Goal: Information Seeking & Learning: Learn about a topic

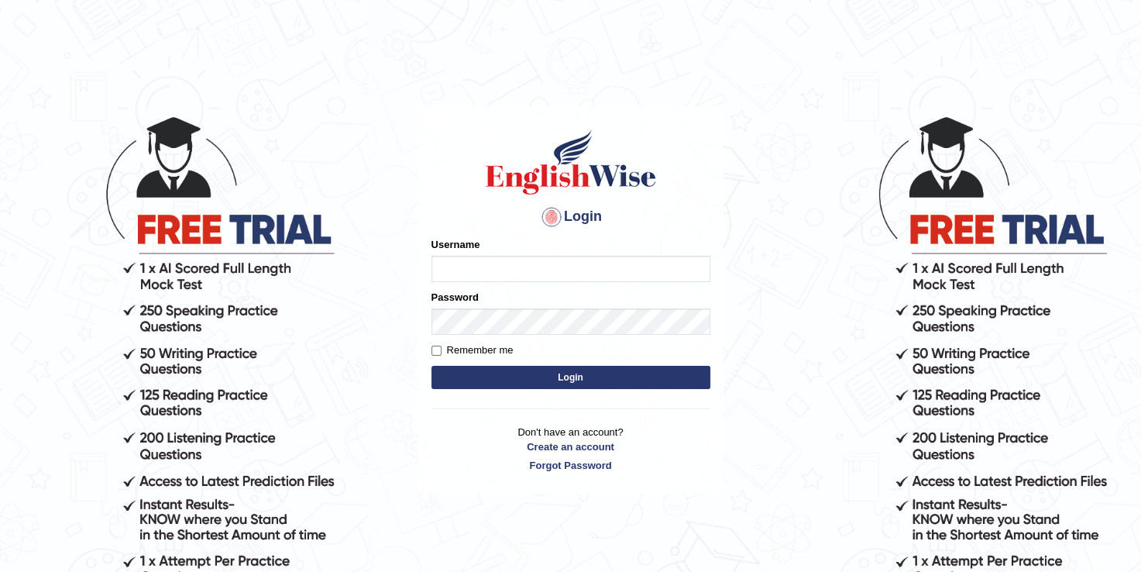
type input "daniele_parramatta"
click at [563, 380] on button "Login" at bounding box center [571, 377] width 279 height 23
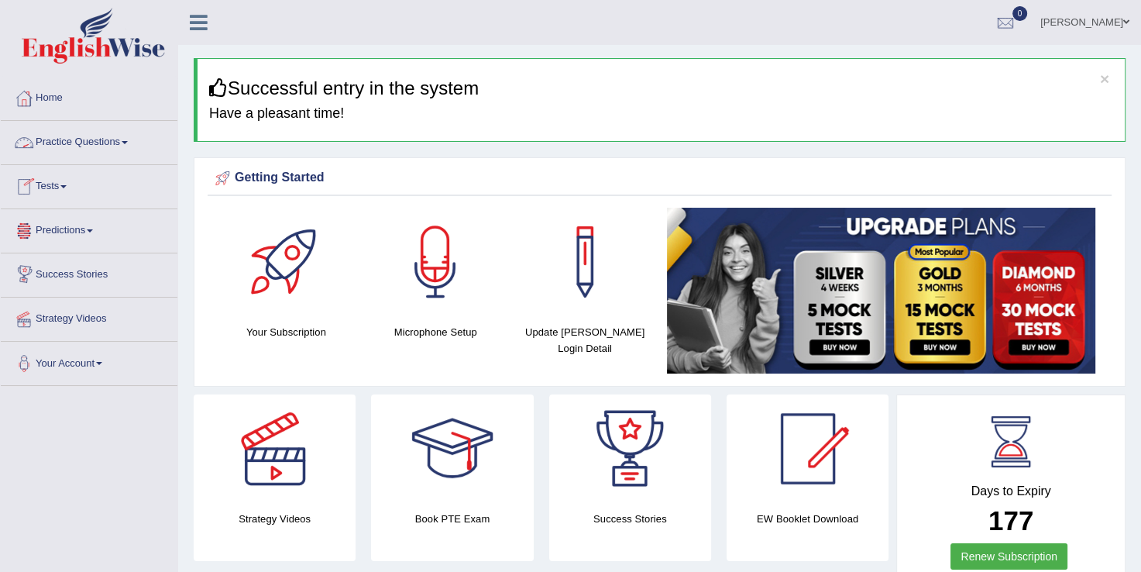
click at [105, 147] on link "Practice Questions" at bounding box center [89, 140] width 177 height 39
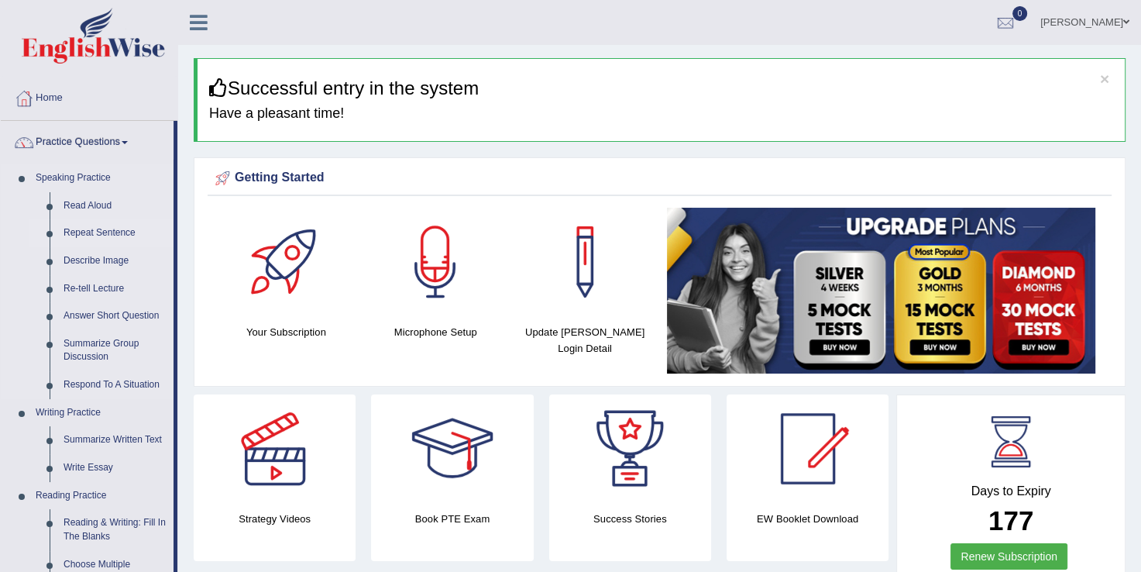
click at [101, 231] on link "Repeat Sentence" at bounding box center [115, 233] width 117 height 28
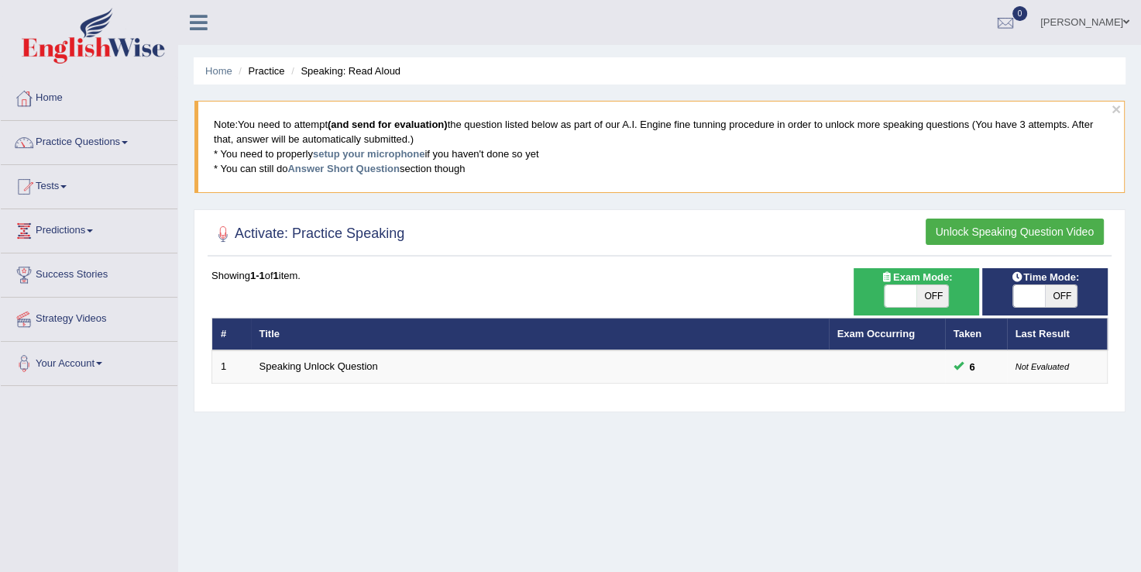
click at [287, 333] on th "Title" at bounding box center [540, 334] width 578 height 33
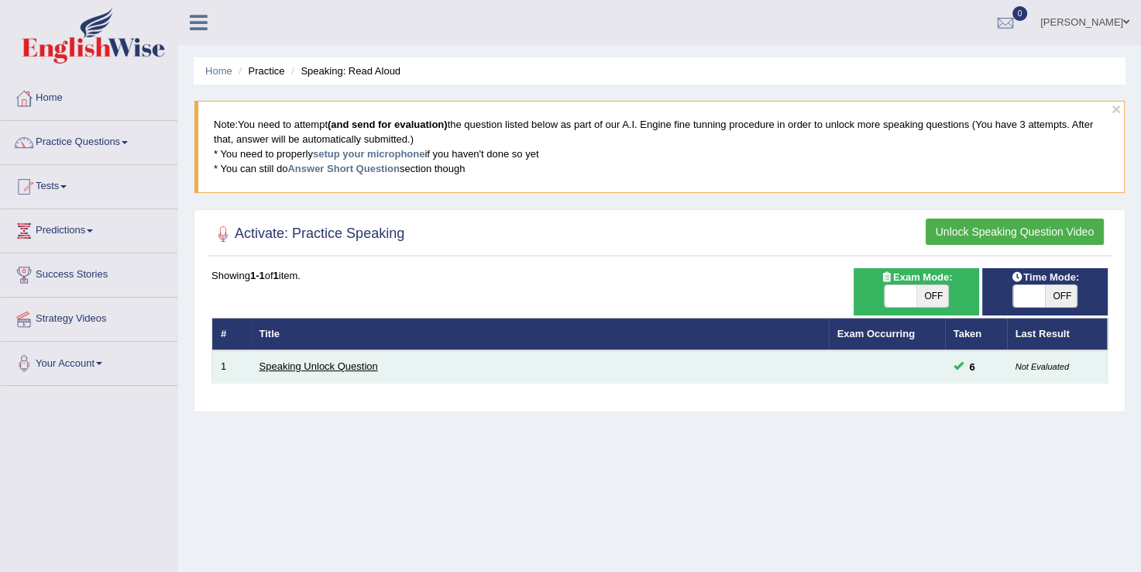
click at [285, 364] on link "Speaking Unlock Question" at bounding box center [319, 366] width 119 height 12
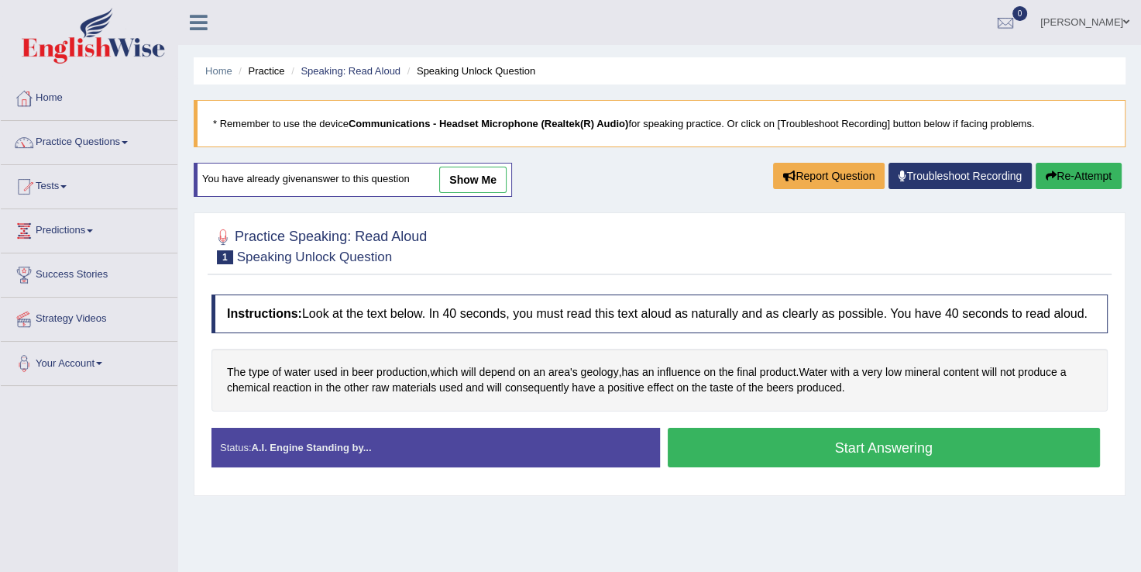
click at [759, 446] on button "Start Answering" at bounding box center [884, 448] width 433 height 40
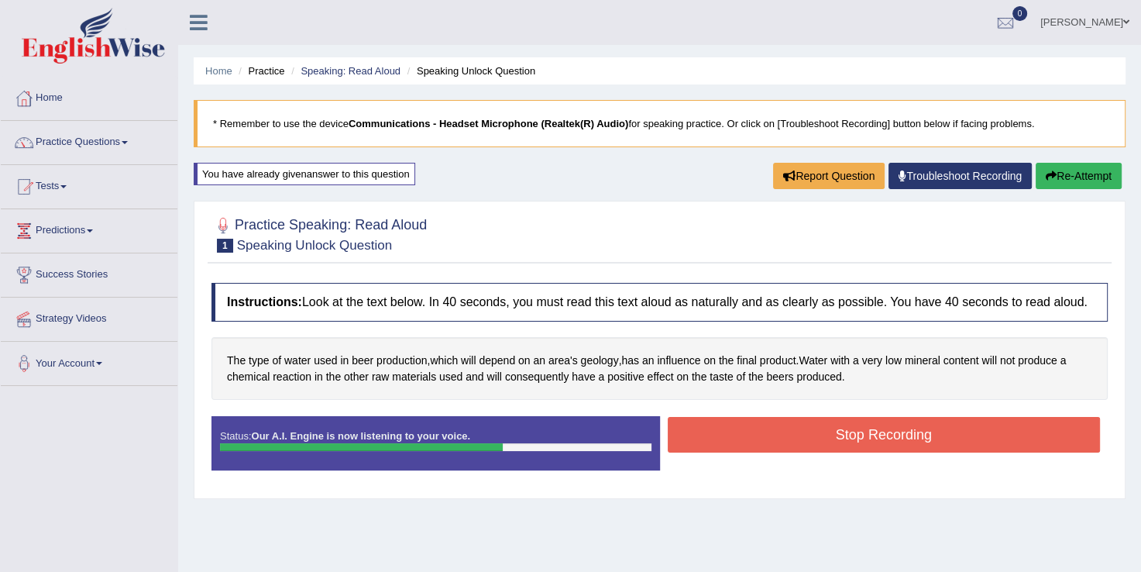
drag, startPoint x: 759, startPoint y: 446, endPoint x: 797, endPoint y: 417, distance: 48.0
click at [797, 417] on button "Stop Recording" at bounding box center [884, 435] width 433 height 36
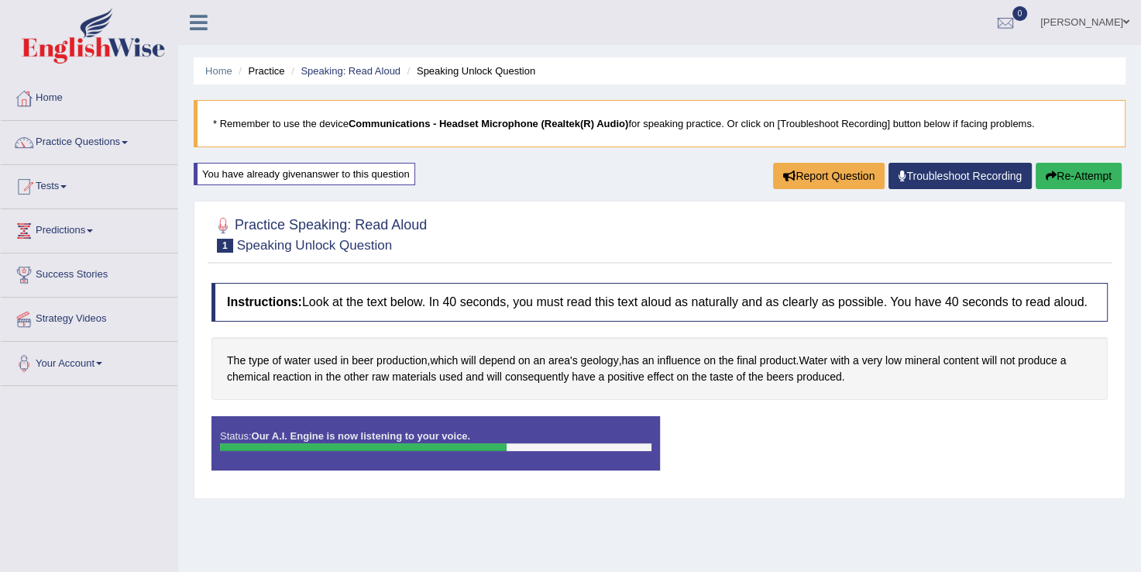
click at [797, 417] on div "Status: Our A.I. Engine is now listening to your voice. Start Answering Stop Re…" at bounding box center [660, 451] width 897 height 70
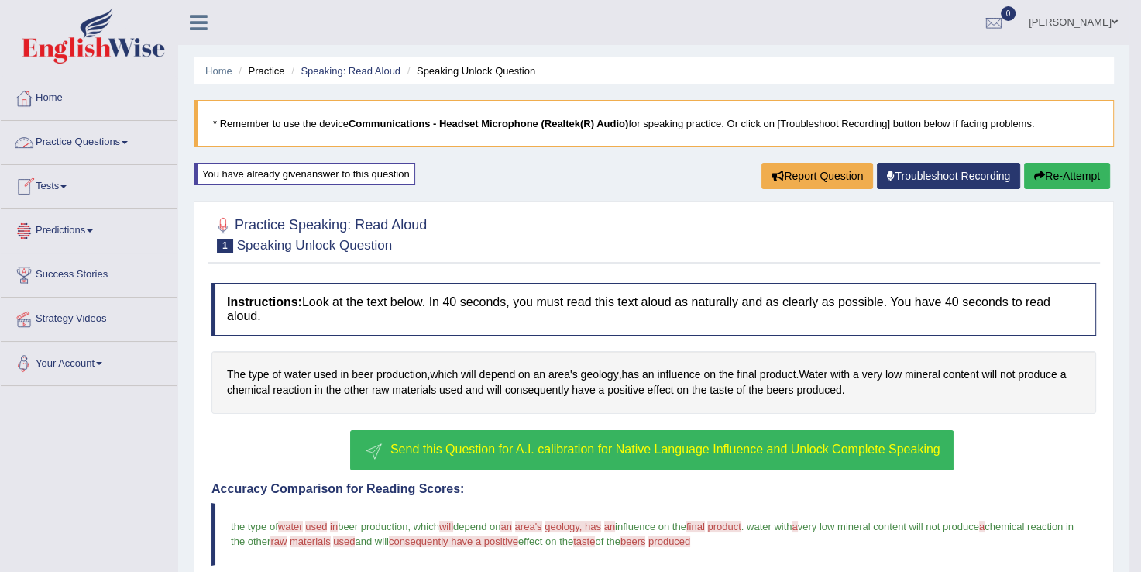
click at [127, 143] on span at bounding box center [125, 142] width 6 height 3
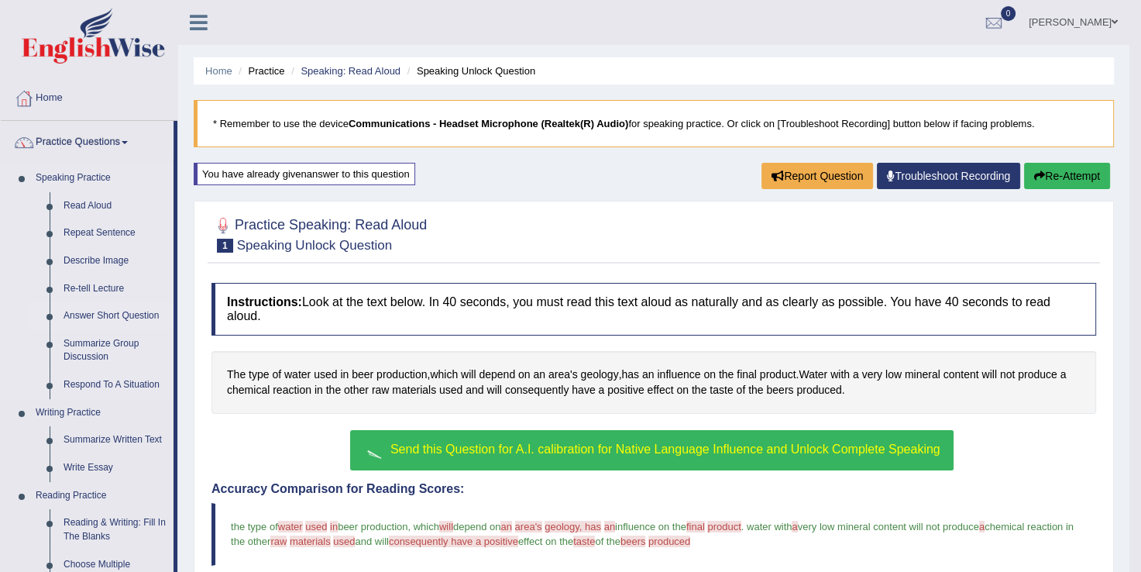
click at [127, 308] on link "Answer Short Question" at bounding box center [115, 316] width 117 height 28
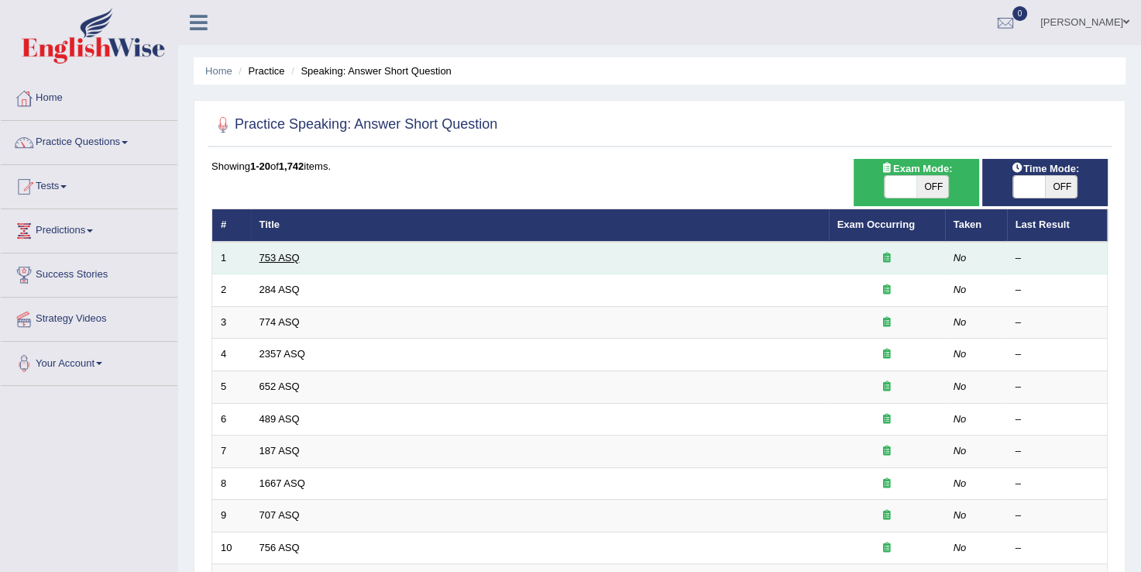
click at [274, 259] on link "753 ASQ" at bounding box center [280, 258] width 40 height 12
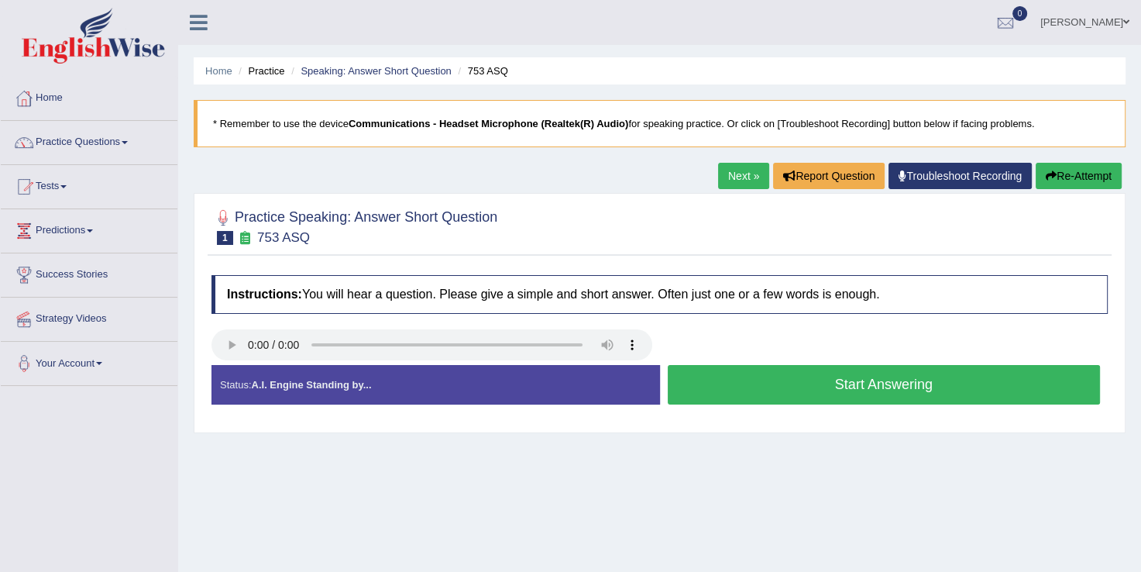
click at [736, 377] on button "Start Answering" at bounding box center [884, 385] width 433 height 40
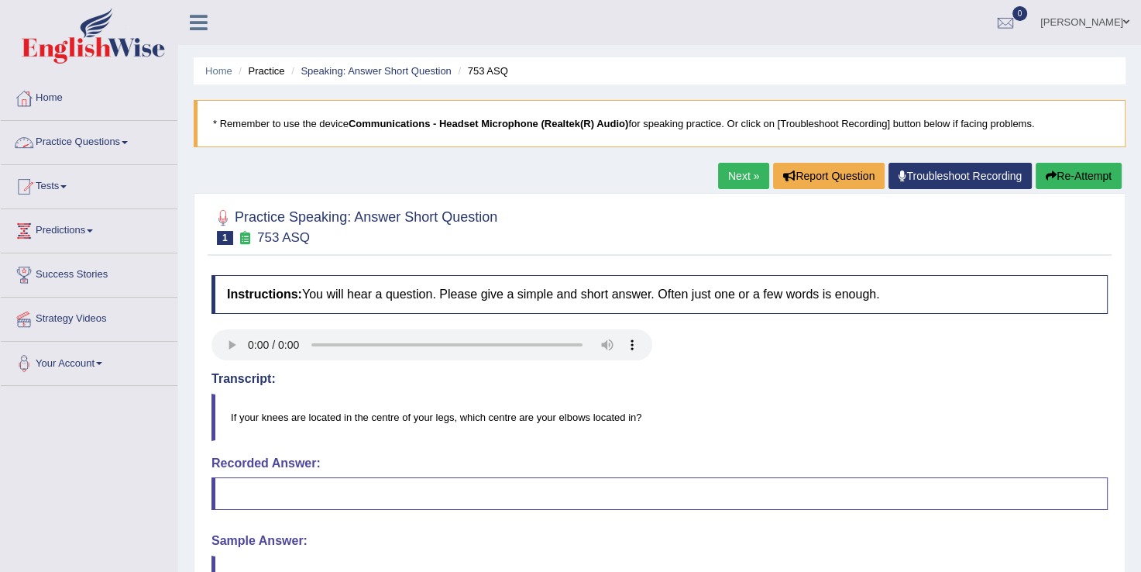
click at [128, 142] on span at bounding box center [125, 142] width 6 height 3
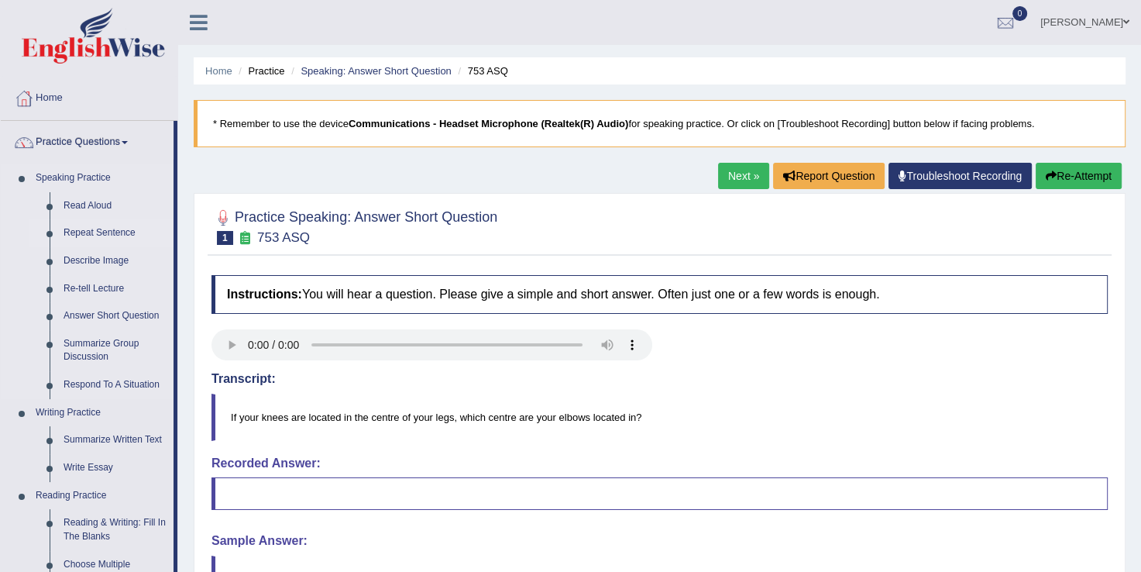
click at [115, 233] on link "Repeat Sentence" at bounding box center [115, 233] width 117 height 28
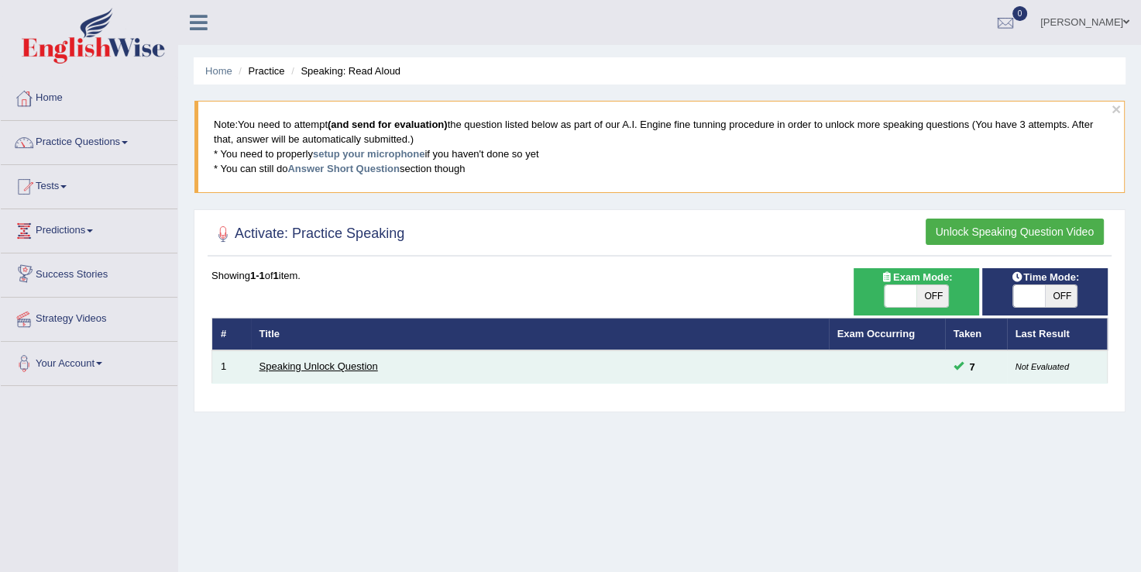
click at [302, 367] on link "Speaking Unlock Question" at bounding box center [319, 366] width 119 height 12
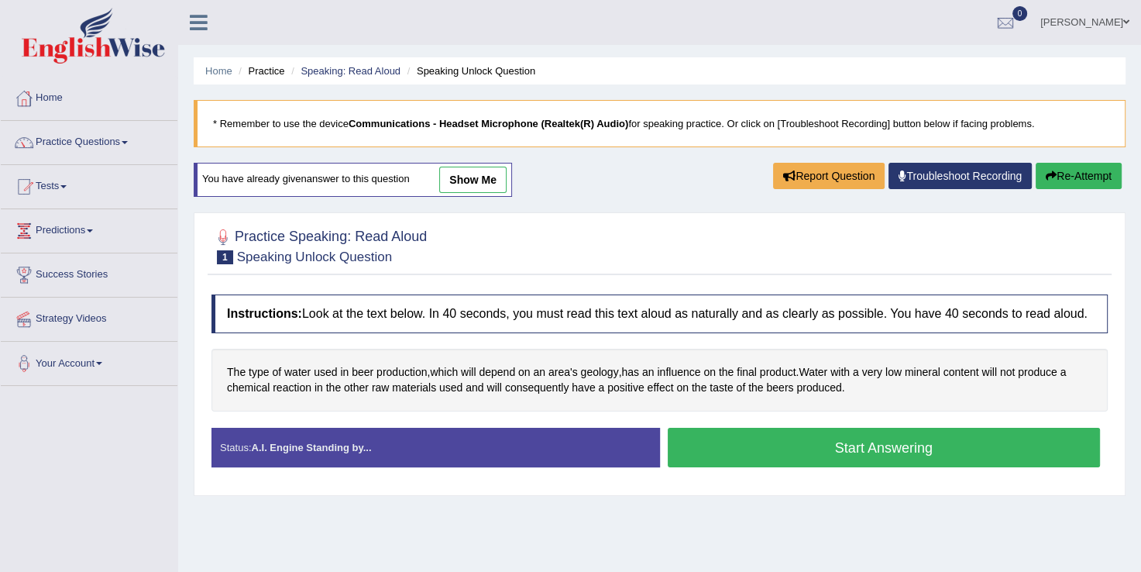
click at [802, 445] on button "Start Answering" at bounding box center [884, 448] width 433 height 40
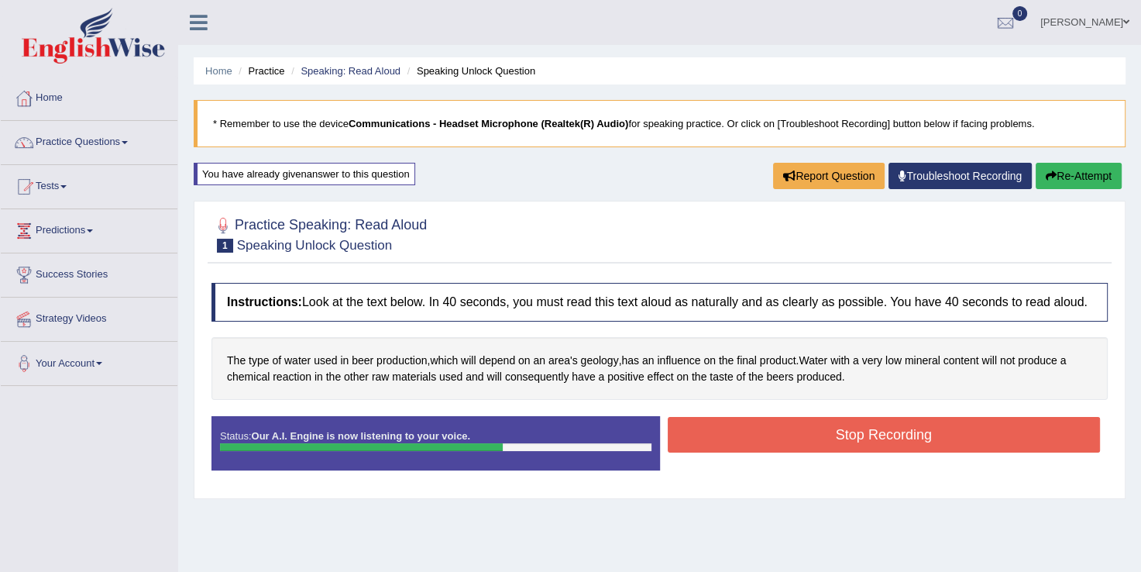
click at [802, 445] on button "Stop Recording" at bounding box center [884, 435] width 433 height 36
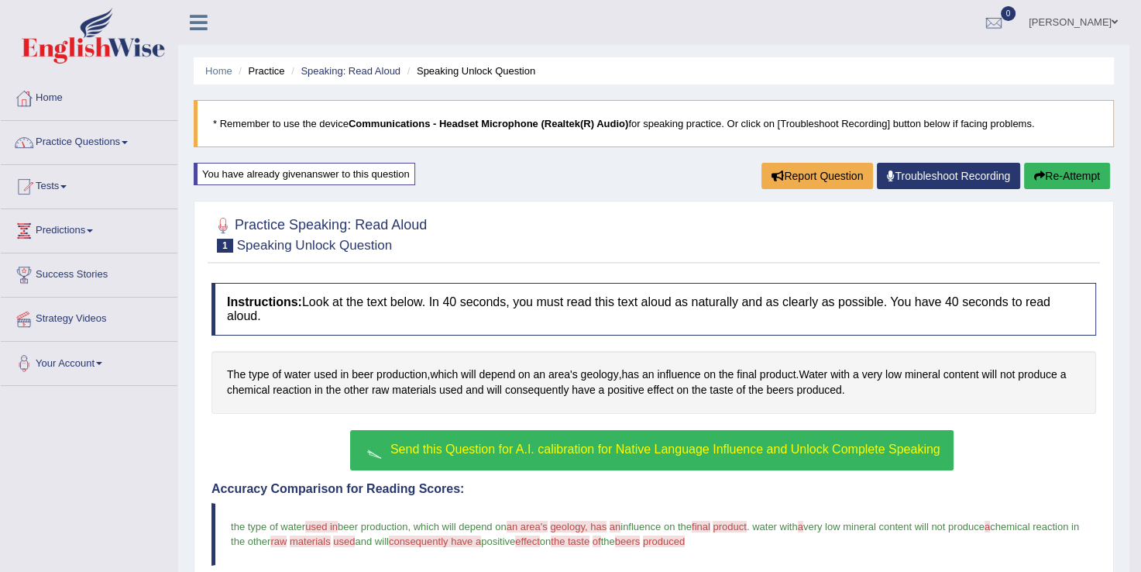
click at [128, 143] on span at bounding box center [125, 142] width 6 height 3
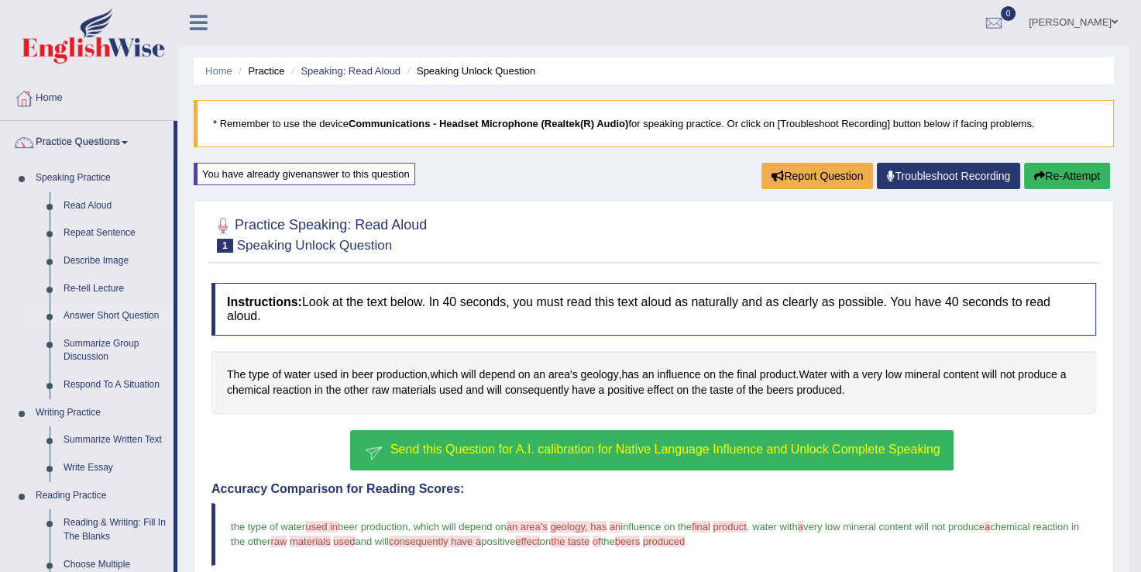
click at [141, 317] on link "Answer Short Question" at bounding box center [115, 316] width 117 height 28
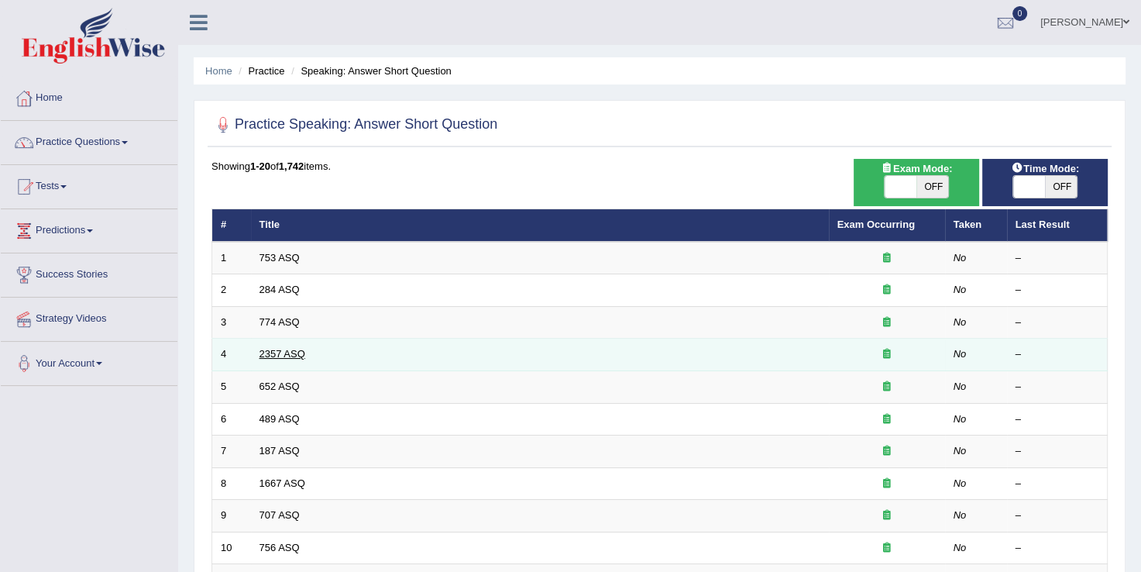
click at [285, 358] on link "2357 ASQ" at bounding box center [283, 354] width 46 height 12
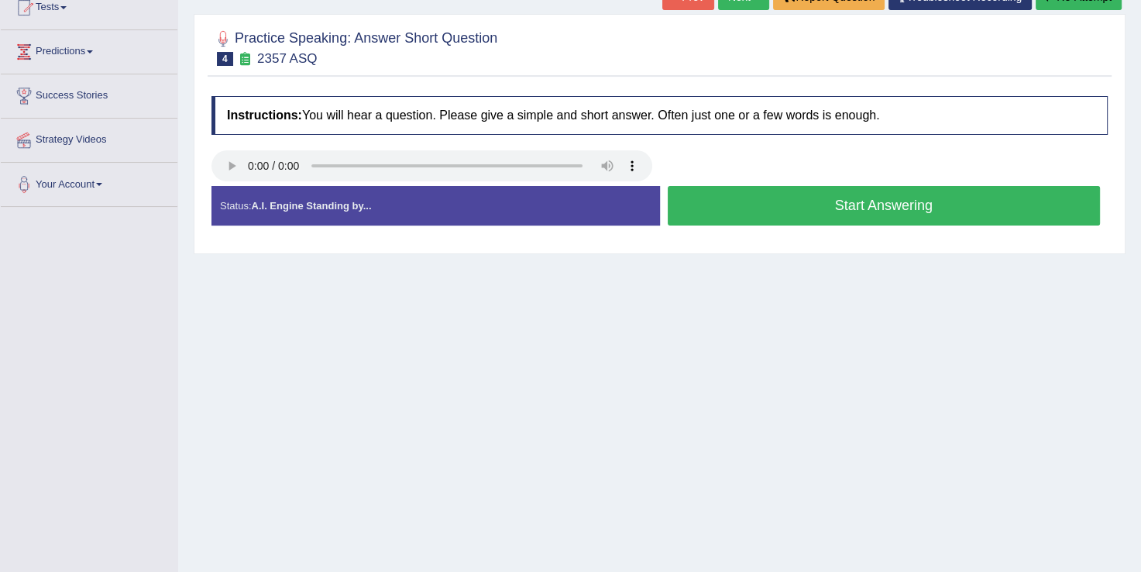
scroll to position [186, 0]
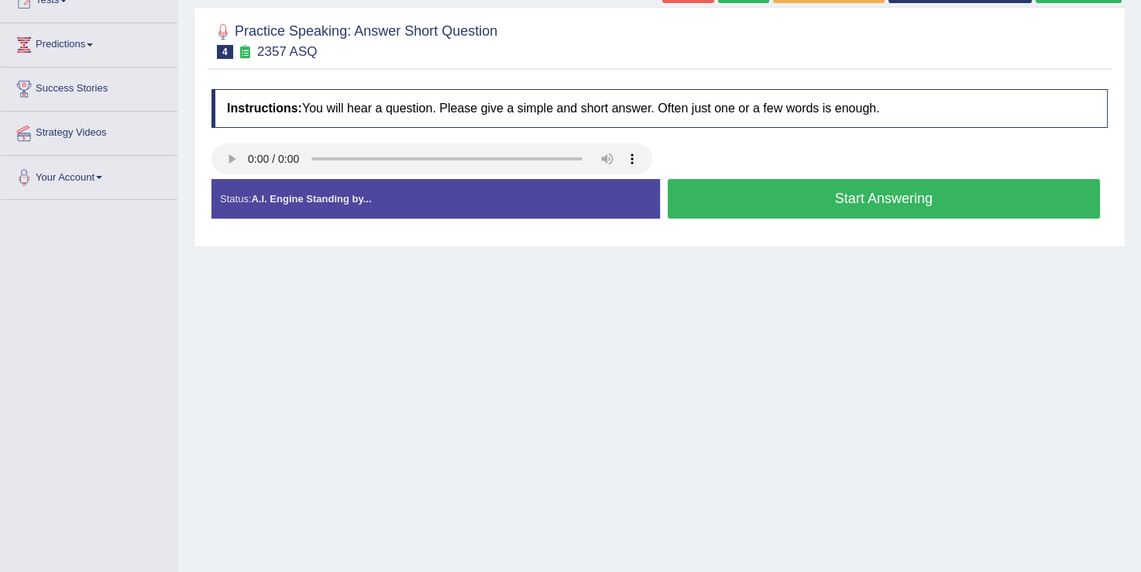
click at [325, 193] on strong "A.I. Engine Standing by..." at bounding box center [311, 199] width 120 height 12
click at [835, 194] on button "Start Answering" at bounding box center [884, 199] width 433 height 40
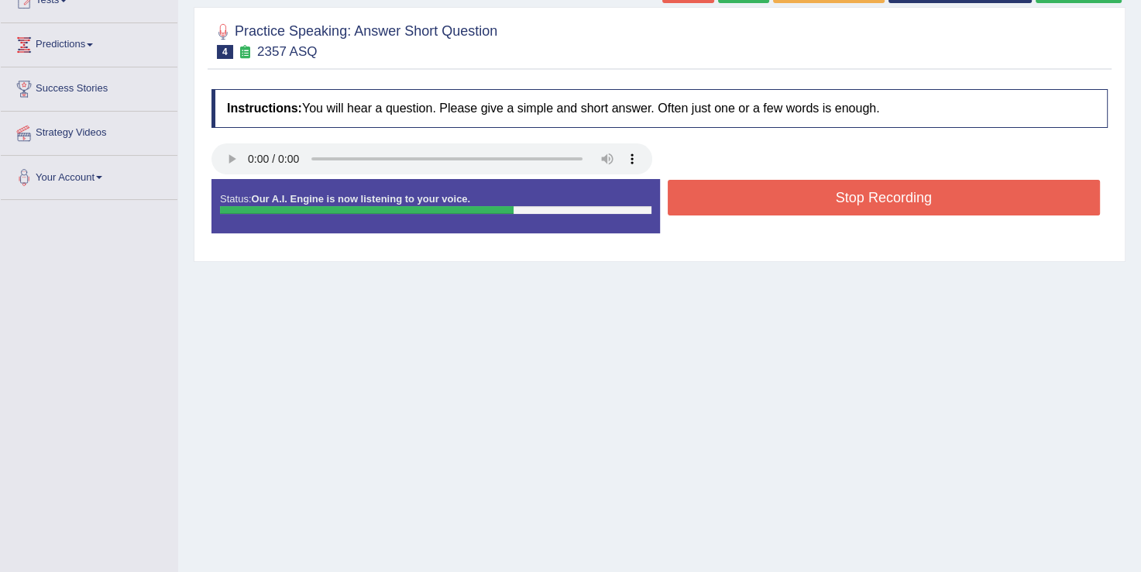
click at [835, 194] on button "Stop Recording" at bounding box center [884, 198] width 433 height 36
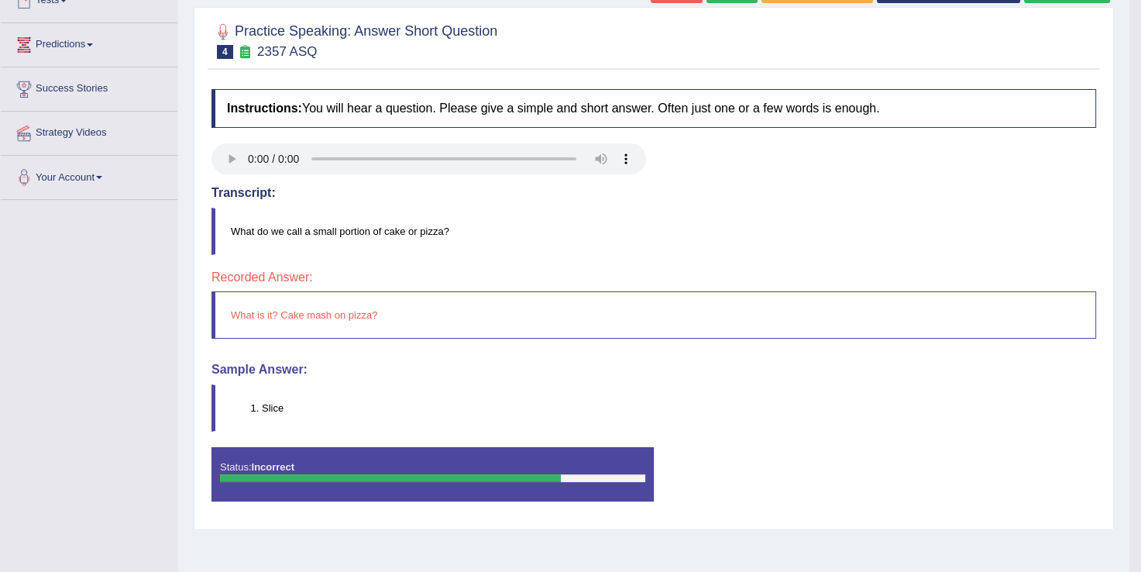
click at [100, 40] on link "Predictions" at bounding box center [89, 42] width 177 height 39
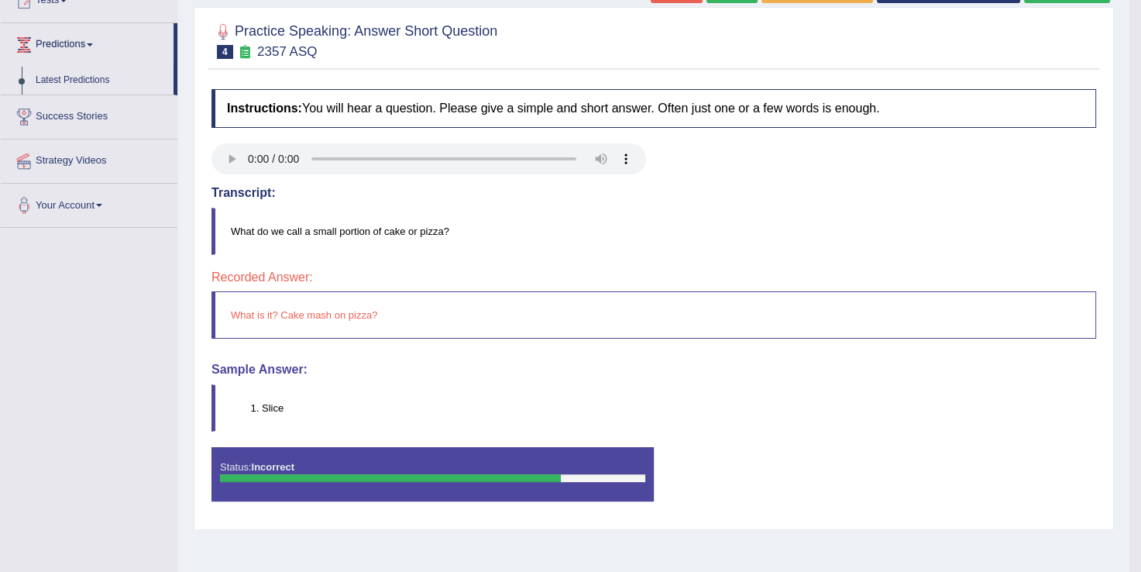
click at [100, 40] on link "Predictions" at bounding box center [87, 42] width 173 height 39
click at [134, 411] on div "Toggle navigation Home Practice Questions Speaking Practice Read Aloud Repeat S…" at bounding box center [565, 217] width 1130 height 806
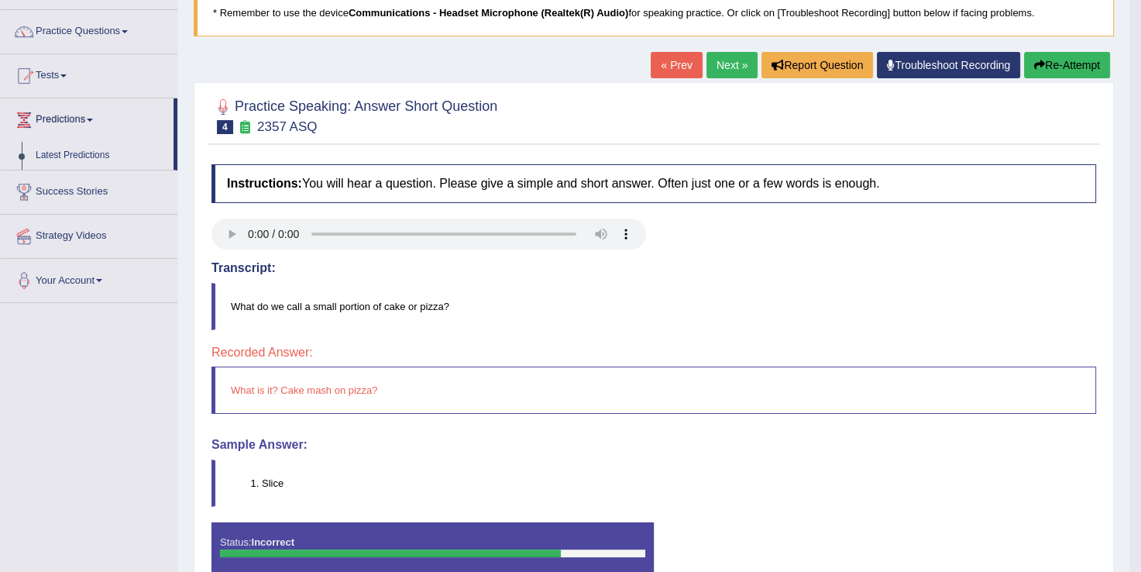
scroll to position [62, 0]
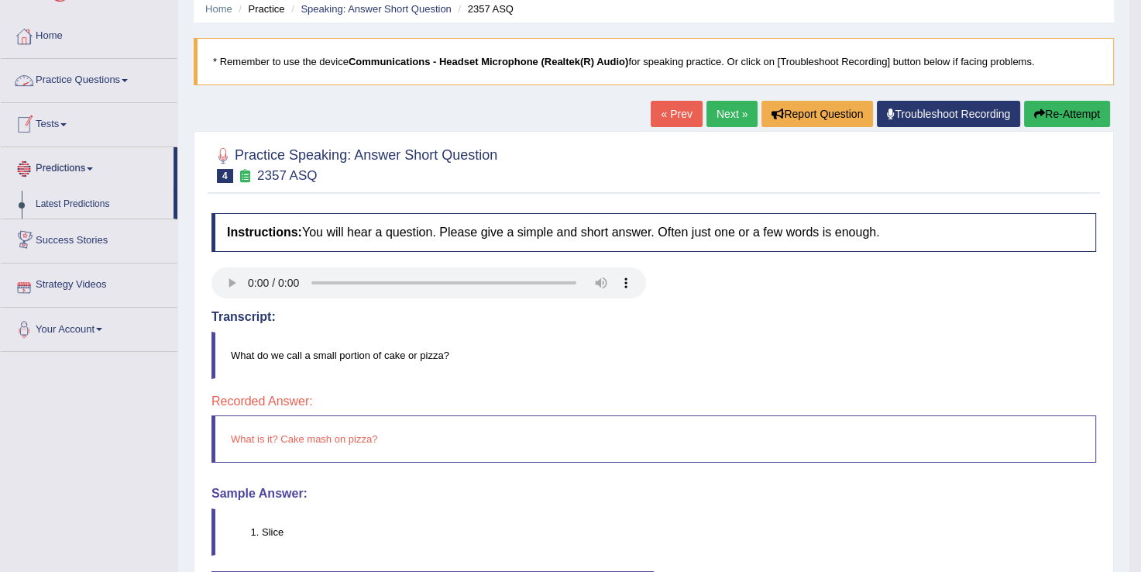
click at [128, 81] on span at bounding box center [125, 80] width 6 height 3
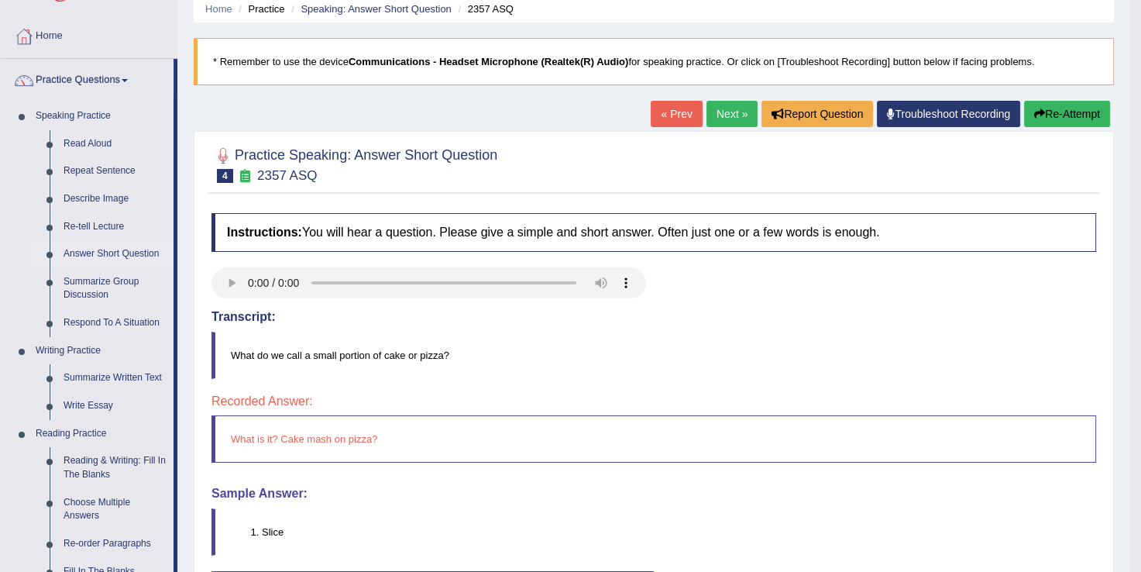
click at [105, 253] on link "Answer Short Question" at bounding box center [115, 254] width 117 height 28
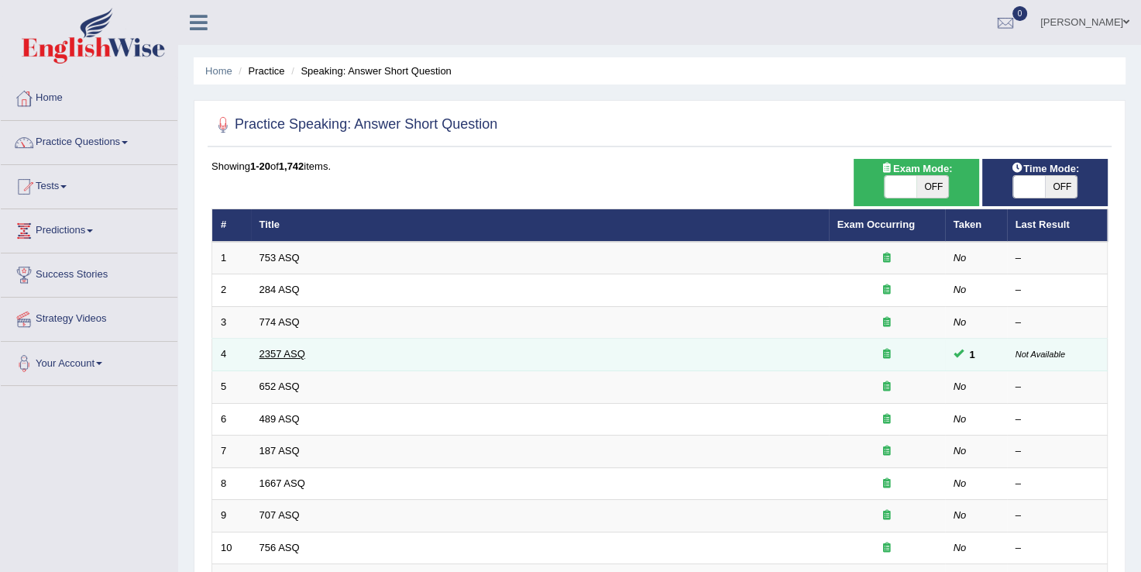
click at [267, 349] on link "2357 ASQ" at bounding box center [283, 354] width 46 height 12
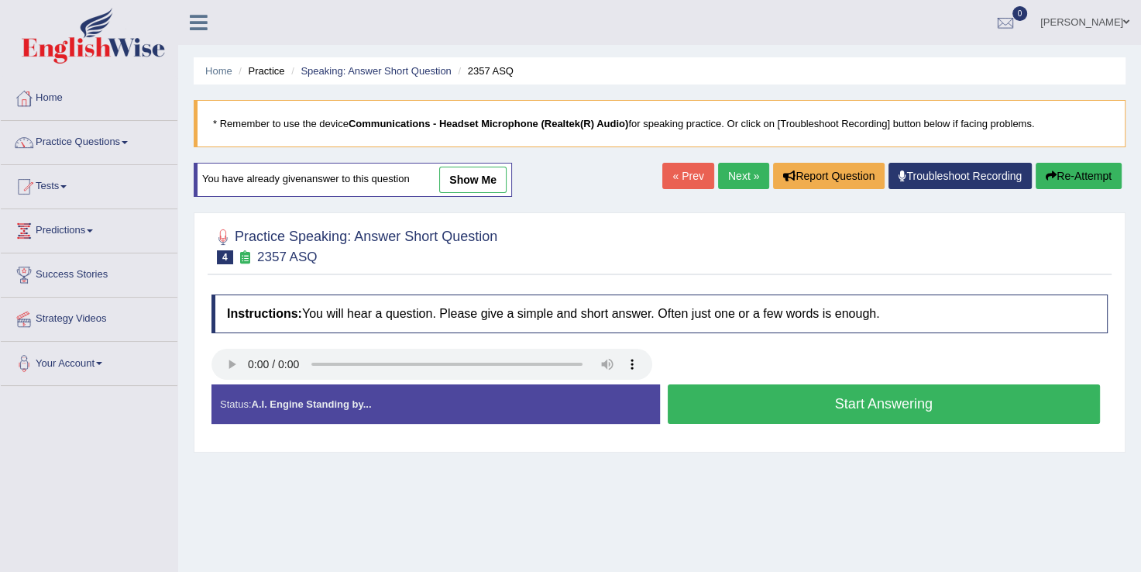
click at [769, 402] on button "Start Answering" at bounding box center [884, 404] width 433 height 40
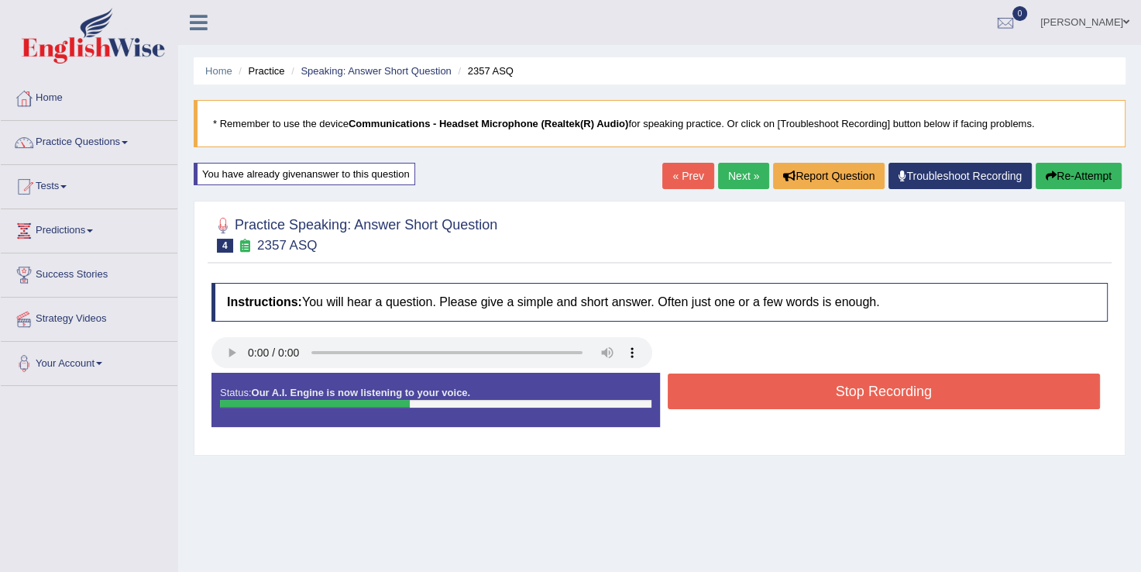
click at [769, 402] on button "Stop Recording" at bounding box center [884, 392] width 433 height 36
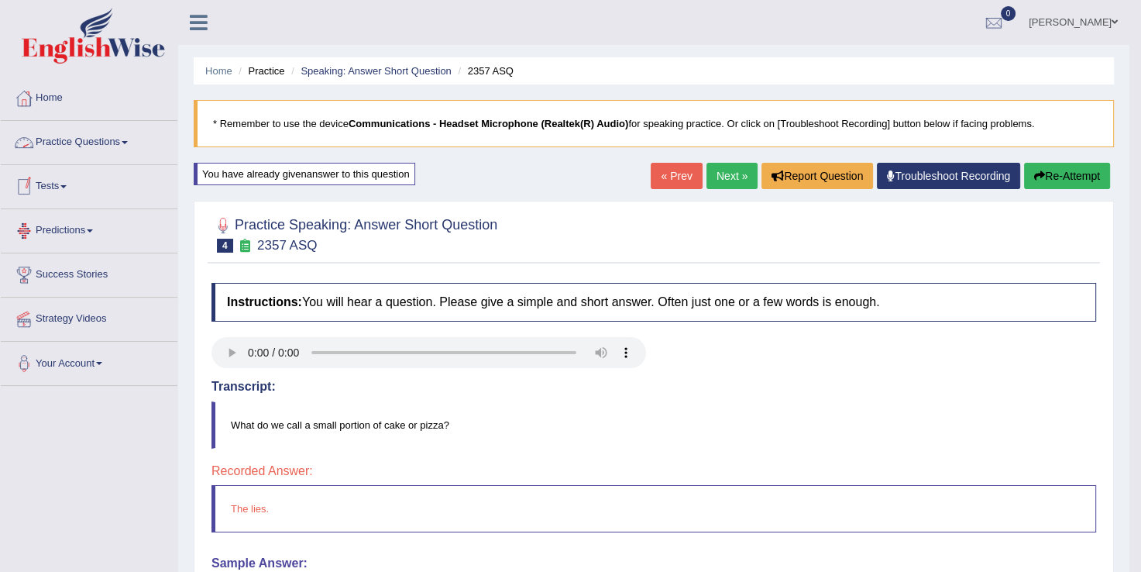
click at [127, 144] on link "Practice Questions" at bounding box center [89, 140] width 177 height 39
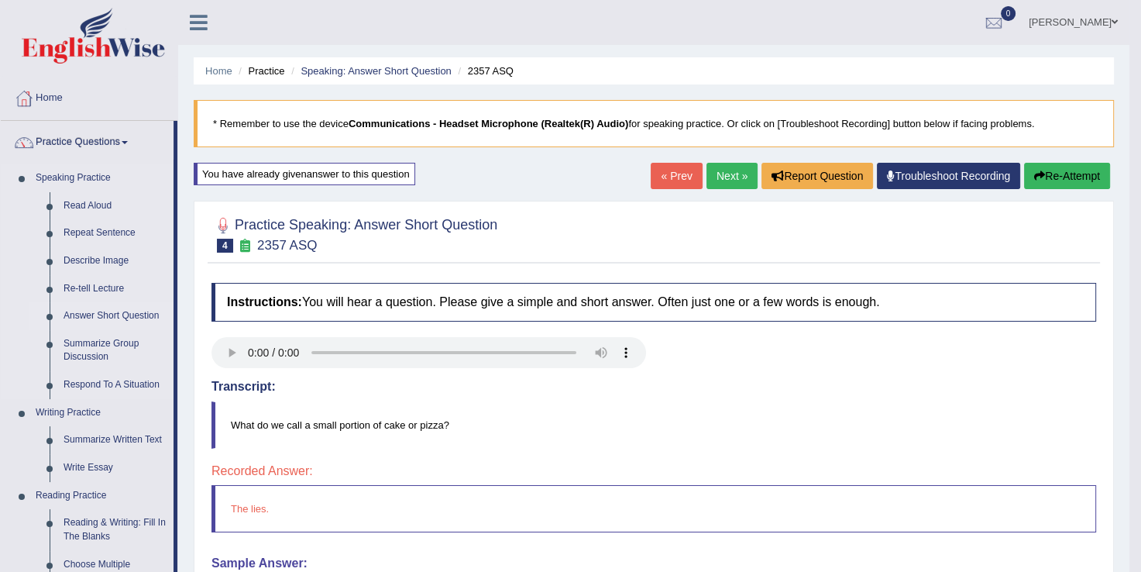
click at [109, 321] on link "Answer Short Question" at bounding box center [115, 316] width 117 height 28
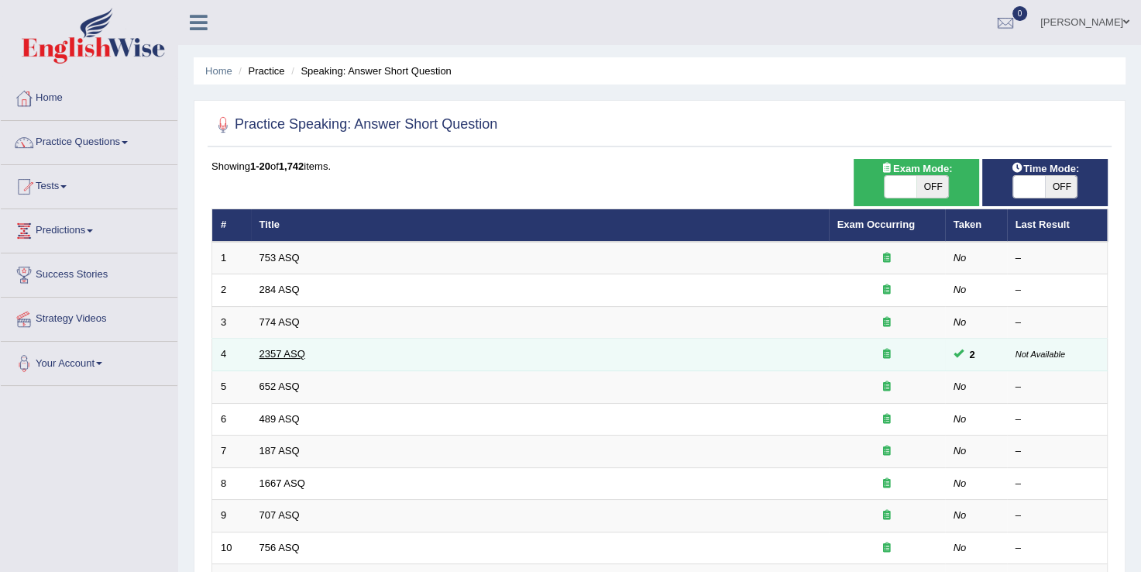
click at [275, 352] on link "2357 ASQ" at bounding box center [283, 354] width 46 height 12
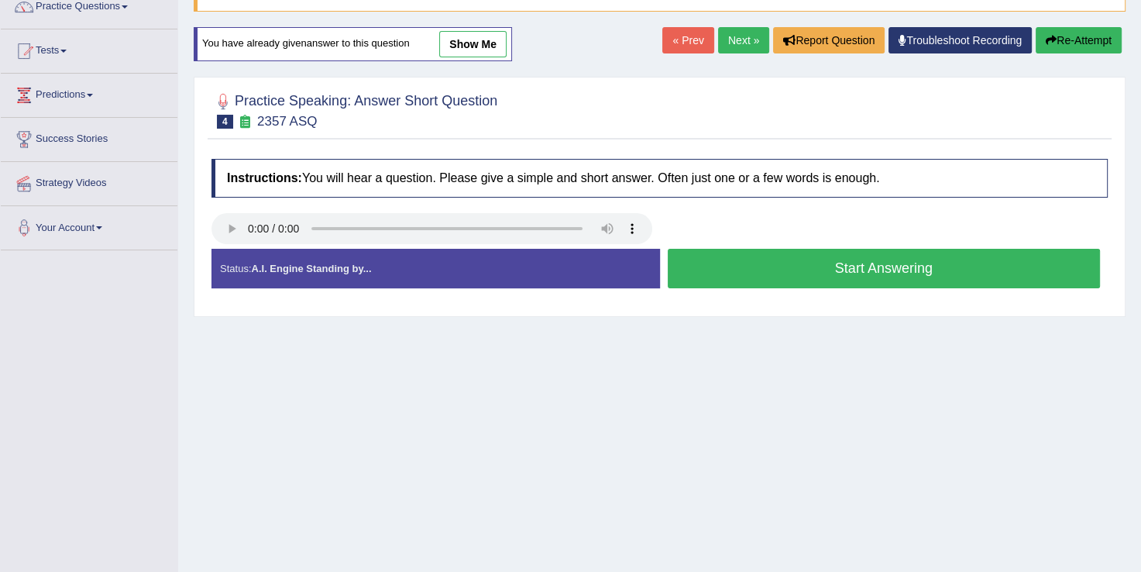
scroll to position [155, 0]
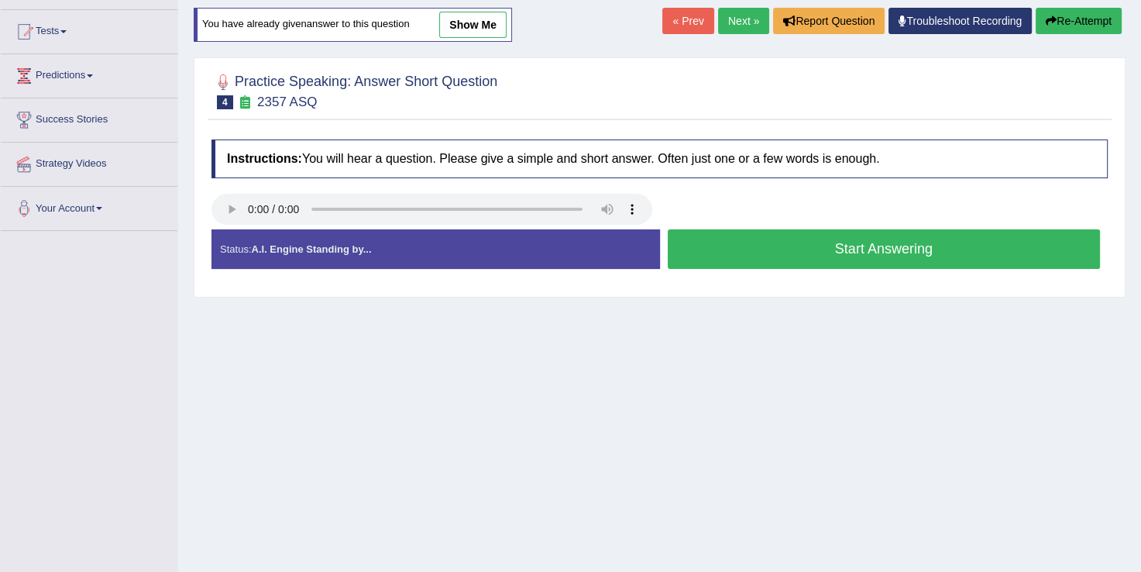
click at [910, 253] on button "Start Answering" at bounding box center [884, 249] width 433 height 40
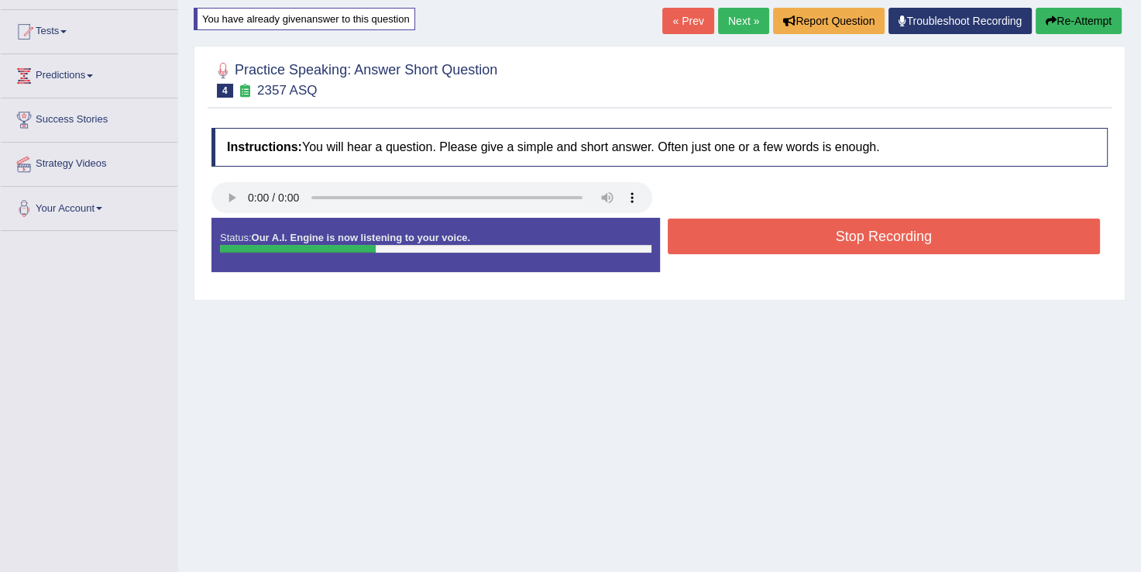
click at [910, 253] on div "Stop Recording" at bounding box center [884, 239] width 449 height 40
click at [906, 243] on button "Stop Recording" at bounding box center [884, 237] width 433 height 36
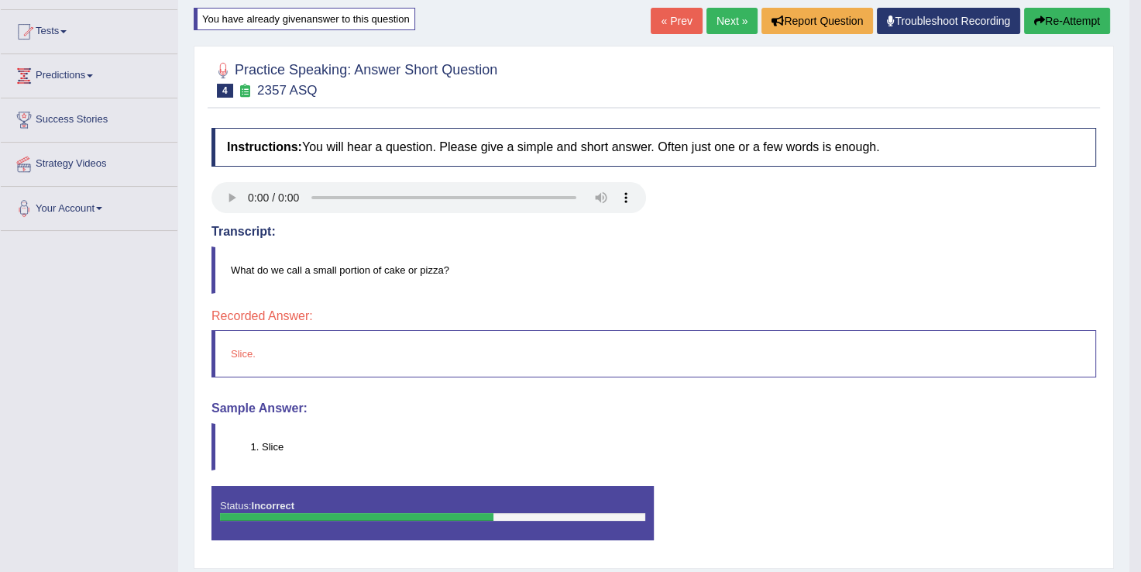
click at [726, 22] on link "Next »" at bounding box center [732, 21] width 51 height 26
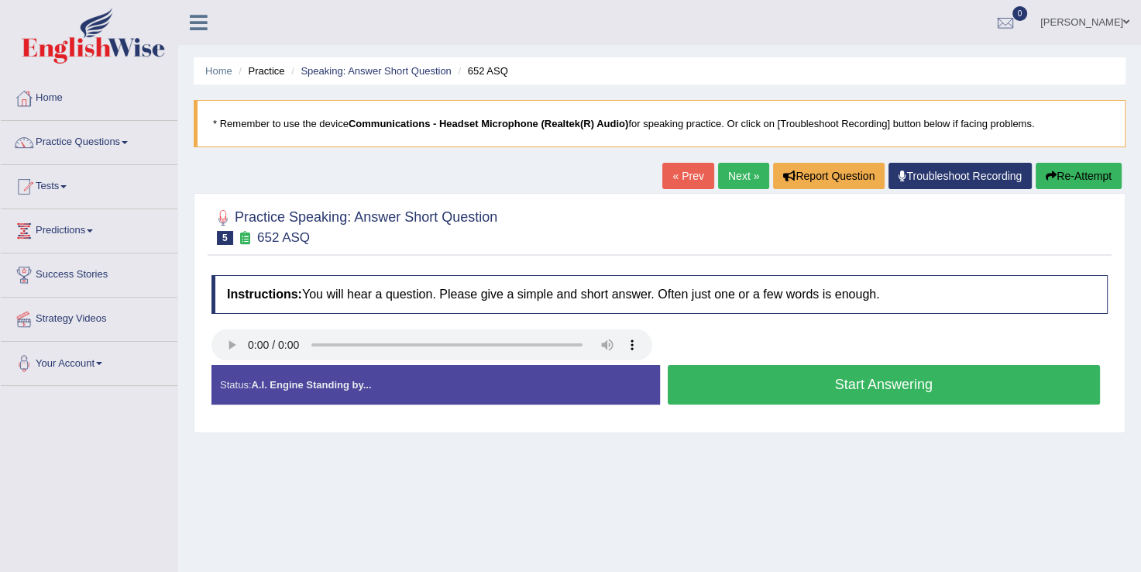
click at [815, 385] on button "Start Answering" at bounding box center [884, 385] width 433 height 40
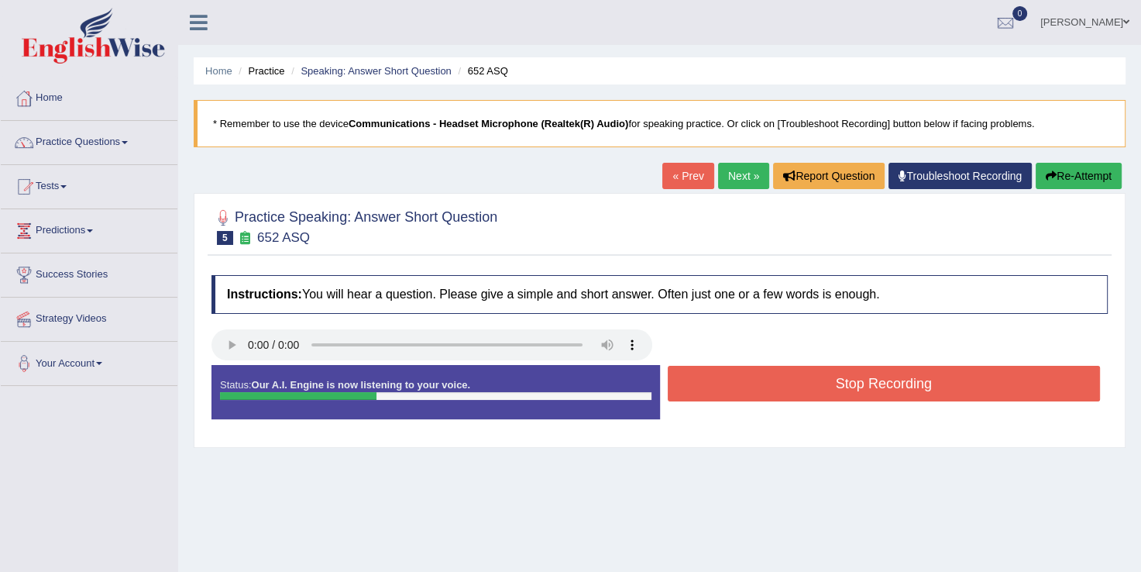
click at [815, 385] on button "Stop Recording" at bounding box center [884, 384] width 433 height 36
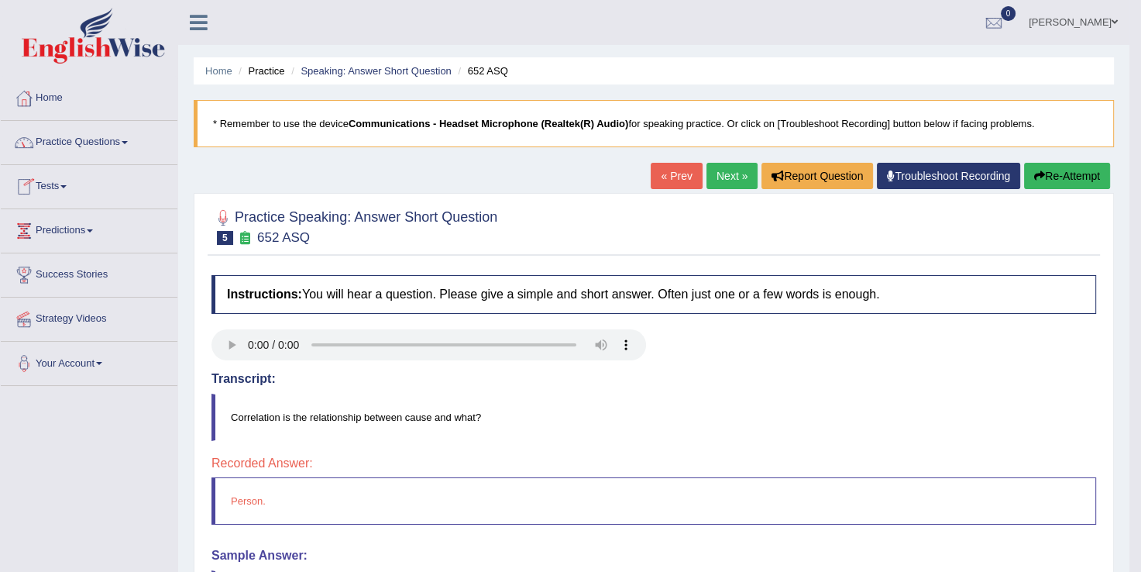
click at [128, 141] on span at bounding box center [125, 142] width 6 height 3
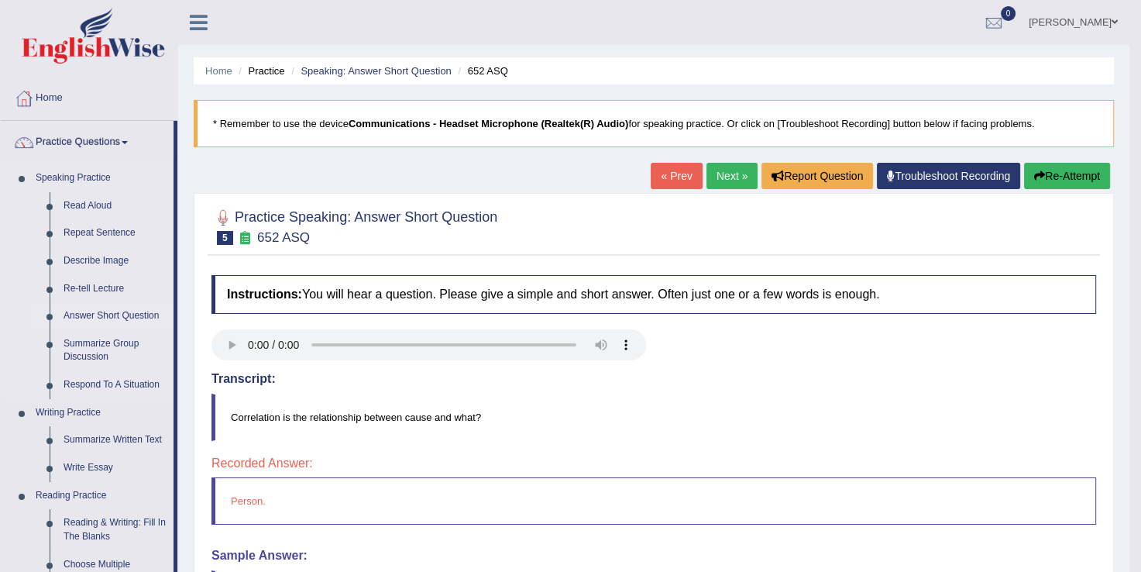
click at [121, 318] on link "Answer Short Question" at bounding box center [115, 316] width 117 height 28
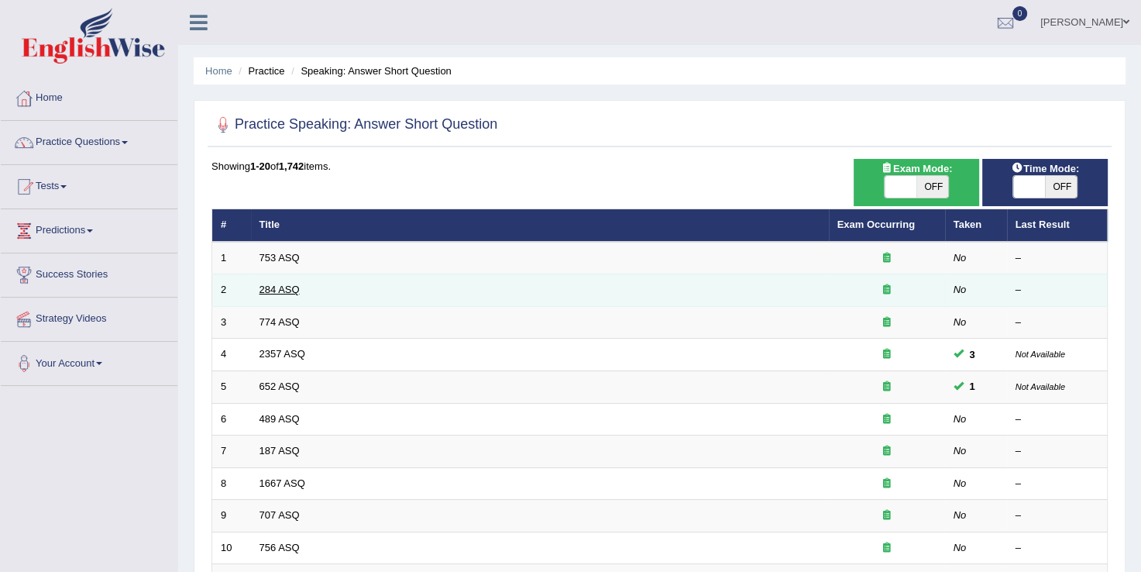
click at [288, 290] on link "284 ASQ" at bounding box center [280, 290] width 40 height 12
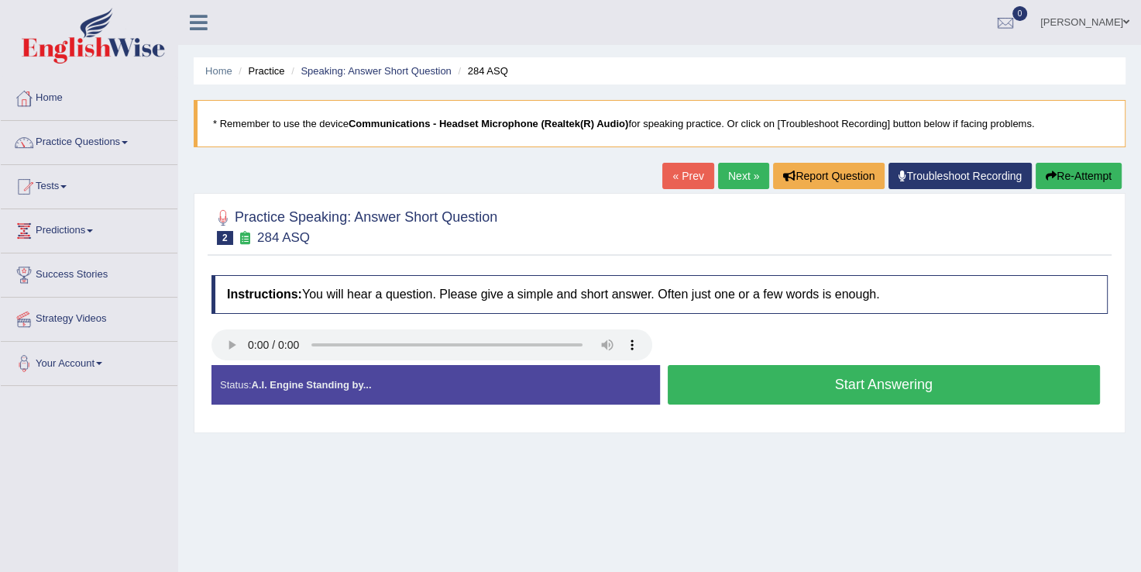
click at [811, 391] on button "Start Answering" at bounding box center [884, 385] width 433 height 40
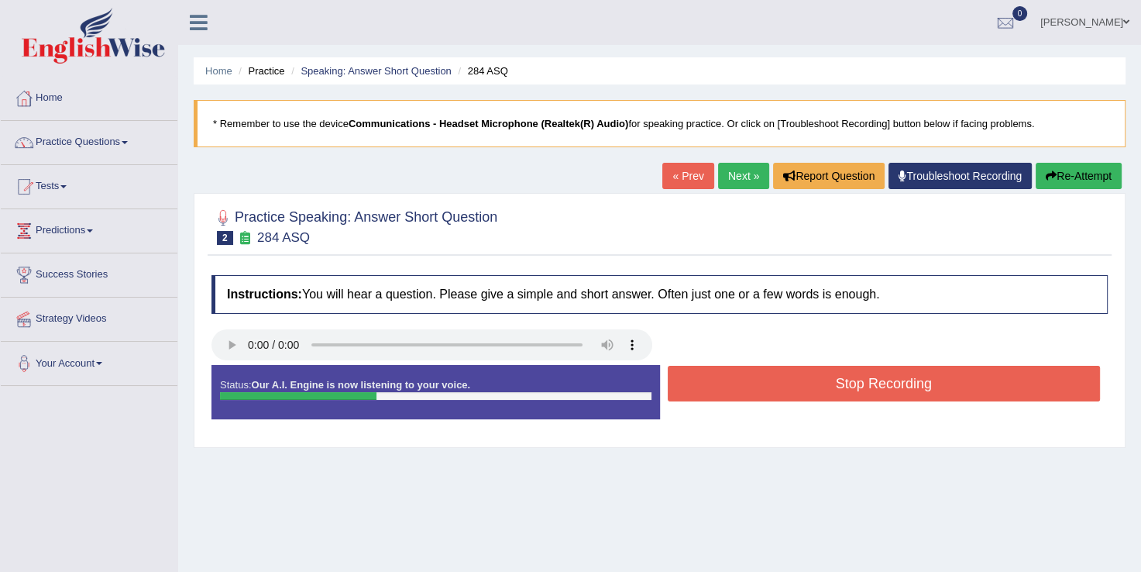
click at [811, 391] on button "Stop Recording" at bounding box center [884, 384] width 433 height 36
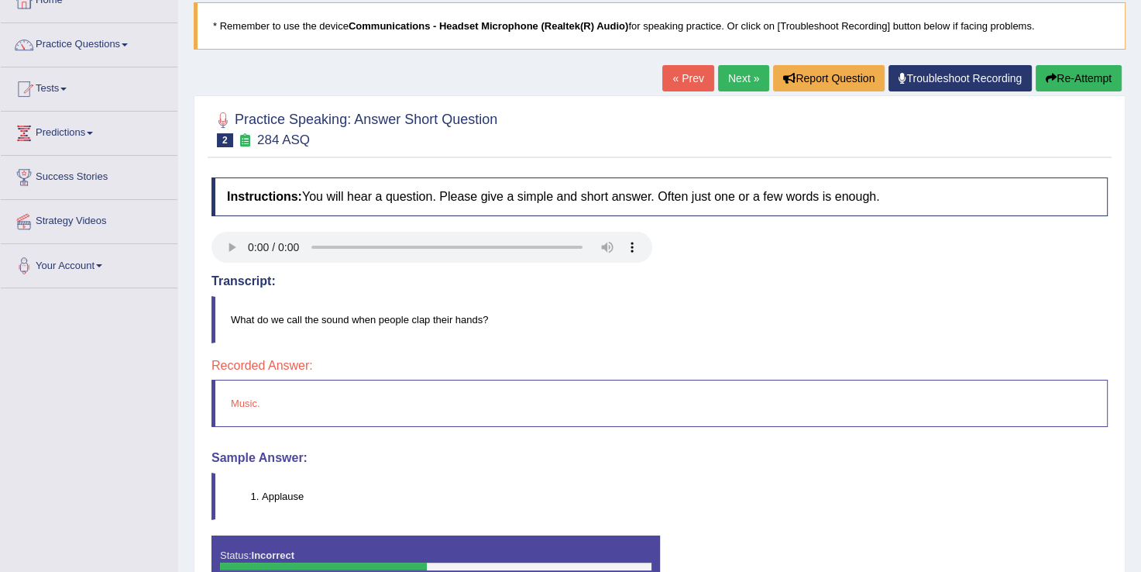
scroll to position [124, 0]
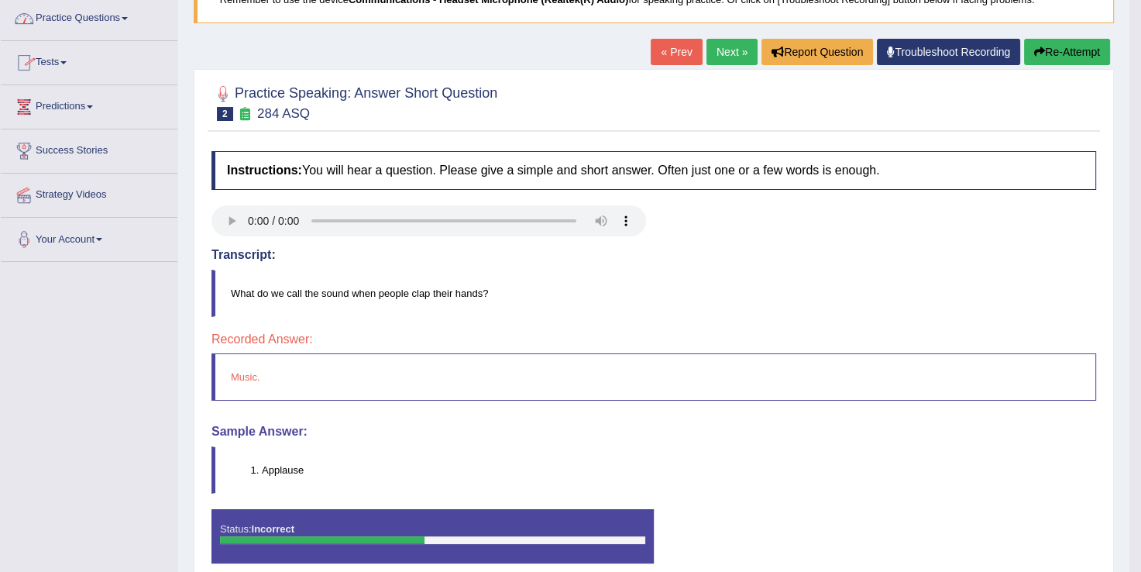
click at [128, 19] on span at bounding box center [125, 18] width 6 height 3
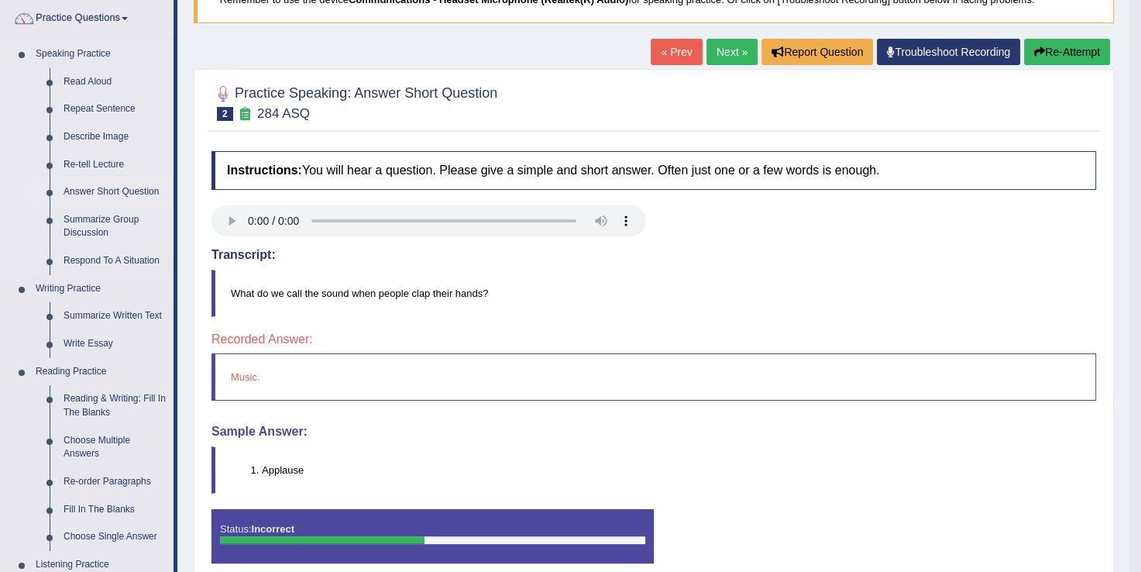
click at [113, 191] on link "Answer Short Question" at bounding box center [115, 192] width 117 height 28
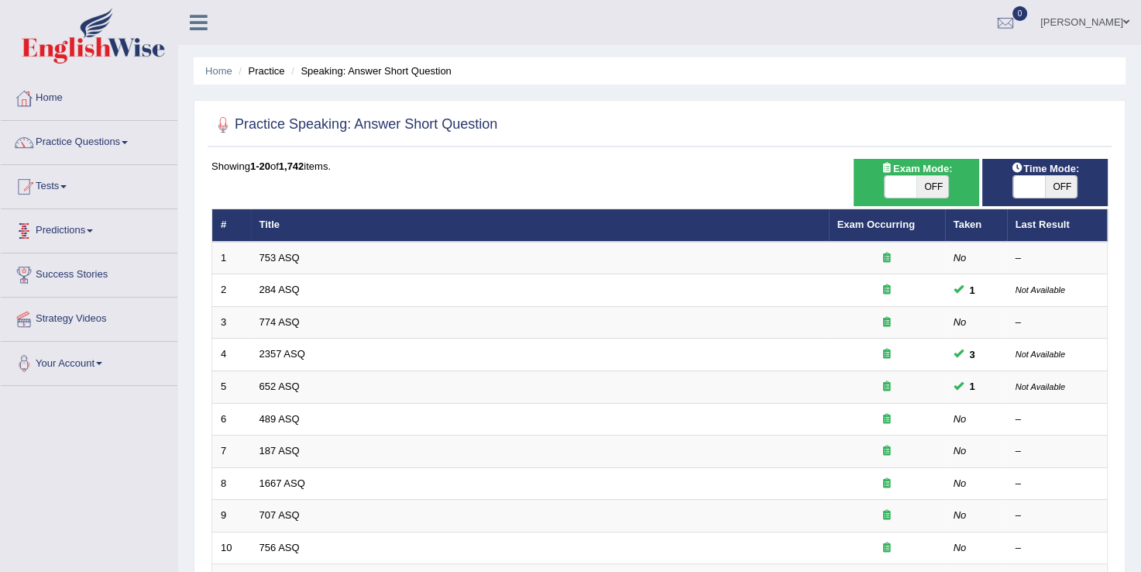
click at [270, 291] on link "284 ASQ" at bounding box center [280, 290] width 40 height 12
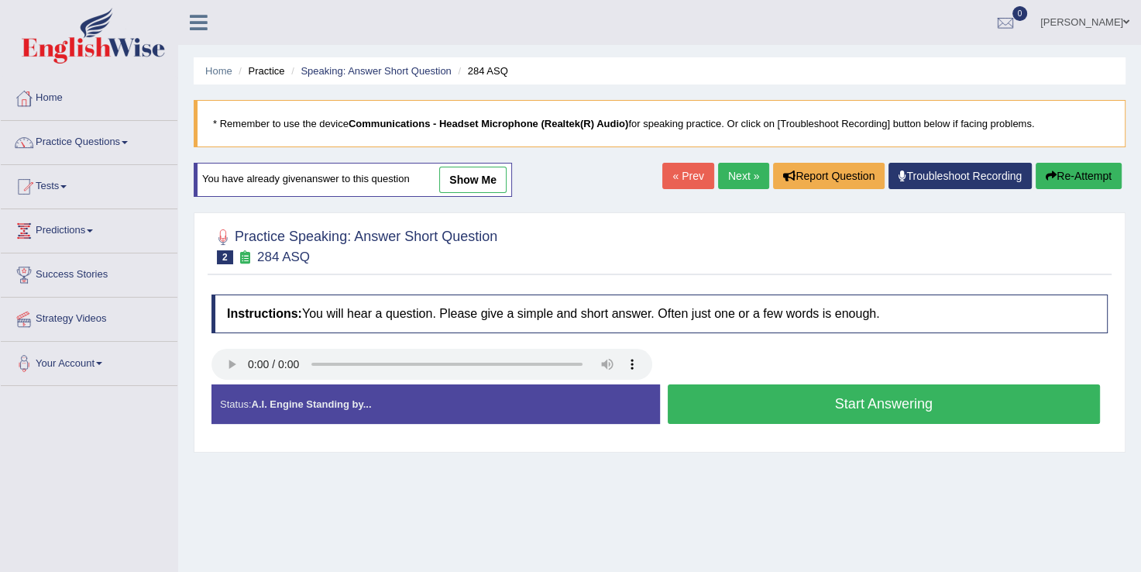
click at [858, 403] on button "Start Answering" at bounding box center [884, 404] width 433 height 40
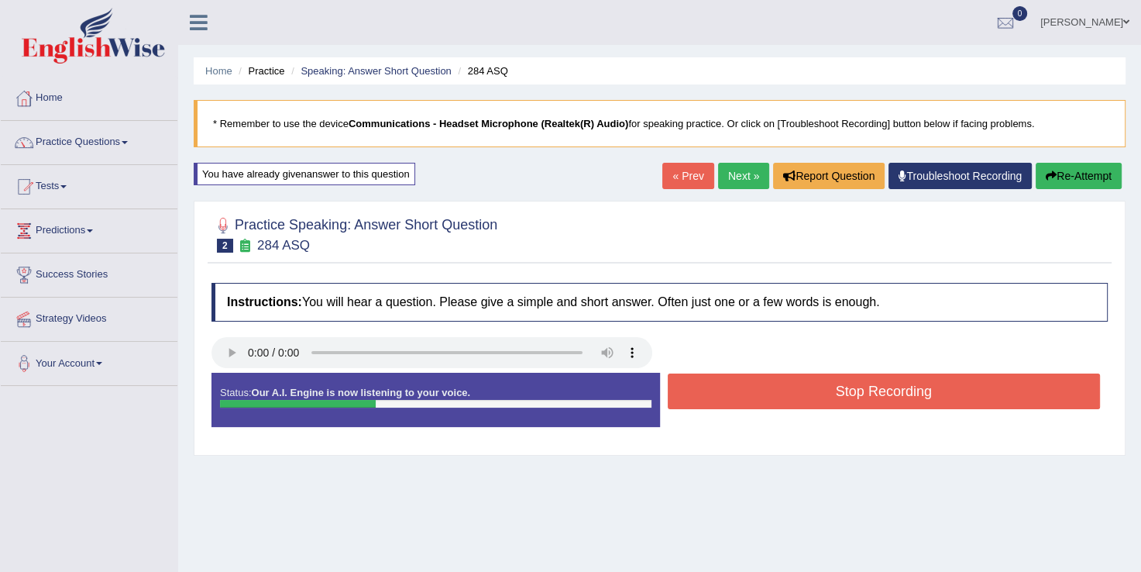
click at [858, 403] on button "Stop Recording" at bounding box center [884, 392] width 433 height 36
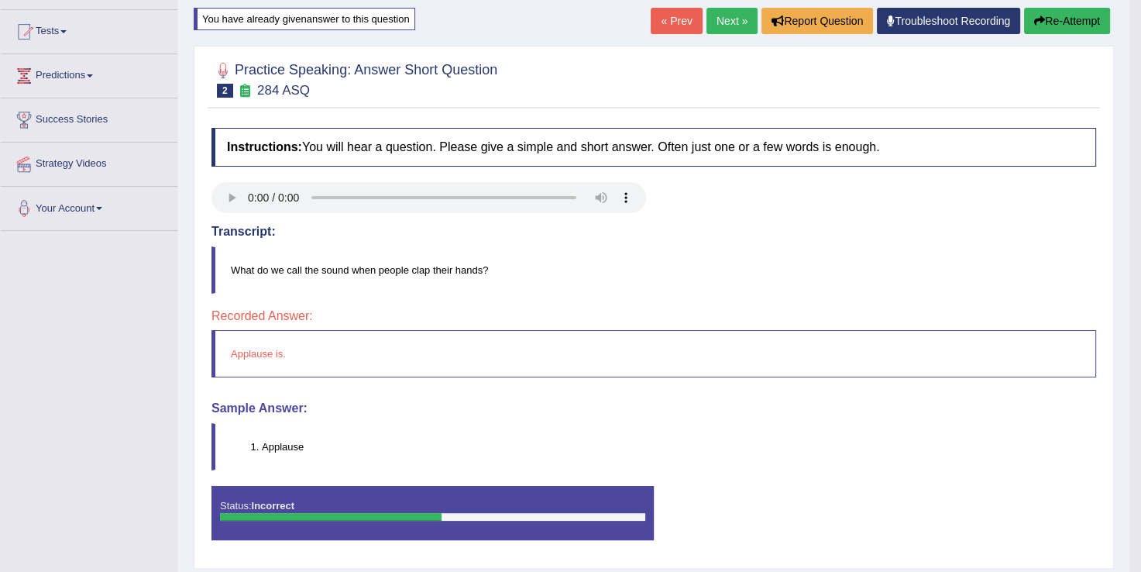
scroll to position [31, 0]
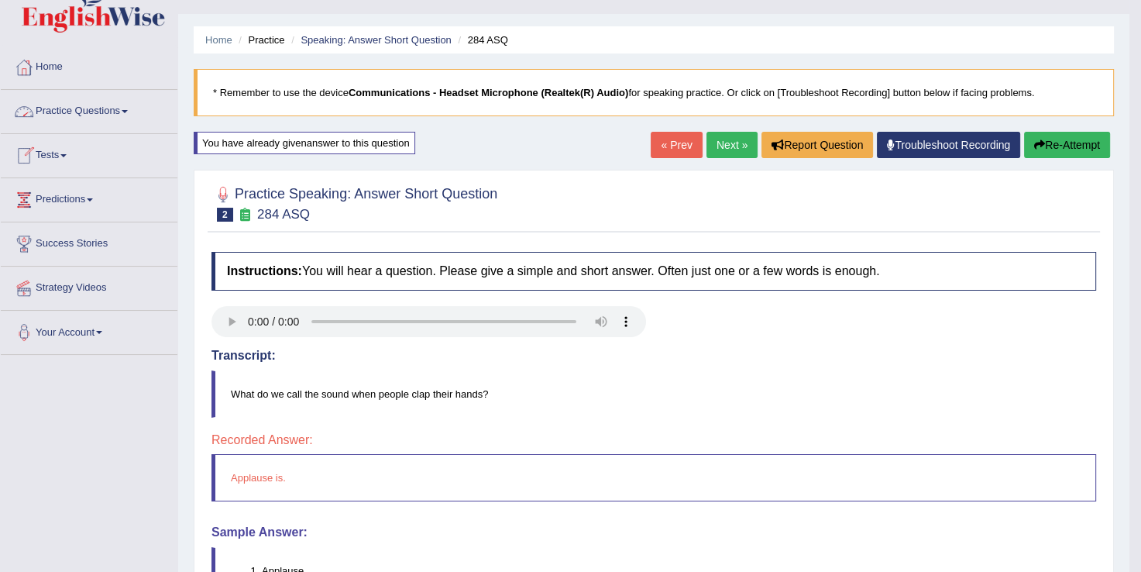
click at [128, 110] on span at bounding box center [125, 111] width 6 height 3
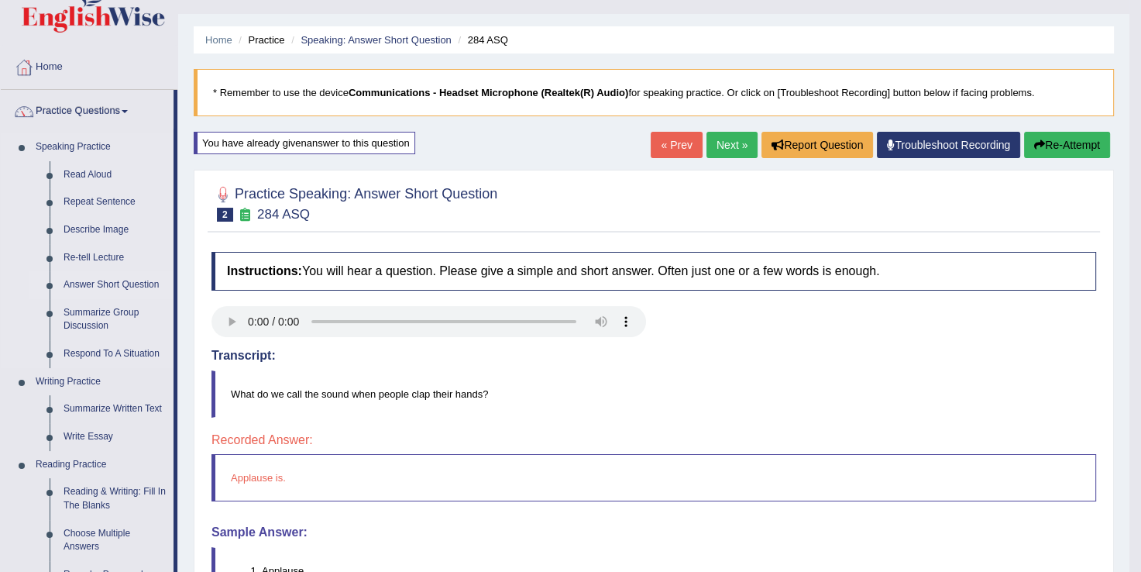
click at [112, 281] on link "Answer Short Question" at bounding box center [115, 285] width 117 height 28
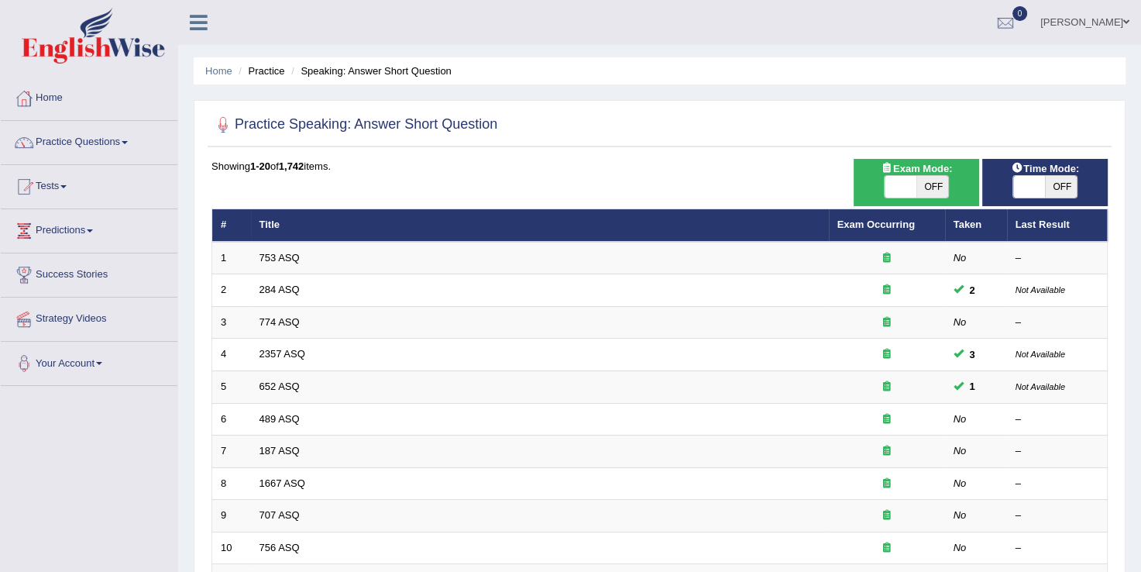
click at [282, 288] on link "284 ASQ" at bounding box center [280, 290] width 40 height 12
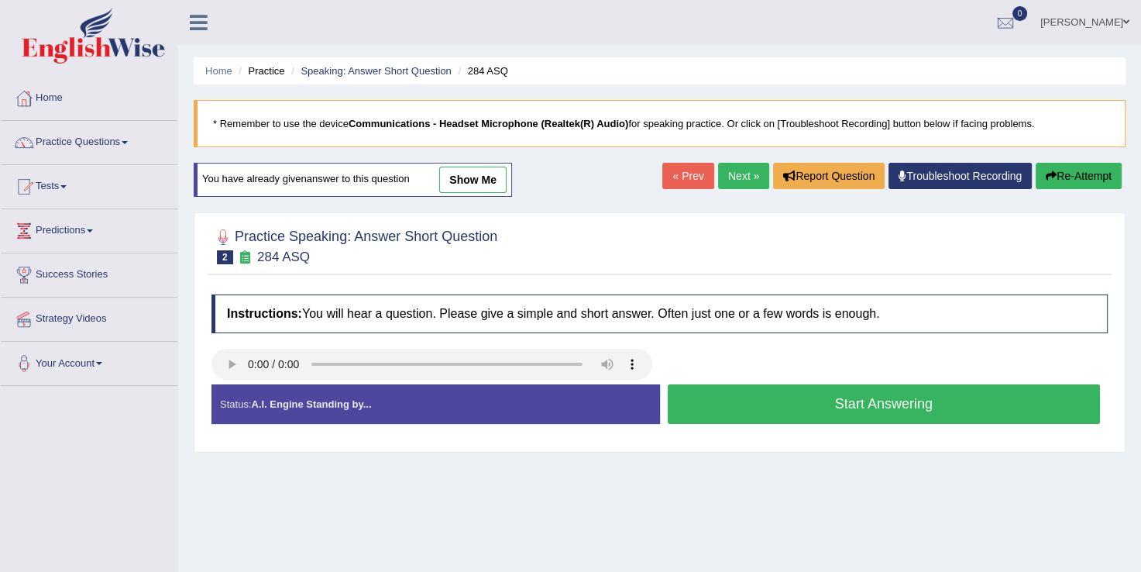
click at [770, 413] on button "Start Answering" at bounding box center [884, 404] width 433 height 40
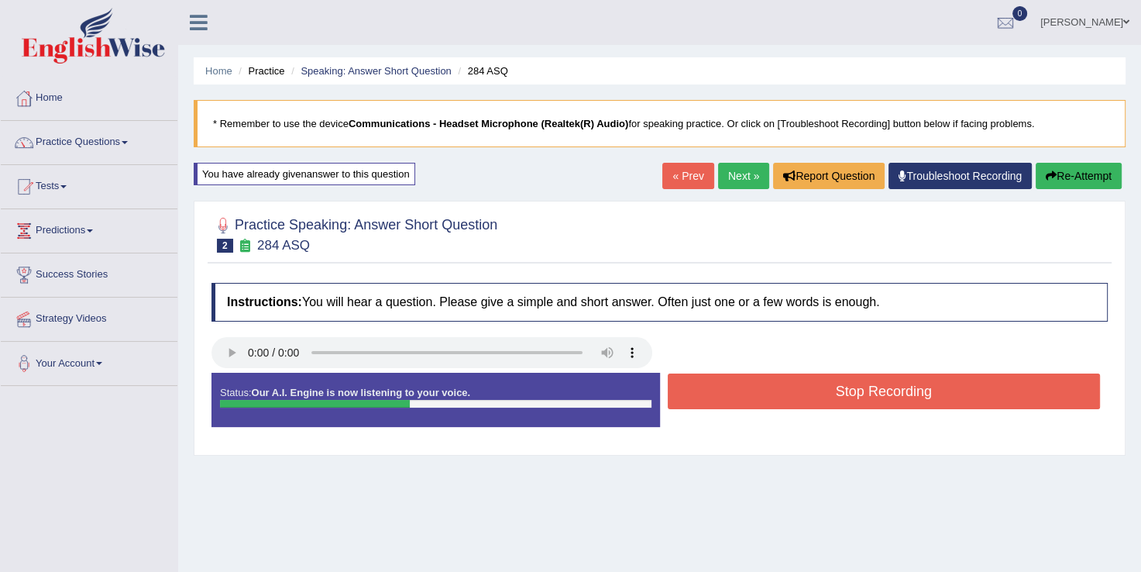
click at [770, 397] on button "Stop Recording" at bounding box center [884, 392] width 433 height 36
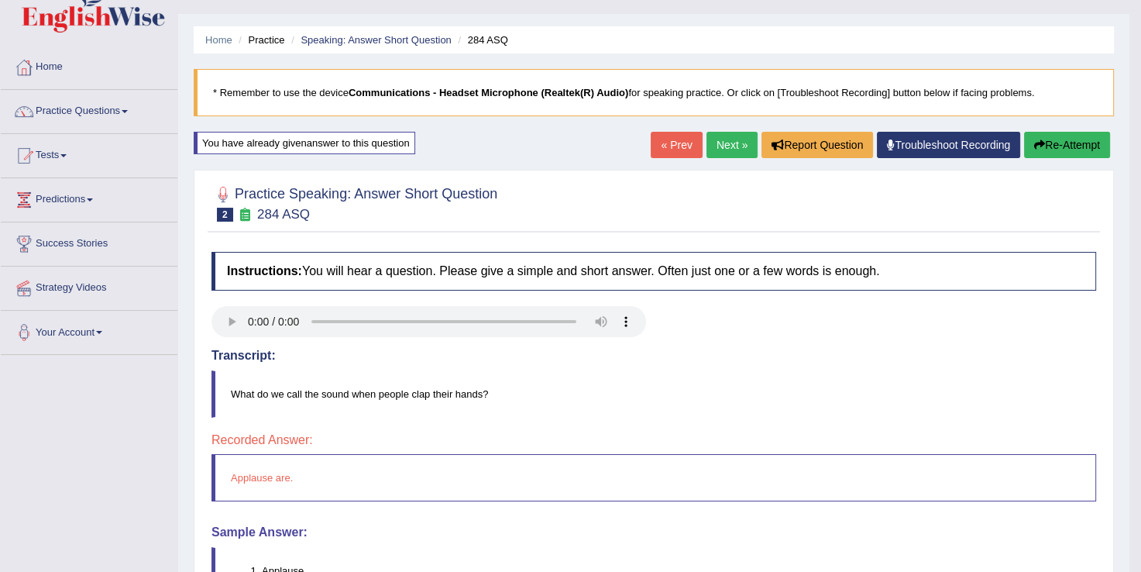
scroll to position [62, 0]
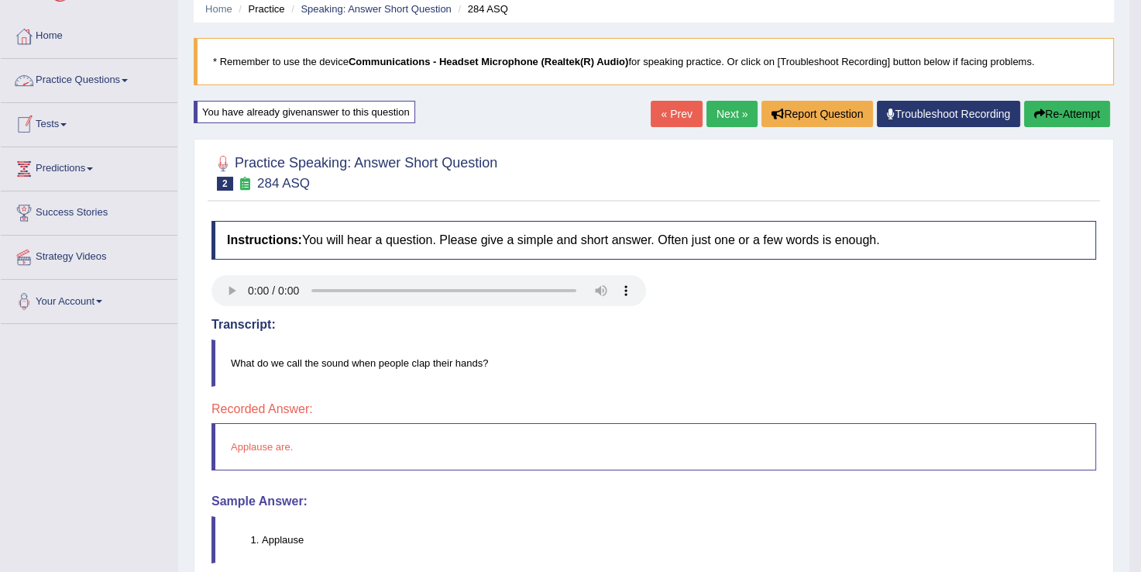
click at [127, 81] on span at bounding box center [125, 80] width 6 height 3
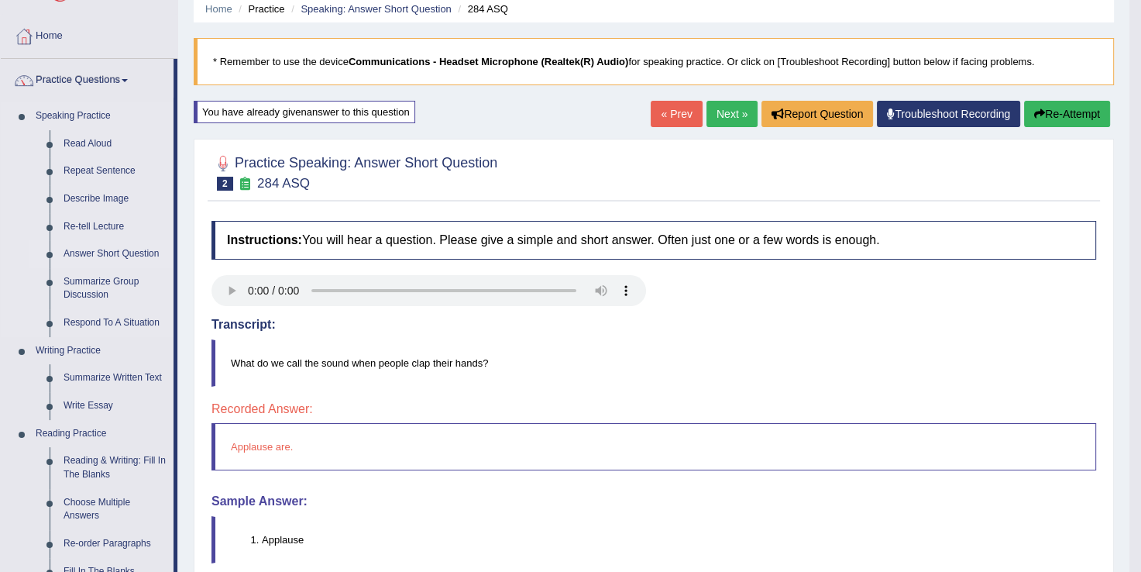
click at [115, 248] on link "Answer Short Question" at bounding box center [115, 254] width 117 height 28
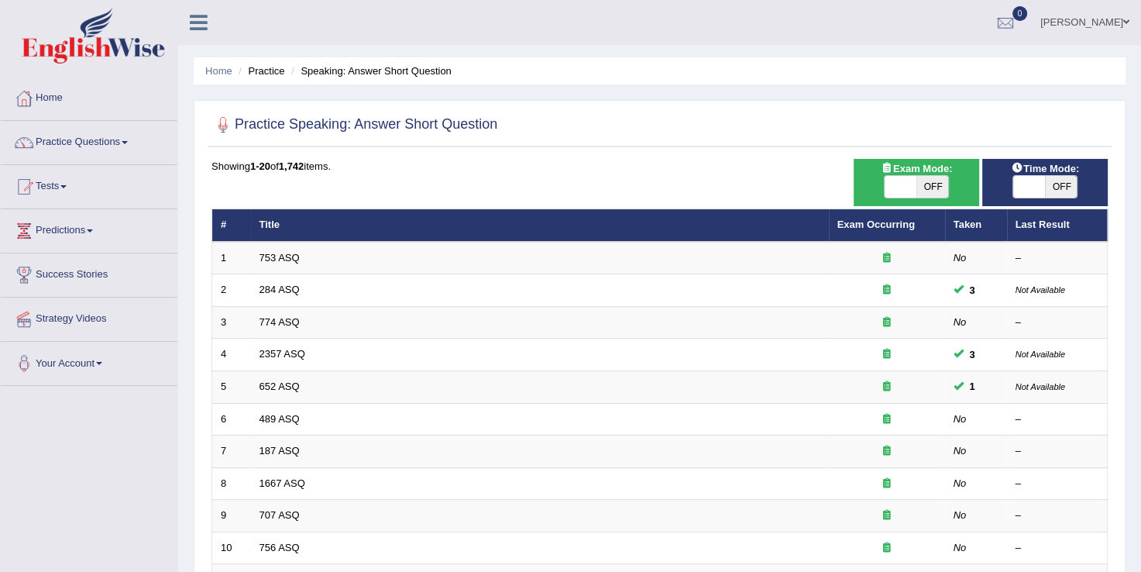
click at [286, 290] on link "284 ASQ" at bounding box center [280, 290] width 40 height 12
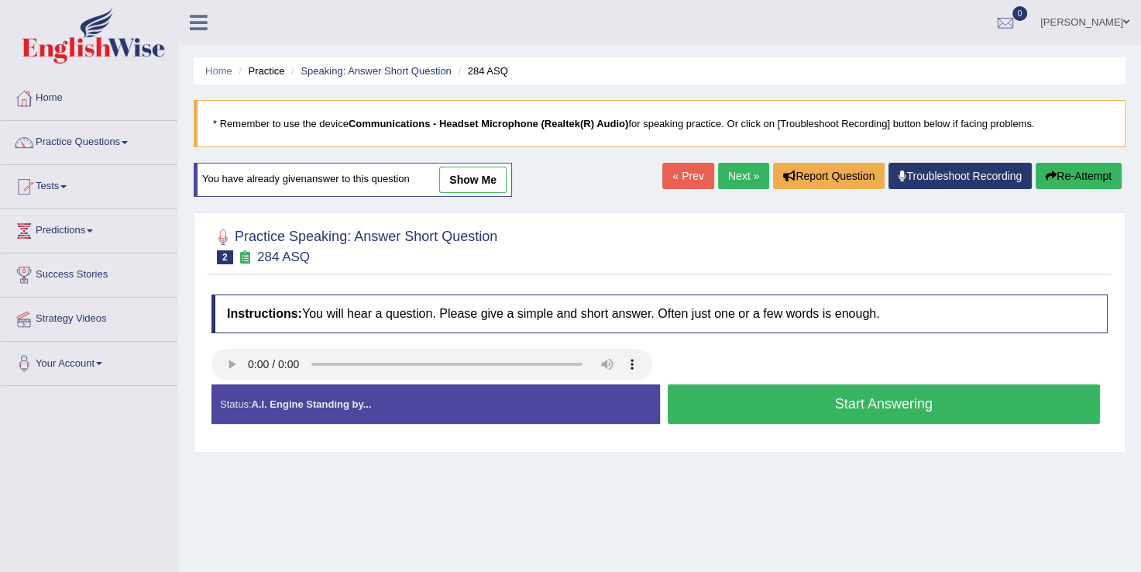
click at [793, 399] on button "Start Answering" at bounding box center [884, 404] width 433 height 40
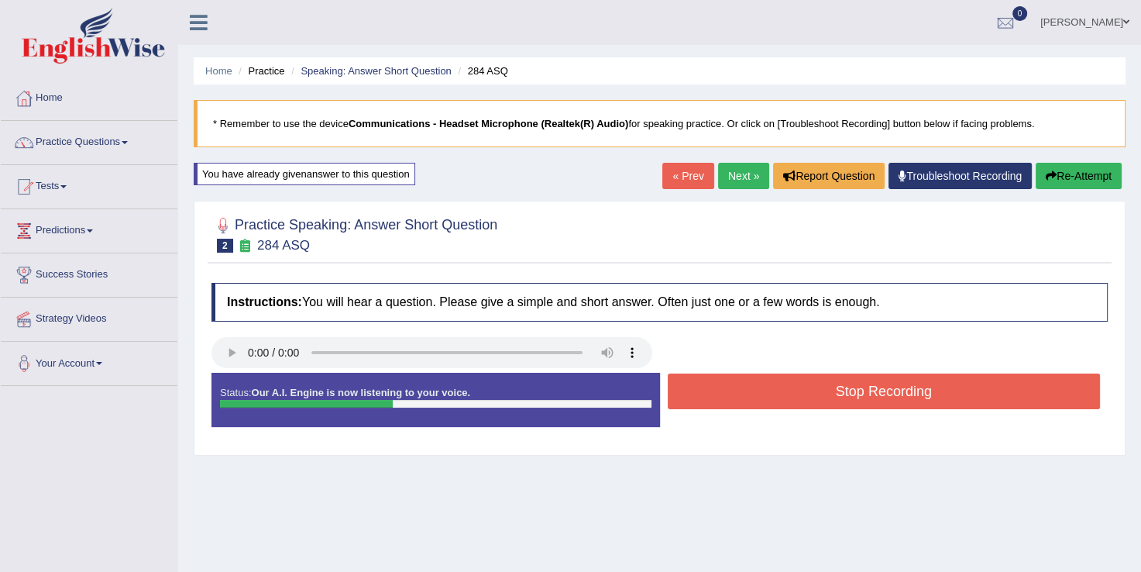
click at [793, 399] on button "Stop Recording" at bounding box center [884, 392] width 433 height 36
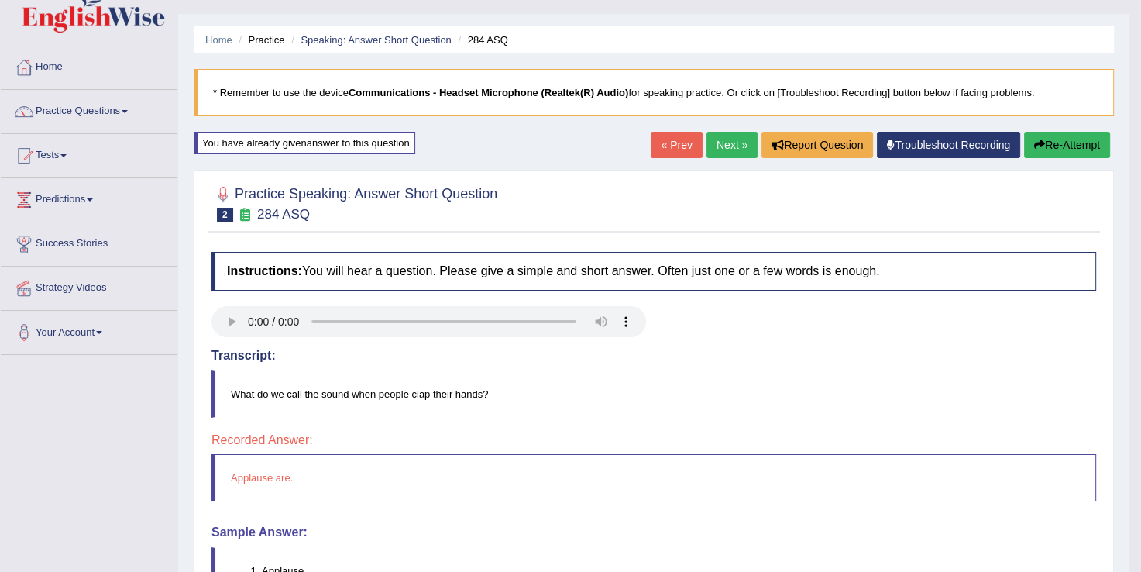
scroll to position [62, 0]
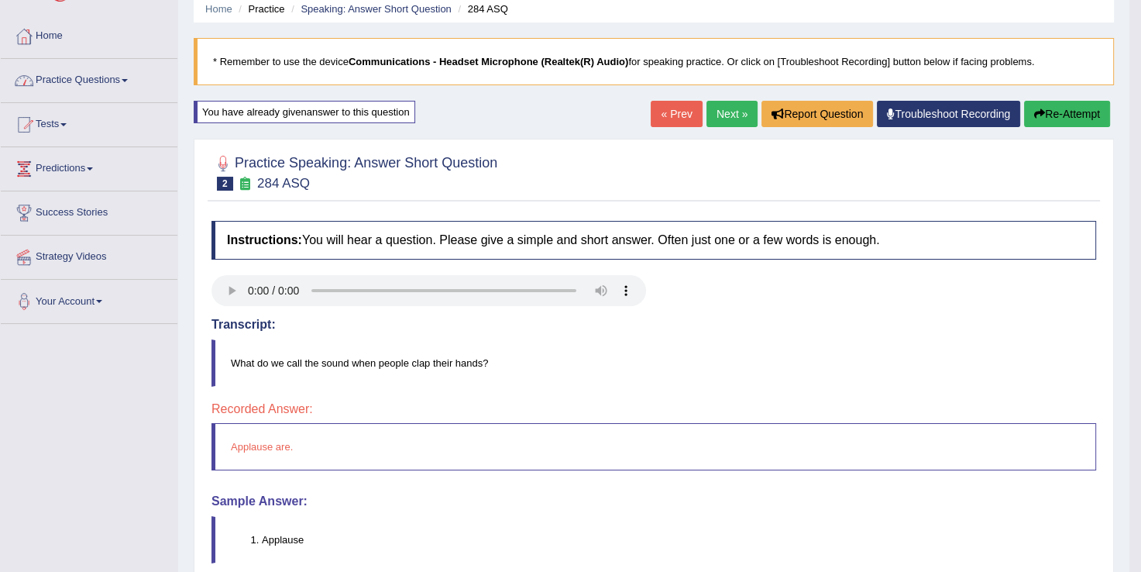
click at [134, 72] on link "Practice Questions" at bounding box center [89, 78] width 177 height 39
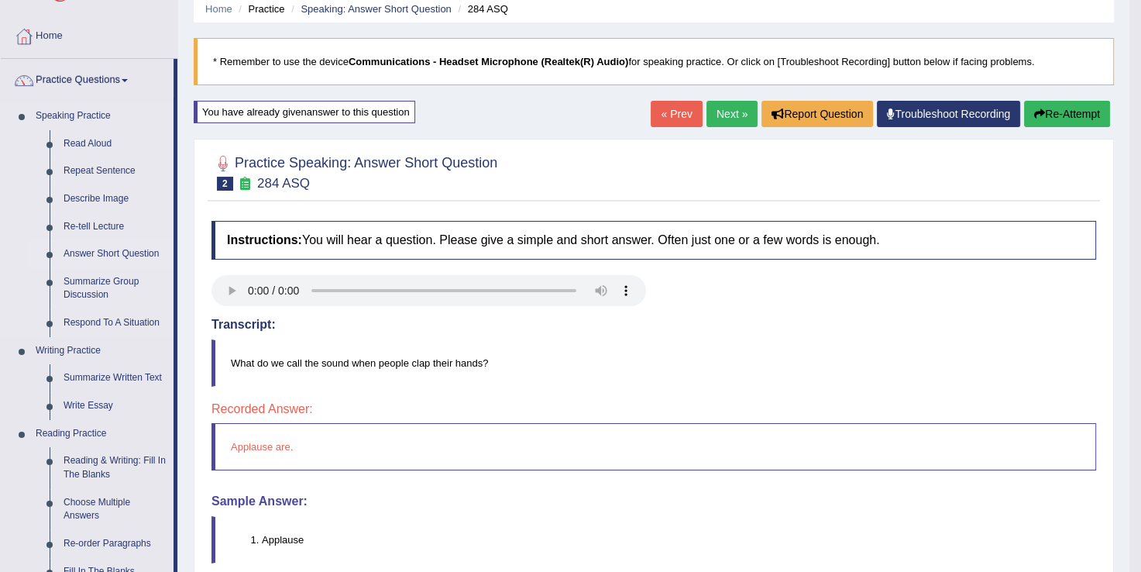
click at [121, 253] on link "Answer Short Question" at bounding box center [115, 254] width 117 height 28
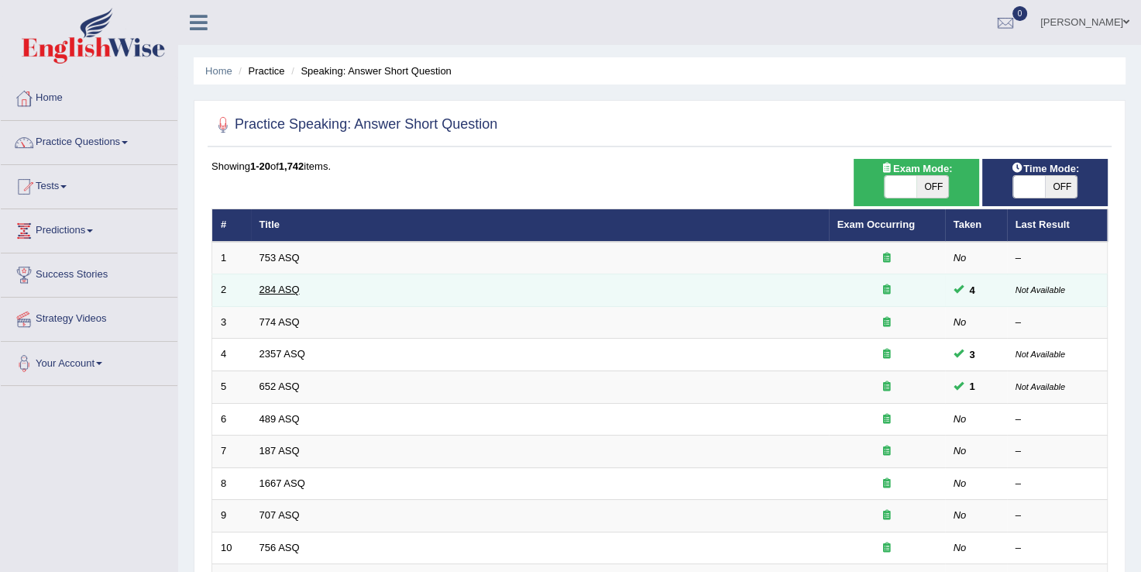
click at [274, 284] on link "284 ASQ" at bounding box center [280, 290] width 40 height 12
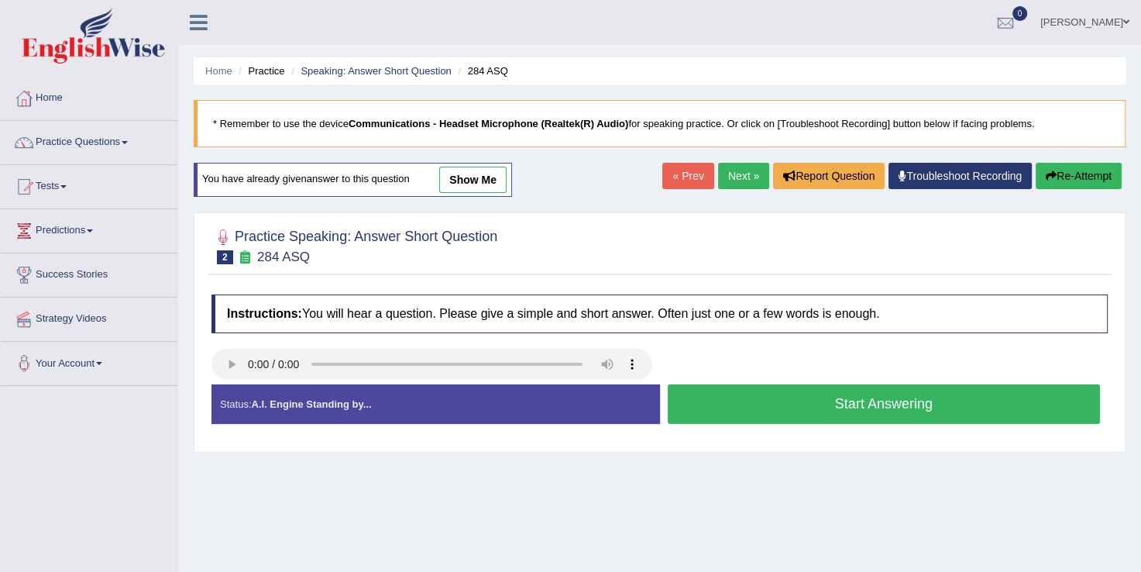
click at [819, 404] on button "Start Answering" at bounding box center [884, 404] width 433 height 40
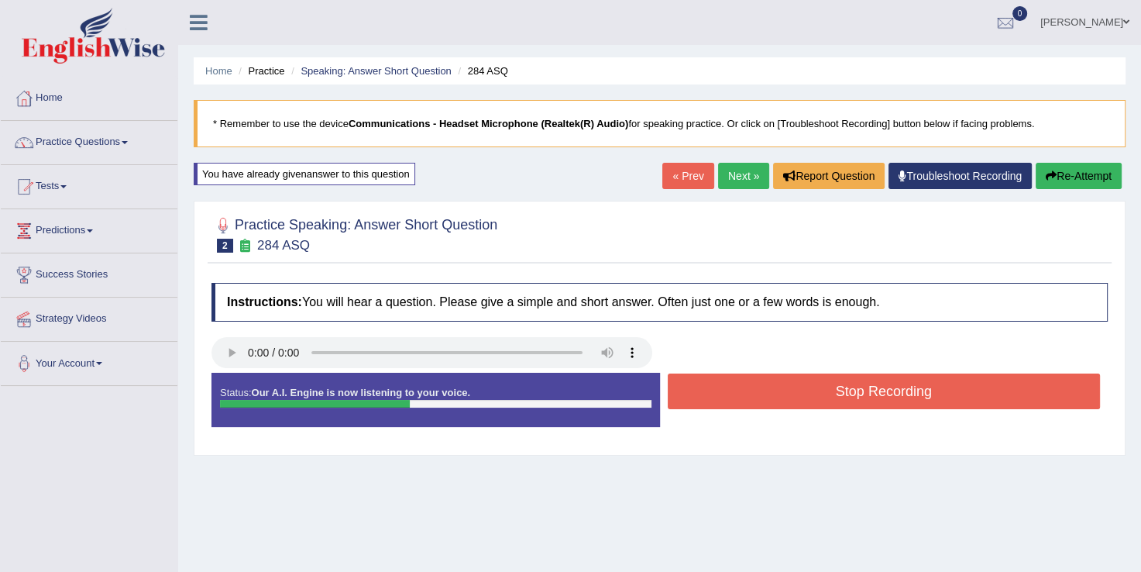
click at [819, 404] on button "Stop Recording" at bounding box center [884, 392] width 433 height 36
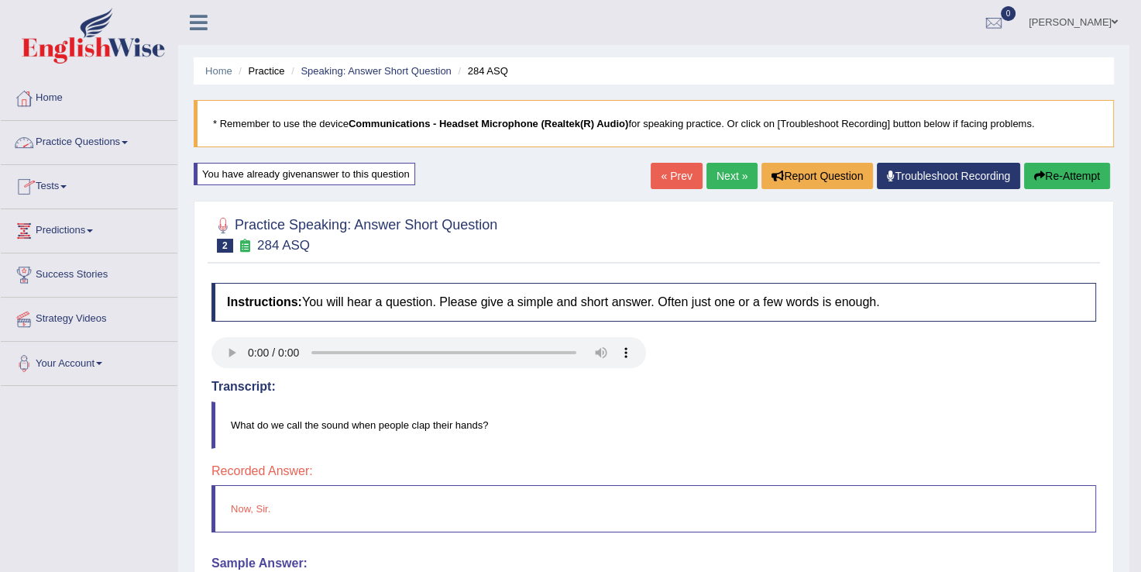
click at [125, 141] on link "Practice Questions" at bounding box center [89, 140] width 177 height 39
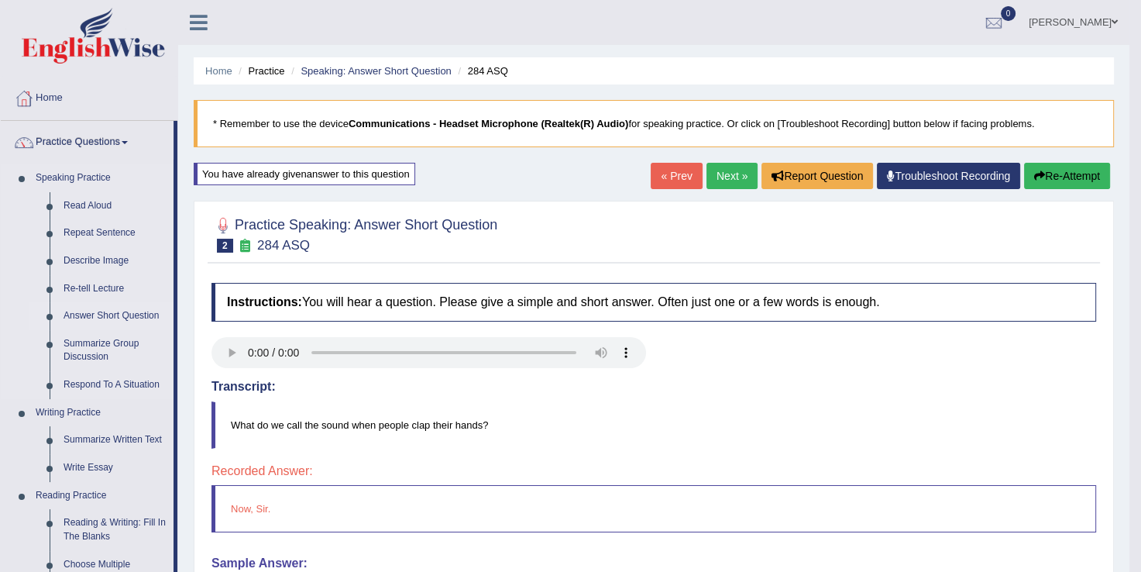
click at [107, 312] on link "Answer Short Question" at bounding box center [115, 316] width 117 height 28
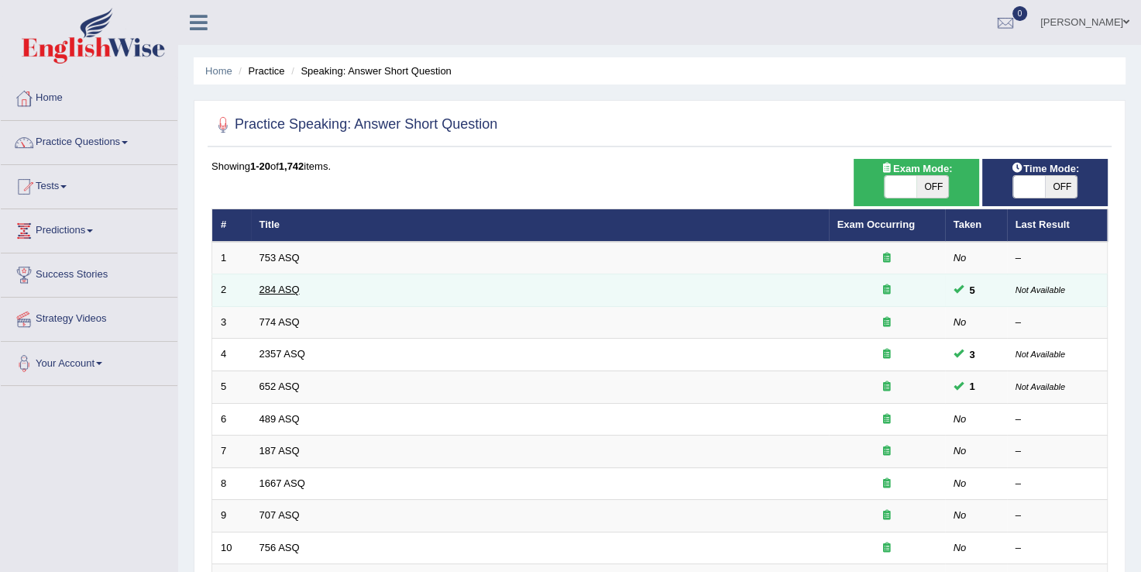
click at [277, 284] on link "284 ASQ" at bounding box center [280, 290] width 40 height 12
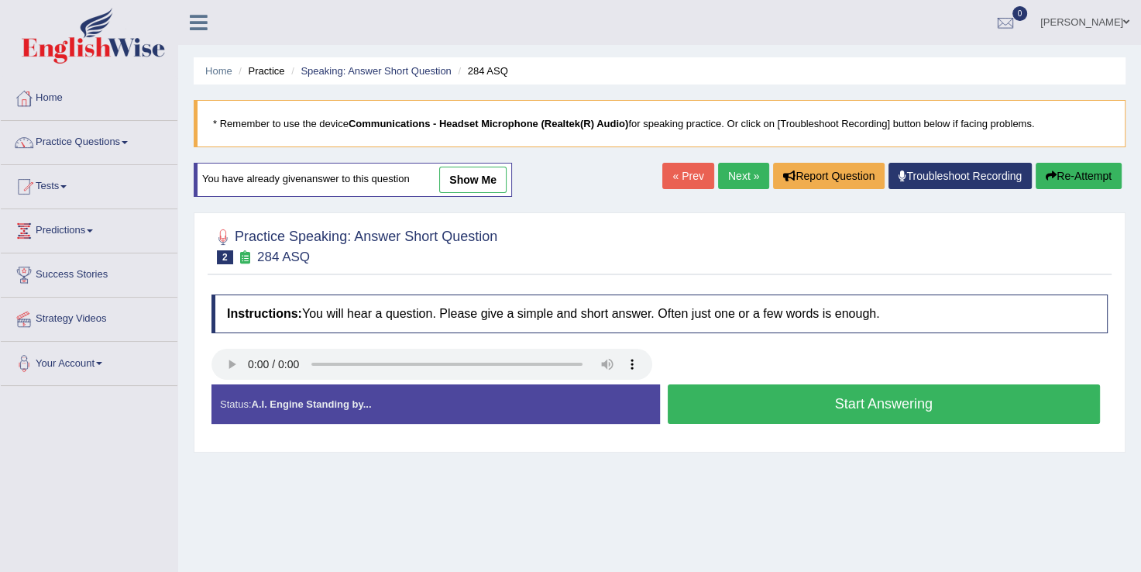
click at [783, 408] on button "Start Answering" at bounding box center [884, 404] width 433 height 40
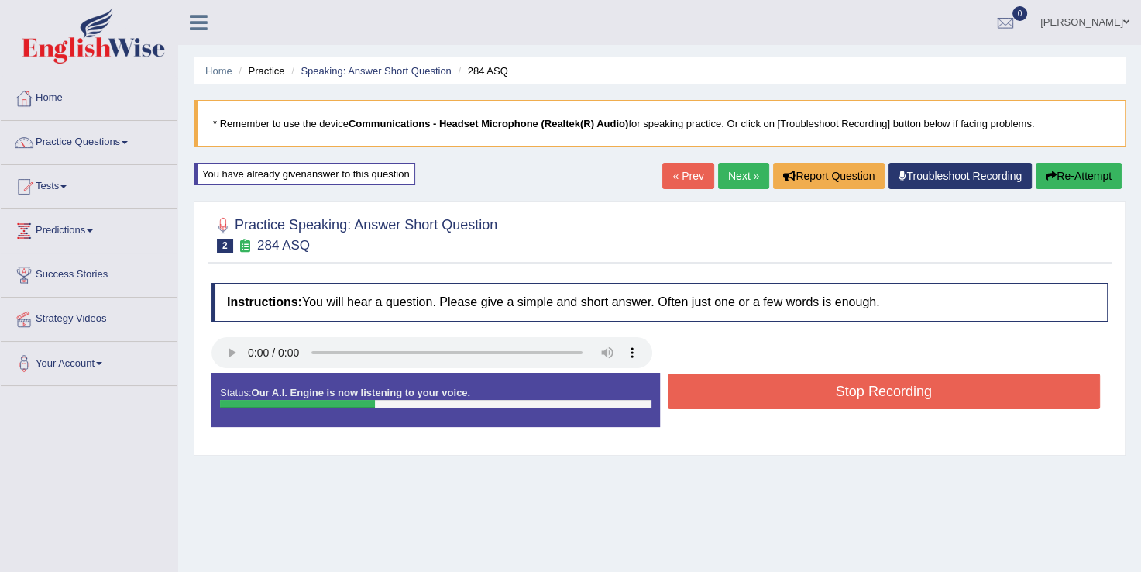
click at [783, 408] on button "Stop Recording" at bounding box center [884, 392] width 433 height 36
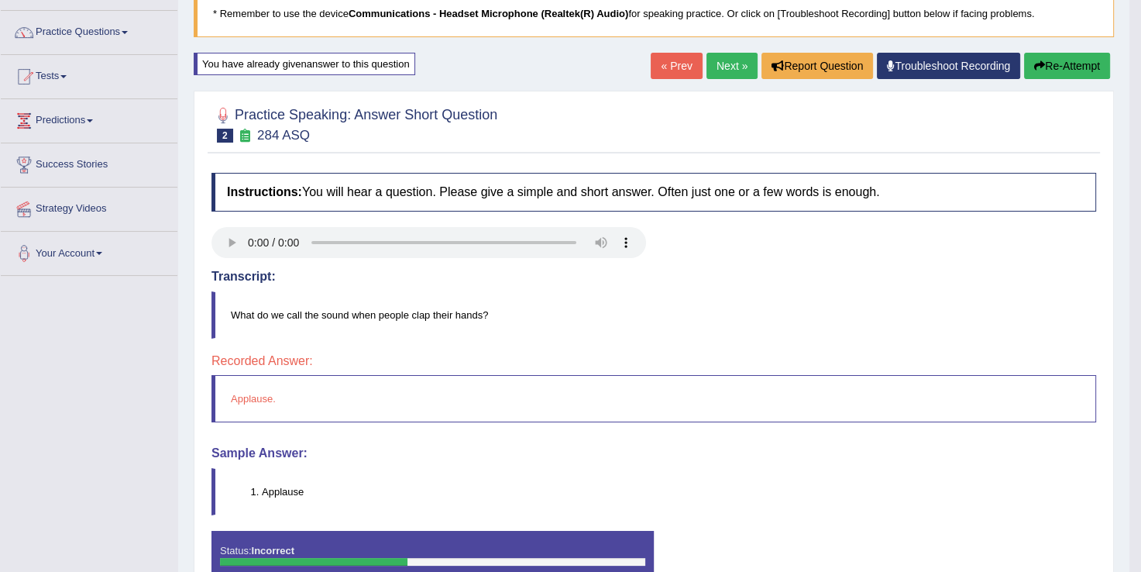
scroll to position [124, 0]
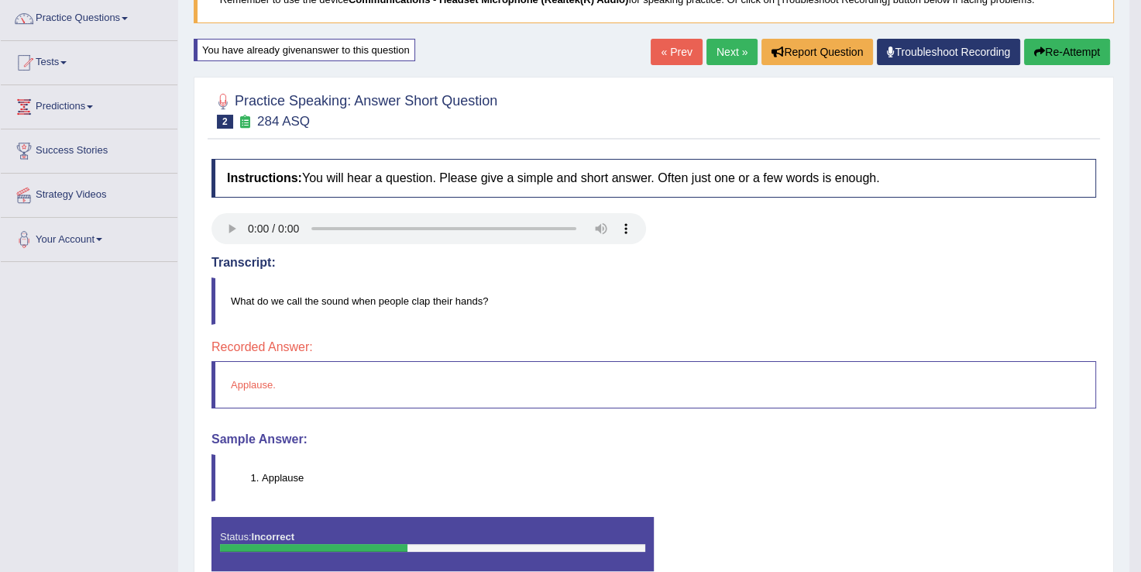
click at [727, 58] on link "Next »" at bounding box center [732, 52] width 51 height 26
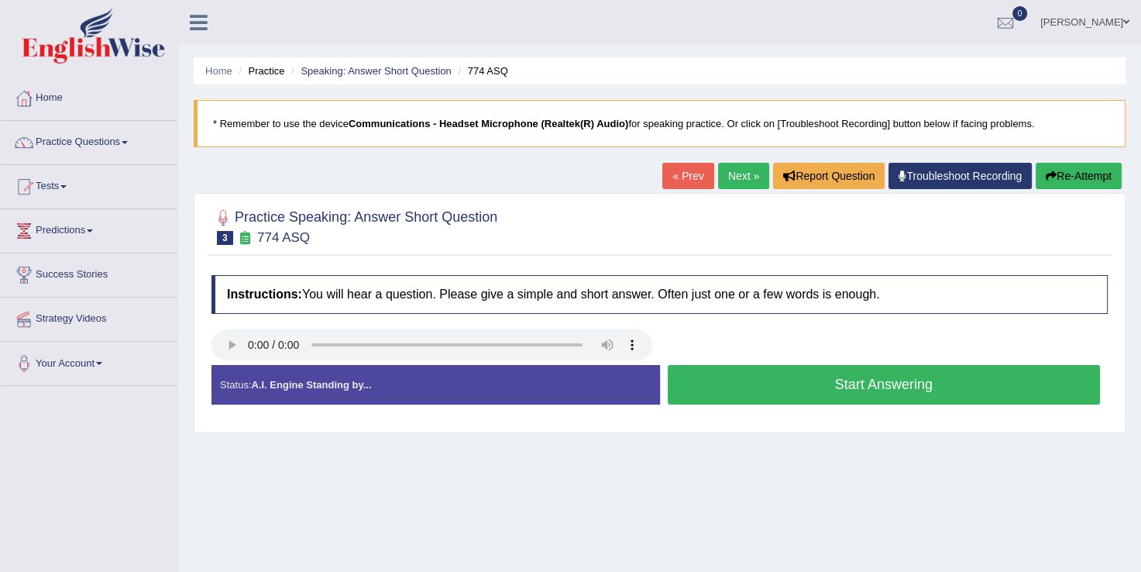
click at [759, 379] on button "Start Answering" at bounding box center [884, 385] width 433 height 40
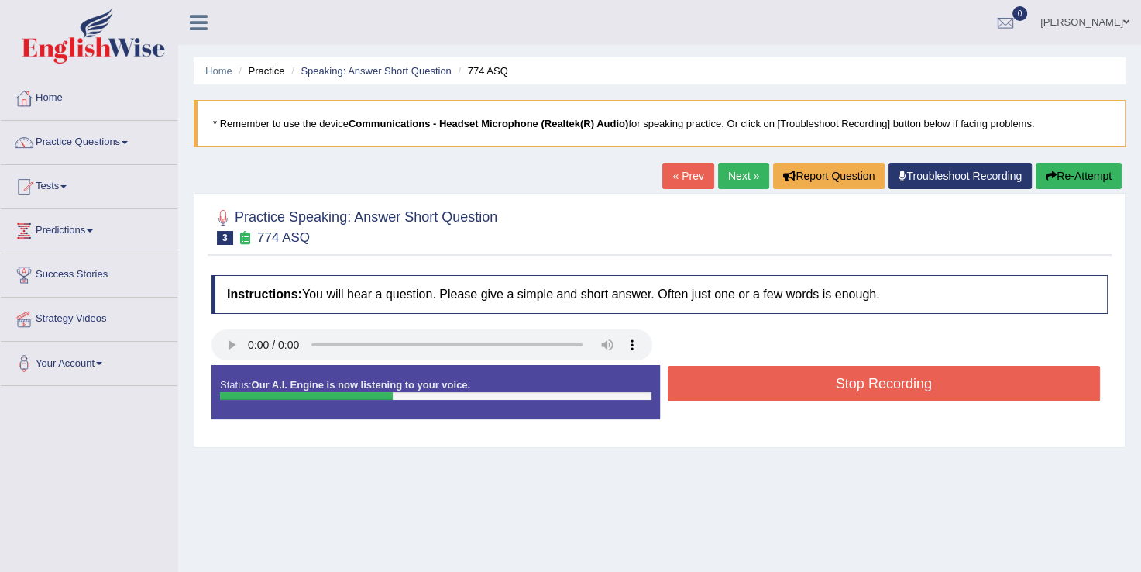
click at [759, 379] on button "Stop Recording" at bounding box center [884, 384] width 433 height 36
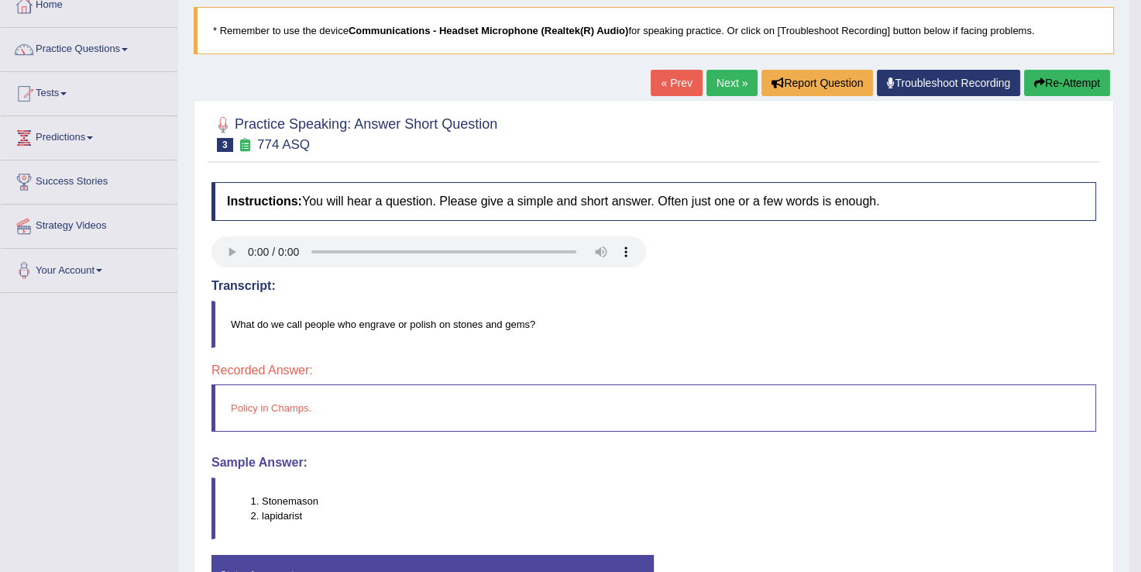
scroll to position [124, 0]
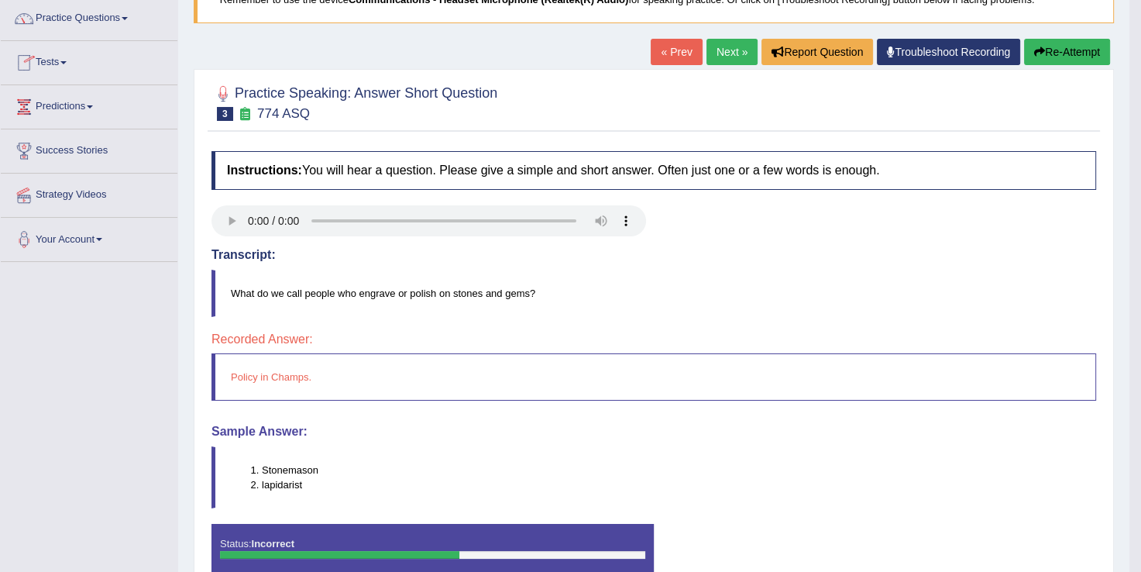
click at [125, 18] on link "Practice Questions" at bounding box center [89, 16] width 177 height 39
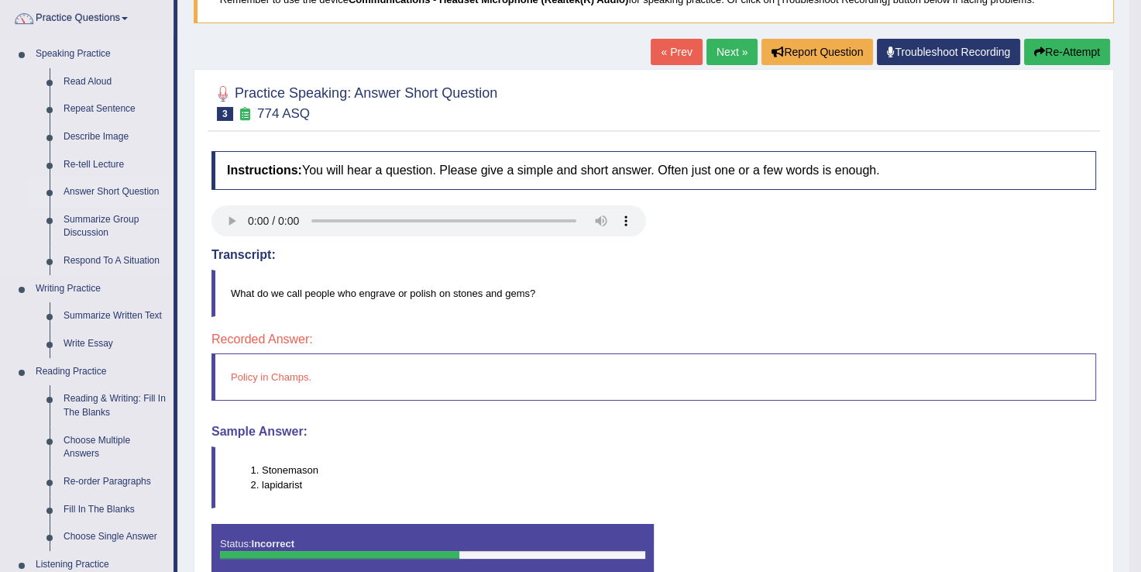
click at [105, 191] on link "Answer Short Question" at bounding box center [115, 192] width 117 height 28
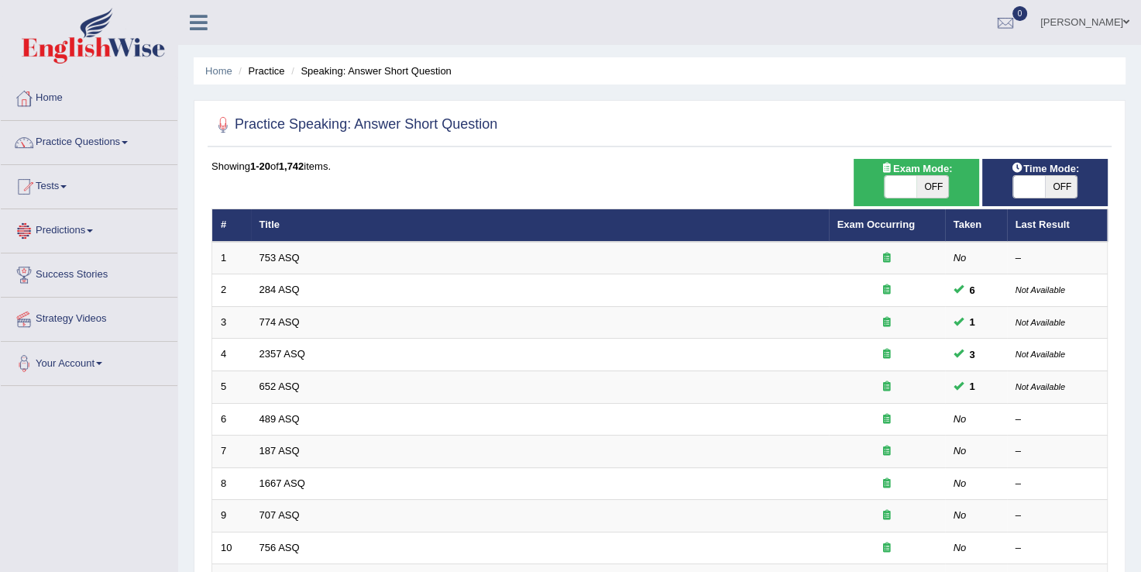
click at [283, 325] on link "774 ASQ" at bounding box center [280, 322] width 40 height 12
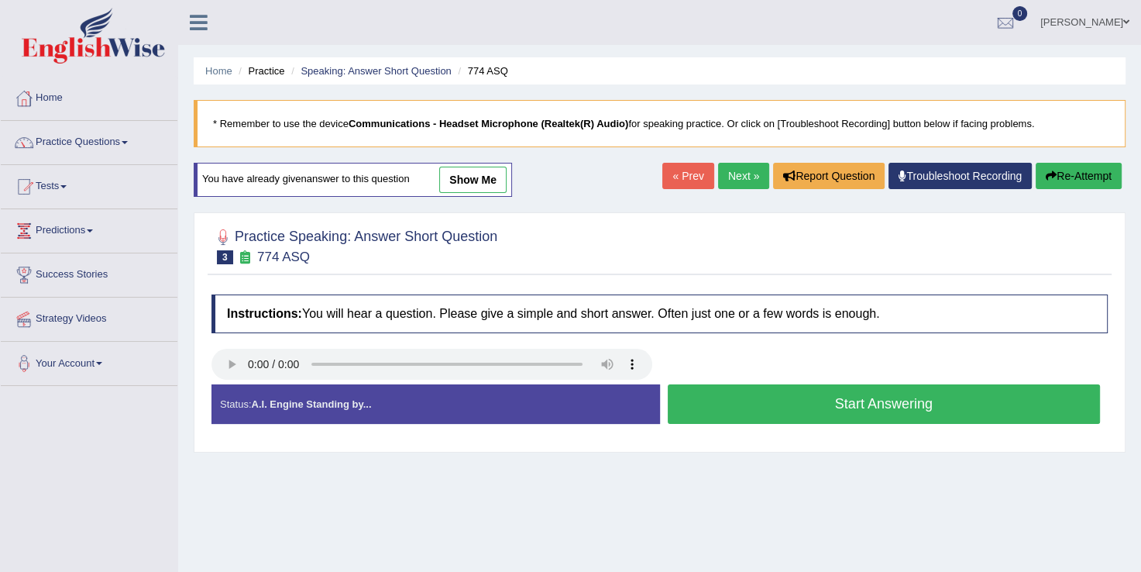
click at [891, 408] on button "Start Answering" at bounding box center [884, 404] width 433 height 40
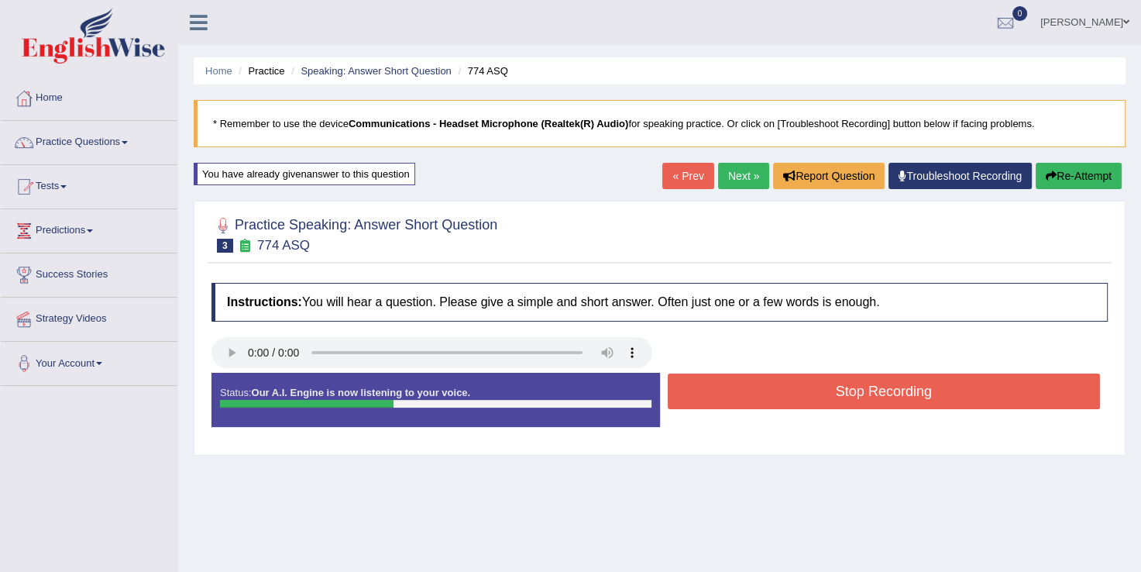
click at [883, 392] on button "Stop Recording" at bounding box center [884, 392] width 433 height 36
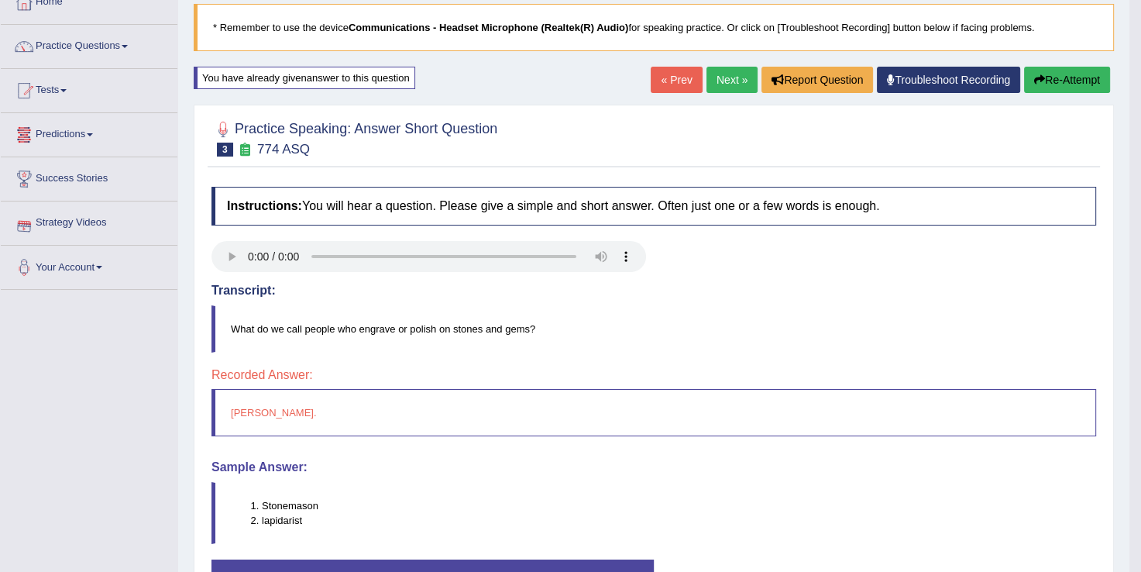
scroll to position [93, 0]
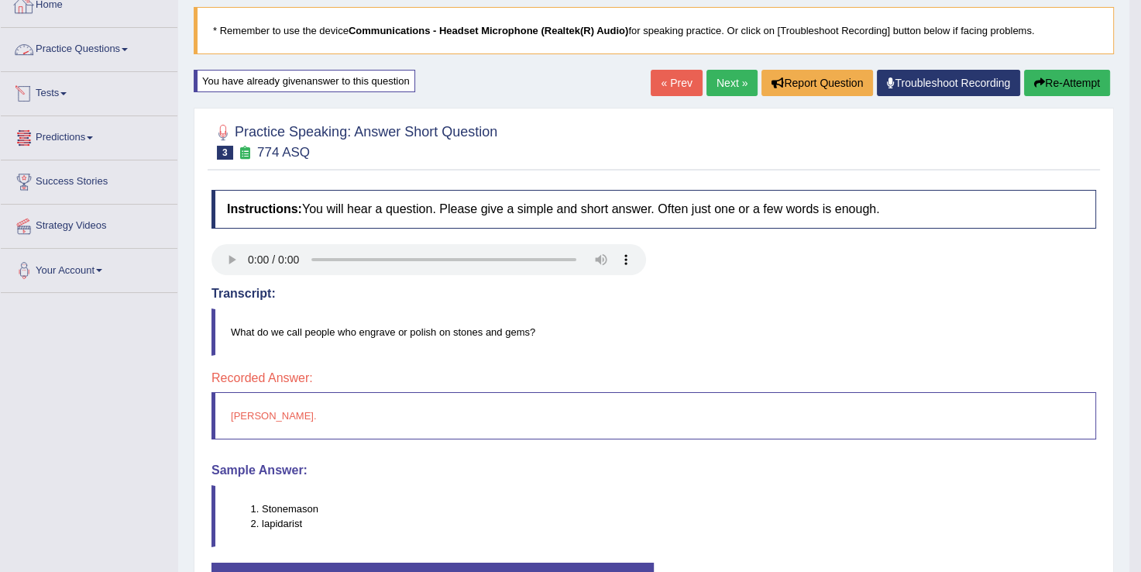
click at [125, 46] on link "Practice Questions" at bounding box center [89, 47] width 177 height 39
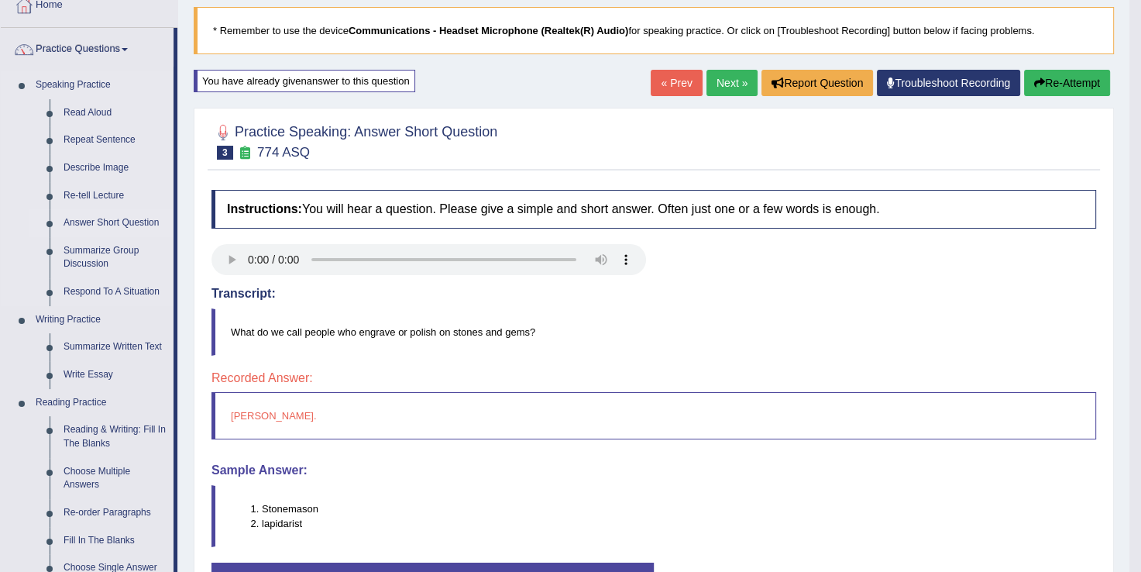
click at [124, 222] on link "Answer Short Question" at bounding box center [115, 223] width 117 height 28
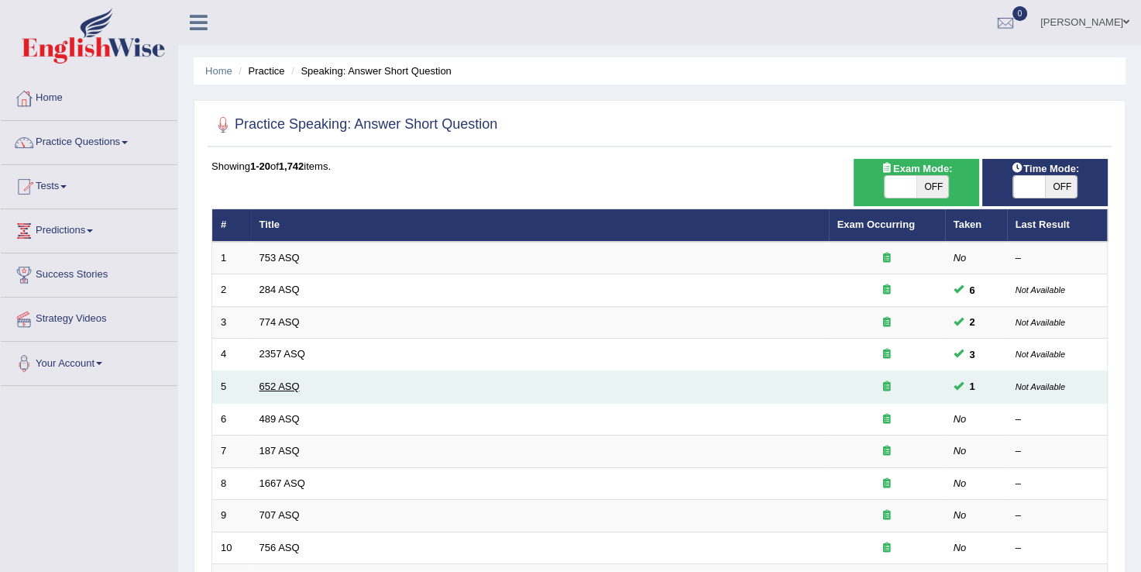
click at [275, 380] on link "652 ASQ" at bounding box center [280, 386] width 40 height 12
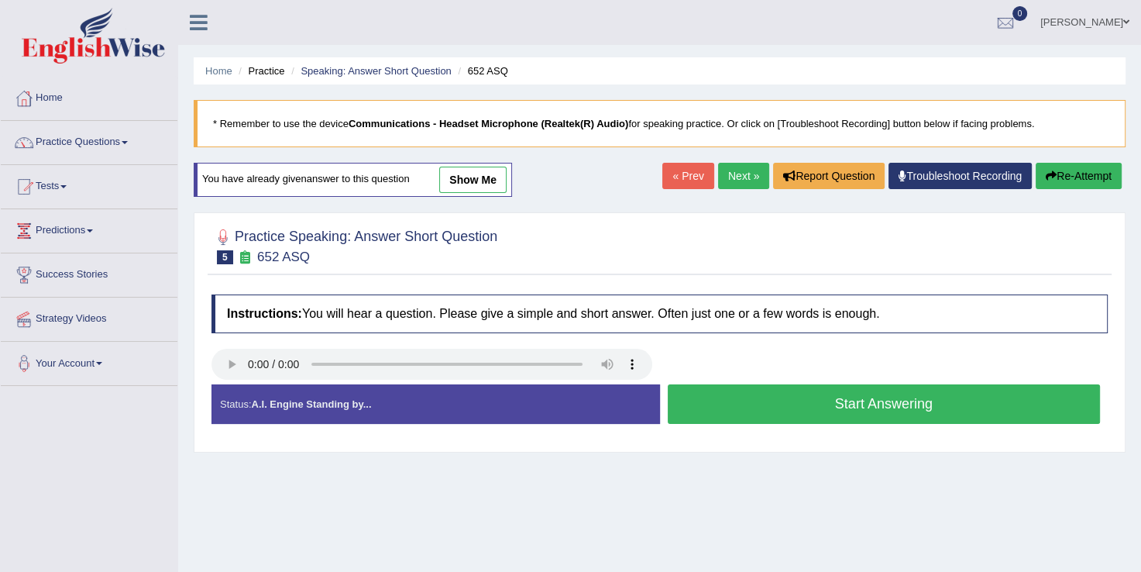
click at [750, 398] on button "Start Answering" at bounding box center [884, 404] width 433 height 40
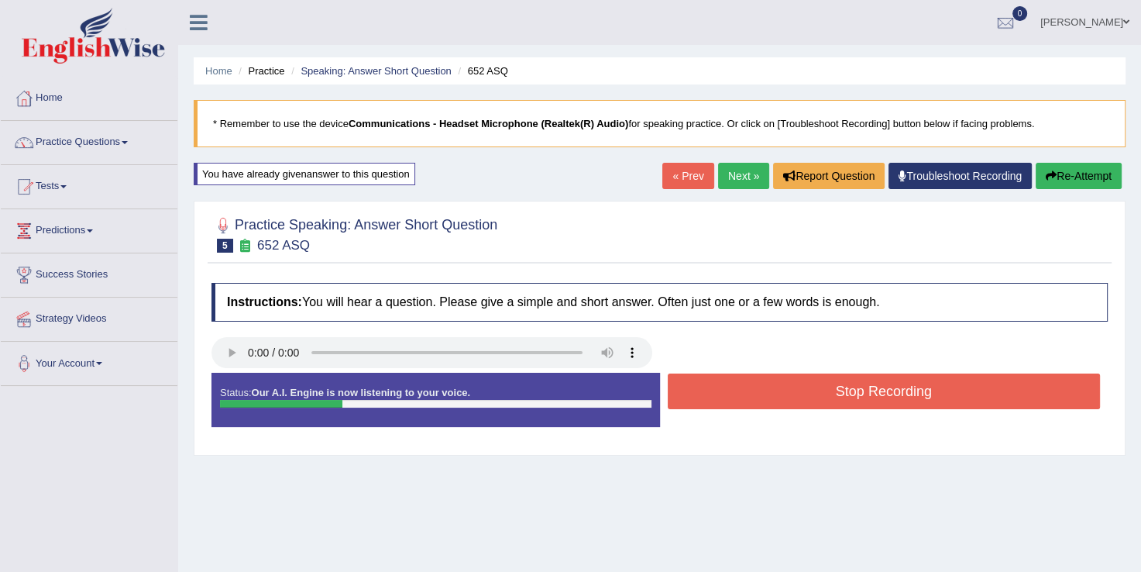
click at [750, 398] on button "Stop Recording" at bounding box center [884, 392] width 433 height 36
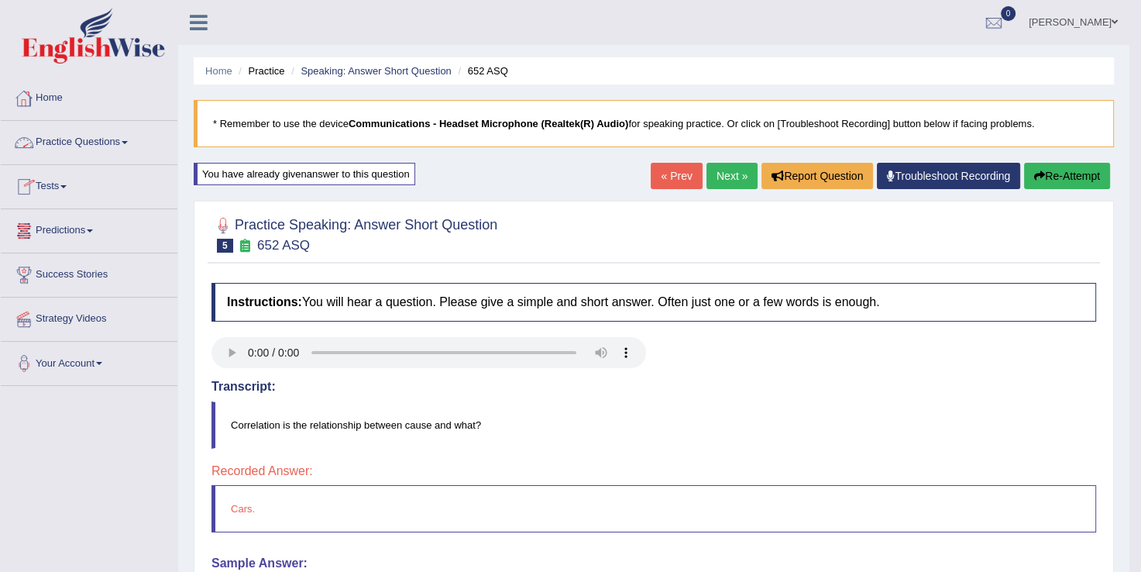
click at [93, 145] on link "Practice Questions" at bounding box center [89, 140] width 177 height 39
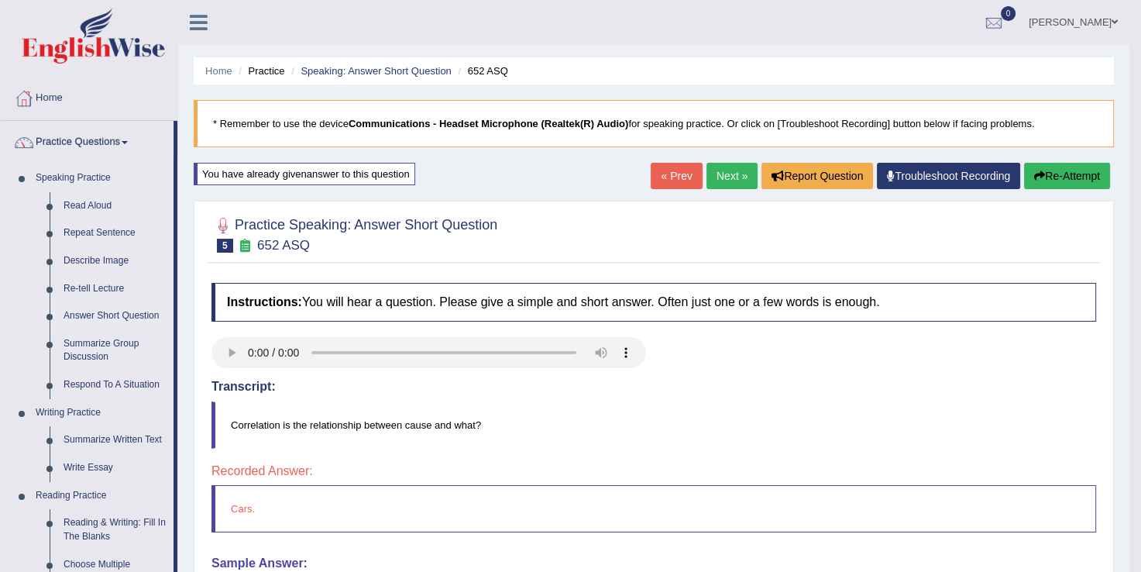
click at [117, 315] on link "Answer Short Question" at bounding box center [115, 316] width 117 height 28
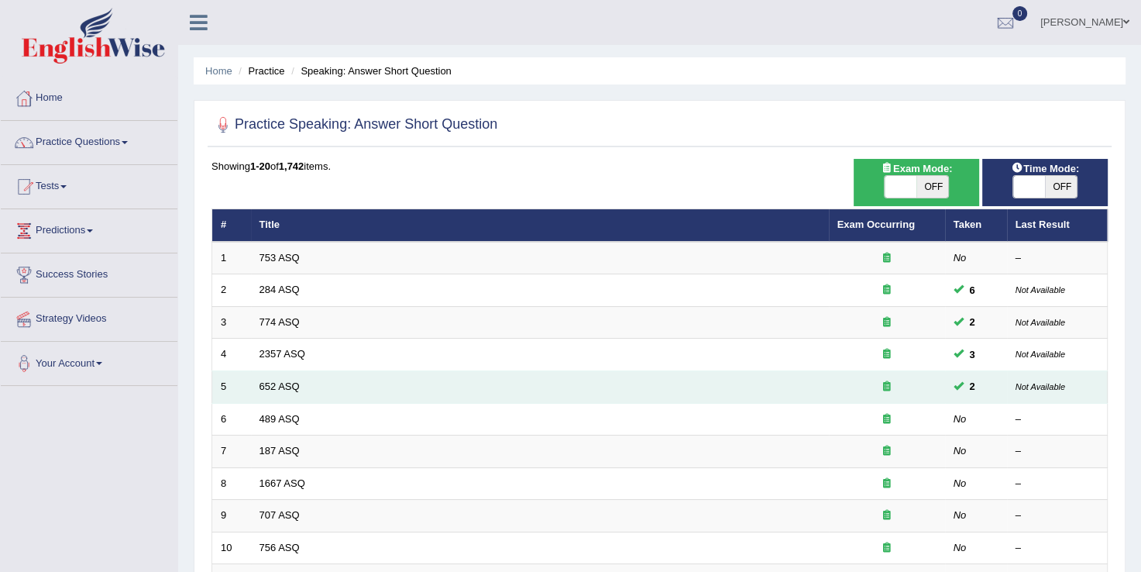
click at [303, 385] on td "652 ASQ" at bounding box center [540, 387] width 578 height 33
click at [284, 381] on link "652 ASQ" at bounding box center [280, 386] width 40 height 12
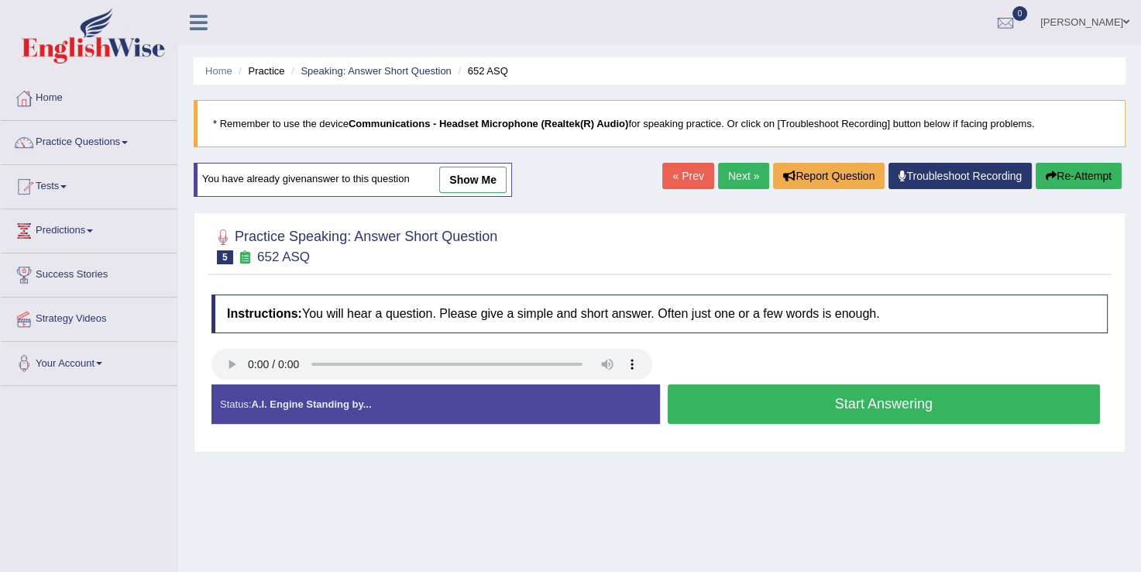
click at [907, 398] on button "Start Answering" at bounding box center [884, 404] width 433 height 40
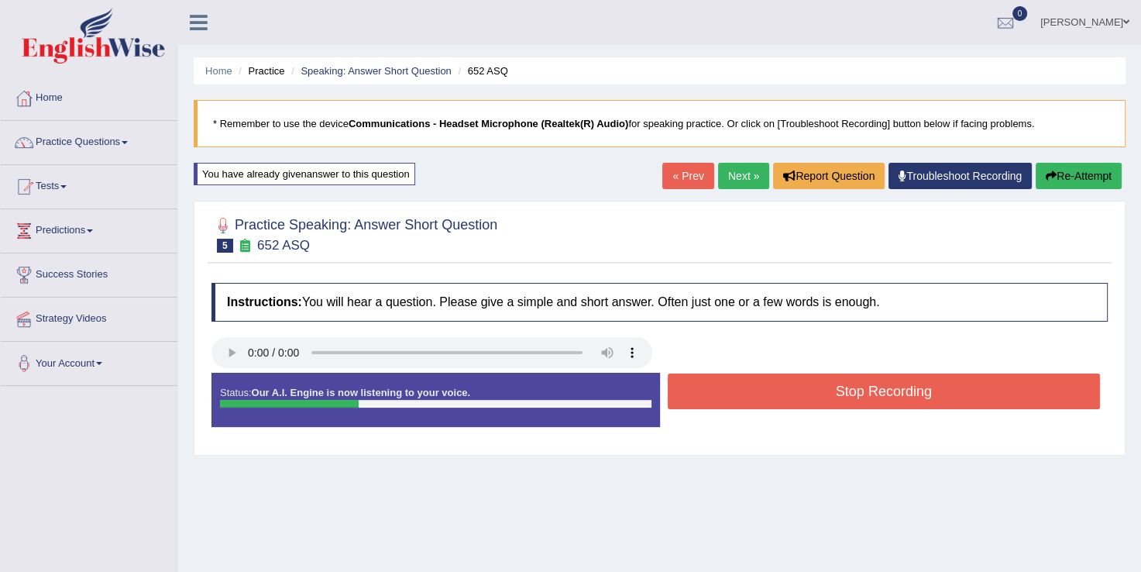
click at [907, 398] on button "Stop Recording" at bounding box center [884, 392] width 433 height 36
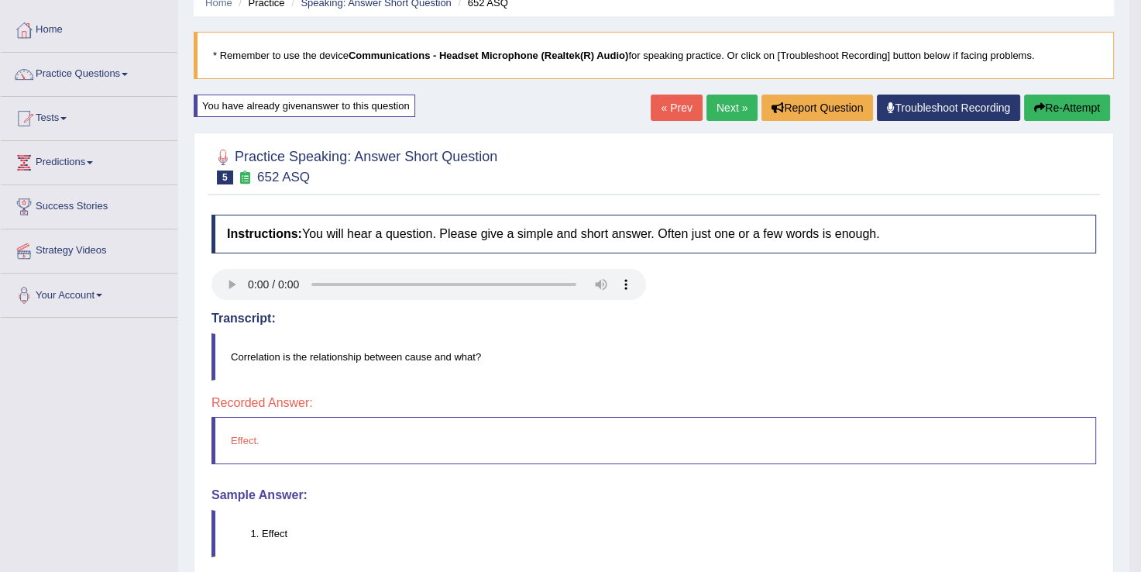
scroll to position [93, 0]
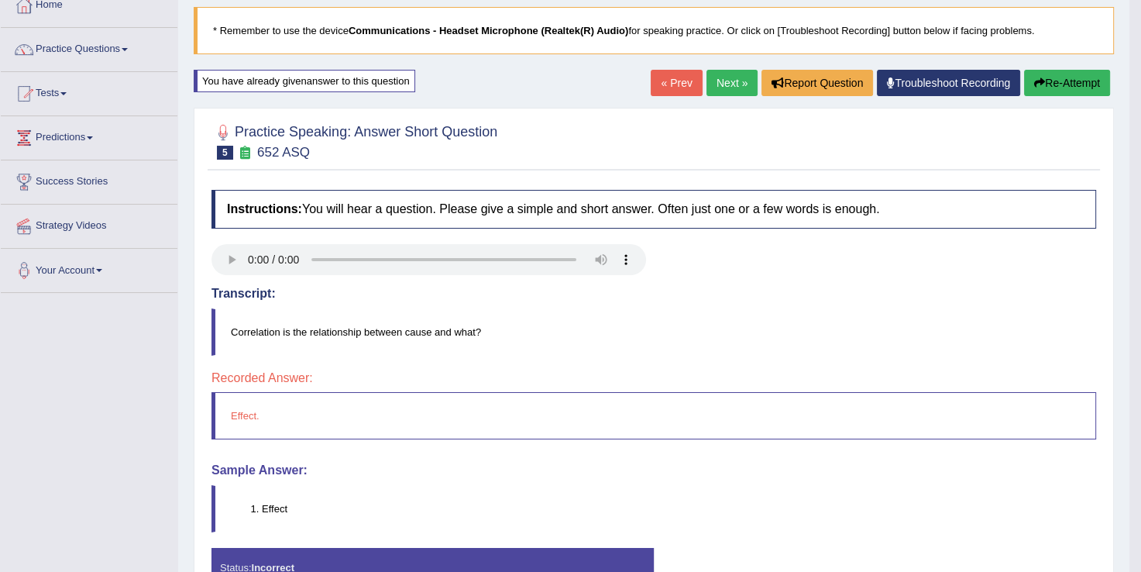
click at [725, 91] on link "Next »" at bounding box center [732, 83] width 51 height 26
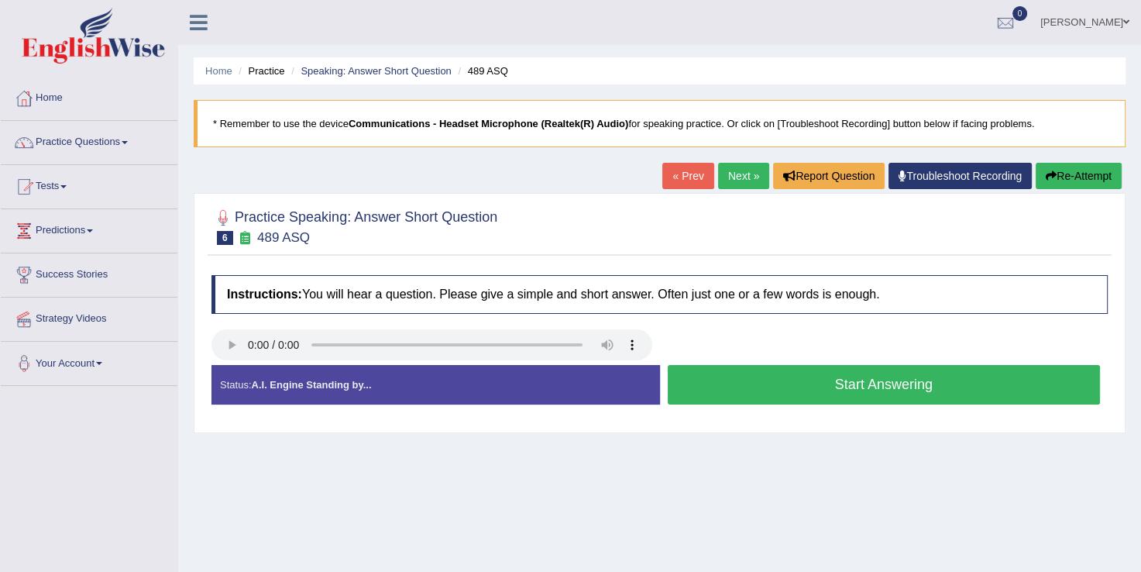
click at [722, 395] on button "Start Answering" at bounding box center [884, 385] width 433 height 40
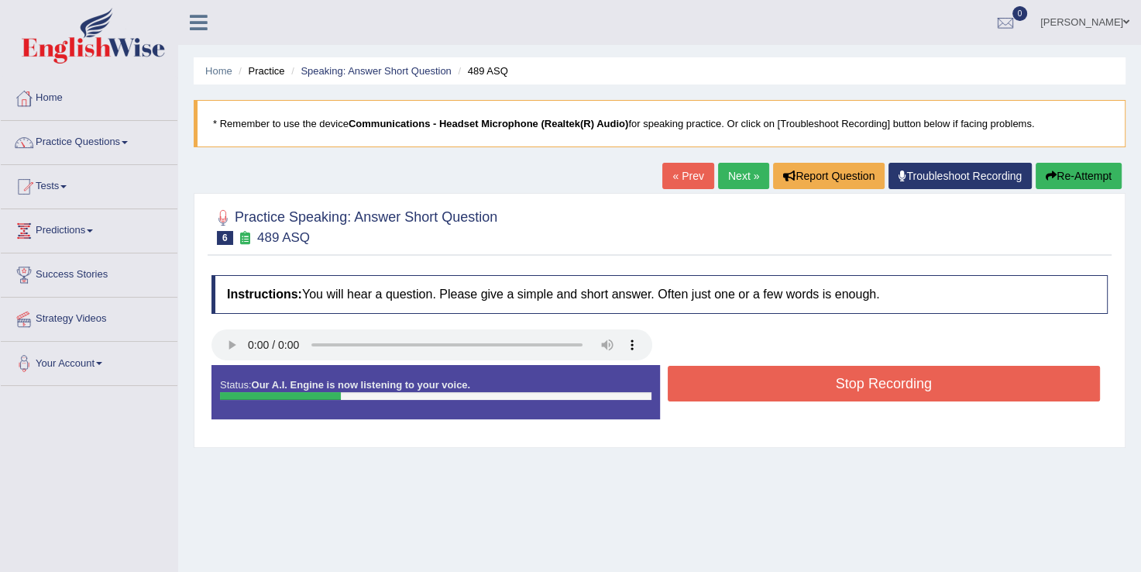
click at [722, 395] on button "Stop Recording" at bounding box center [884, 384] width 433 height 36
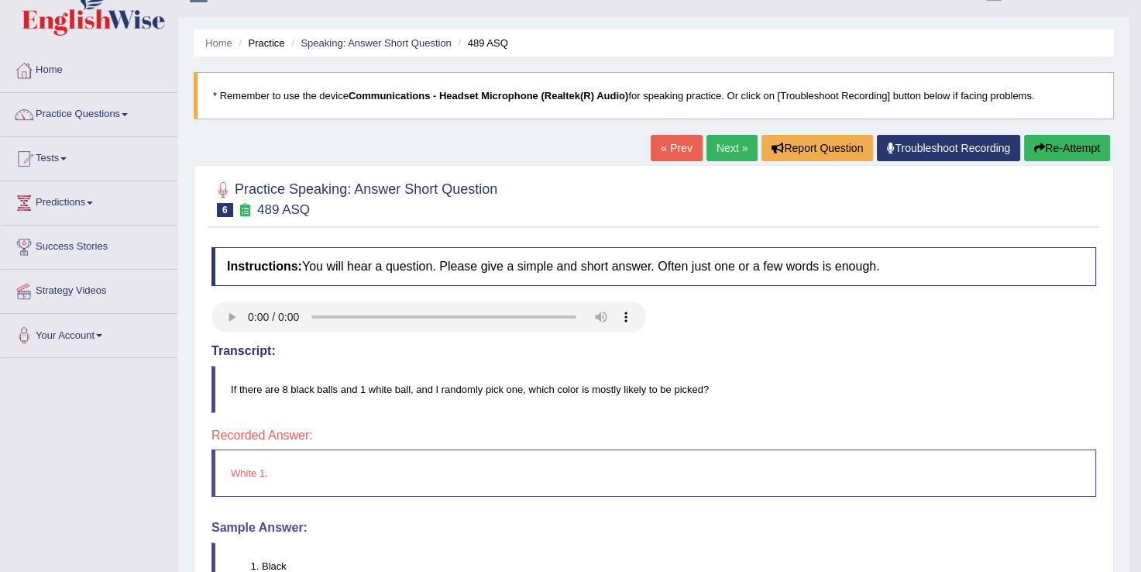
scroll to position [62, 0]
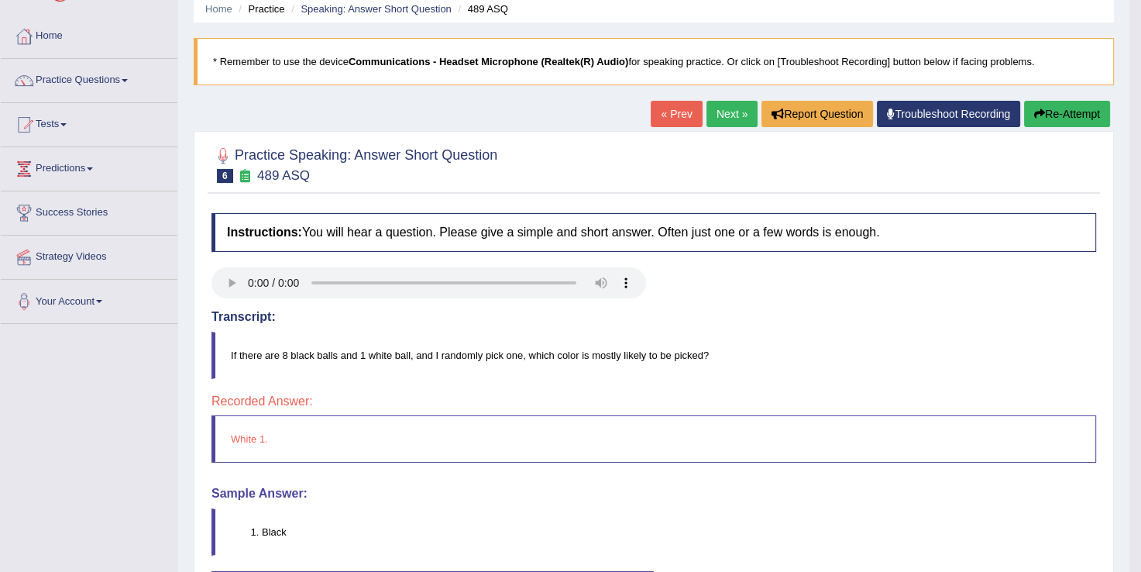
click at [125, 80] on link "Practice Questions" at bounding box center [89, 78] width 177 height 39
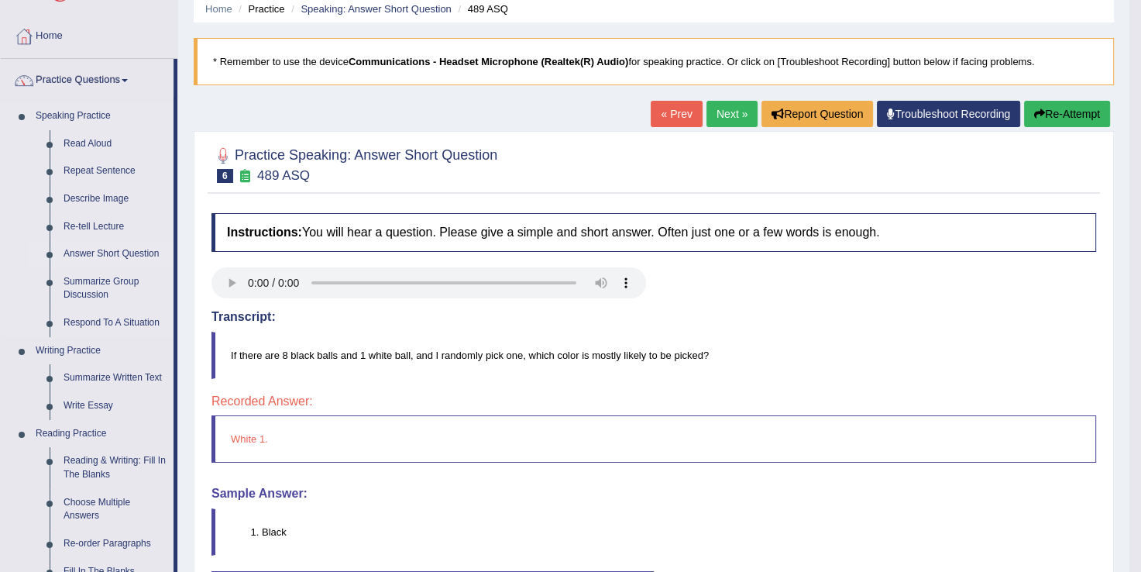
click at [118, 262] on link "Answer Short Question" at bounding box center [115, 254] width 117 height 28
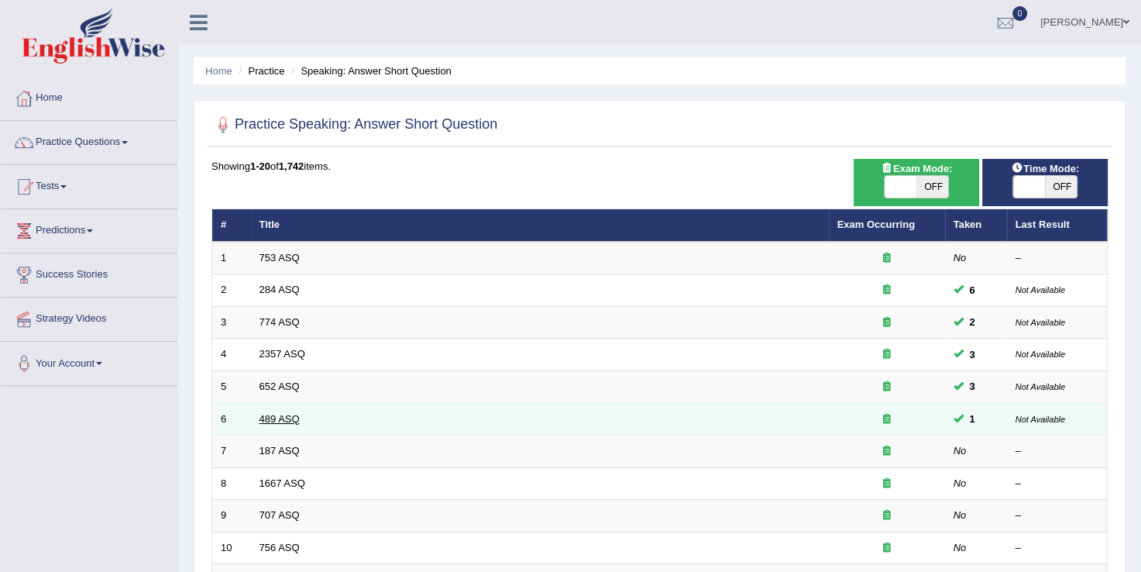
click at [274, 418] on link "489 ASQ" at bounding box center [280, 419] width 40 height 12
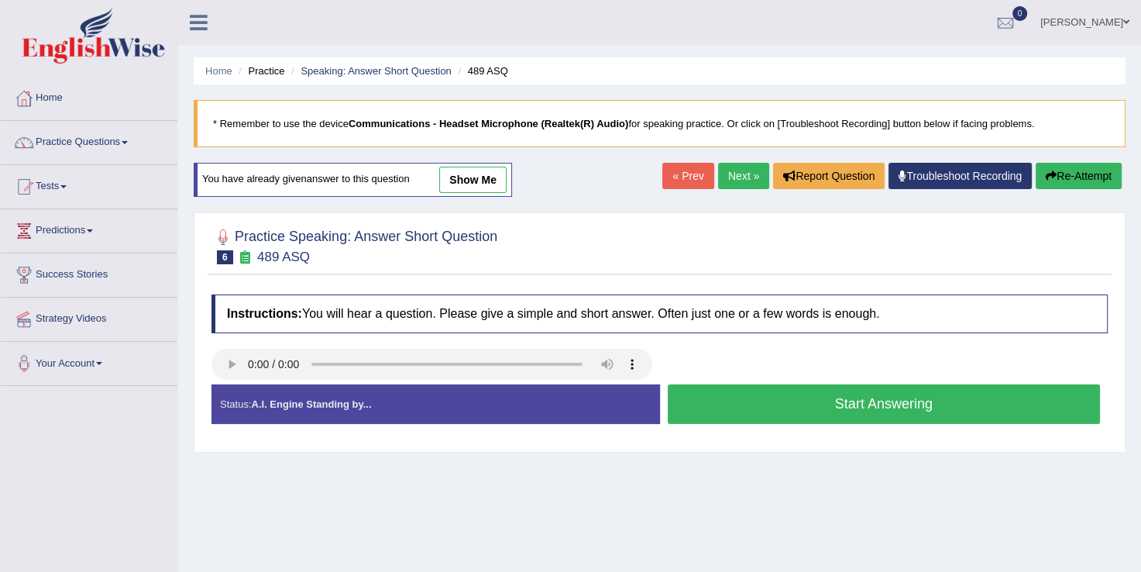
click at [886, 408] on button "Start Answering" at bounding box center [884, 404] width 433 height 40
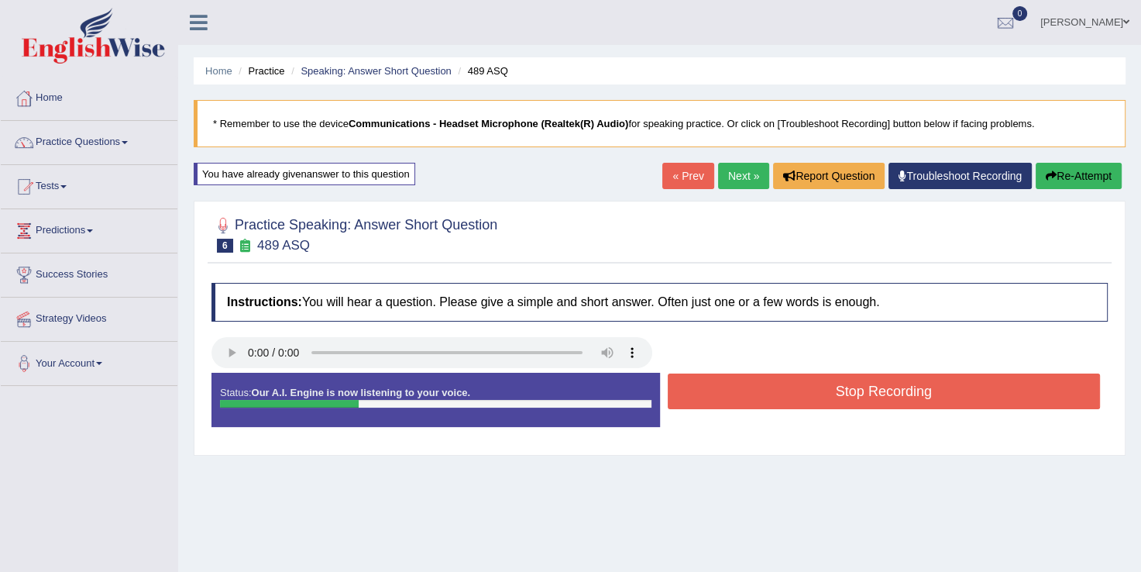
click at [871, 387] on button "Stop Recording" at bounding box center [884, 392] width 433 height 36
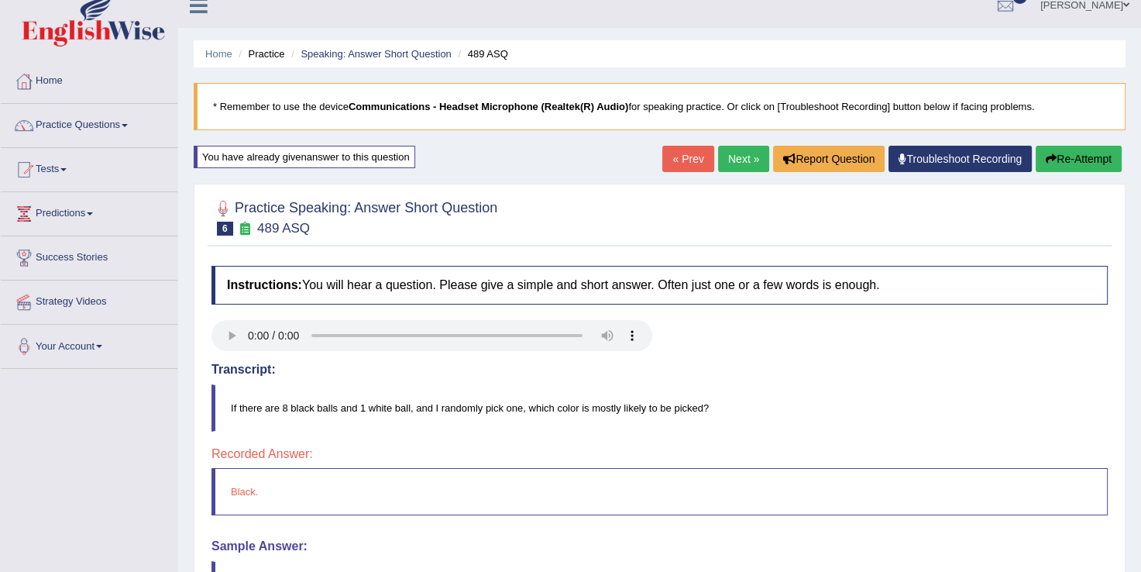
scroll to position [31, 0]
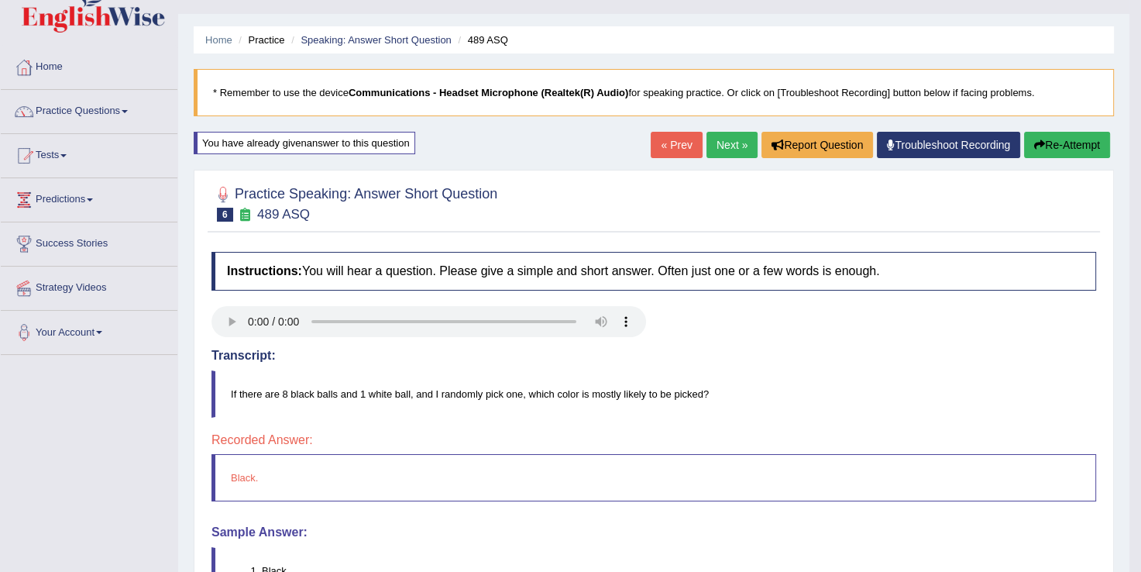
click at [730, 148] on link "Next »" at bounding box center [732, 145] width 51 height 26
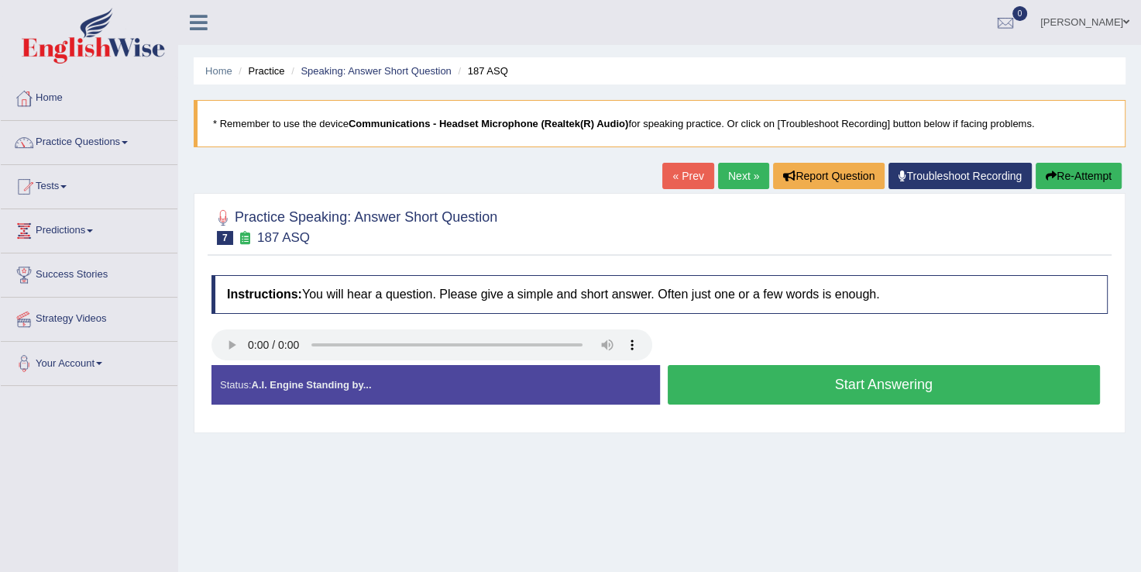
click at [723, 377] on button "Start Answering" at bounding box center [884, 385] width 433 height 40
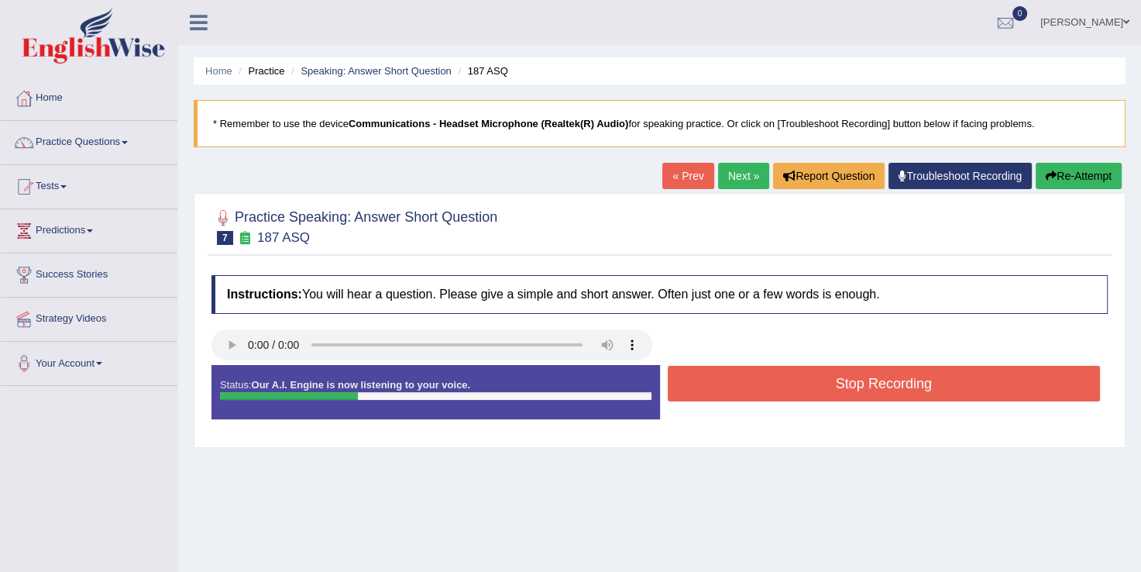
click at [723, 377] on button "Stop Recording" at bounding box center [884, 384] width 433 height 36
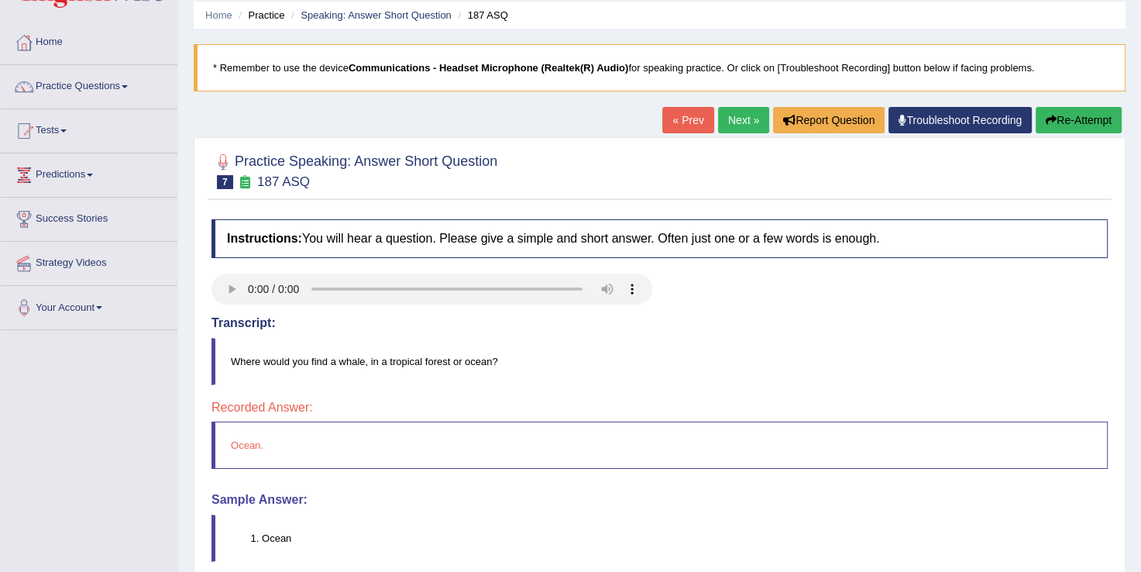
scroll to position [62, 0]
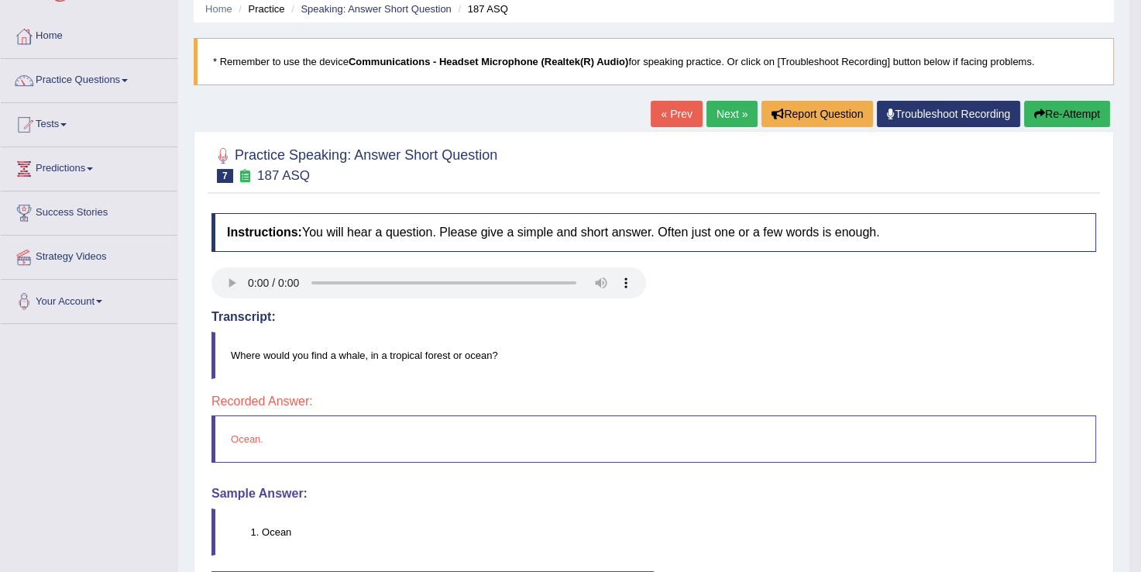
click at [732, 110] on link "Next »" at bounding box center [732, 114] width 51 height 26
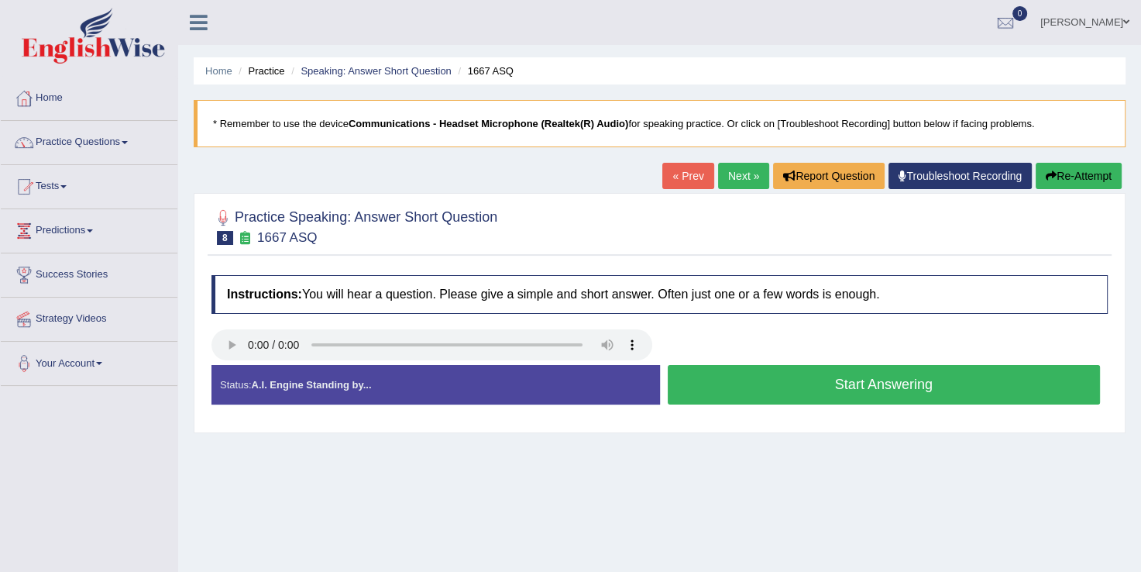
click at [792, 388] on button "Start Answering" at bounding box center [884, 385] width 433 height 40
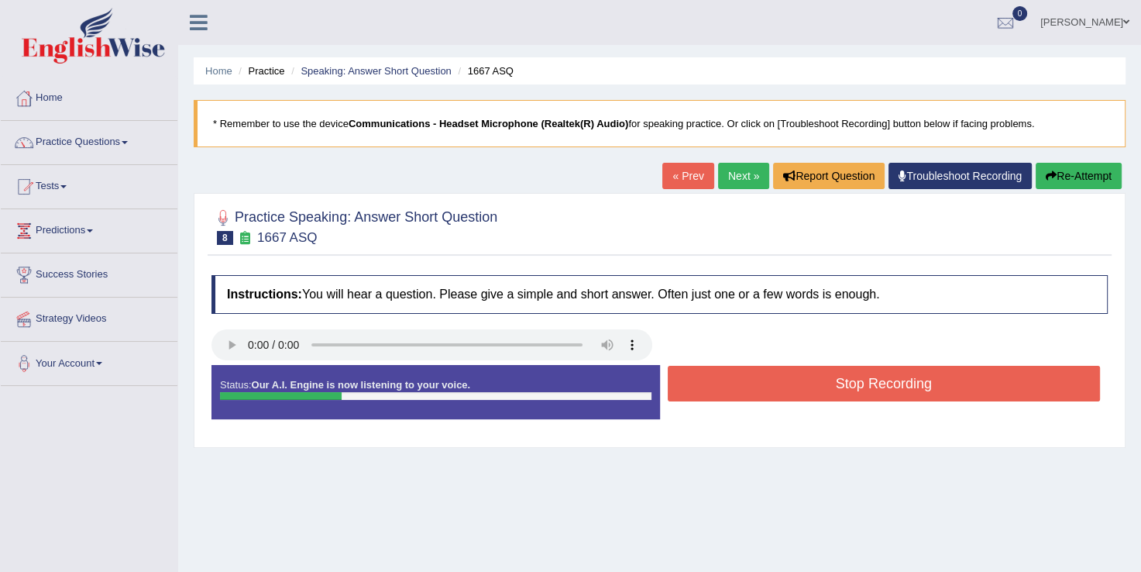
click at [792, 388] on button "Stop Recording" at bounding box center [884, 384] width 433 height 36
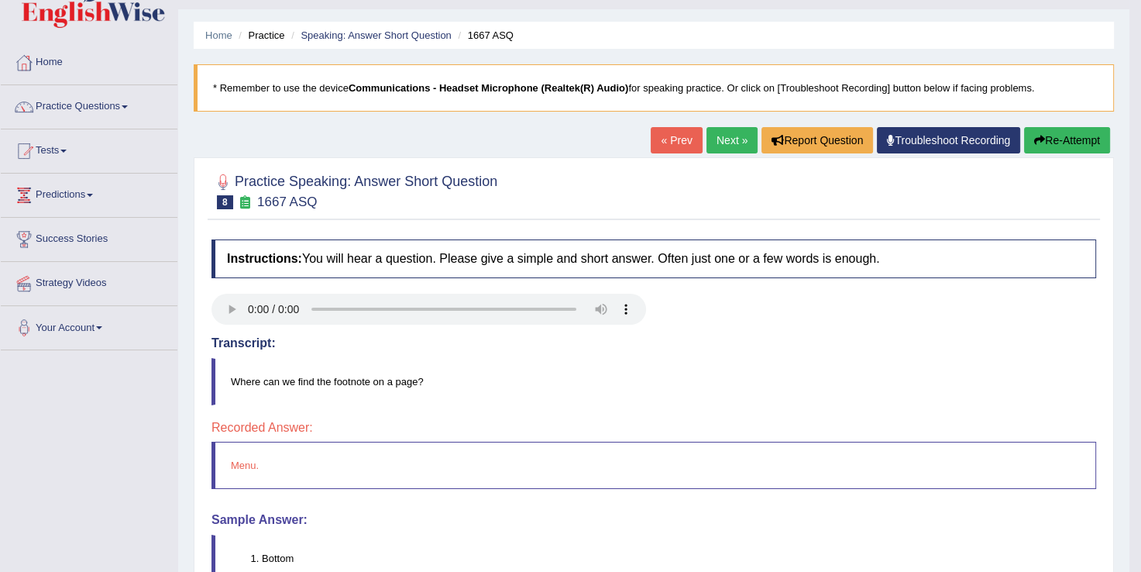
scroll to position [62, 0]
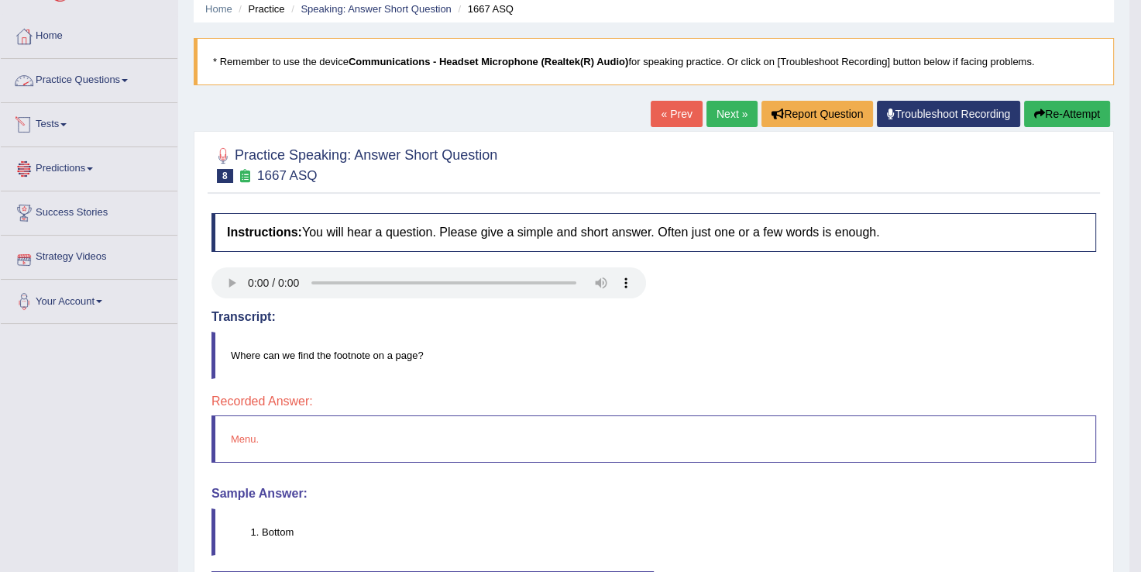
click at [114, 83] on link "Practice Questions" at bounding box center [89, 78] width 177 height 39
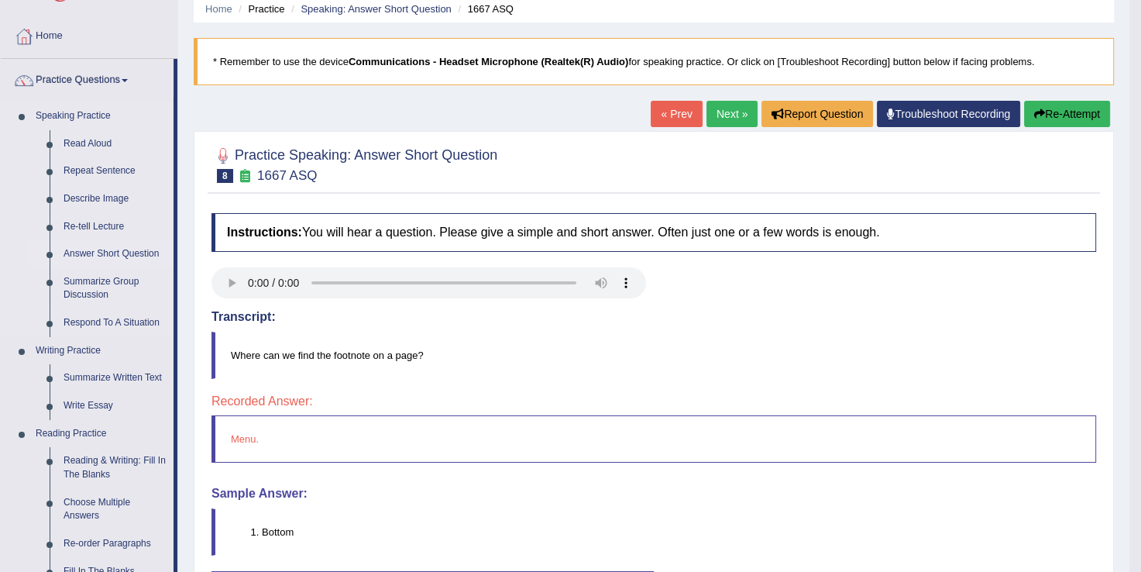
click at [118, 247] on link "Answer Short Question" at bounding box center [115, 254] width 117 height 28
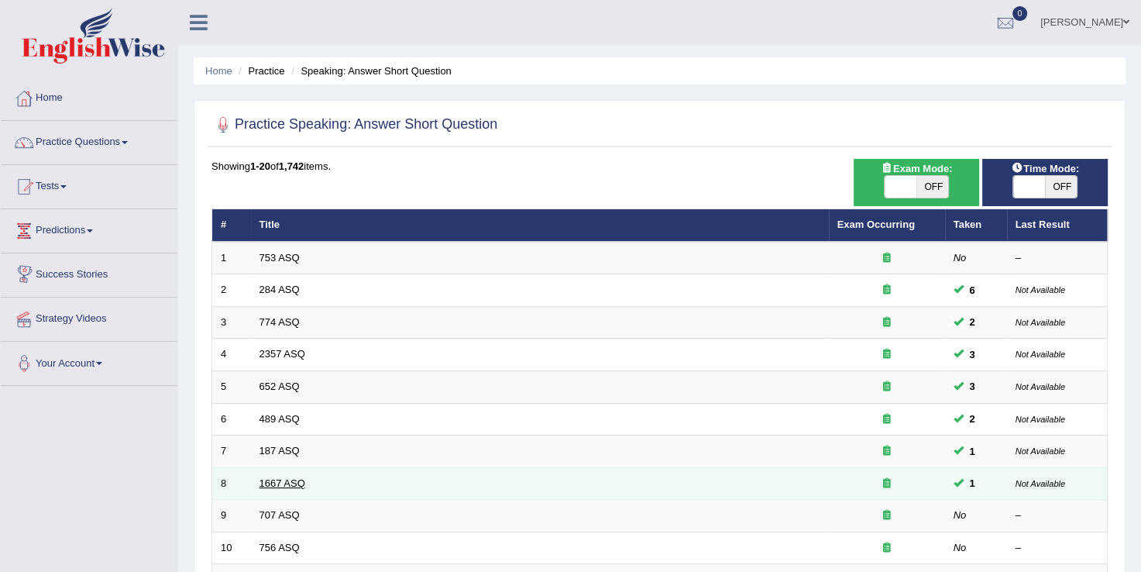
click at [287, 482] on link "1667 ASQ" at bounding box center [283, 483] width 46 height 12
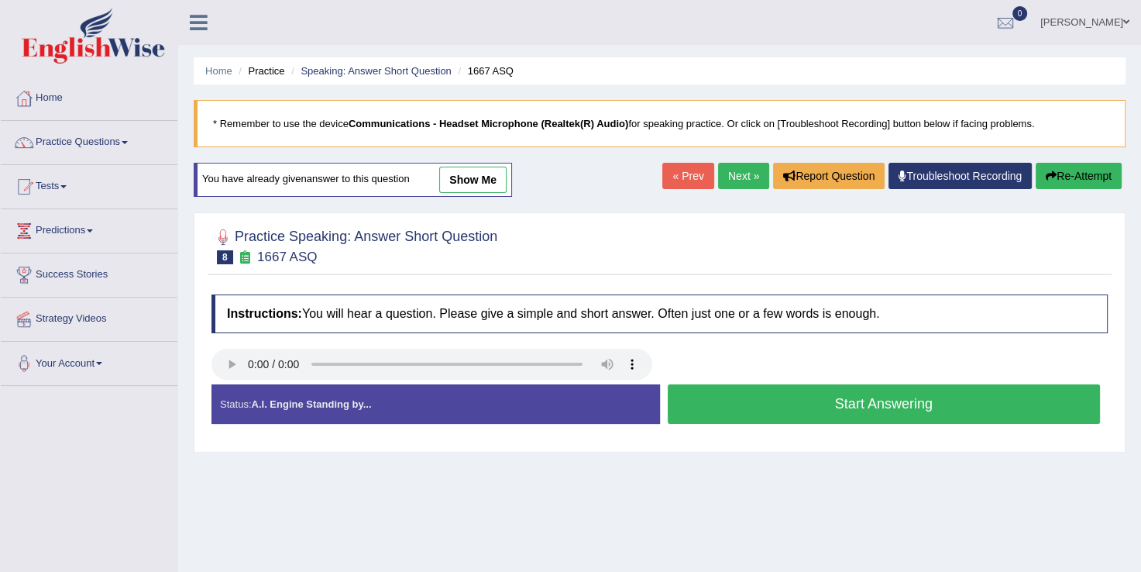
click at [858, 413] on button "Start Answering" at bounding box center [884, 404] width 433 height 40
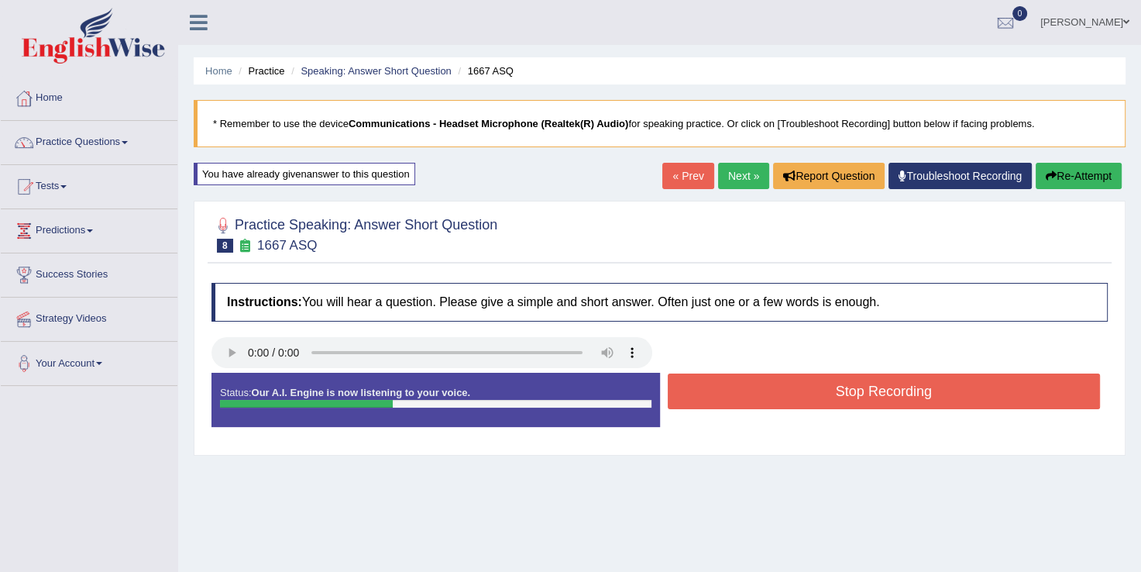
click at [849, 384] on button "Stop Recording" at bounding box center [884, 392] width 433 height 36
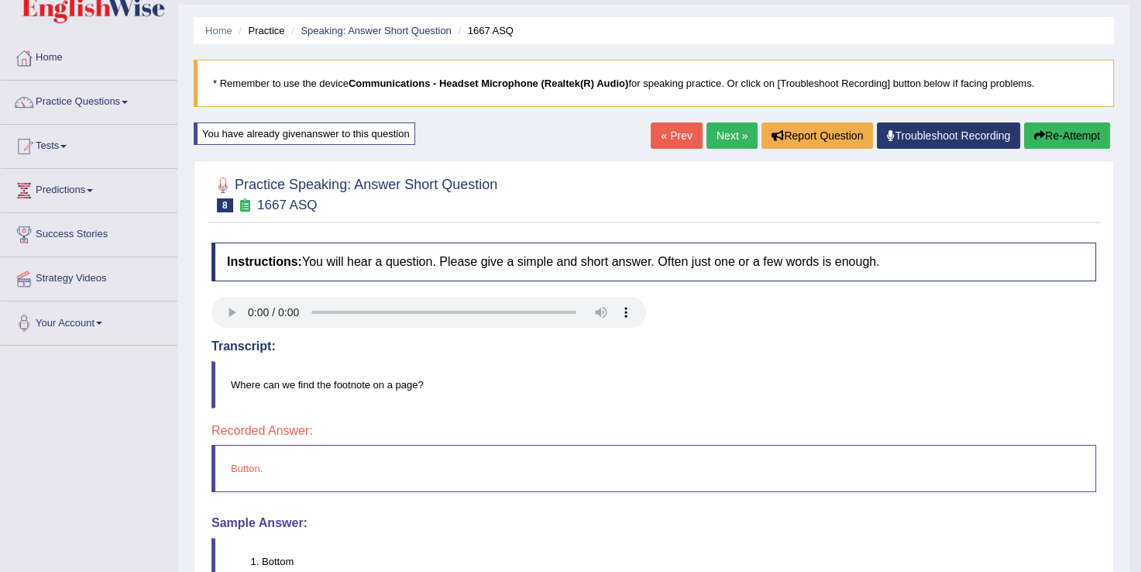
scroll to position [62, 0]
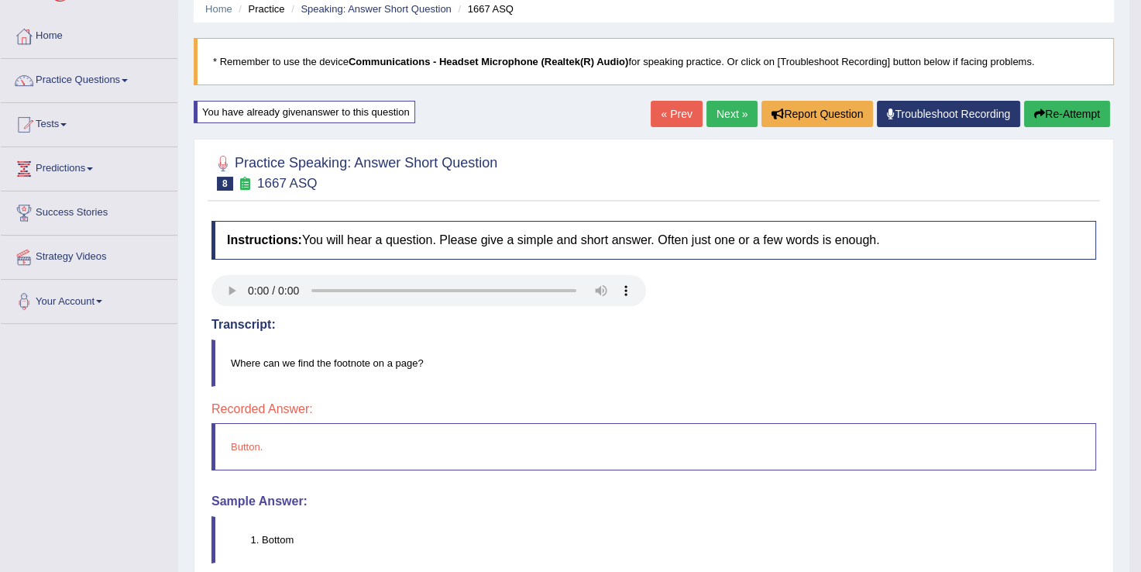
click at [719, 110] on link "Next »" at bounding box center [732, 114] width 51 height 26
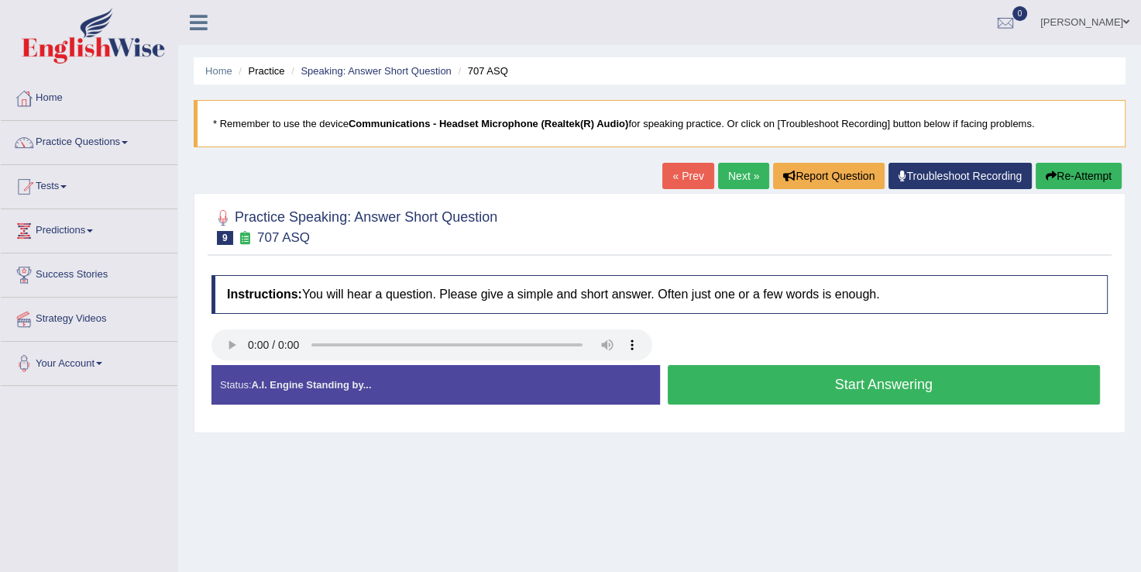
click at [859, 374] on button "Start Answering" at bounding box center [884, 385] width 433 height 40
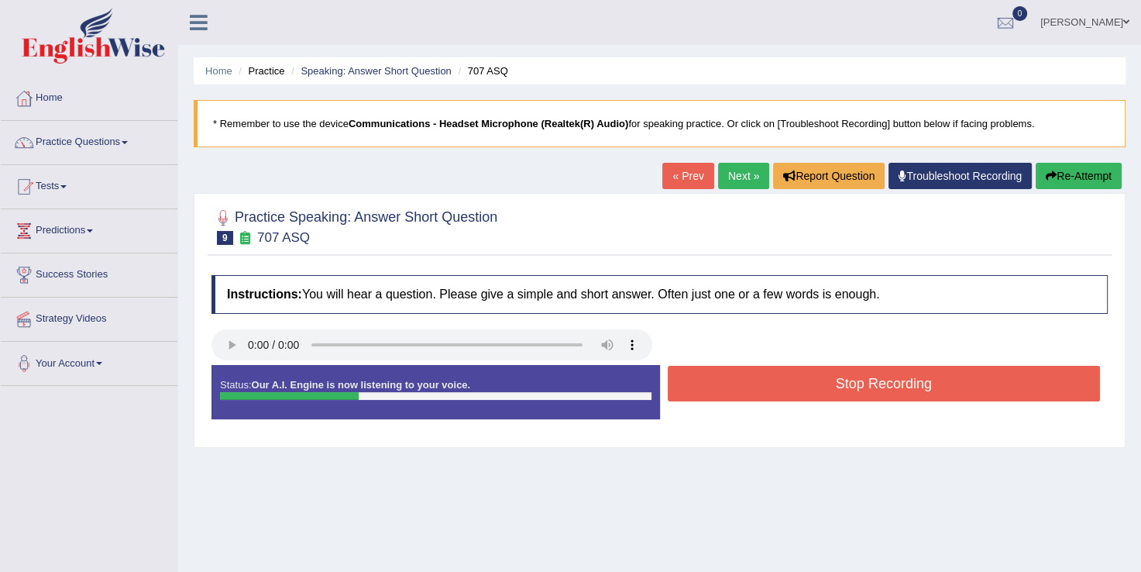
click at [859, 374] on button "Stop Recording" at bounding box center [884, 384] width 433 height 36
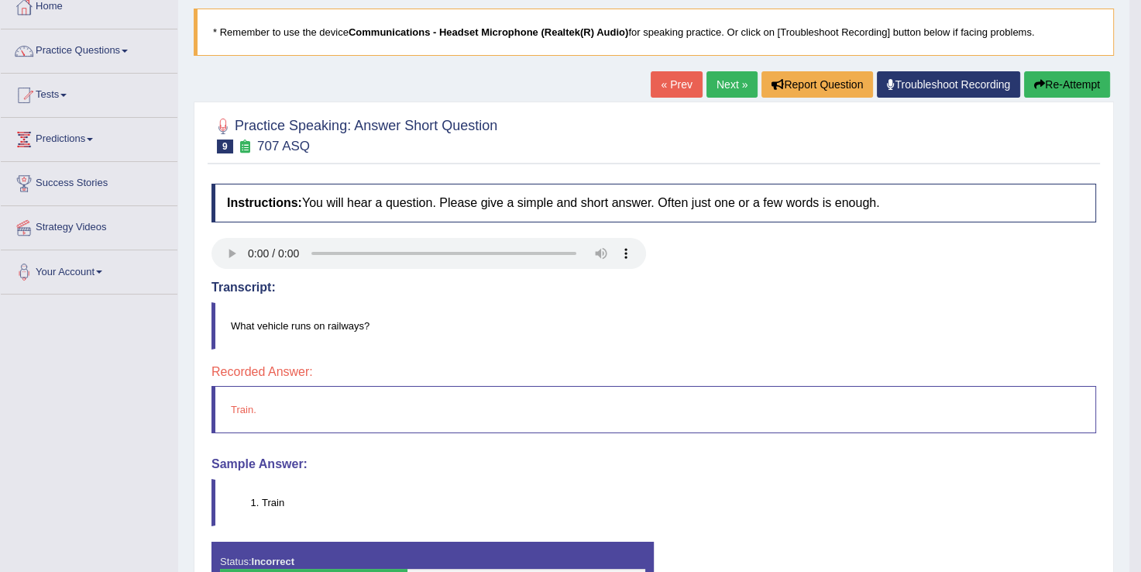
scroll to position [93, 0]
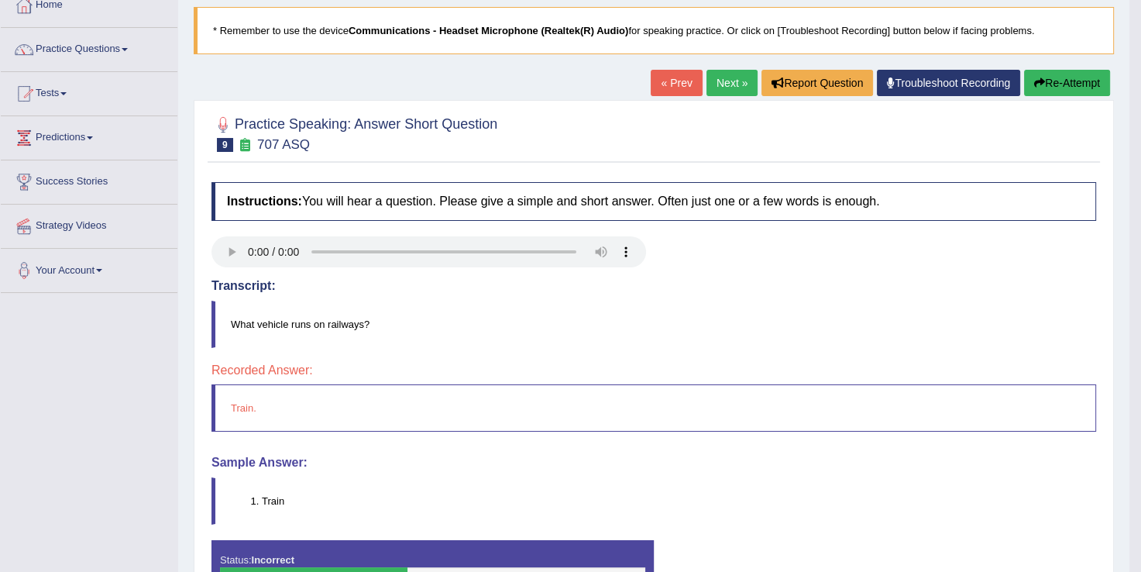
click at [726, 87] on link "Next »" at bounding box center [732, 83] width 51 height 26
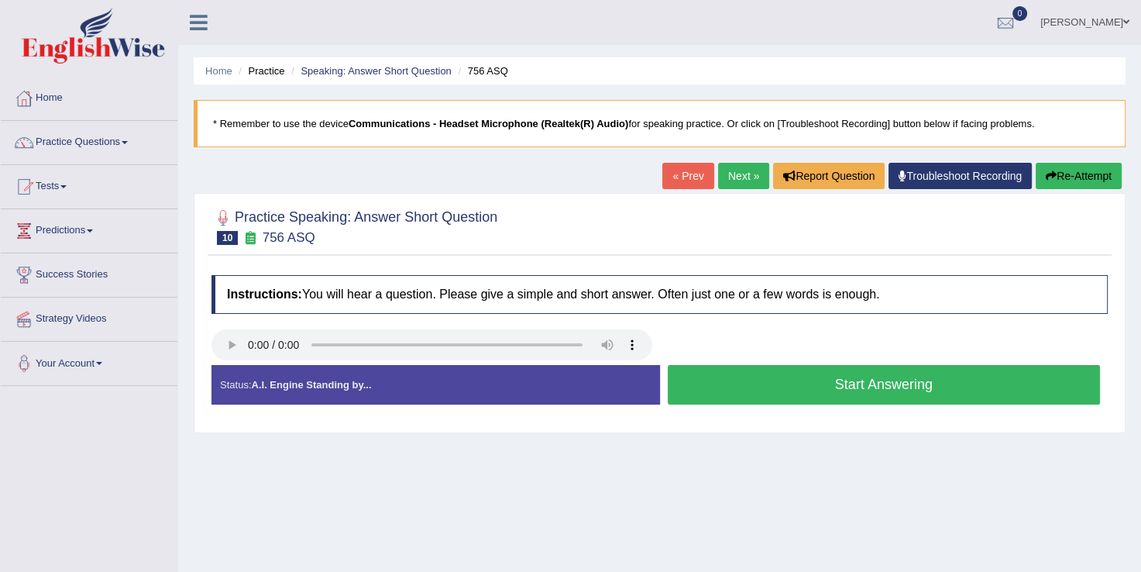
click at [809, 380] on button "Start Answering" at bounding box center [884, 385] width 433 height 40
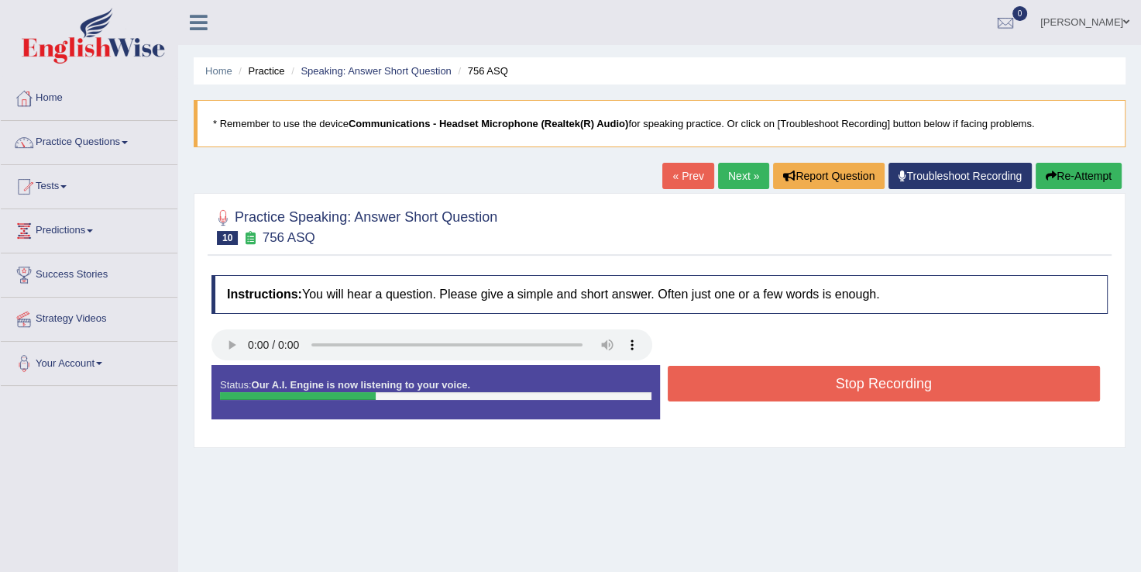
click at [809, 380] on button "Stop Recording" at bounding box center [884, 384] width 433 height 36
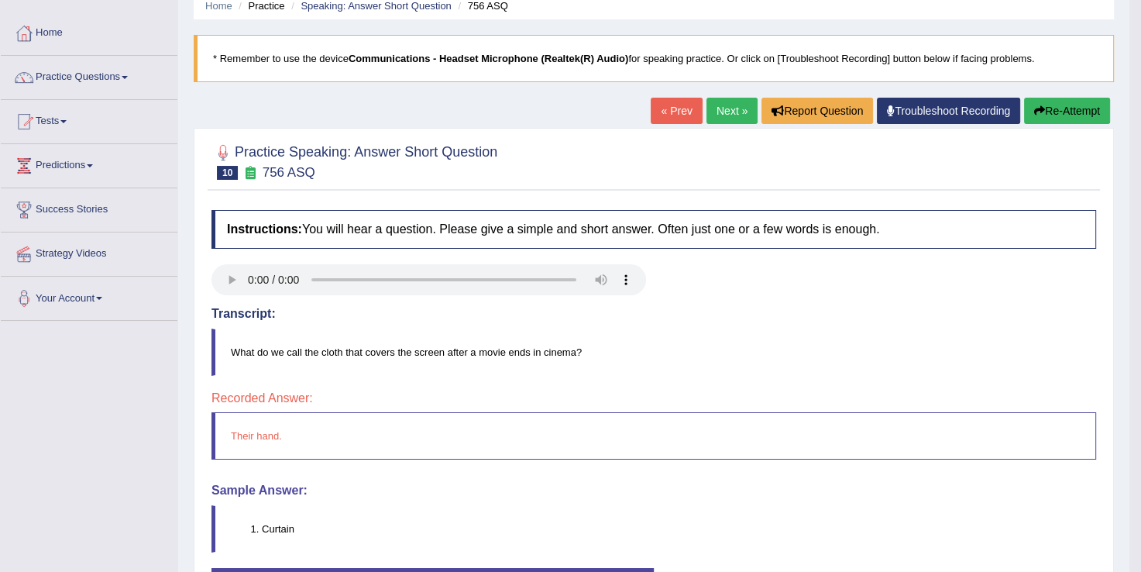
scroll to position [62, 0]
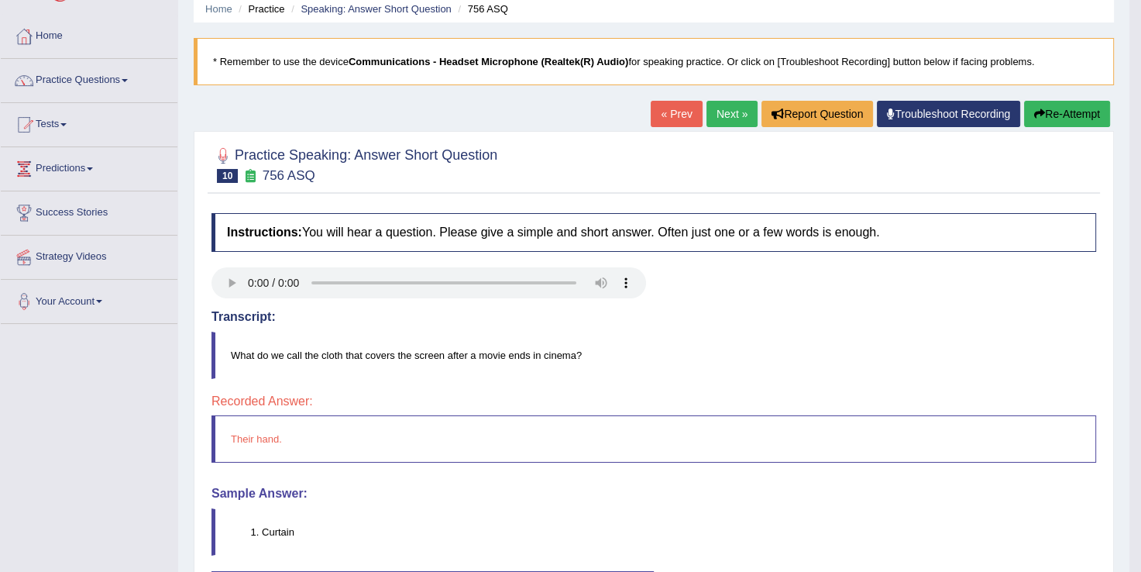
click at [126, 84] on link "Practice Questions" at bounding box center [89, 78] width 177 height 39
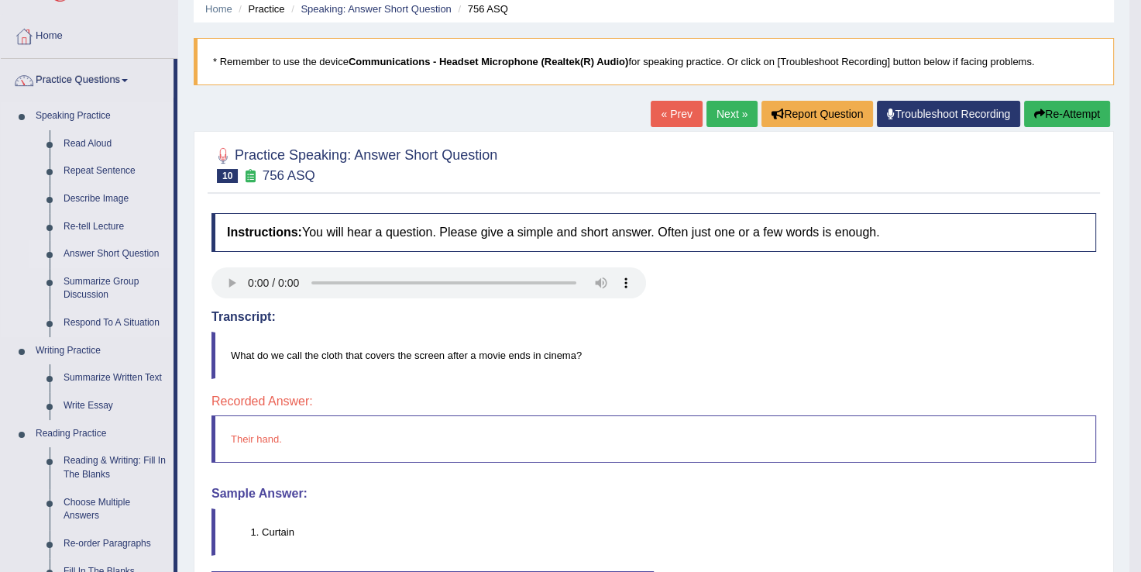
click at [127, 257] on link "Answer Short Question" at bounding box center [115, 254] width 117 height 28
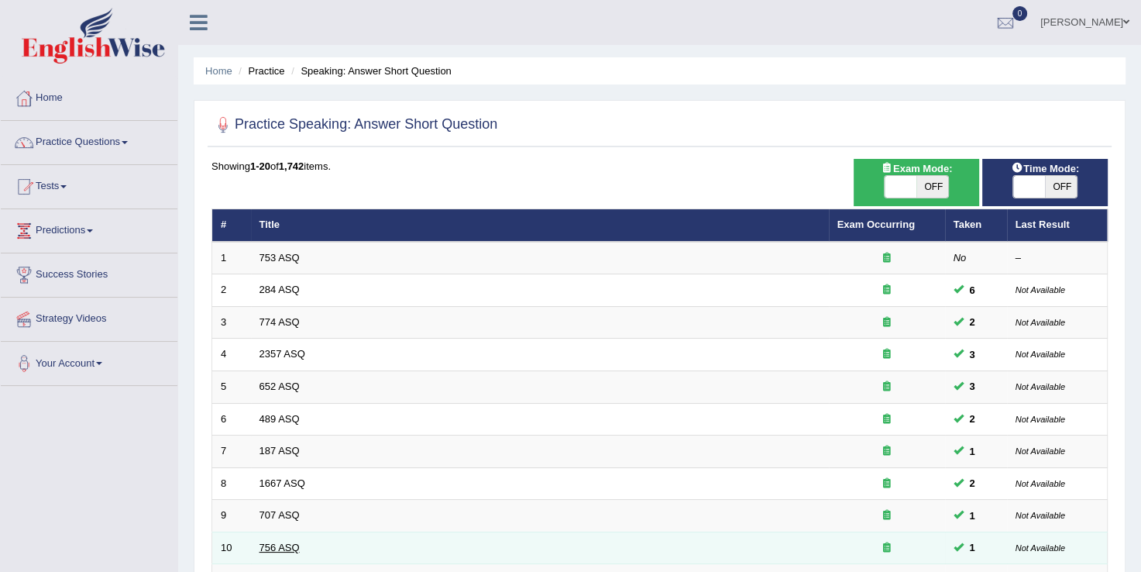
click at [274, 548] on link "756 ASQ" at bounding box center [280, 548] width 40 height 12
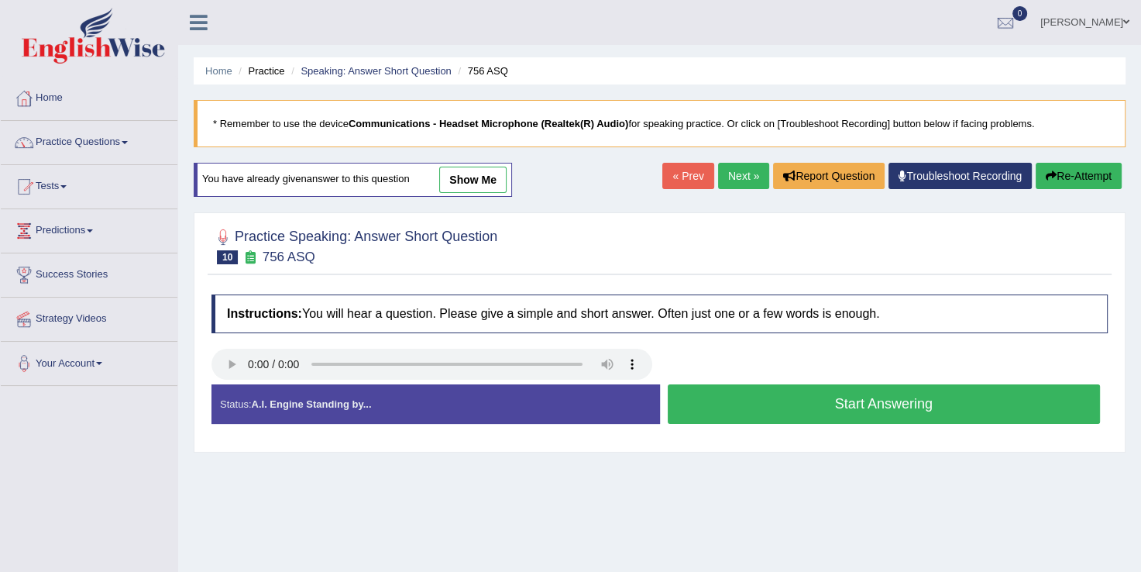
click at [829, 399] on button "Start Answering" at bounding box center [884, 404] width 433 height 40
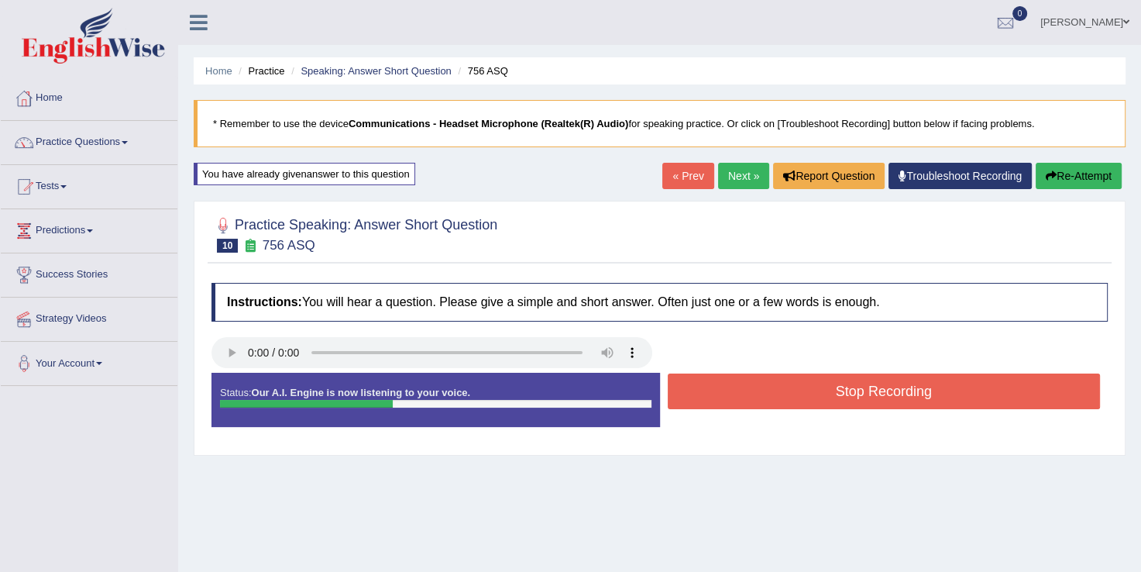
click at [829, 399] on button "Stop Recording" at bounding box center [884, 392] width 433 height 36
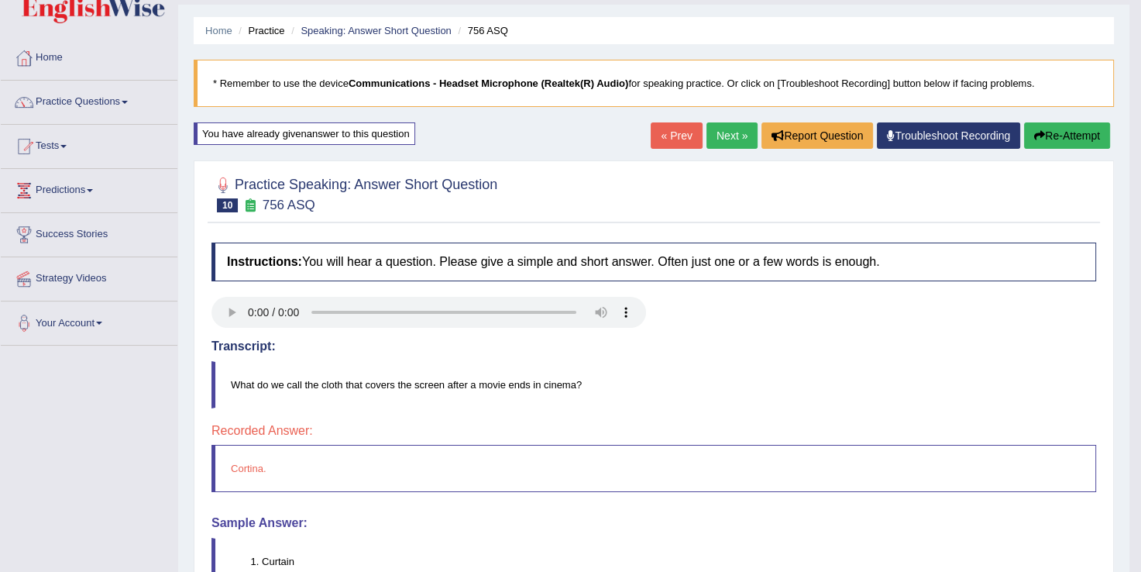
scroll to position [62, 0]
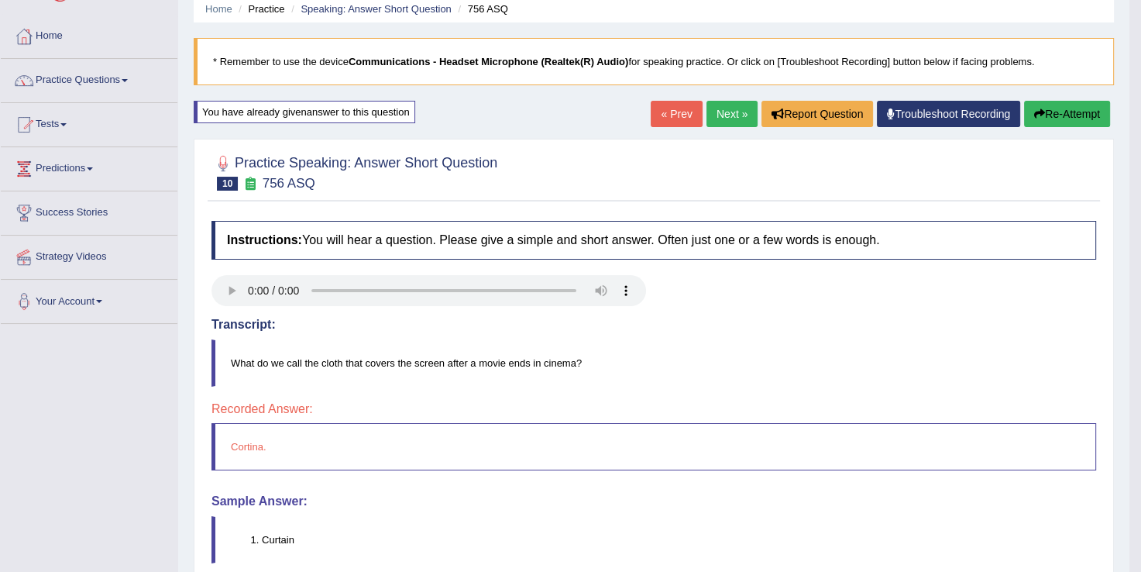
click at [719, 108] on link "Next »" at bounding box center [732, 114] width 51 height 26
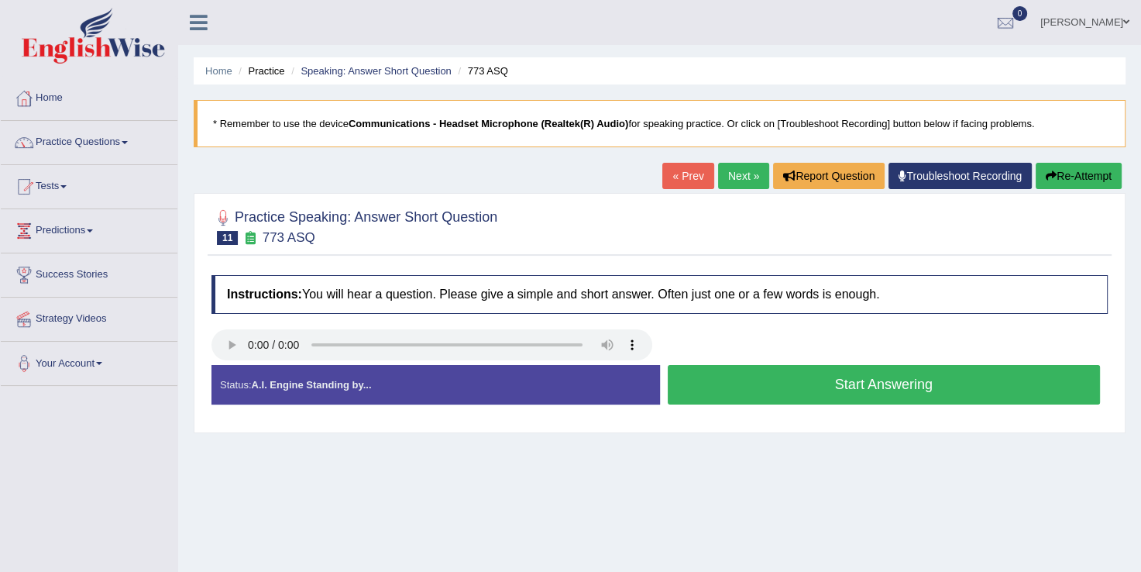
click at [768, 380] on button "Start Answering" at bounding box center [884, 385] width 433 height 40
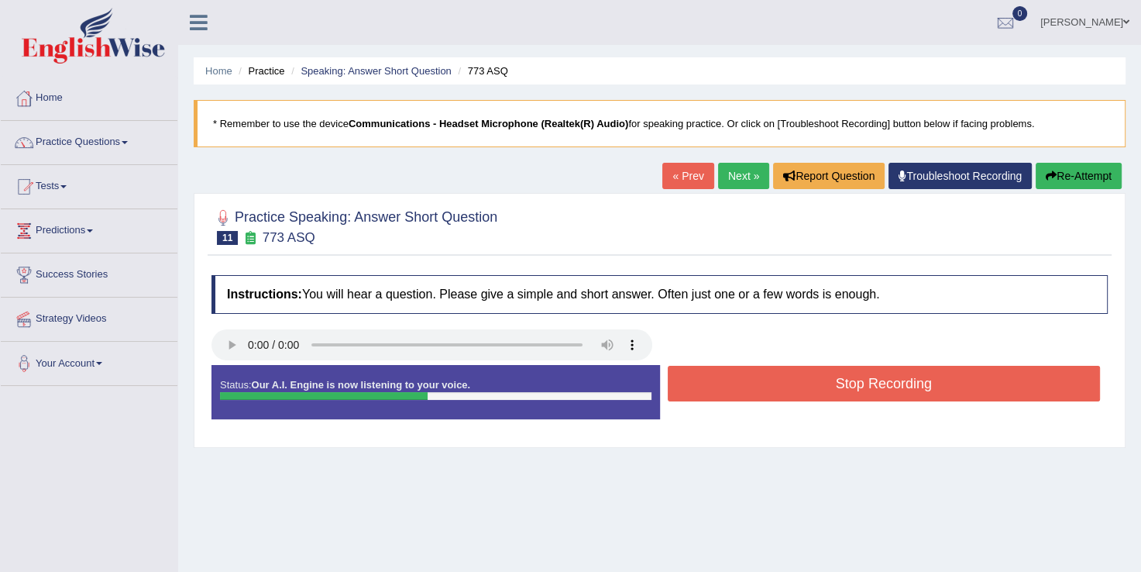
click at [768, 380] on button "Stop Recording" at bounding box center [884, 384] width 433 height 36
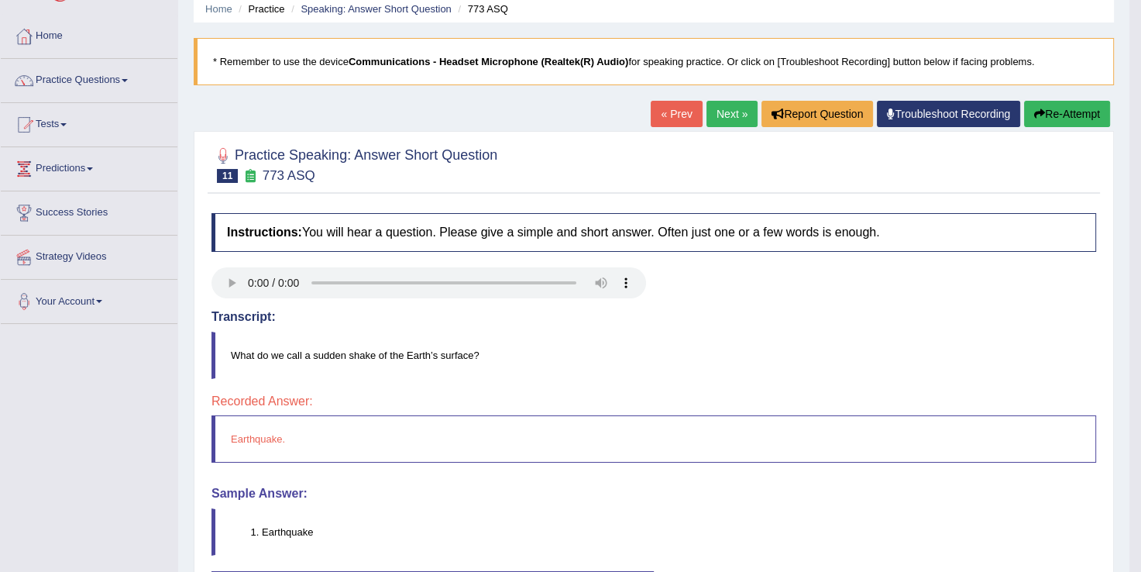
scroll to position [93, 0]
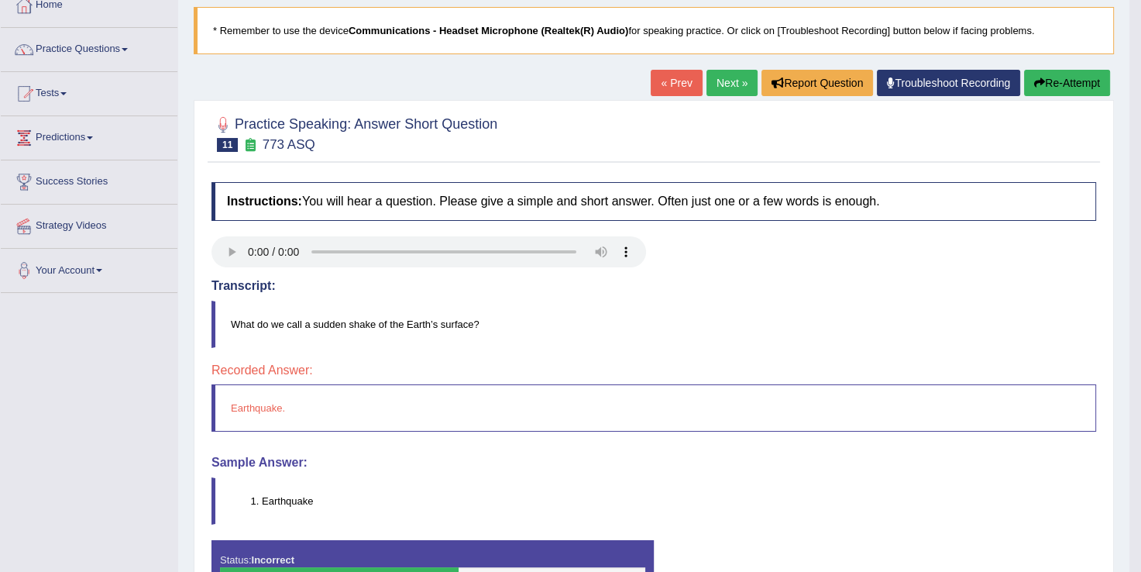
click at [728, 77] on link "Next »" at bounding box center [732, 83] width 51 height 26
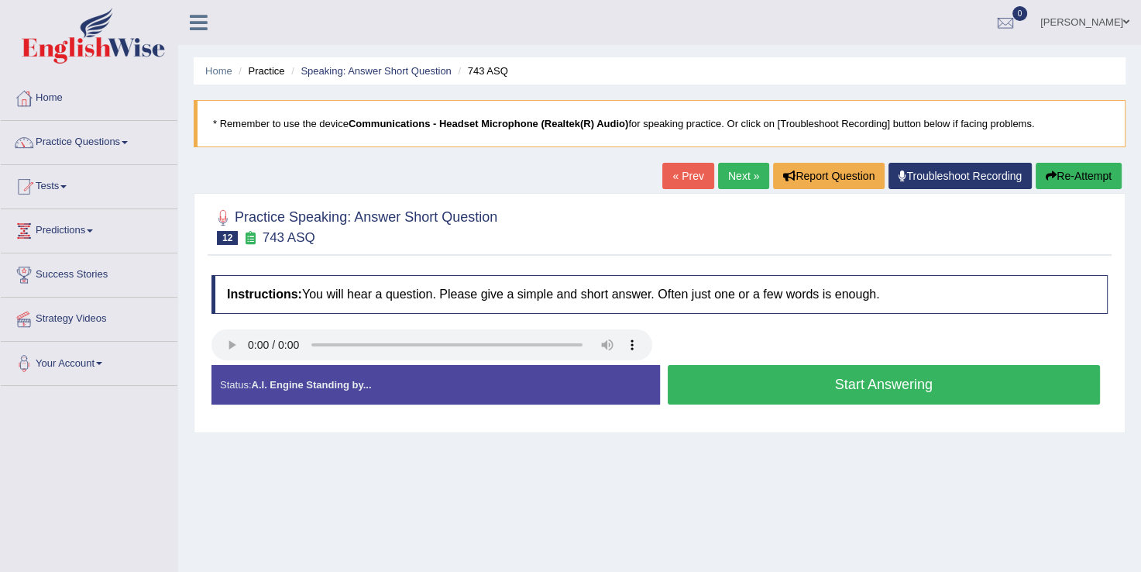
click at [741, 386] on button "Start Answering" at bounding box center [884, 385] width 433 height 40
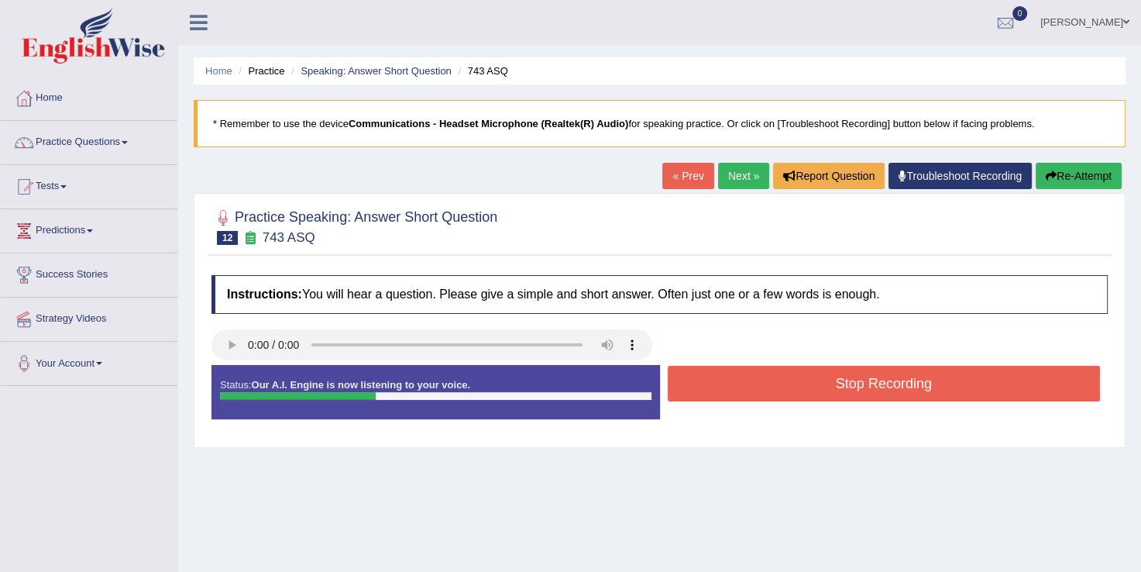
click at [741, 386] on button "Stop Recording" at bounding box center [884, 384] width 433 height 36
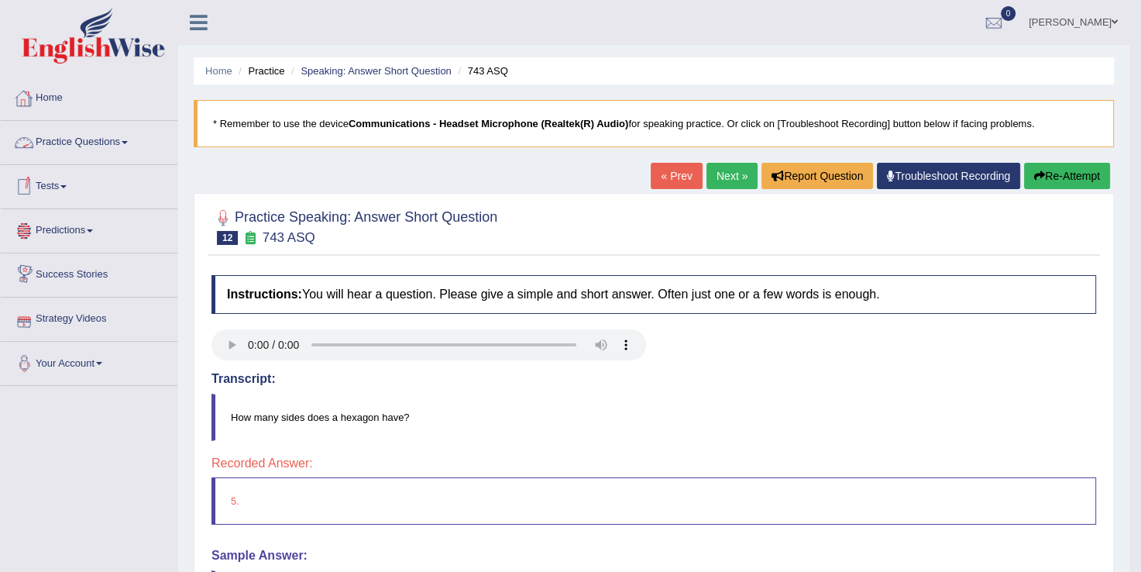
click at [105, 139] on link "Practice Questions" at bounding box center [89, 140] width 177 height 39
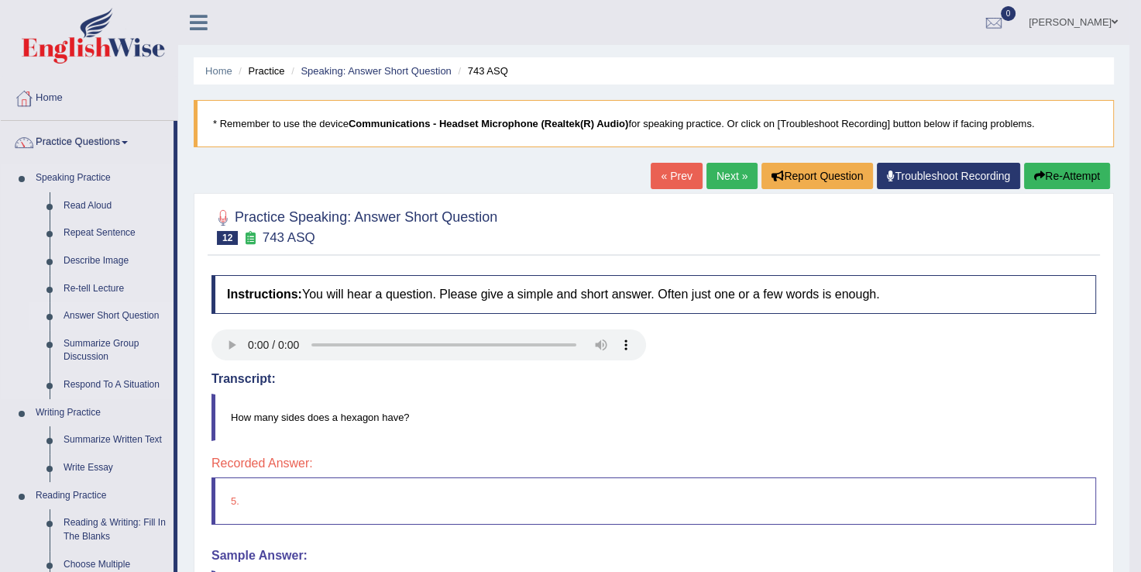
click at [114, 311] on link "Answer Short Question" at bounding box center [115, 316] width 117 height 28
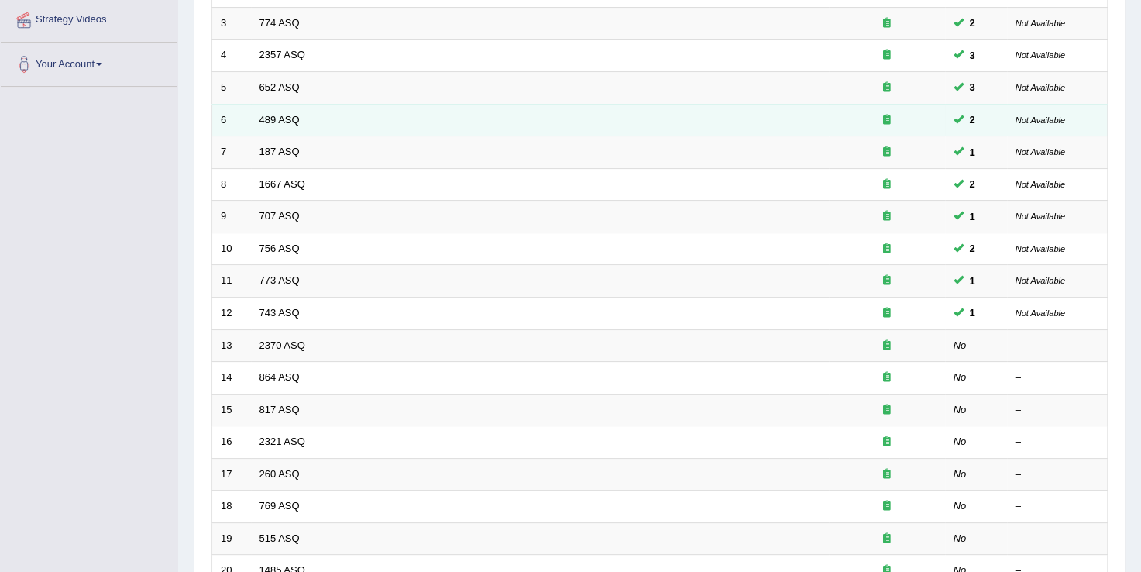
scroll to position [310, 0]
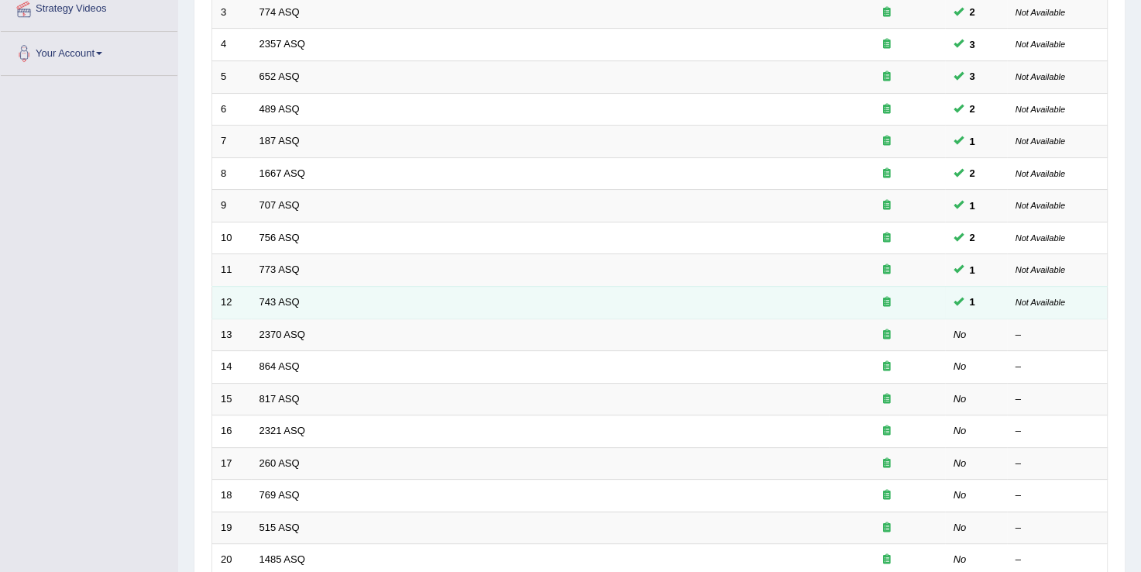
click at [327, 294] on td "743 ASQ" at bounding box center [540, 302] width 578 height 33
click at [277, 299] on link "743 ASQ" at bounding box center [280, 302] width 40 height 12
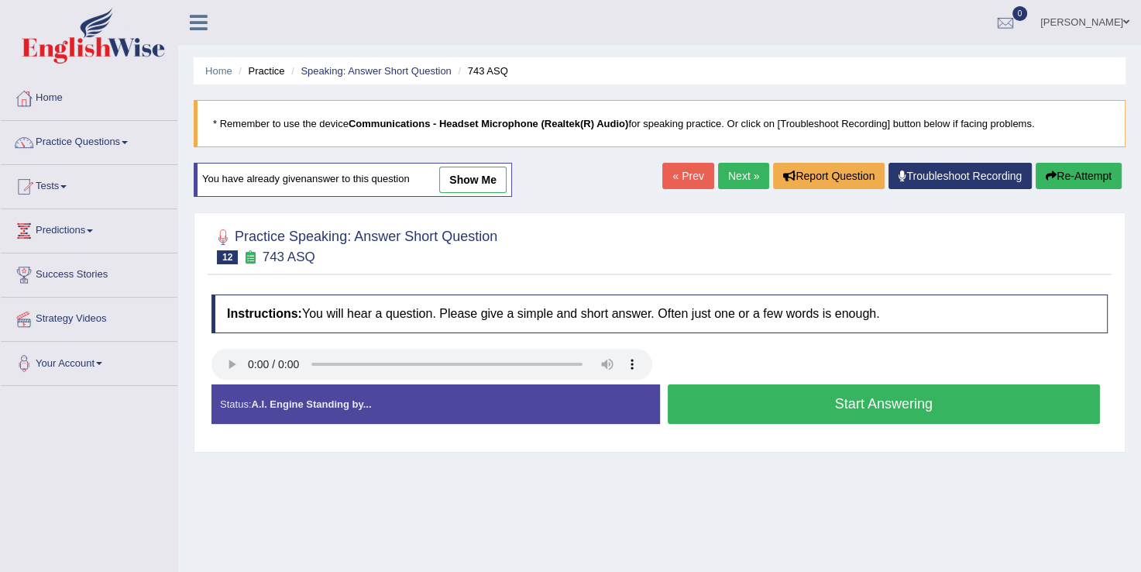
click at [760, 398] on button "Start Answering" at bounding box center [884, 404] width 433 height 40
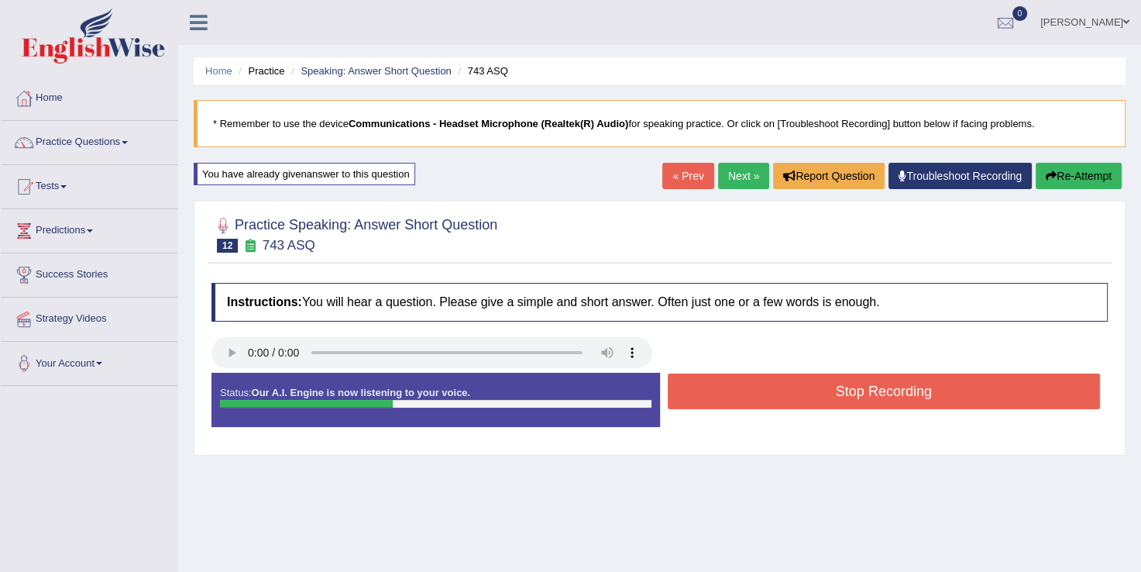
click at [760, 398] on button "Stop Recording" at bounding box center [884, 392] width 433 height 36
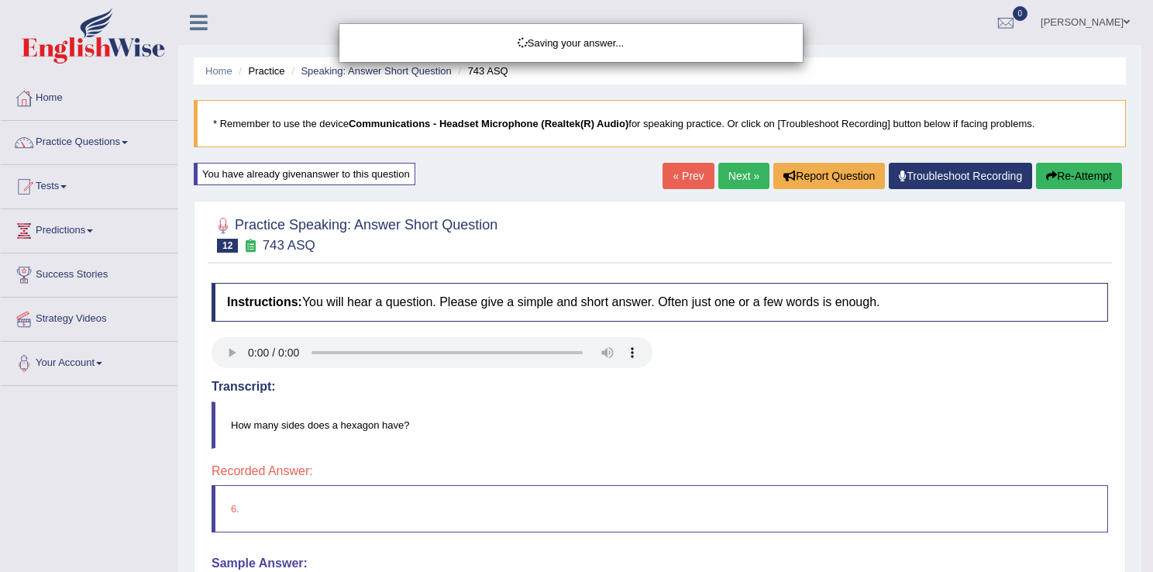
click at [760, 398] on div "Saving your answer..." at bounding box center [576, 286] width 1153 height 572
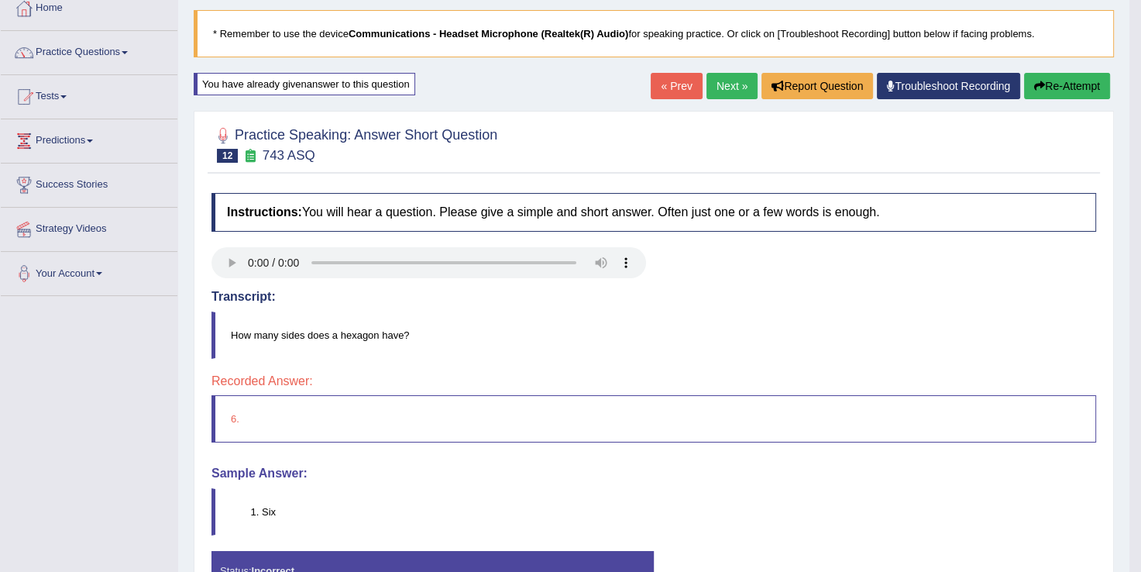
scroll to position [93, 0]
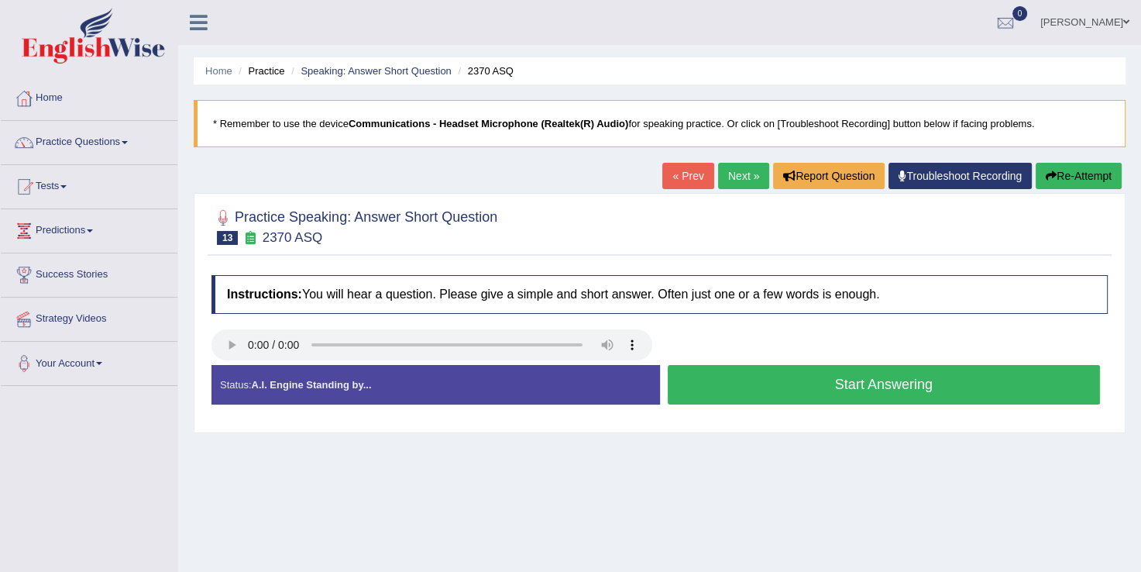
click at [800, 376] on button "Start Answering" at bounding box center [884, 385] width 433 height 40
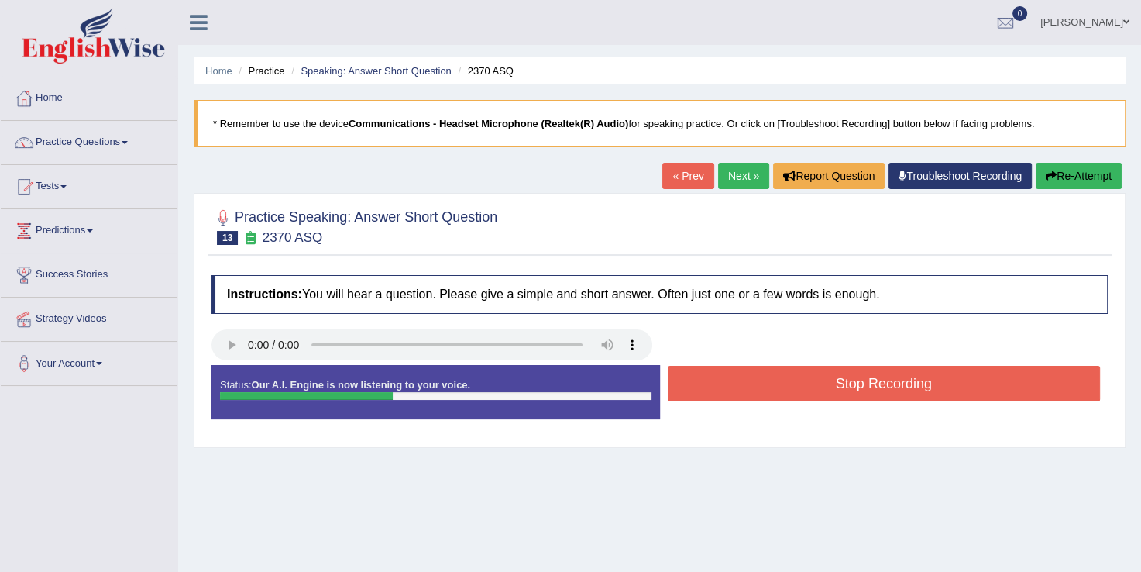
click at [800, 376] on button "Stop Recording" at bounding box center [884, 384] width 433 height 36
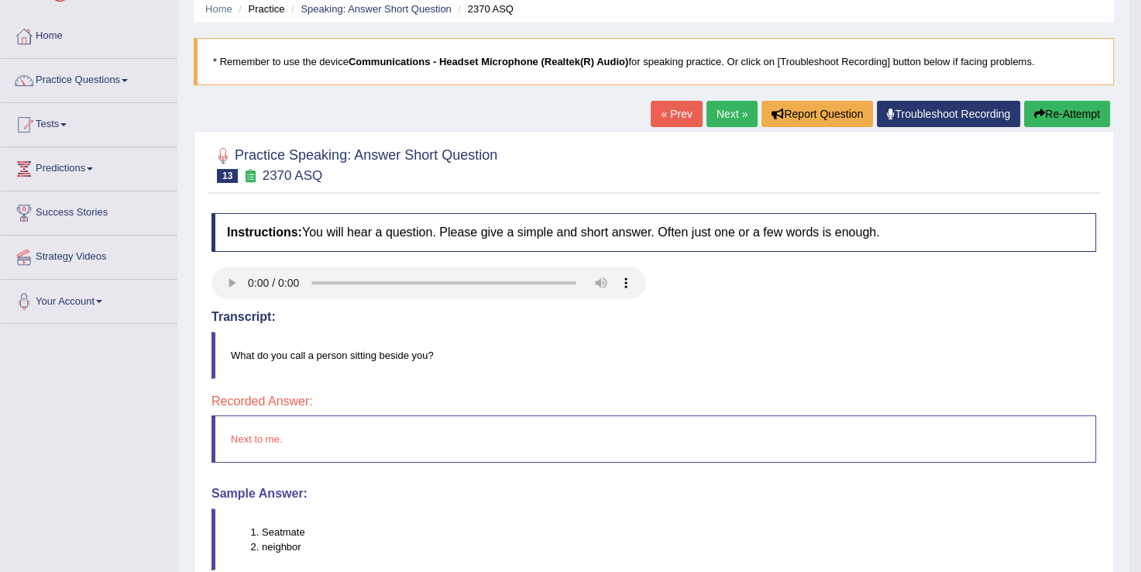
scroll to position [93, 0]
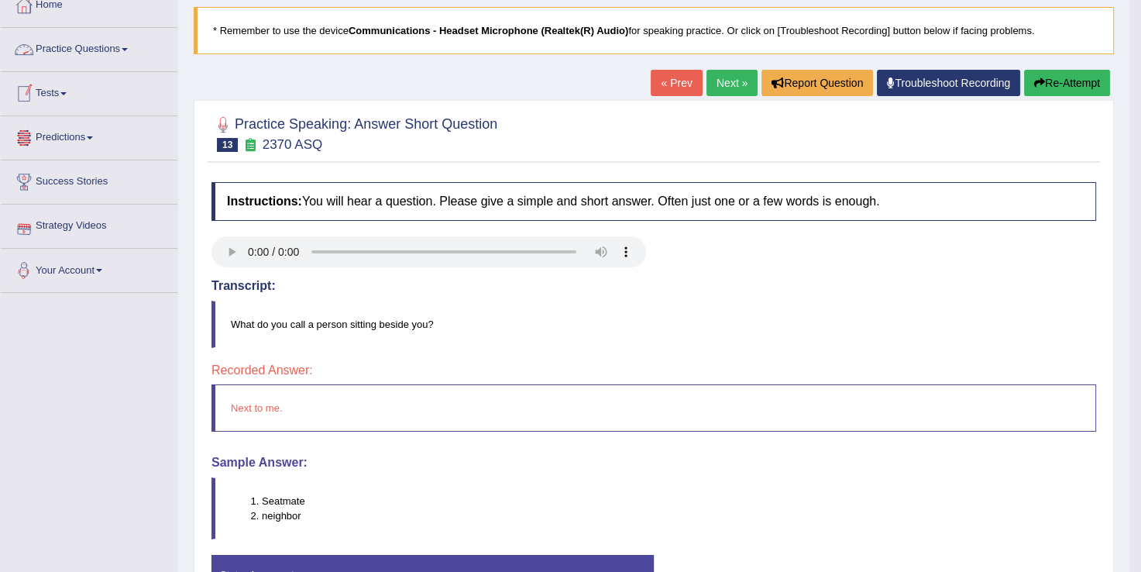
click at [127, 50] on span at bounding box center [125, 49] width 6 height 3
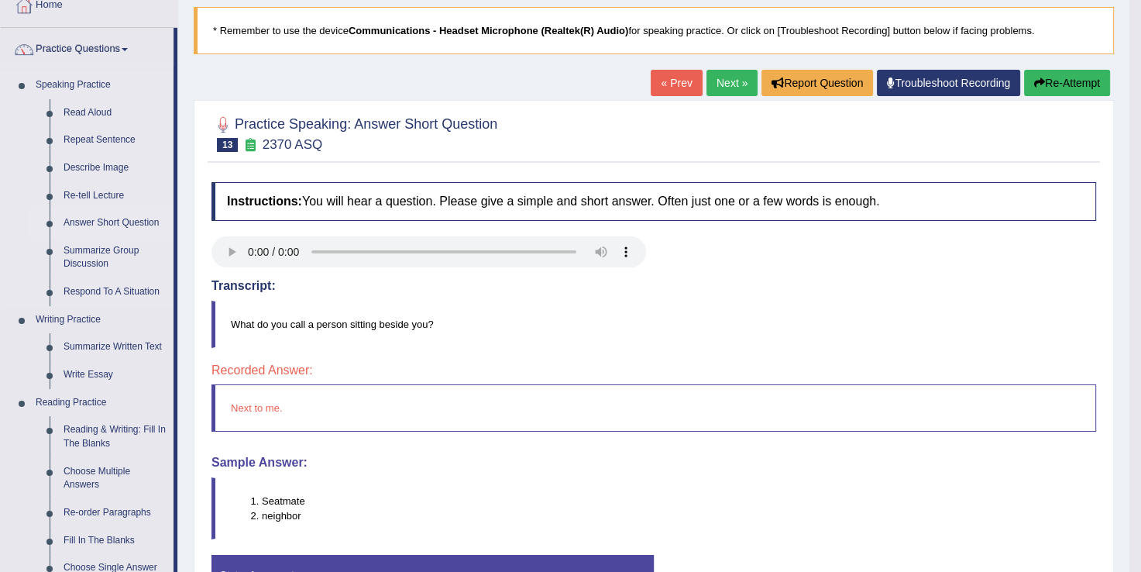
click at [115, 224] on link "Answer Short Question" at bounding box center [115, 223] width 117 height 28
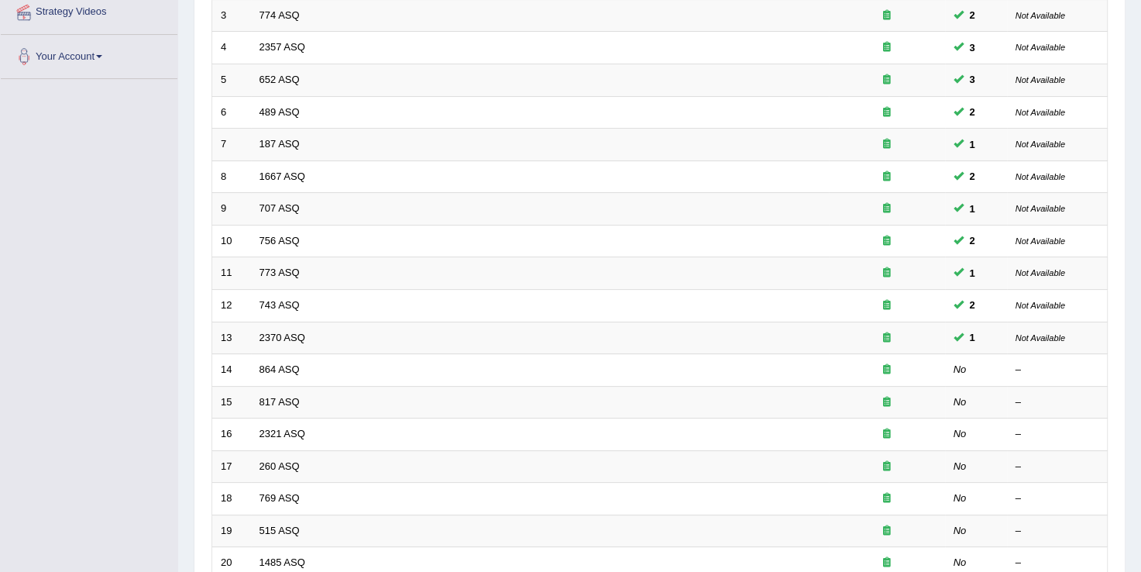
scroll to position [310, 0]
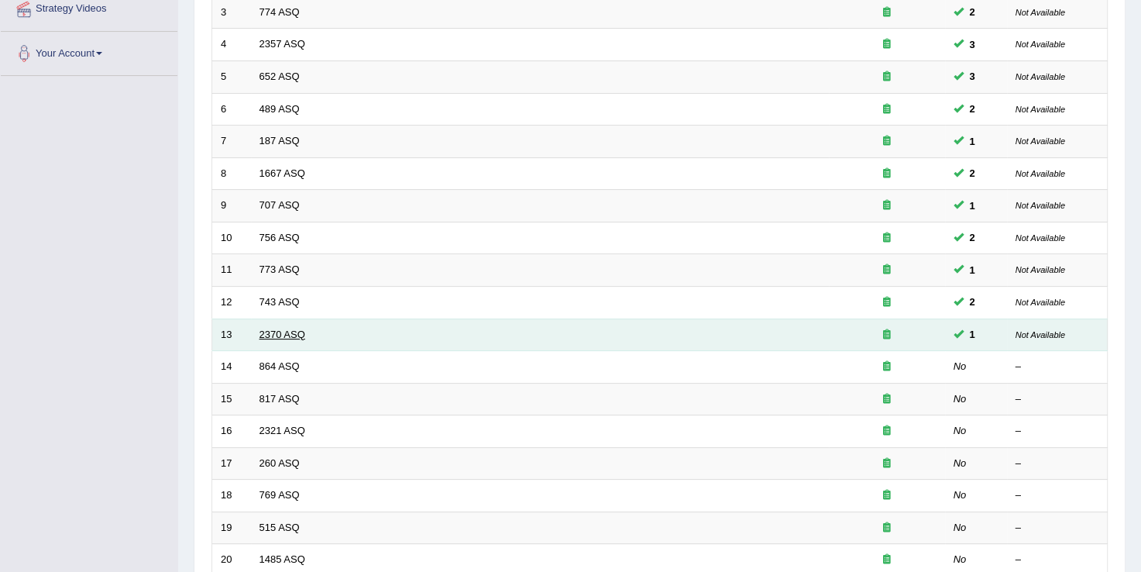
click at [279, 332] on link "2370 ASQ" at bounding box center [283, 335] width 46 height 12
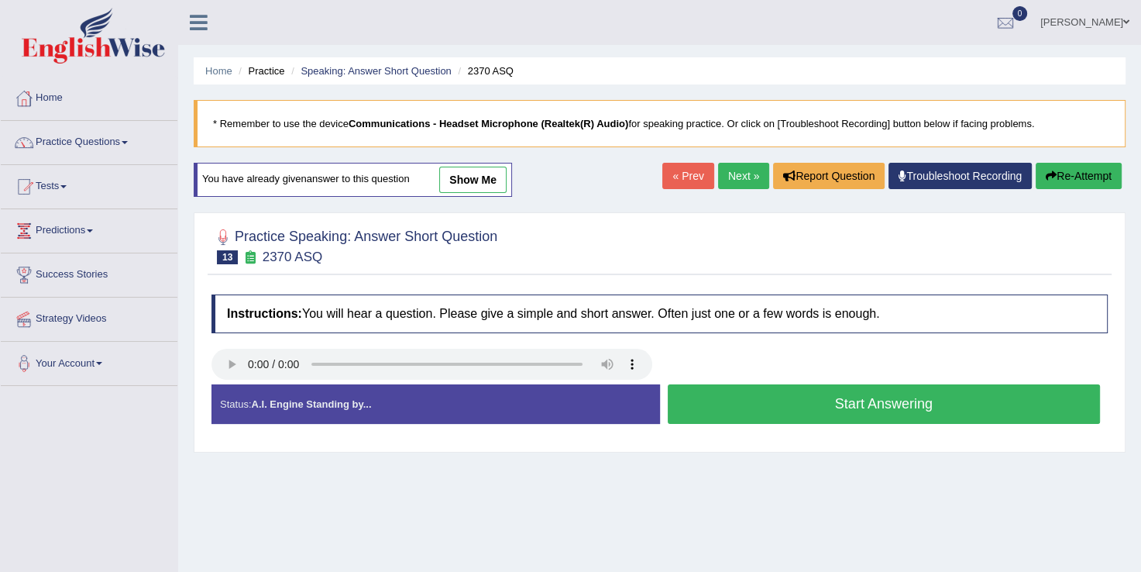
click at [848, 407] on button "Start Answering" at bounding box center [884, 404] width 433 height 40
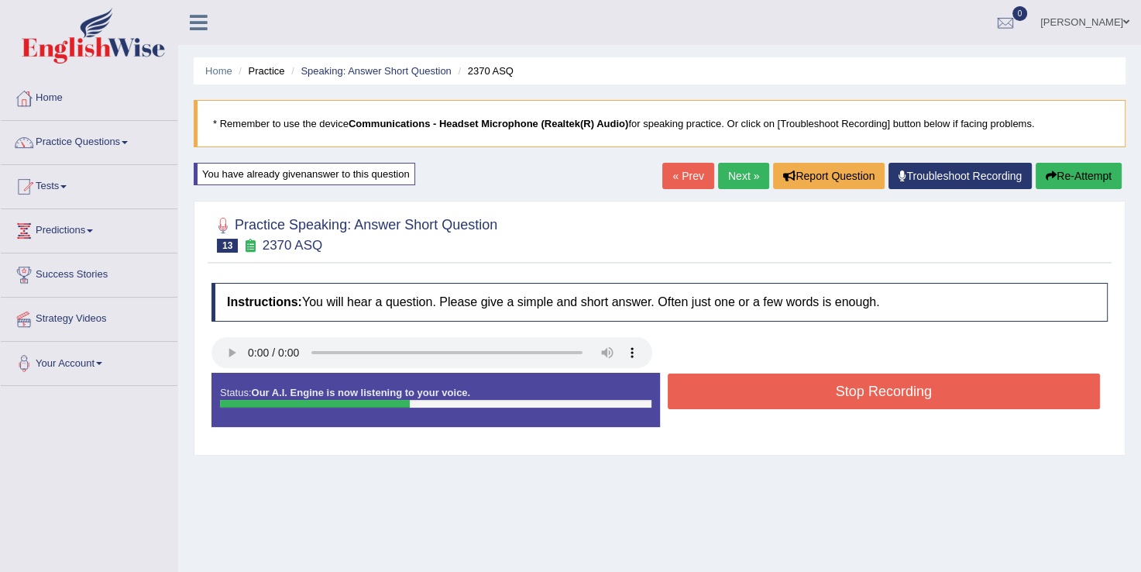
click at [848, 388] on button "Stop Recording" at bounding box center [884, 392] width 433 height 36
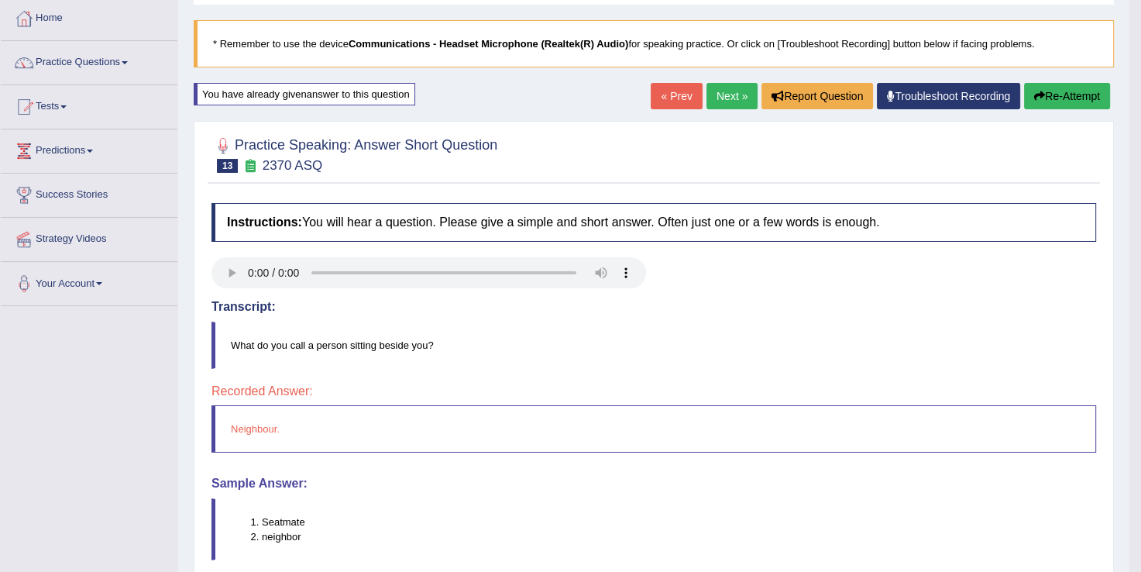
scroll to position [93, 0]
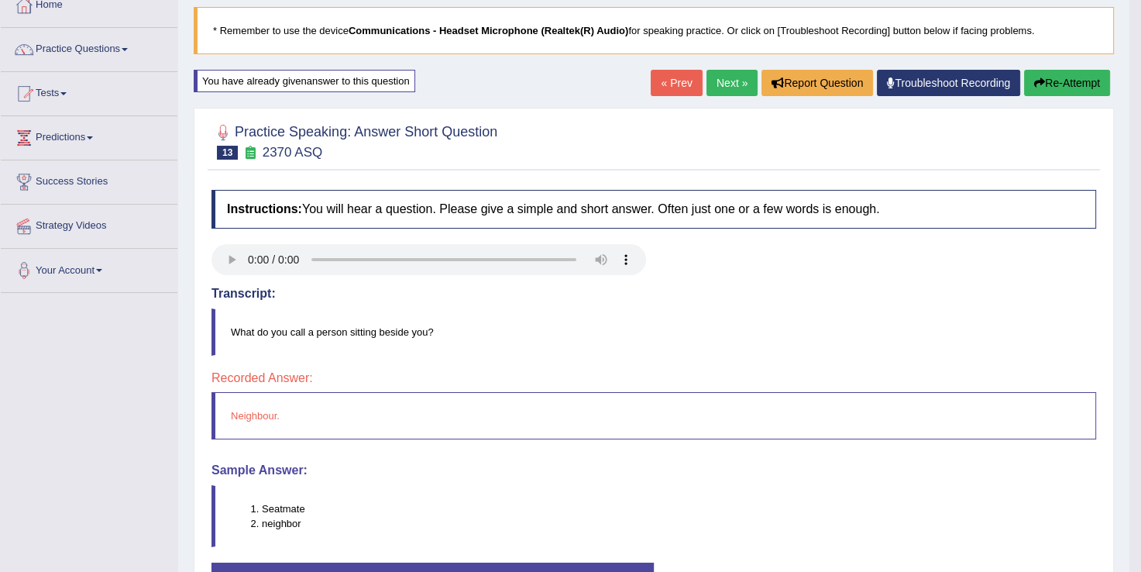
click at [730, 87] on link "Next »" at bounding box center [732, 83] width 51 height 26
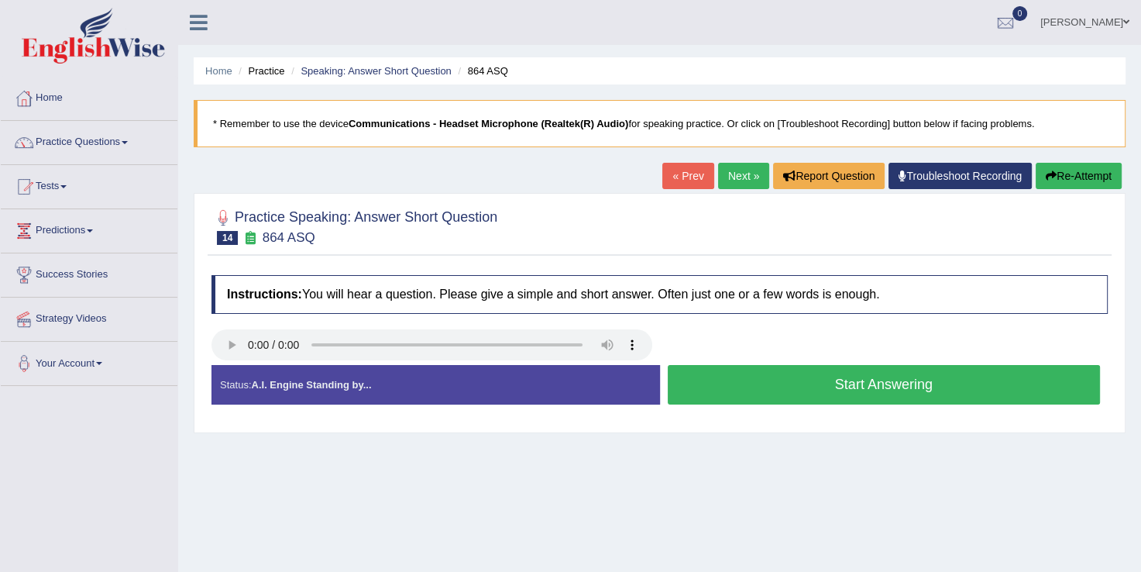
scroll to position [31, 0]
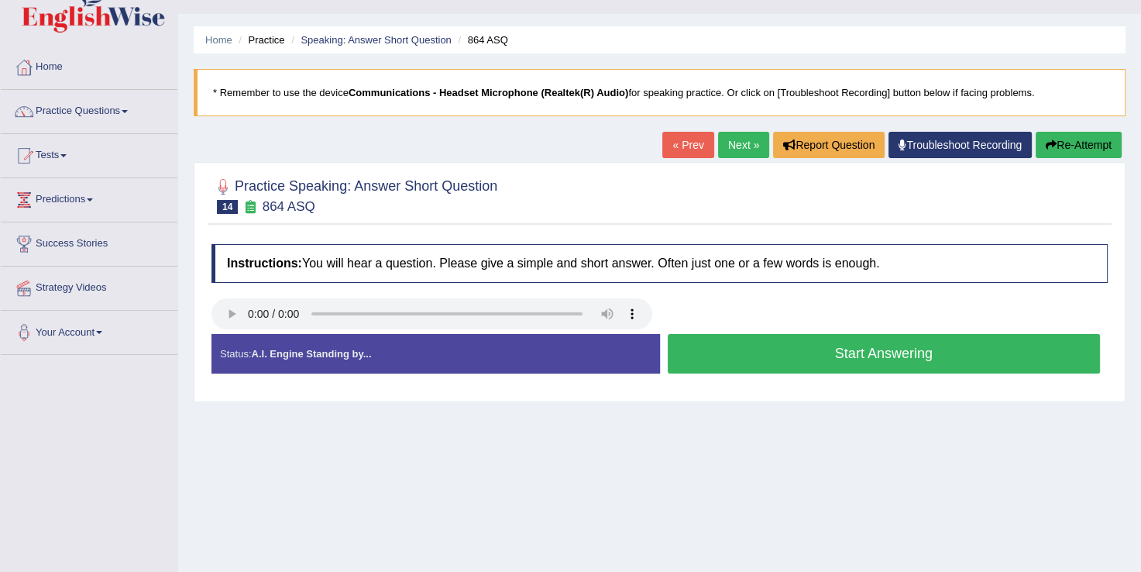
click at [795, 338] on button "Start Answering" at bounding box center [884, 354] width 433 height 40
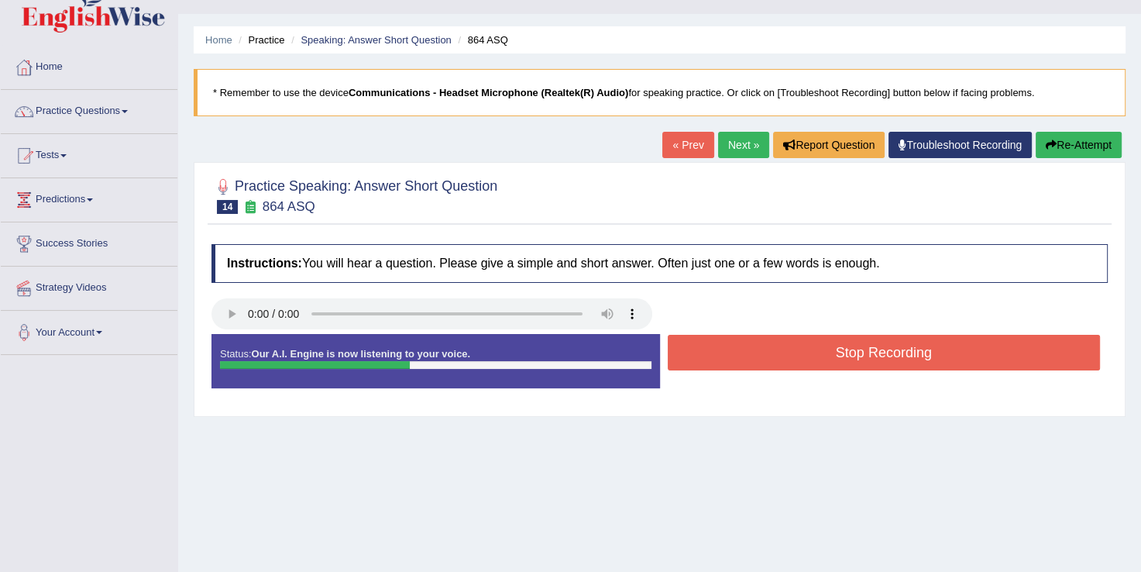
click at [795, 338] on button "Stop Recording" at bounding box center [884, 353] width 433 height 36
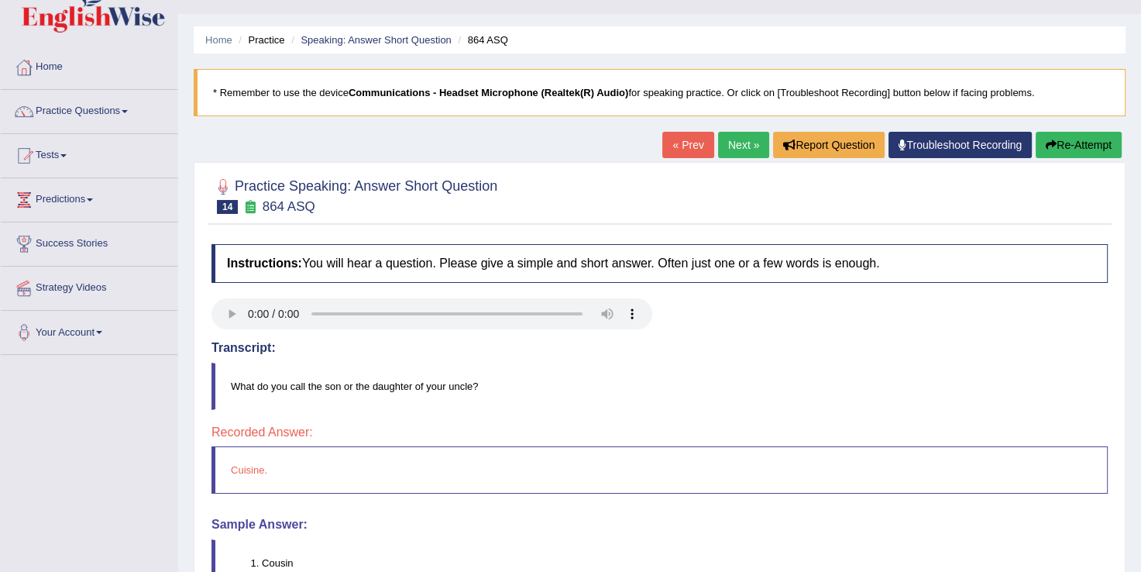
scroll to position [62, 0]
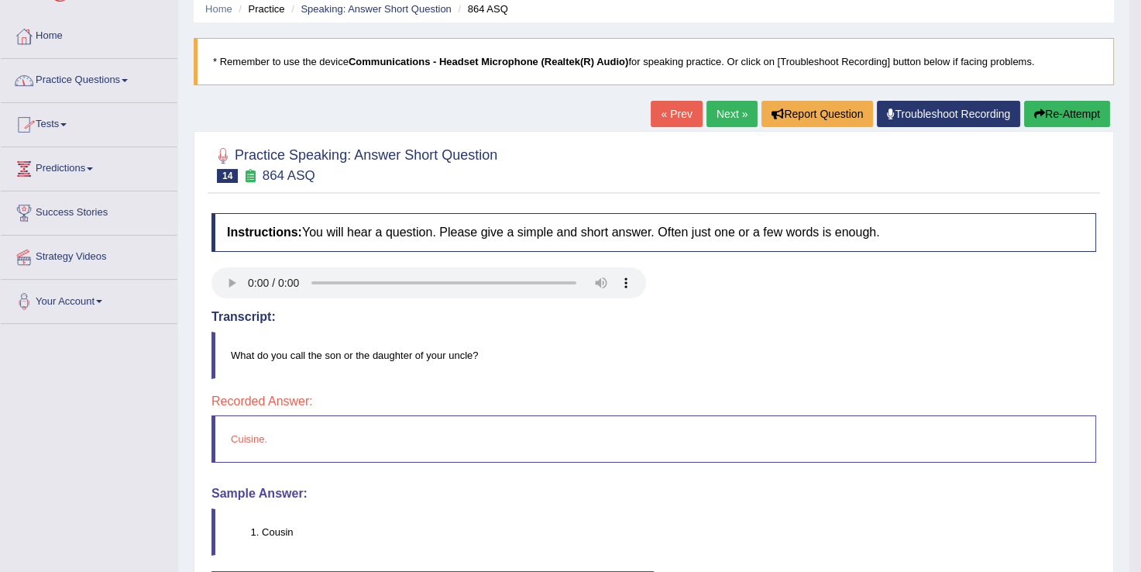
click at [126, 82] on link "Practice Questions" at bounding box center [89, 78] width 177 height 39
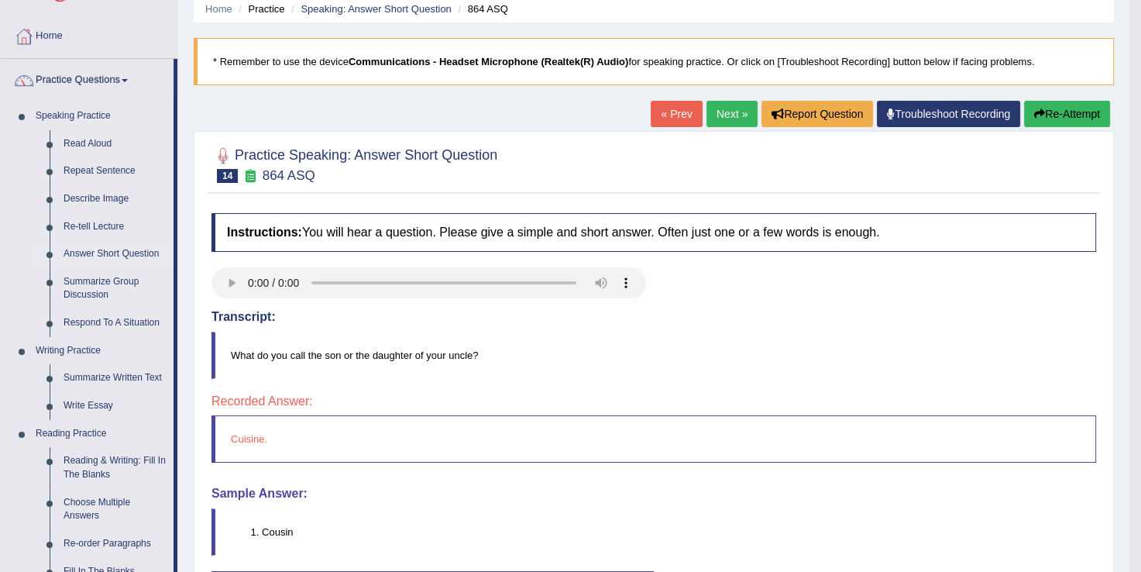
click at [123, 246] on link "Answer Short Question" at bounding box center [115, 254] width 117 height 28
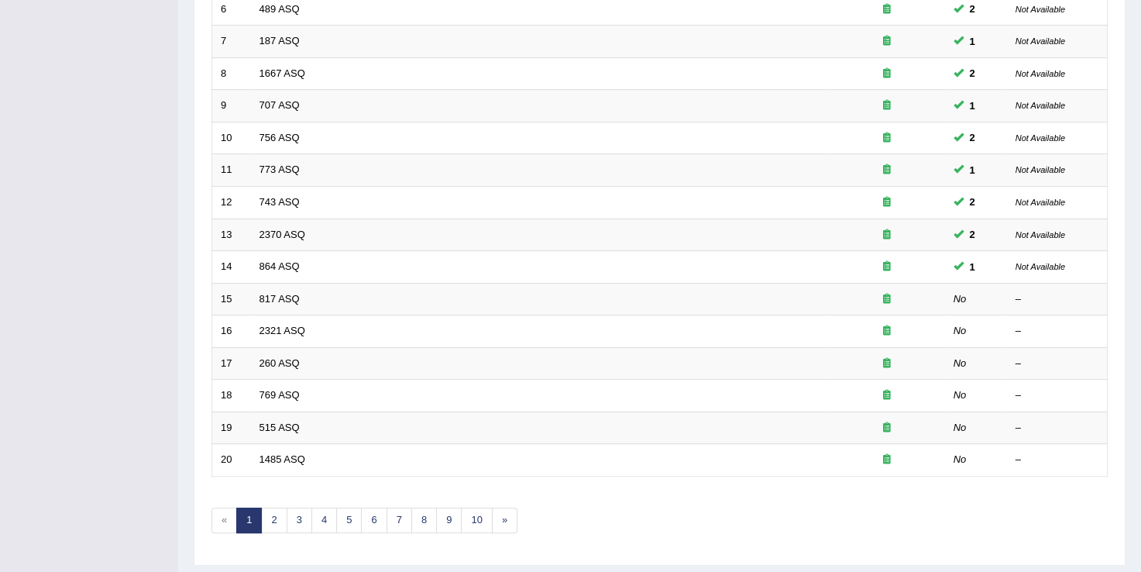
scroll to position [434, 0]
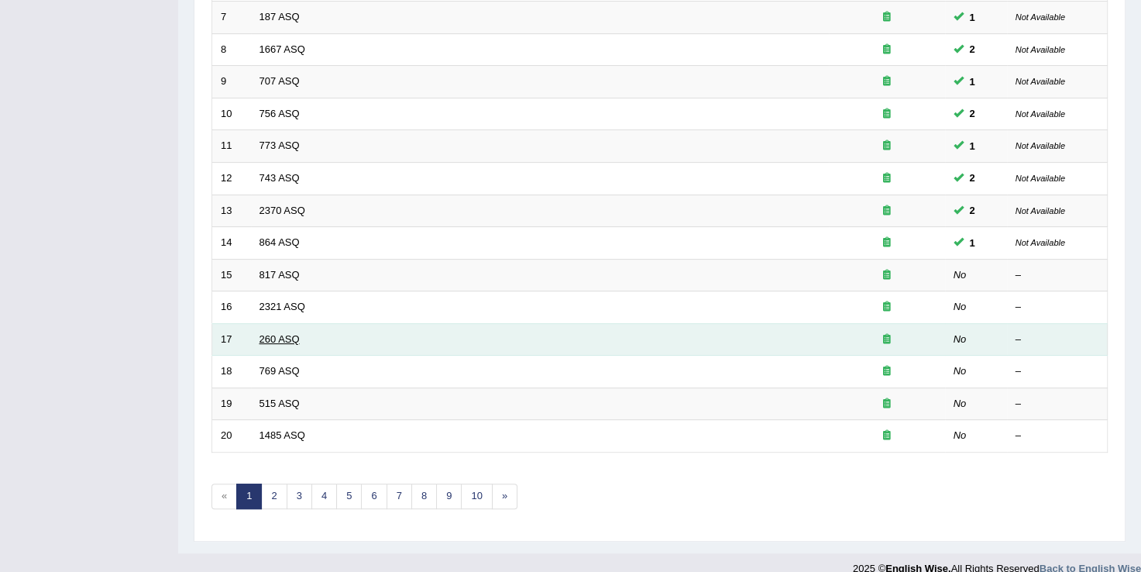
click at [270, 333] on link "260 ASQ" at bounding box center [280, 339] width 40 height 12
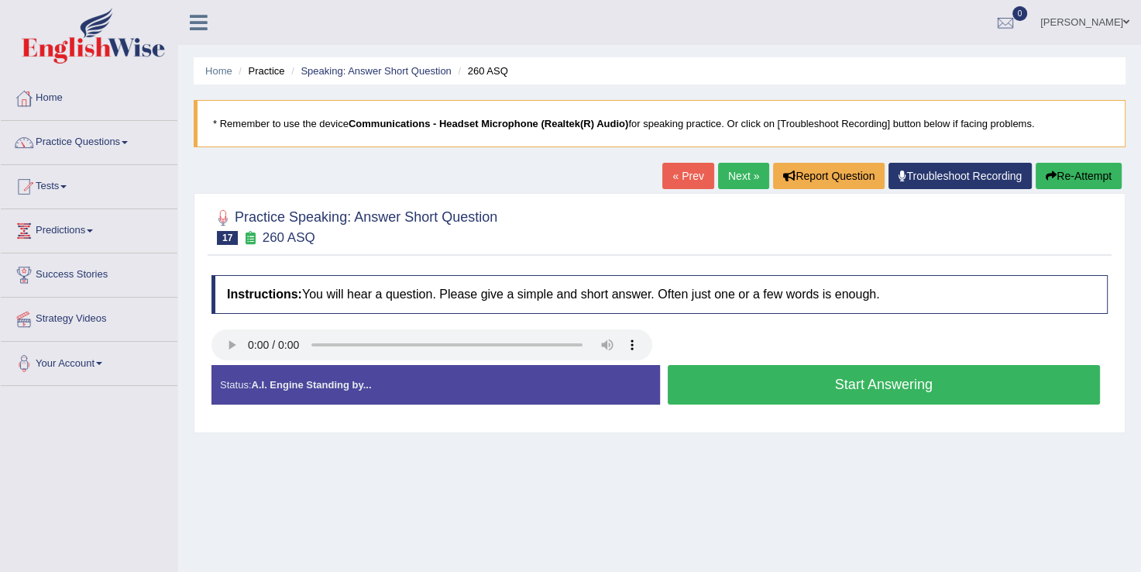
click at [881, 391] on button "Start Answering" at bounding box center [884, 385] width 433 height 40
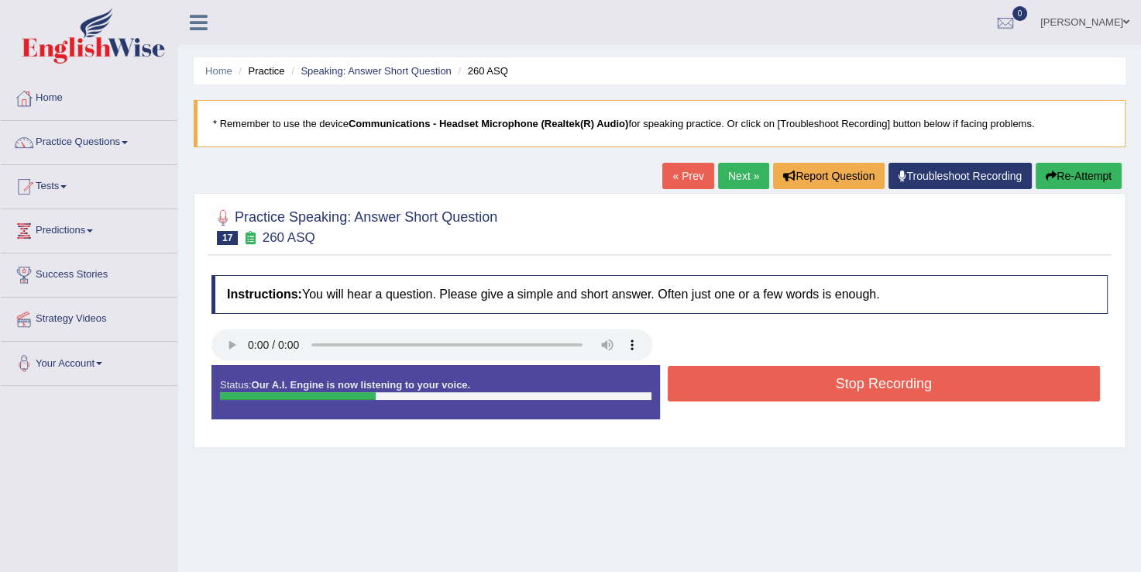
click at [881, 391] on button "Stop Recording" at bounding box center [884, 384] width 433 height 36
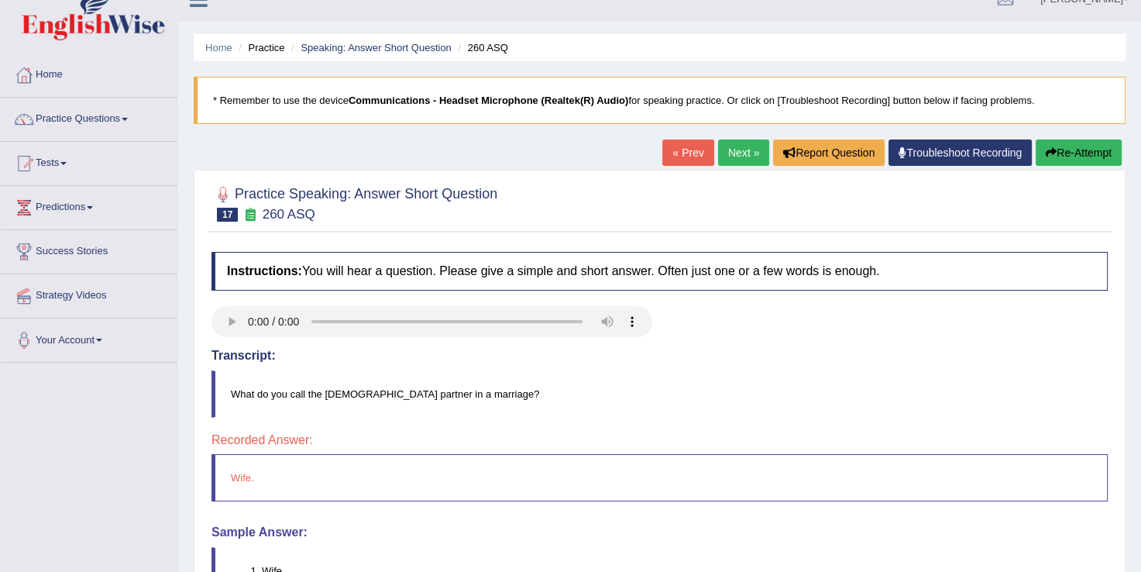
scroll to position [31, 0]
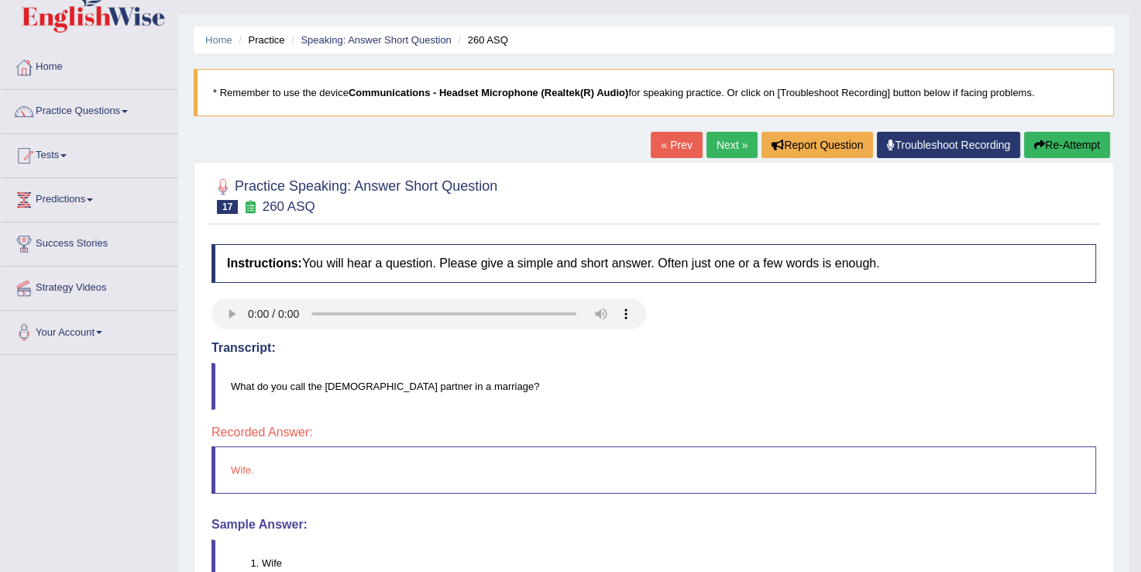
click at [728, 144] on link "Next »" at bounding box center [732, 145] width 51 height 26
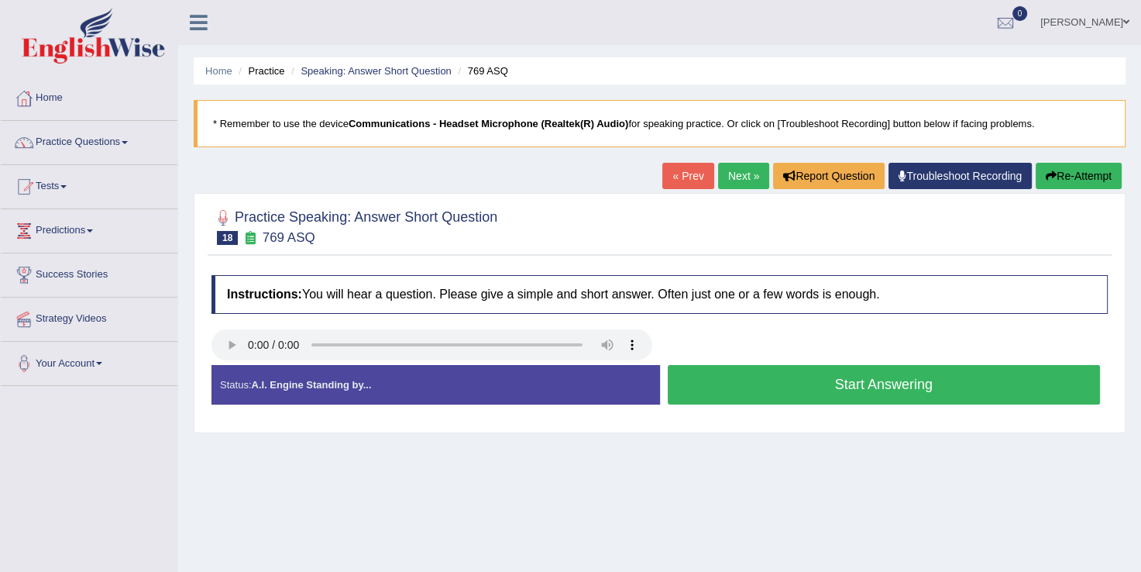
click at [890, 379] on button "Start Answering" at bounding box center [884, 385] width 433 height 40
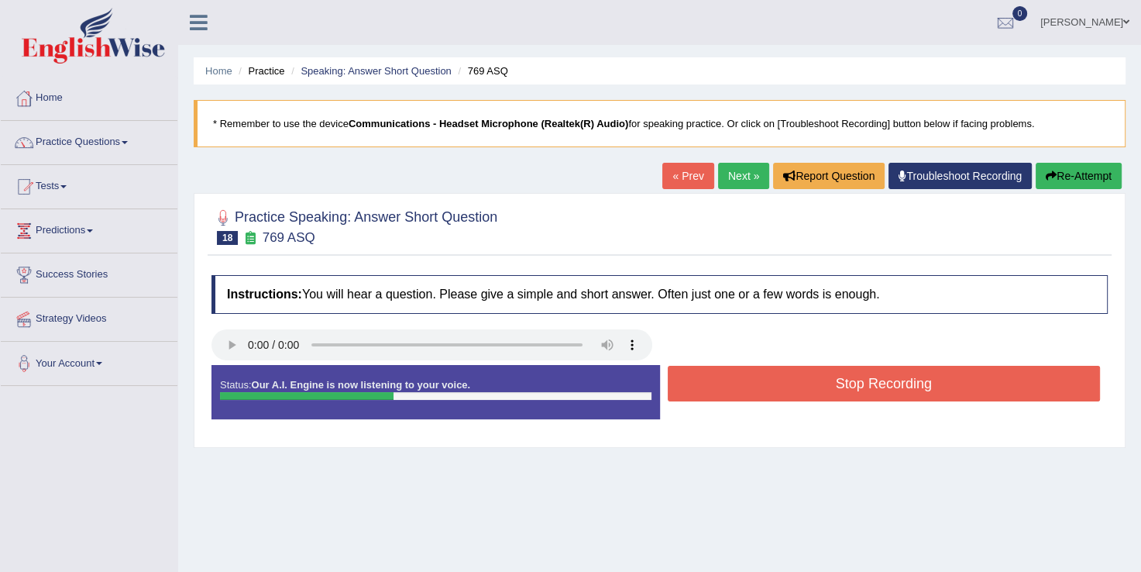
click at [890, 379] on button "Stop Recording" at bounding box center [884, 384] width 433 height 36
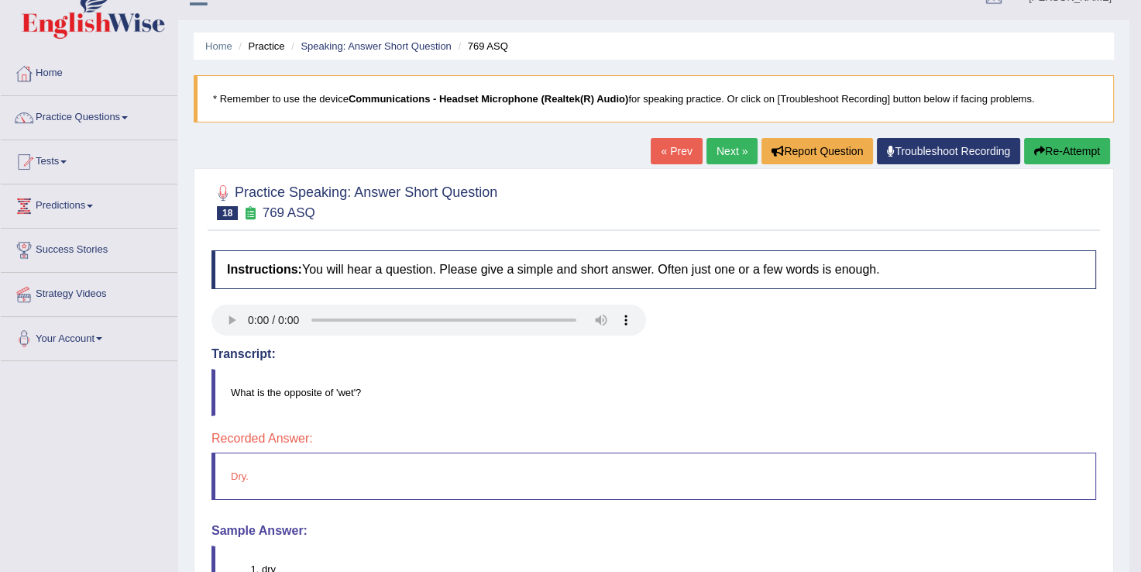
scroll to position [62, 0]
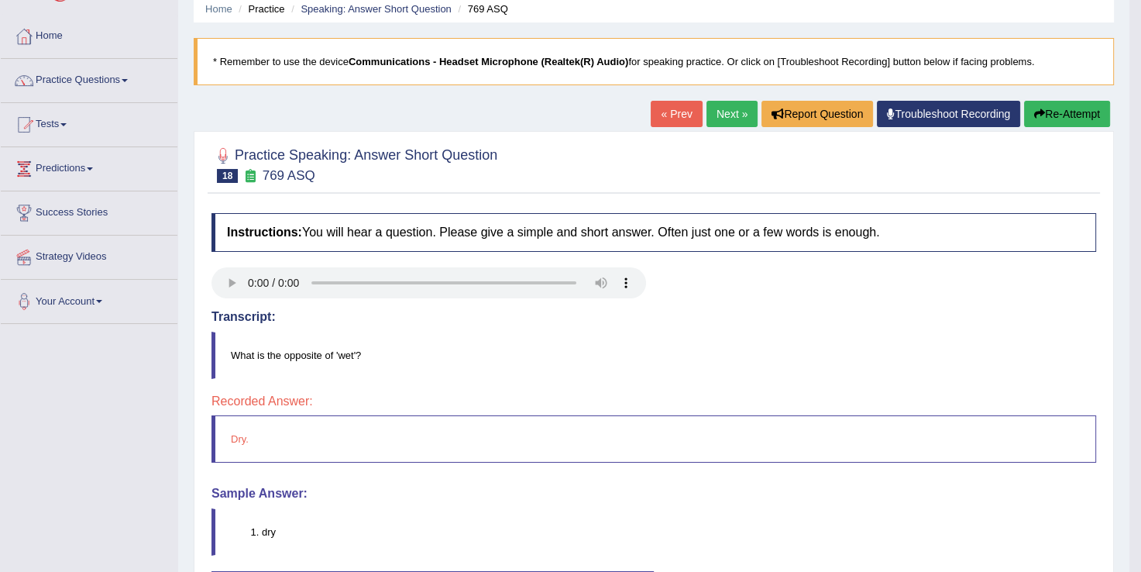
click at [722, 110] on link "Next »" at bounding box center [732, 114] width 51 height 26
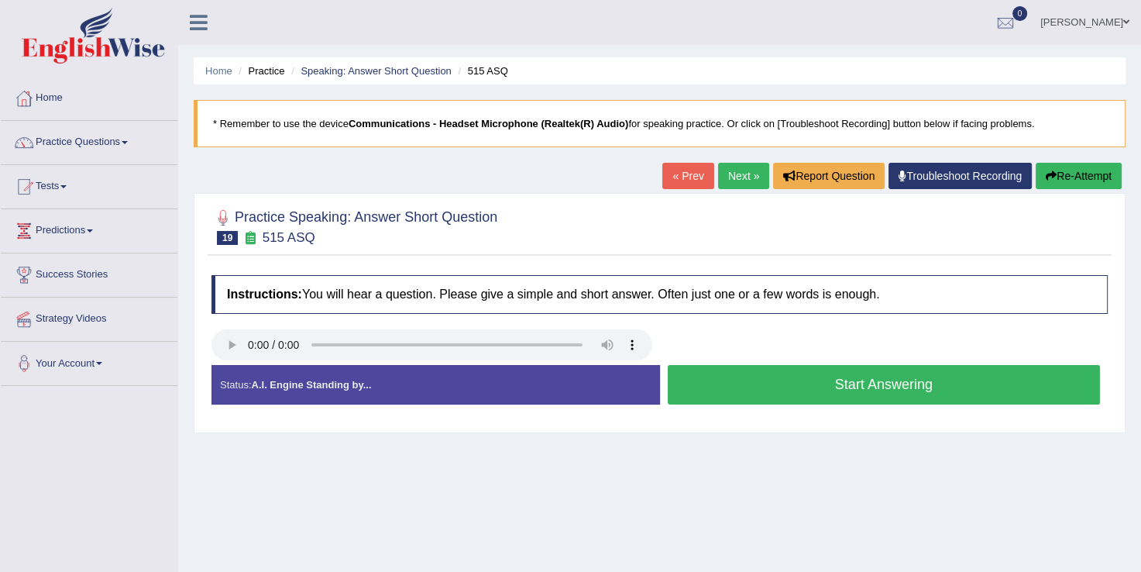
click at [824, 384] on button "Start Answering" at bounding box center [884, 385] width 433 height 40
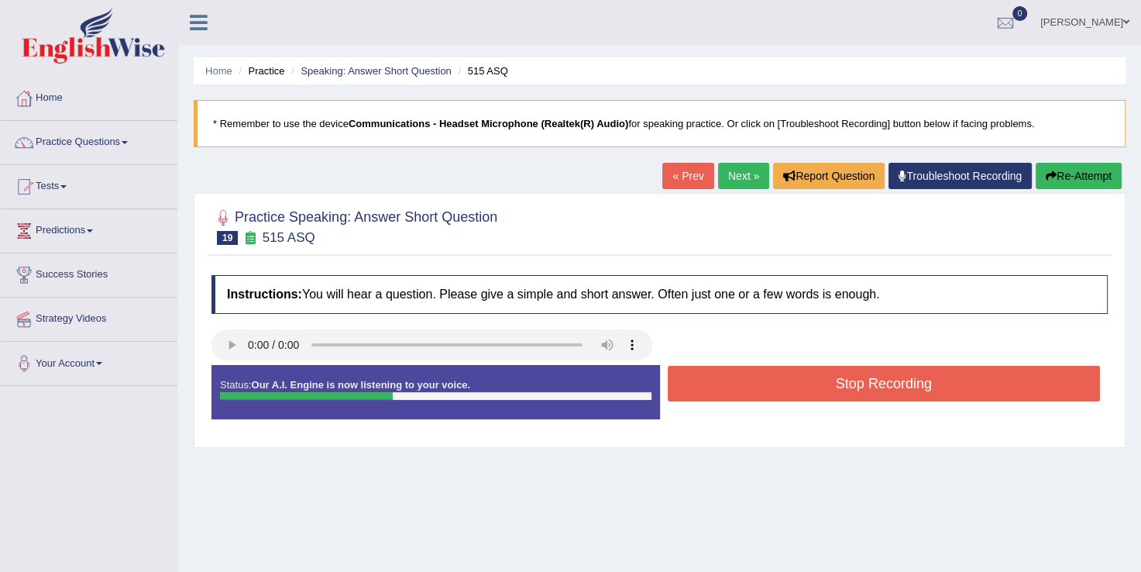
click at [824, 384] on button "Stop Recording" at bounding box center [884, 384] width 433 height 36
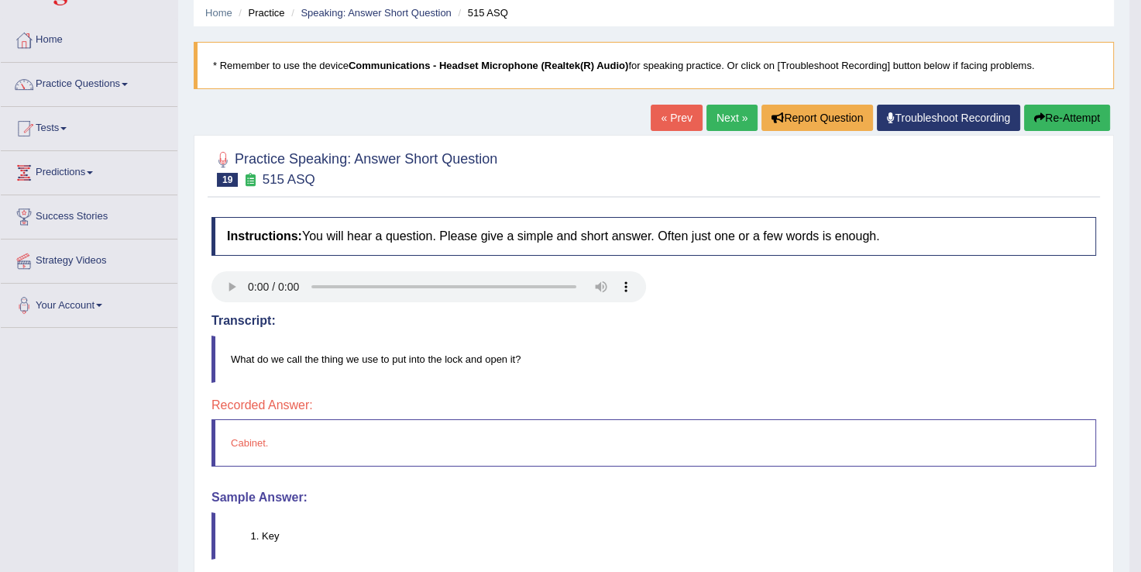
scroll to position [62, 0]
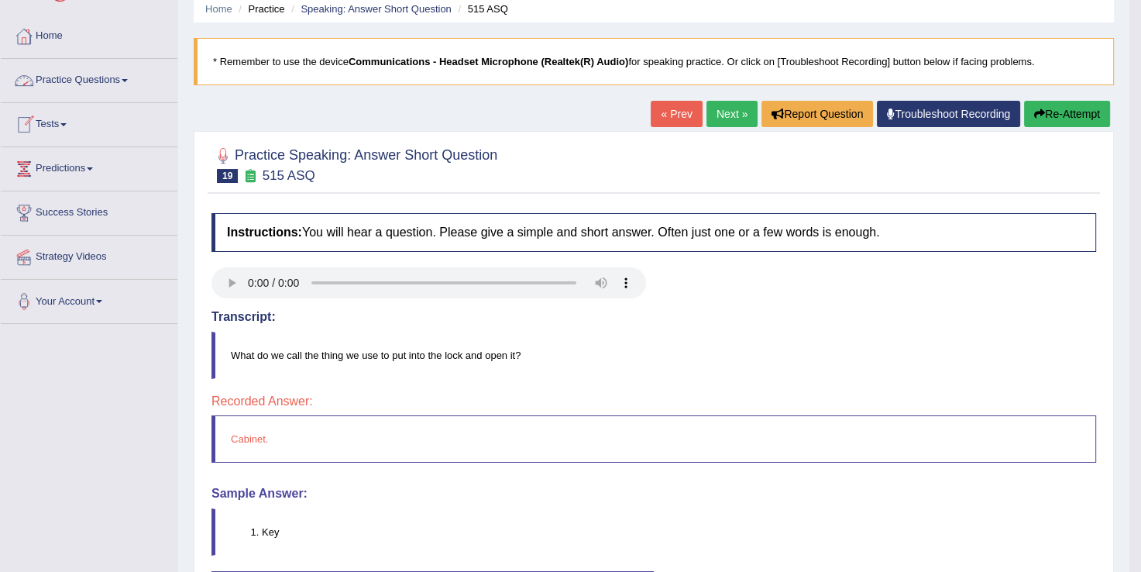
click at [127, 79] on span at bounding box center [125, 80] width 6 height 3
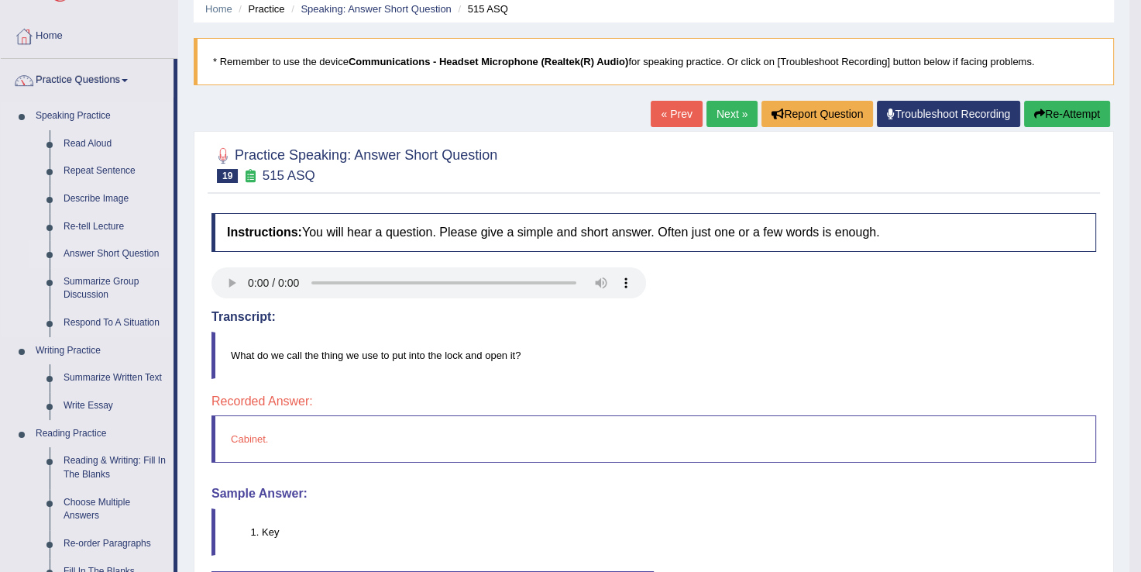
click at [118, 254] on link "Answer Short Question" at bounding box center [115, 254] width 117 height 28
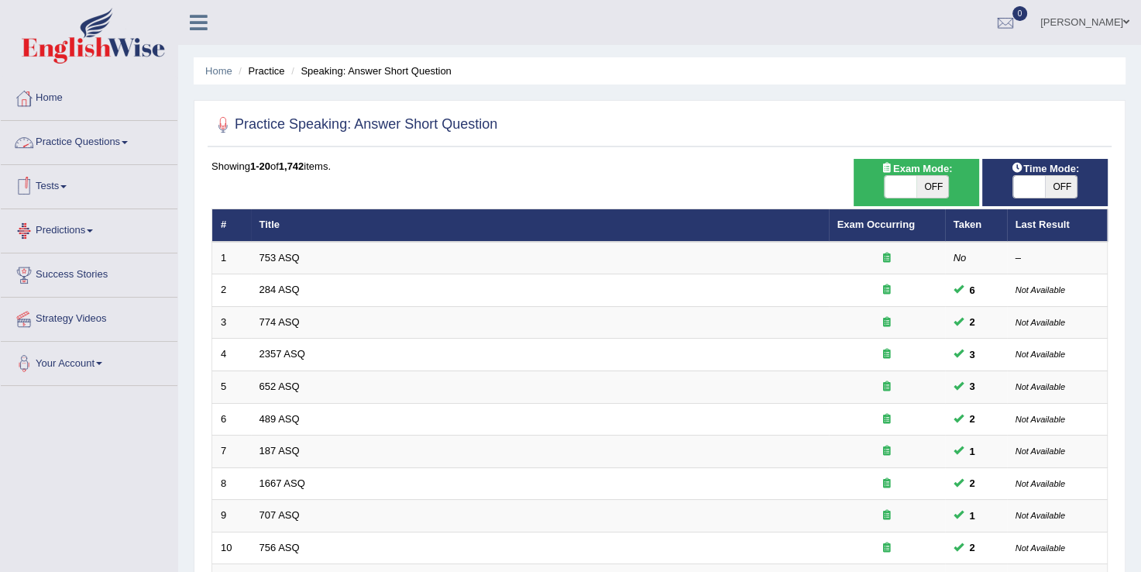
click at [121, 141] on link "Practice Questions" at bounding box center [89, 140] width 177 height 39
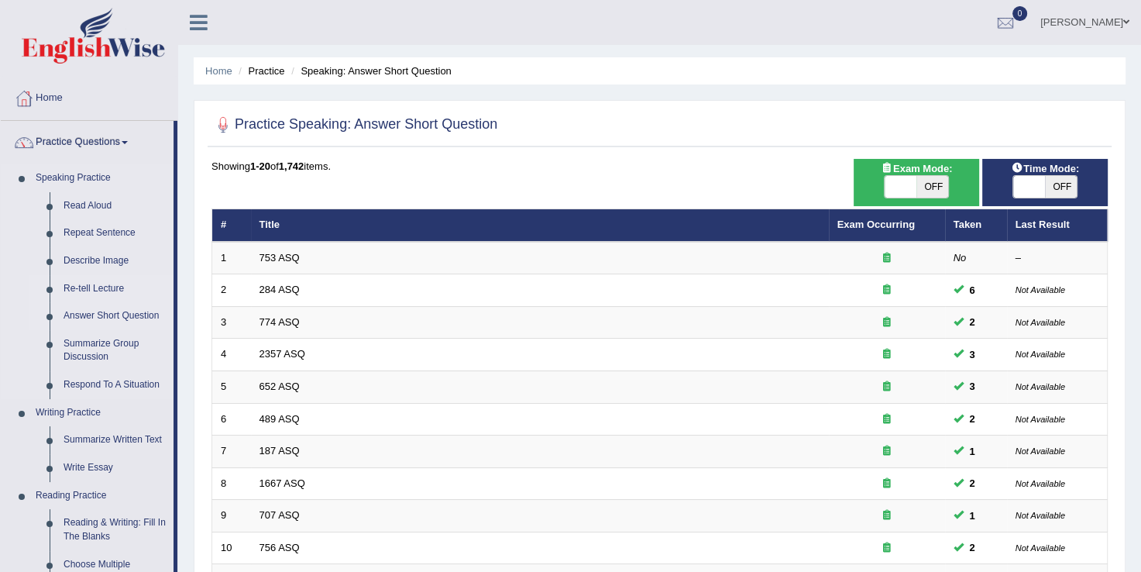
click at [108, 291] on link "Re-tell Lecture" at bounding box center [115, 289] width 117 height 28
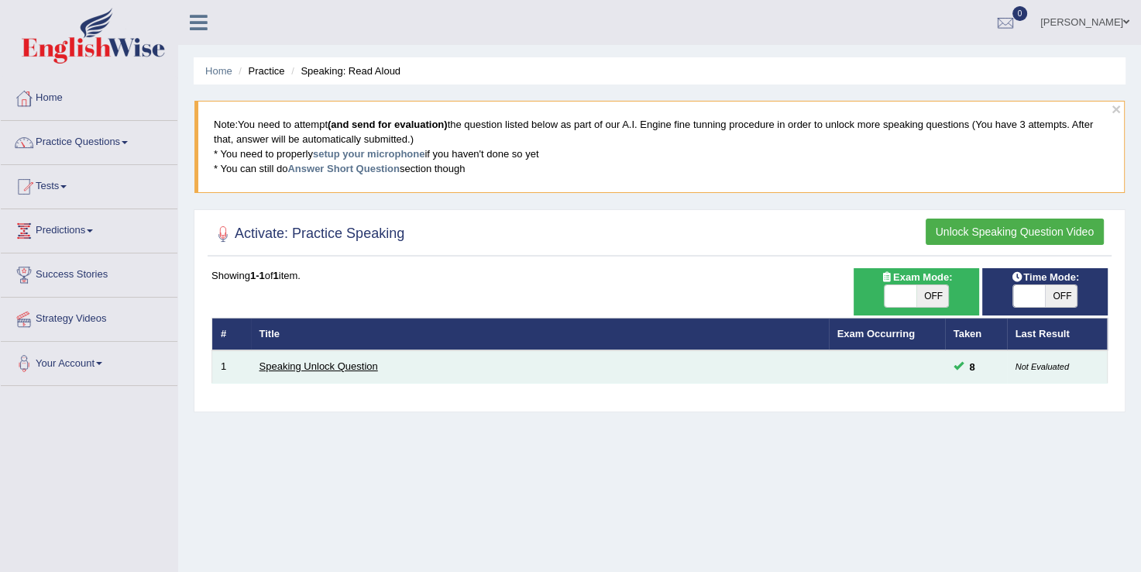
click at [327, 364] on link "Speaking Unlock Question" at bounding box center [319, 366] width 119 height 12
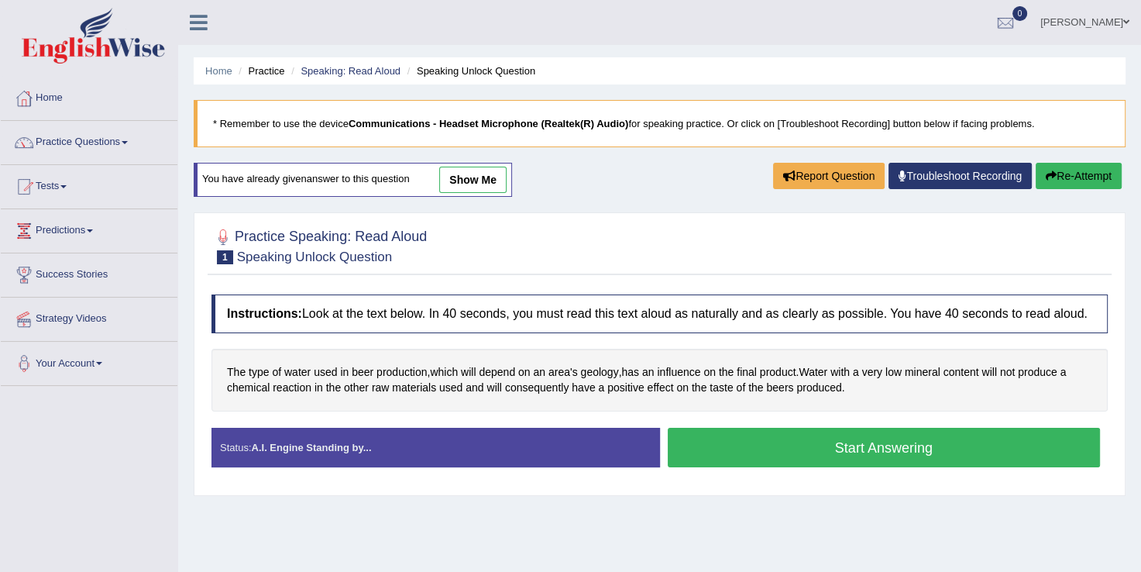
click at [758, 445] on button "Start Answering" at bounding box center [884, 448] width 433 height 40
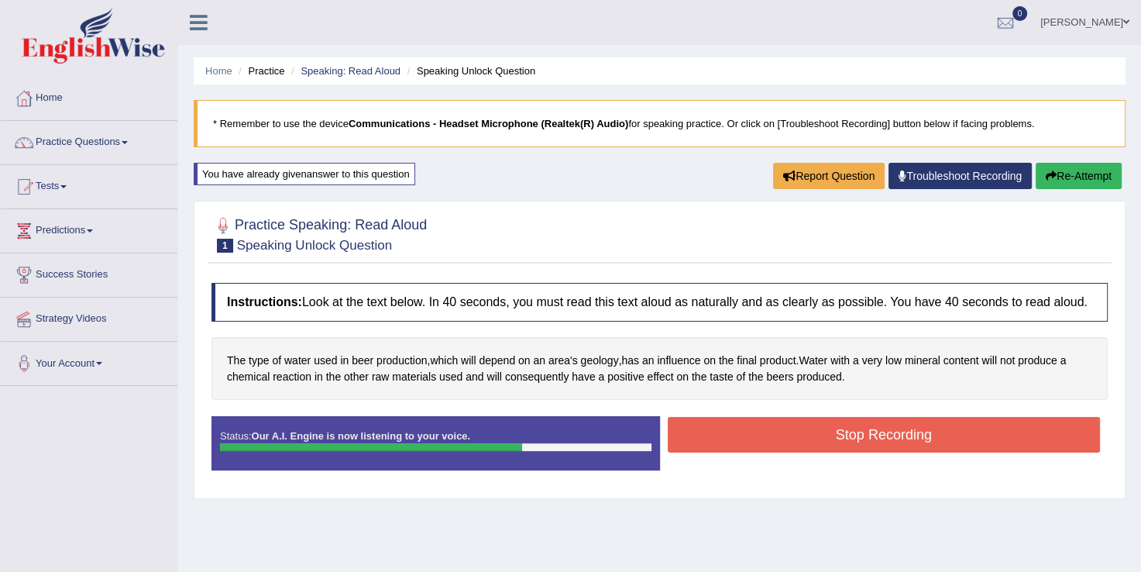
click at [758, 445] on button "Stop Recording" at bounding box center [884, 435] width 433 height 36
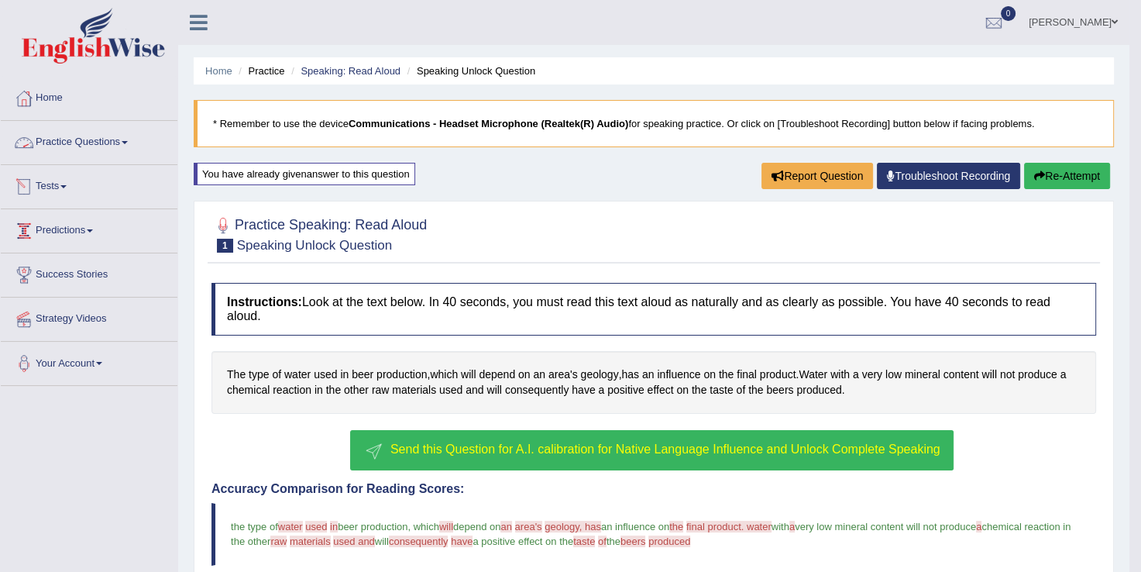
click at [127, 143] on span at bounding box center [125, 142] width 6 height 3
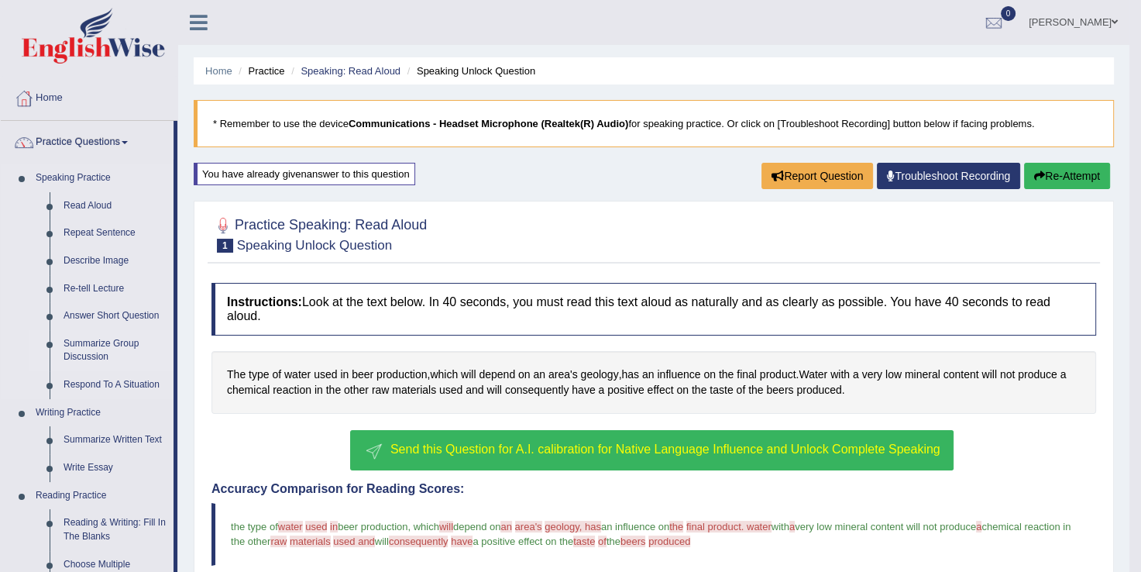
click at [112, 350] on link "Summarize Group Discussion" at bounding box center [115, 350] width 117 height 41
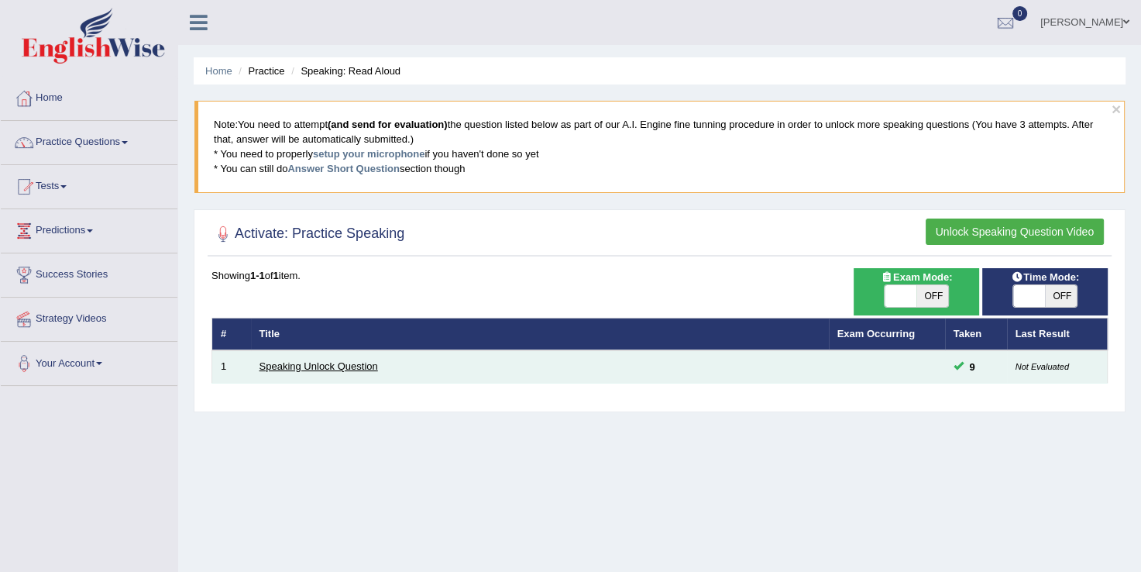
click at [298, 367] on link "Speaking Unlock Question" at bounding box center [319, 366] width 119 height 12
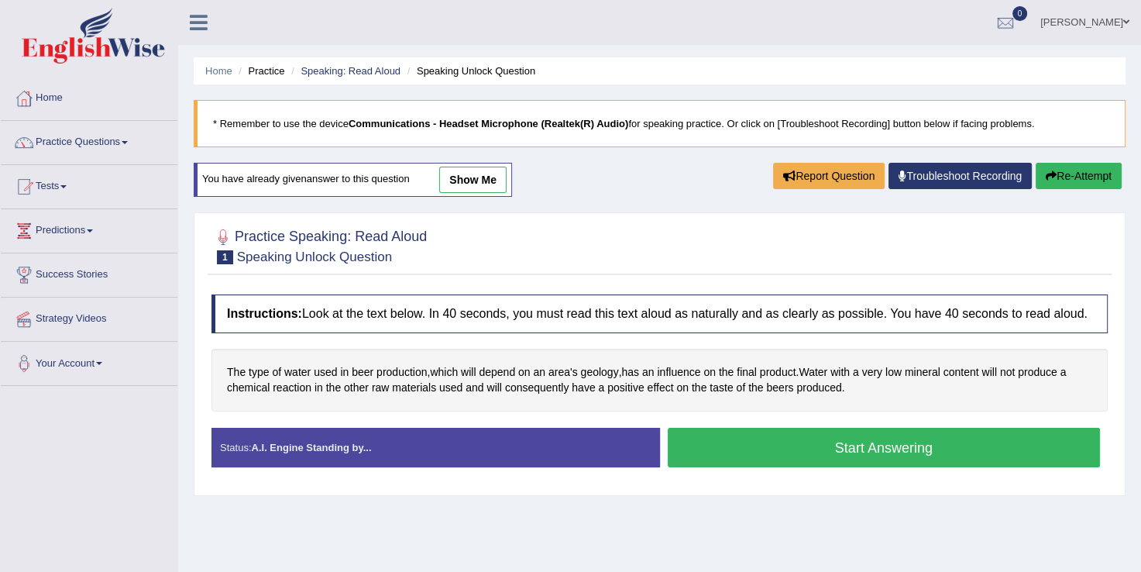
click at [793, 446] on button "Start Answering" at bounding box center [884, 448] width 433 height 40
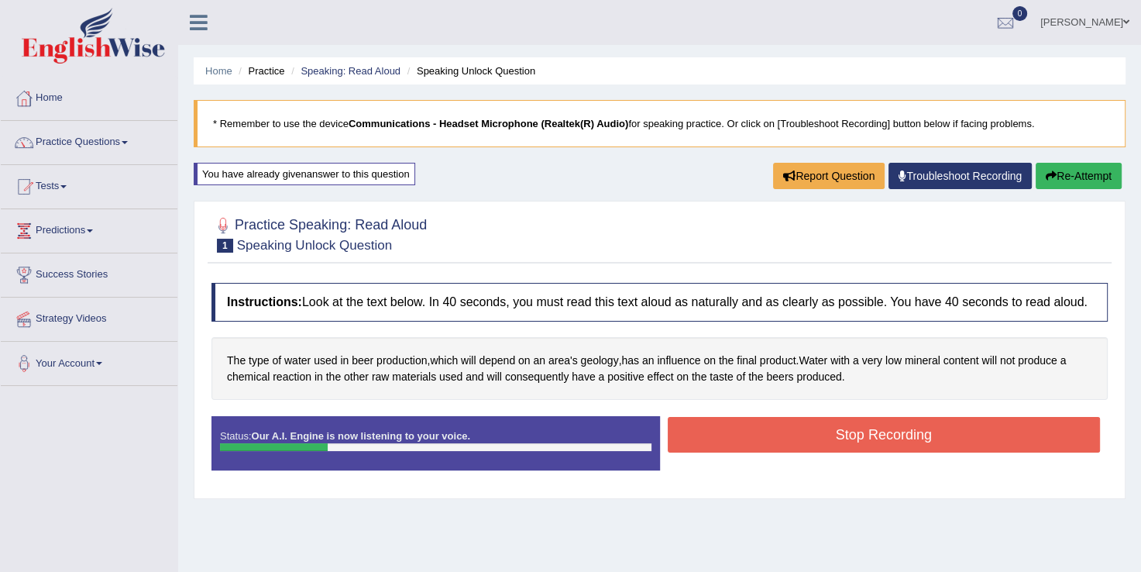
click at [793, 446] on button "Stop Recording" at bounding box center [884, 435] width 433 height 36
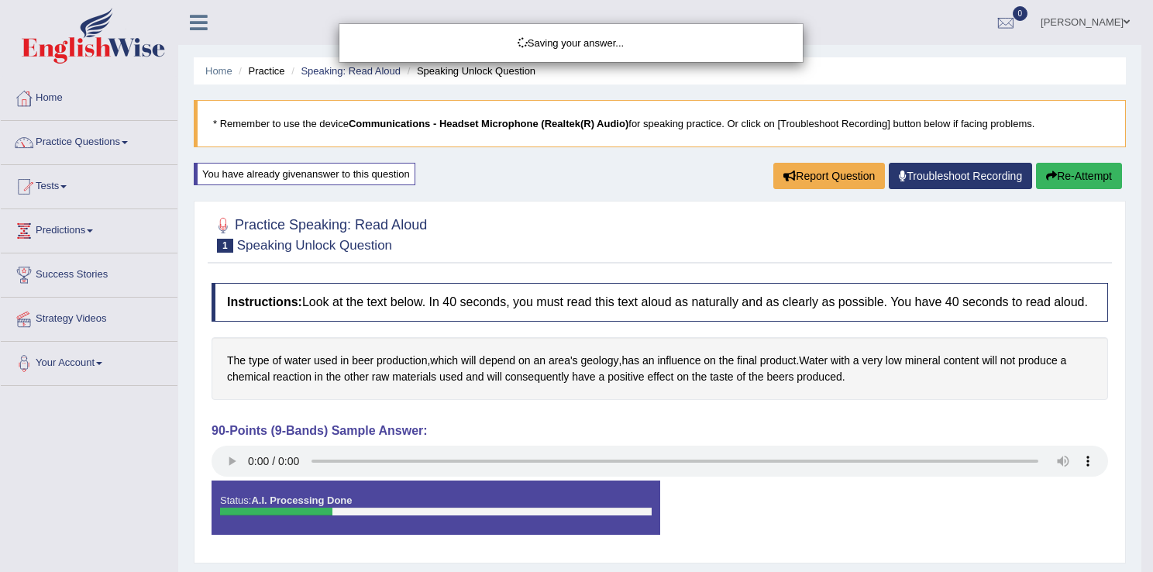
click at [126, 143] on div "Saving your answer..." at bounding box center [576, 286] width 1153 height 572
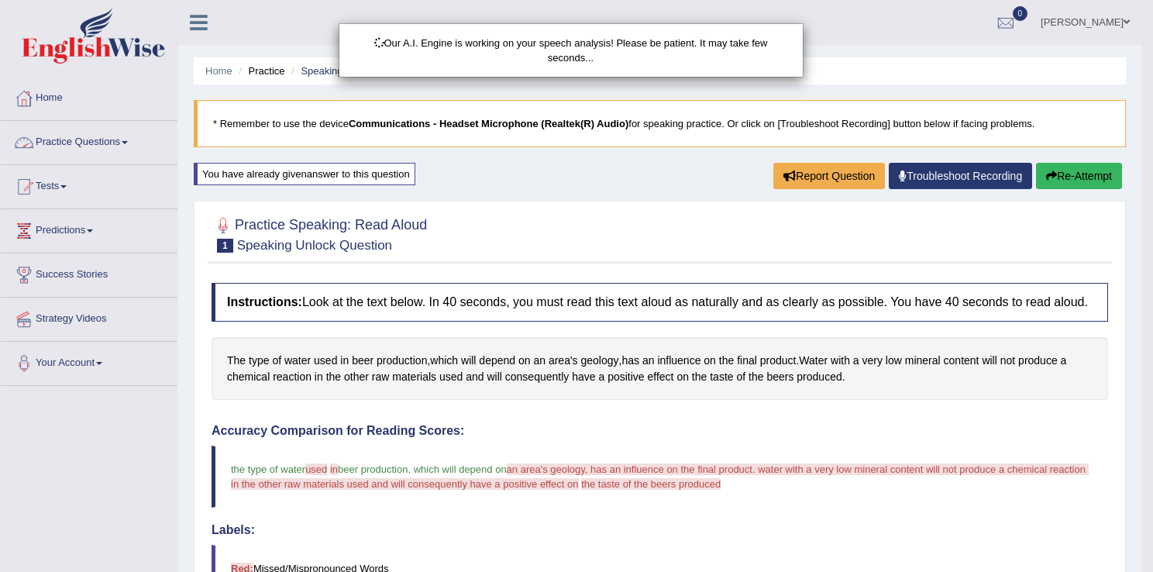
click at [126, 143] on body "Toggle navigation Home Practice Questions Speaking Practice Read Aloud Repeat S…" at bounding box center [576, 286] width 1153 height 572
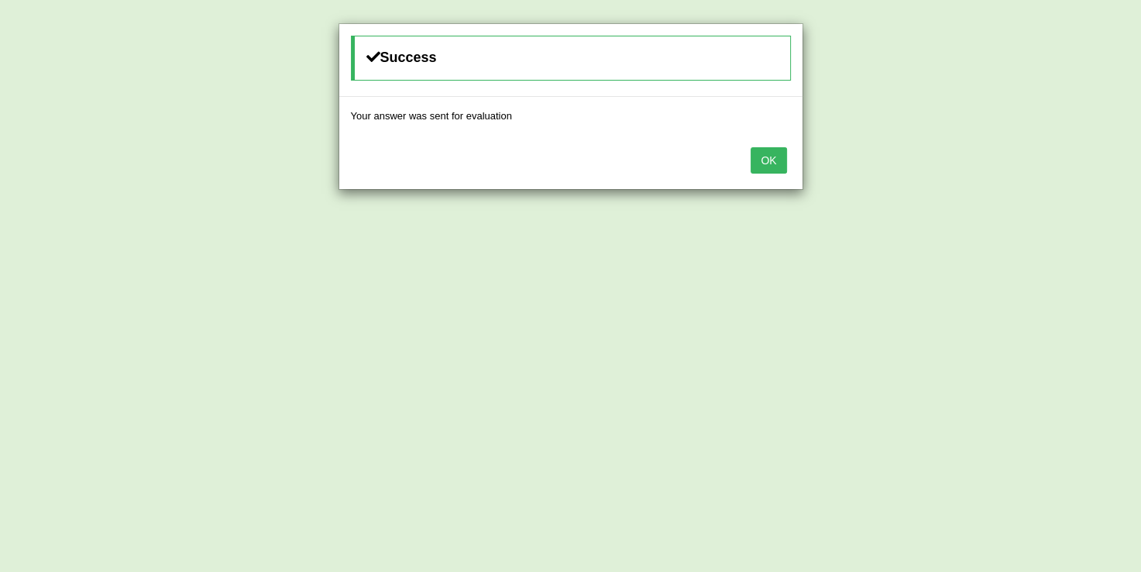
click at [126, 143] on div "Success Your answer was sent for evaluation OK" at bounding box center [570, 286] width 1141 height 572
click at [759, 166] on button "OK" at bounding box center [769, 160] width 36 height 26
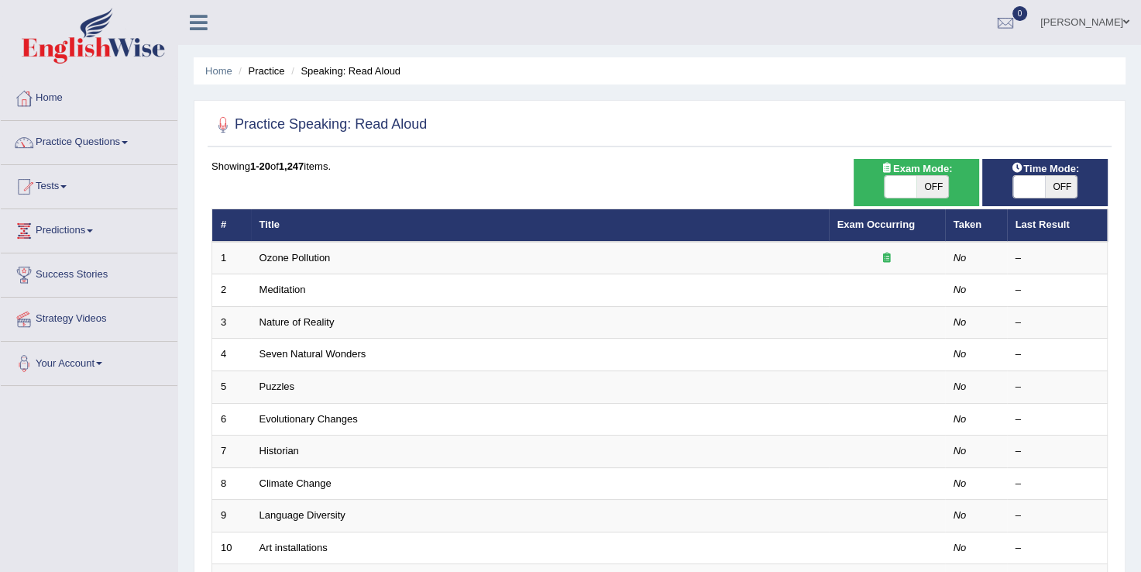
click at [126, 141] on span at bounding box center [125, 142] width 6 height 3
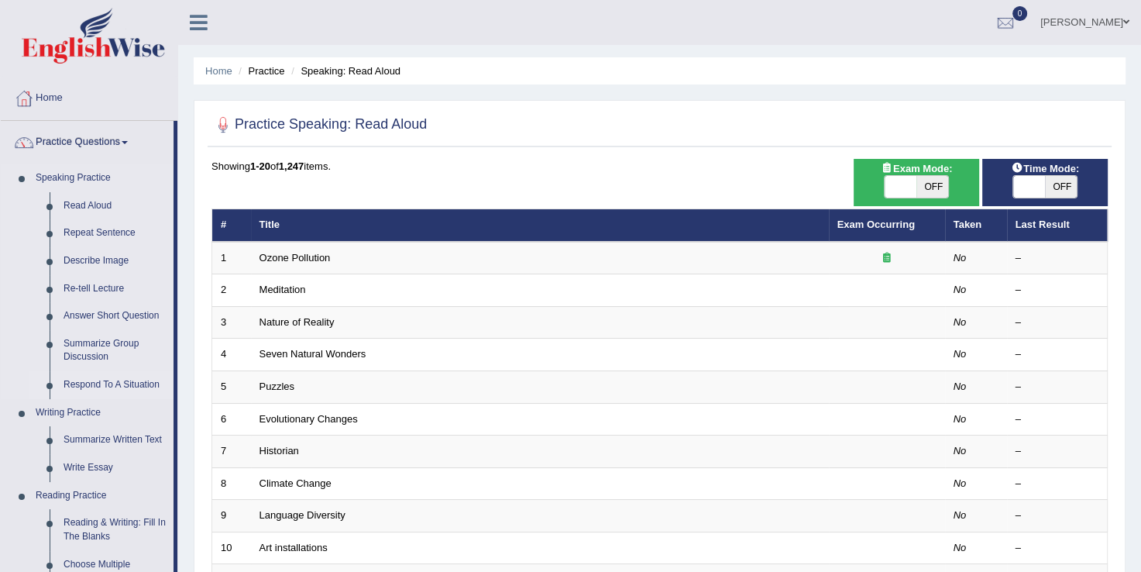
click at [109, 387] on link "Respond To A Situation" at bounding box center [115, 385] width 117 height 28
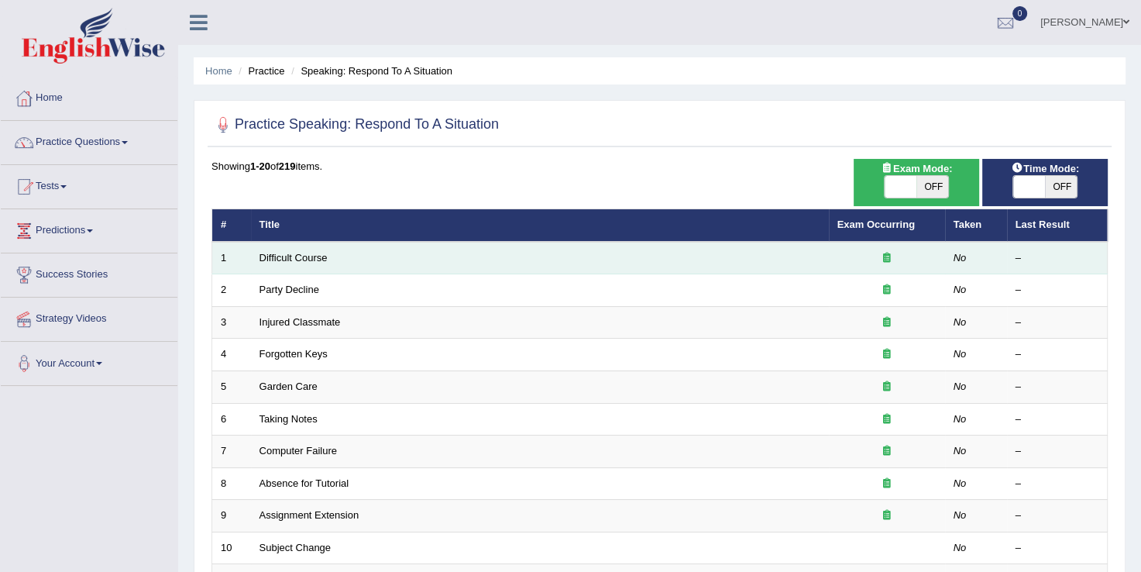
click at [309, 246] on td "Difficult Course" at bounding box center [540, 258] width 578 height 33
click at [307, 260] on link "Difficult Course" at bounding box center [294, 258] width 68 height 12
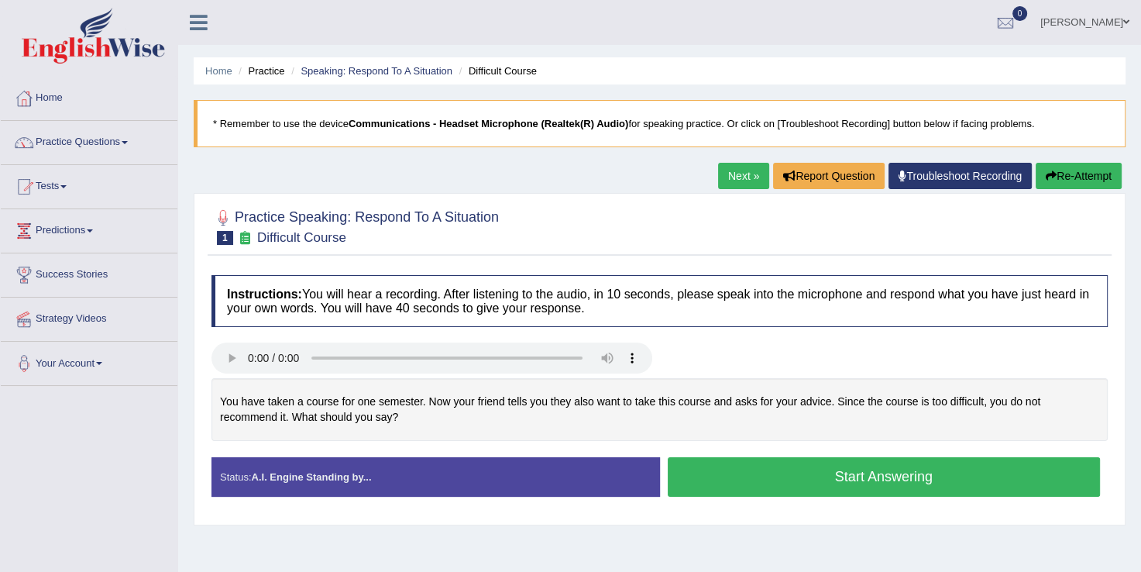
click at [742, 475] on button "Start Answering" at bounding box center [884, 477] width 433 height 40
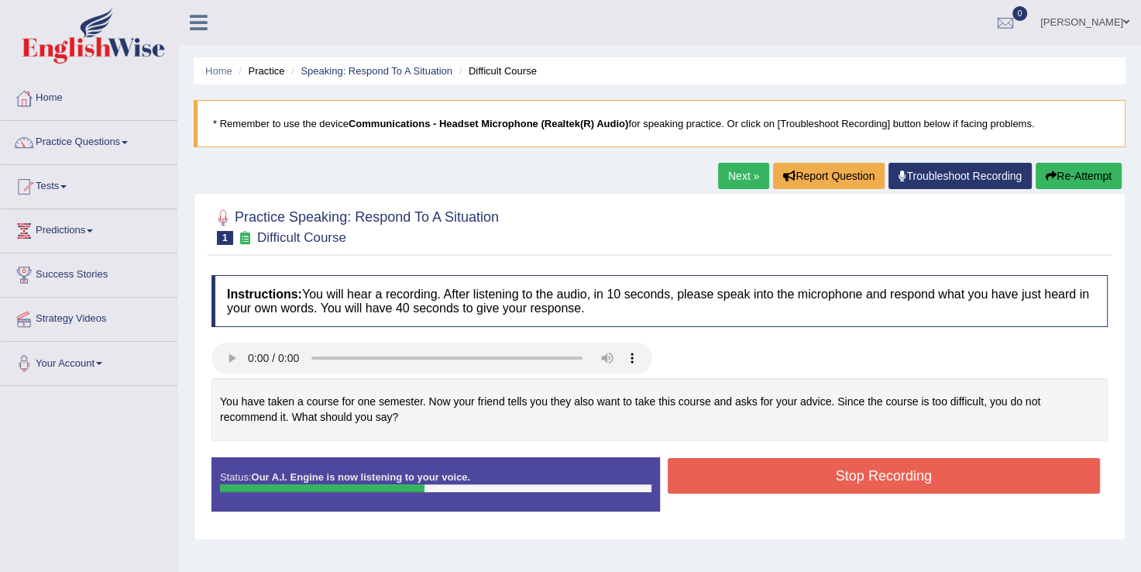
click at [742, 475] on button "Stop Recording" at bounding box center [884, 476] width 433 height 36
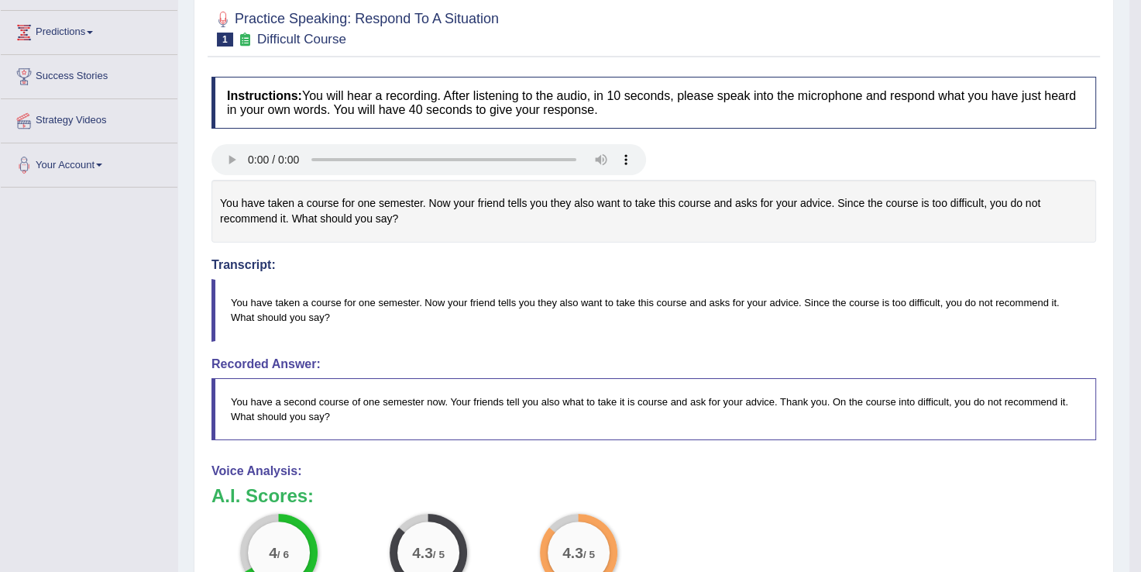
scroll to position [157, 0]
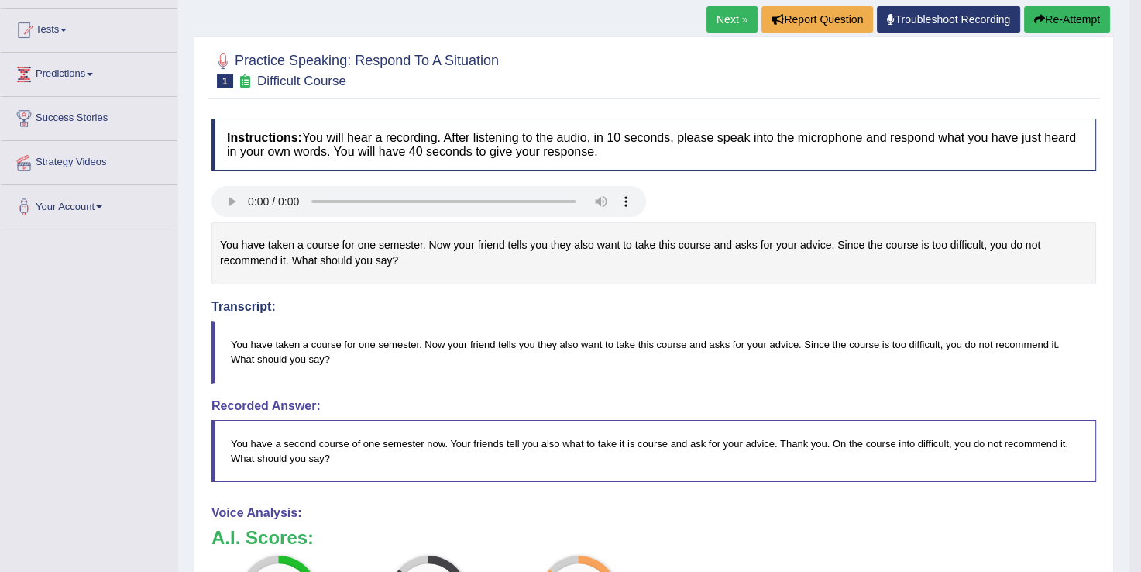
click at [727, 23] on link "Next »" at bounding box center [732, 19] width 51 height 26
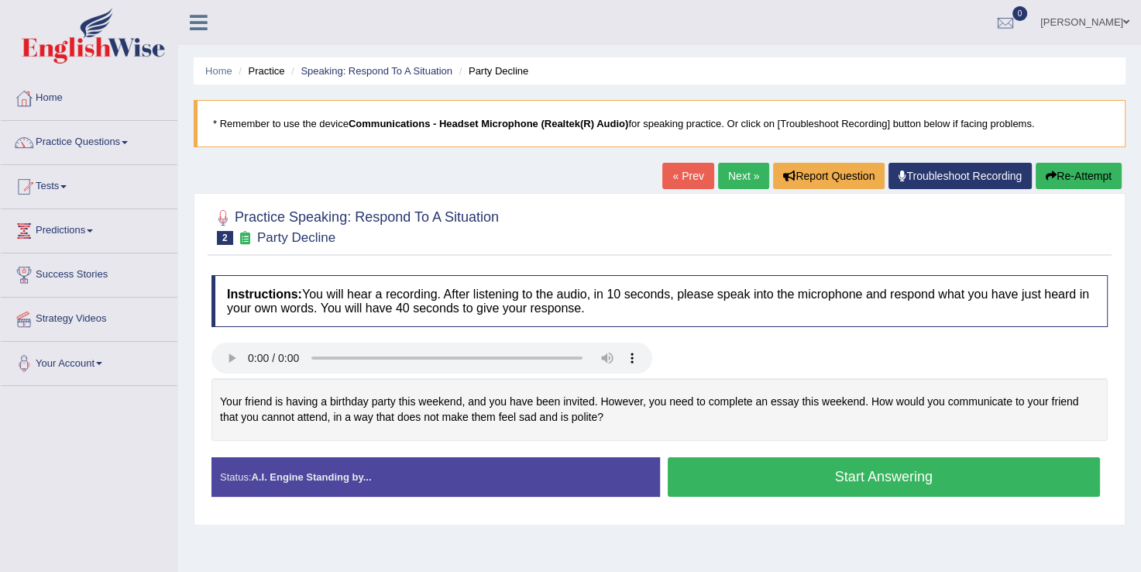
click at [783, 473] on button "Start Answering" at bounding box center [884, 477] width 433 height 40
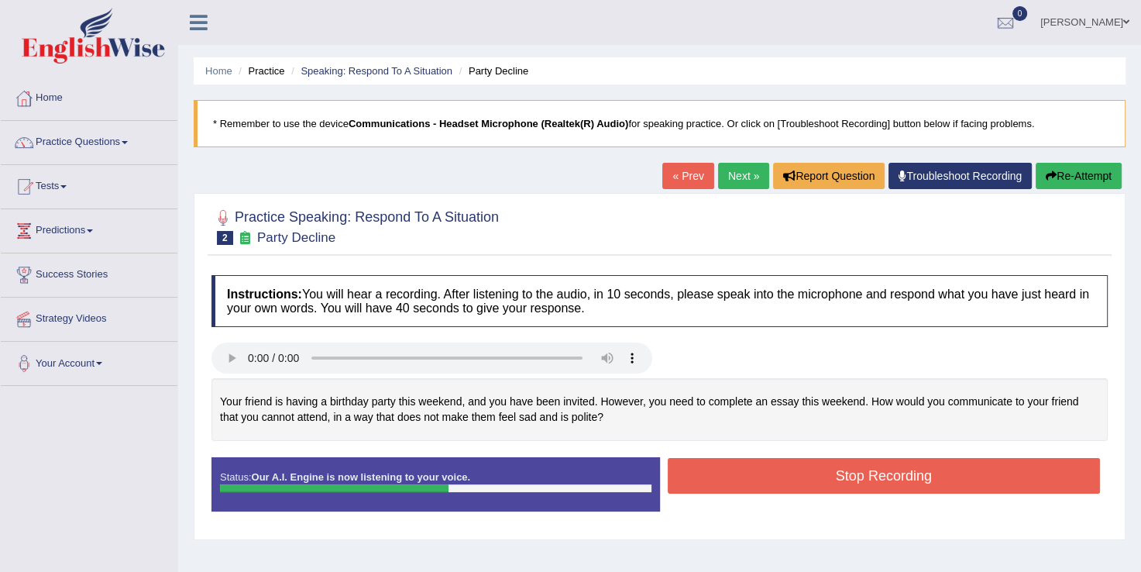
click at [783, 473] on button "Stop Recording" at bounding box center [884, 476] width 433 height 36
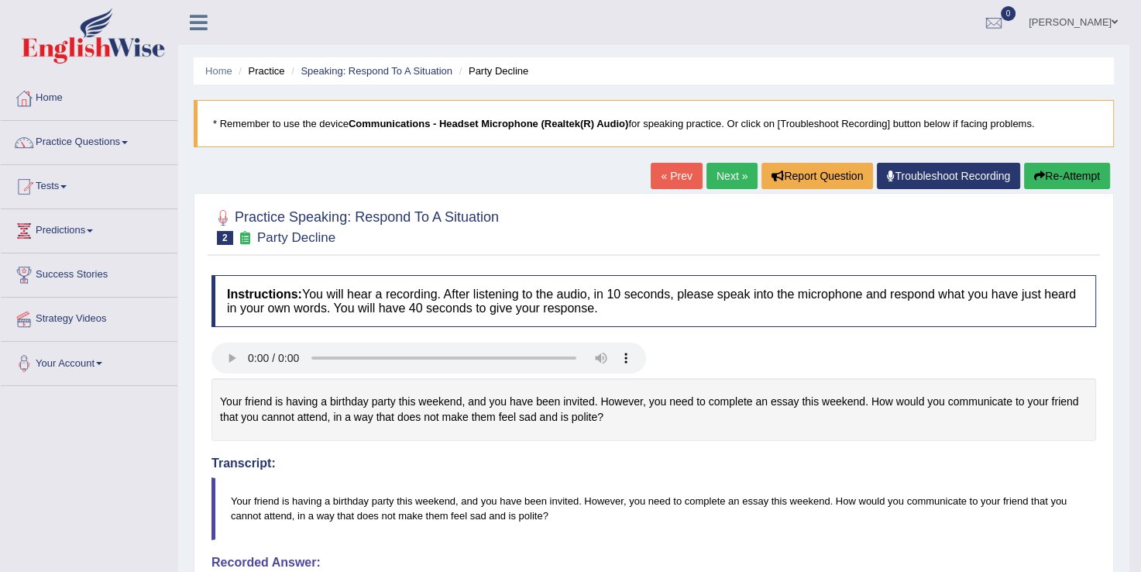
click at [719, 175] on link "Next »" at bounding box center [732, 176] width 51 height 26
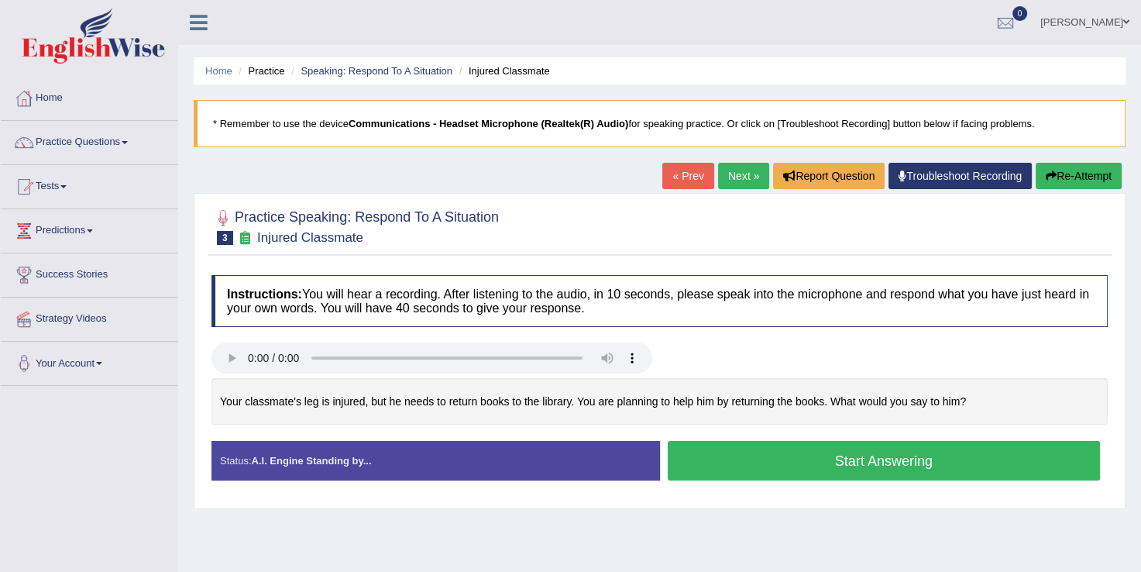
click at [727, 460] on button "Start Answering" at bounding box center [884, 461] width 433 height 40
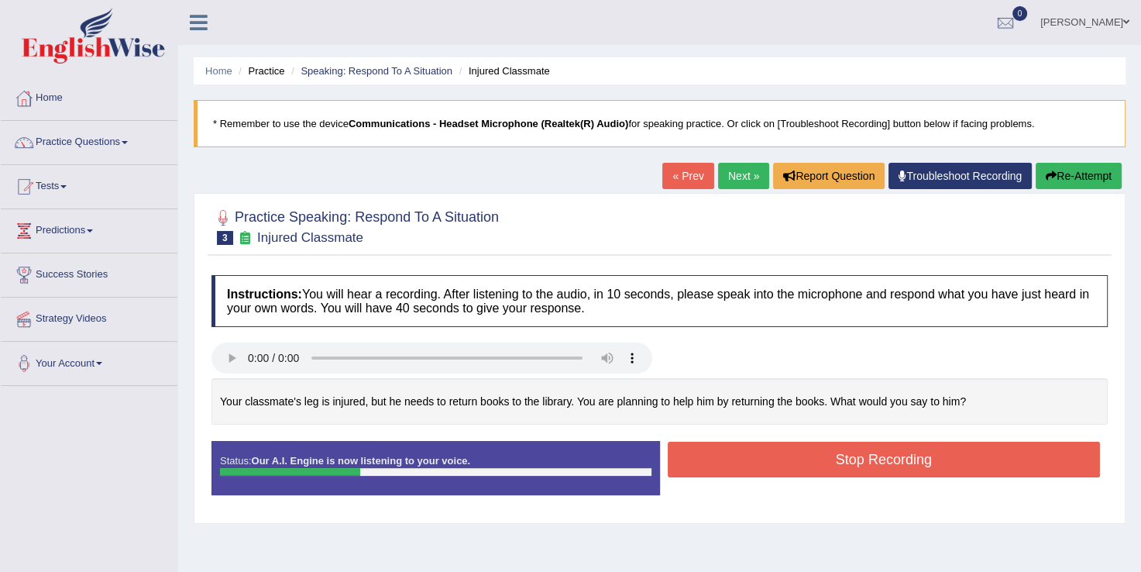
click at [727, 460] on button "Stop Recording" at bounding box center [884, 460] width 433 height 36
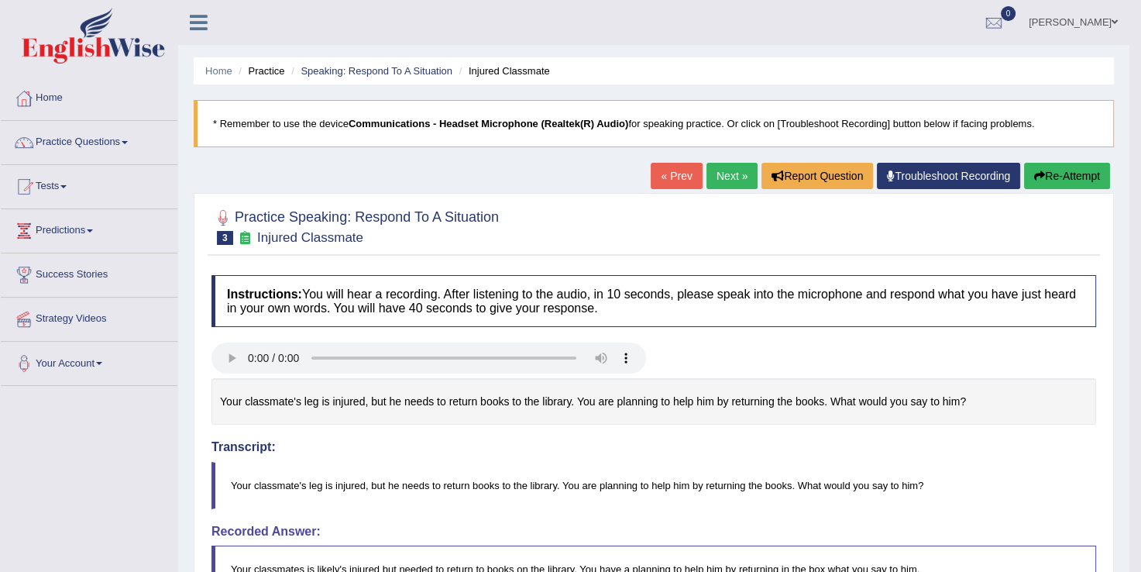
click at [724, 174] on link "Next »" at bounding box center [732, 176] width 51 height 26
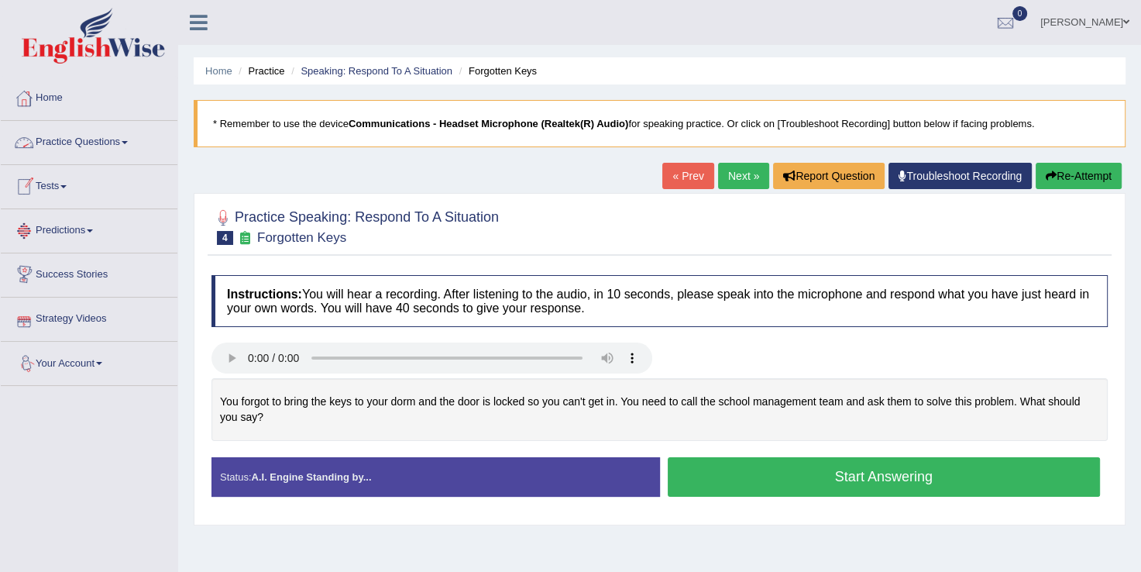
click at [125, 138] on link "Practice Questions" at bounding box center [89, 140] width 177 height 39
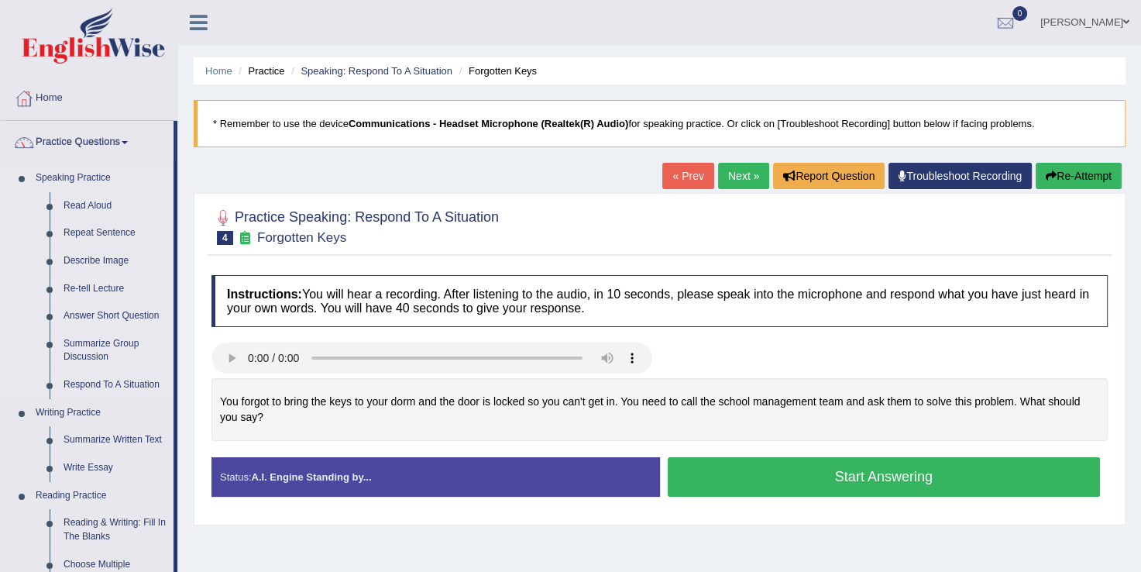
click at [96, 287] on link "Re-tell Lecture" at bounding box center [115, 289] width 117 height 28
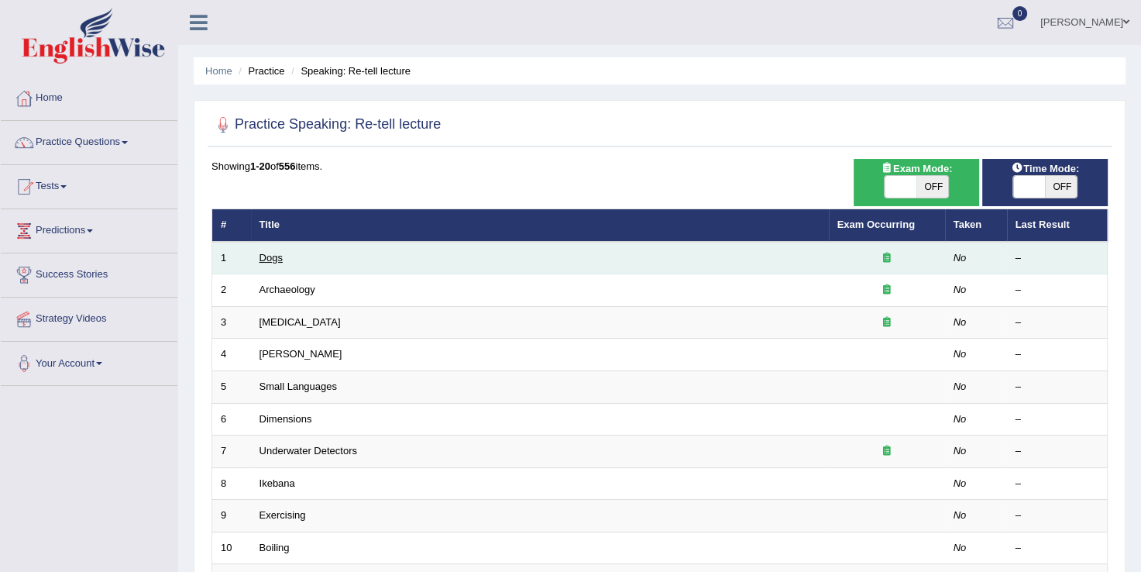
click at [275, 255] on link "Dogs" at bounding box center [271, 258] width 23 height 12
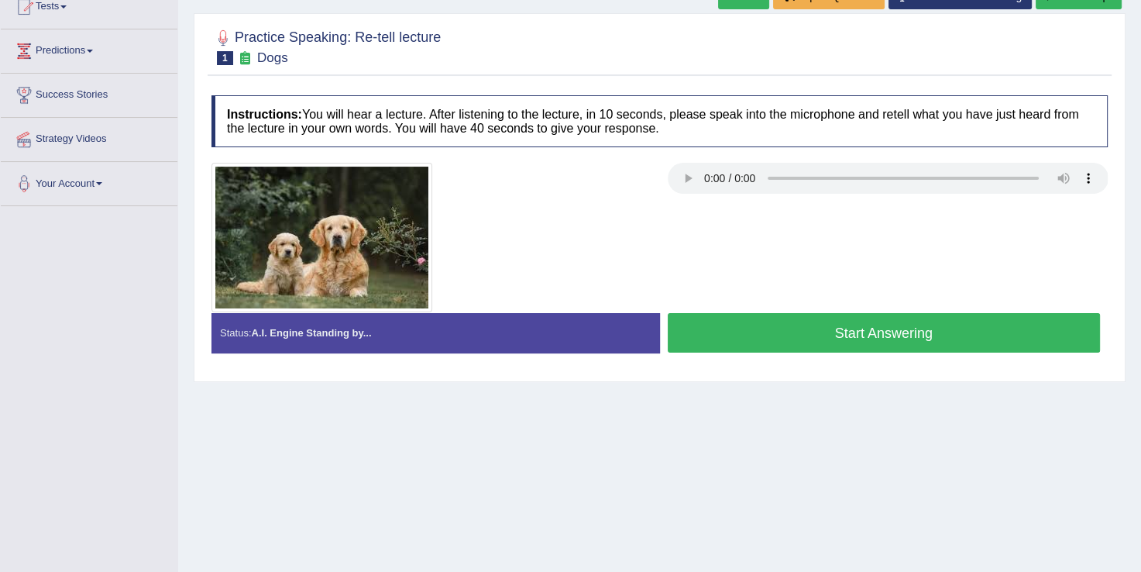
scroll to position [186, 0]
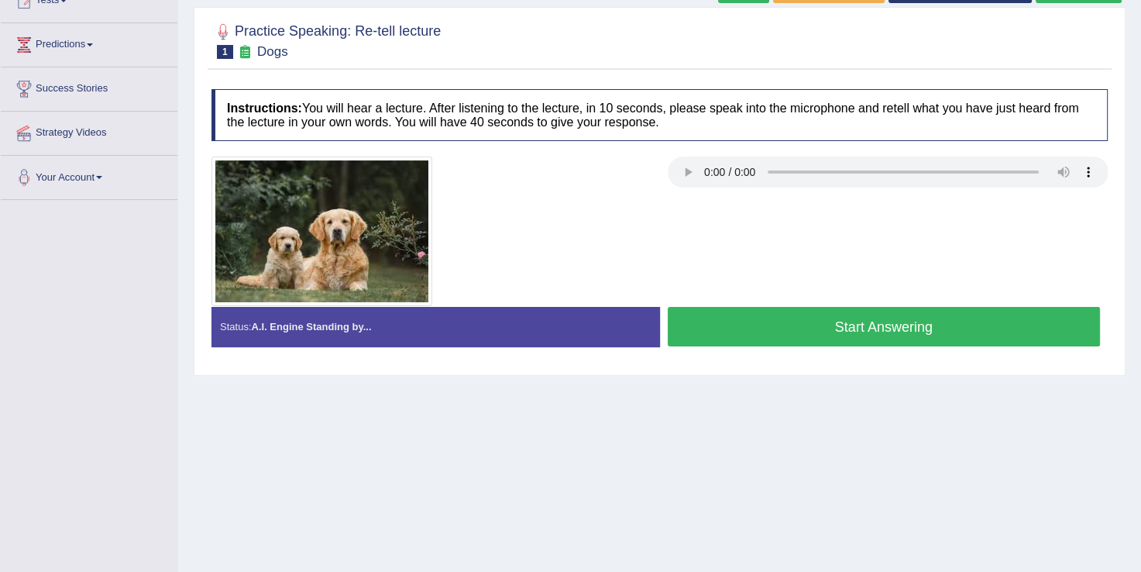
click at [818, 331] on button "Start Answering" at bounding box center [884, 327] width 433 height 40
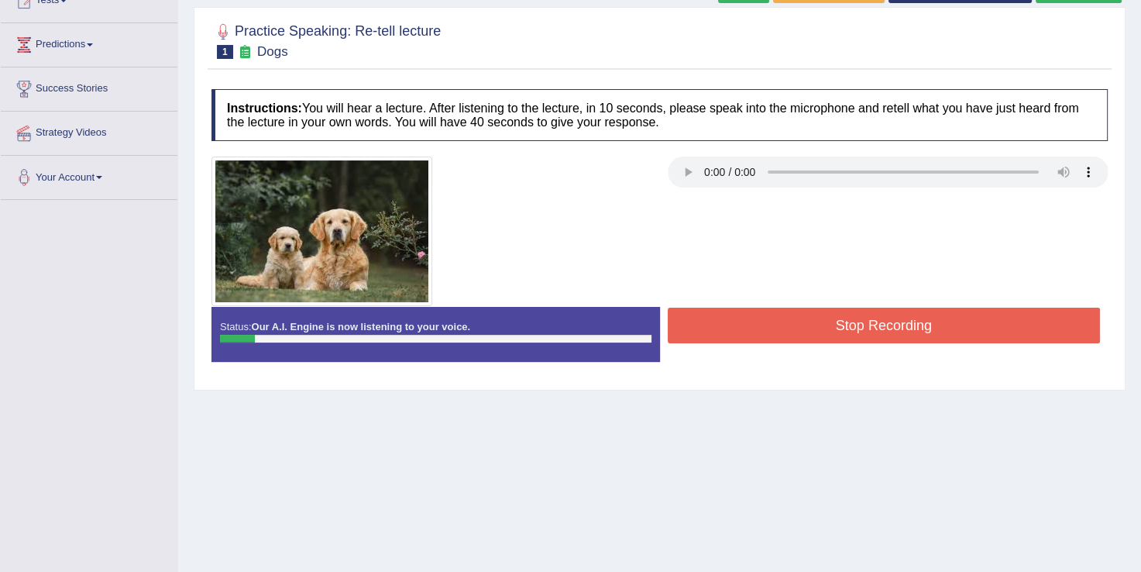
click at [768, 316] on button "Stop Recording" at bounding box center [884, 326] width 433 height 36
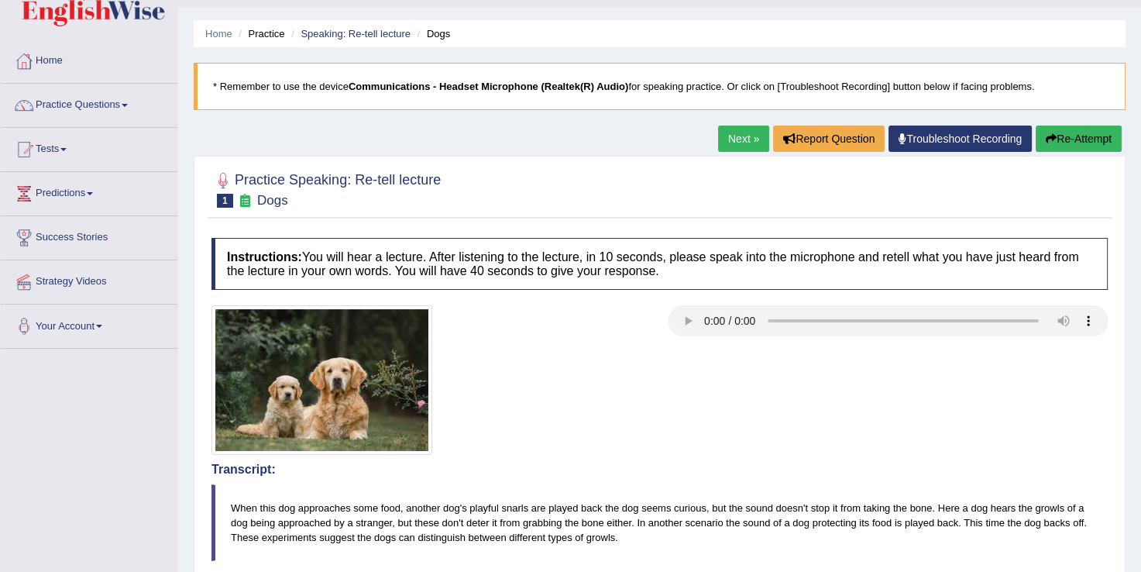
scroll to position [0, 0]
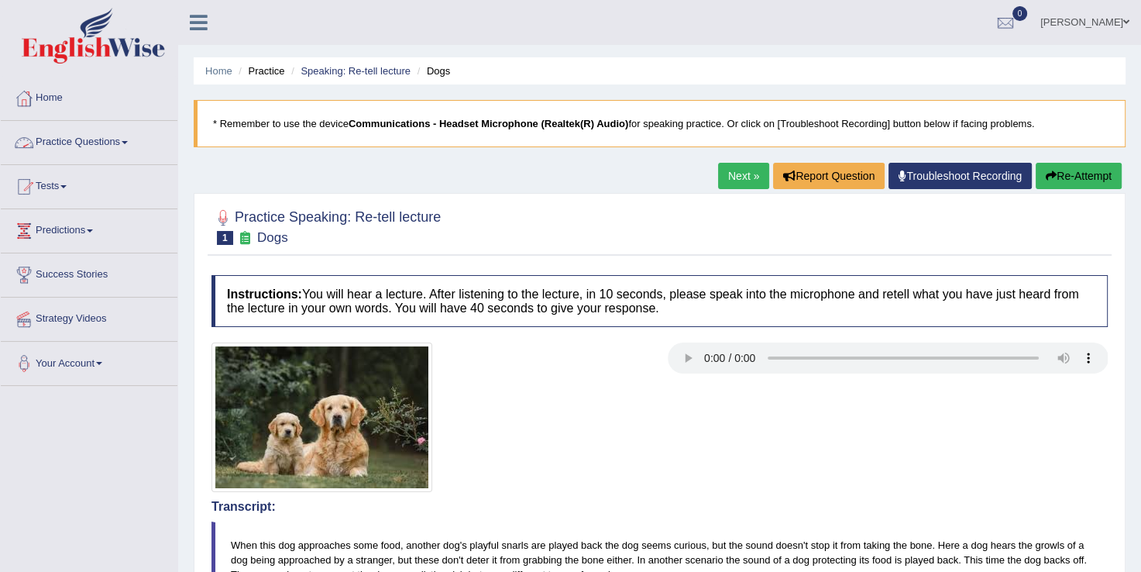
click at [128, 141] on span at bounding box center [125, 142] width 6 height 3
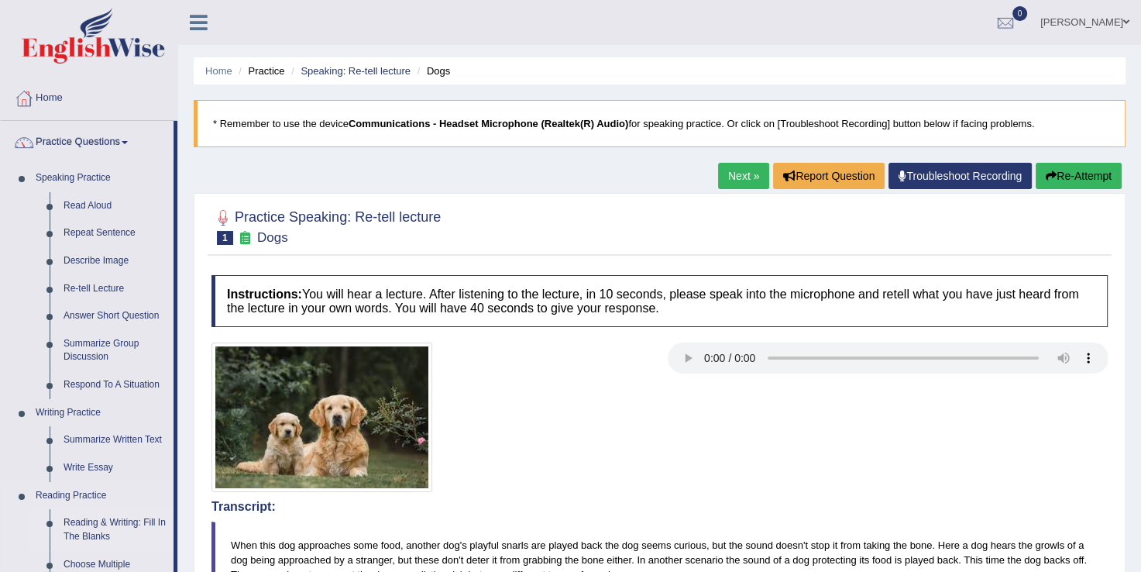
click at [96, 525] on link "Reading & Writing: Fill In The Blanks" at bounding box center [115, 529] width 117 height 41
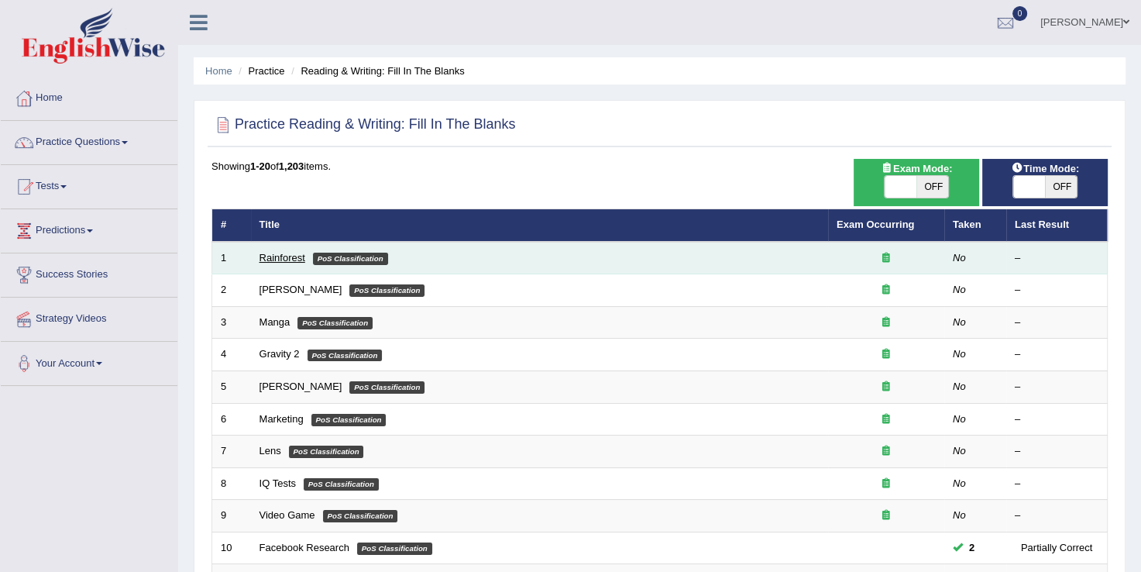
click at [277, 259] on link "Rainforest" at bounding box center [283, 258] width 46 height 12
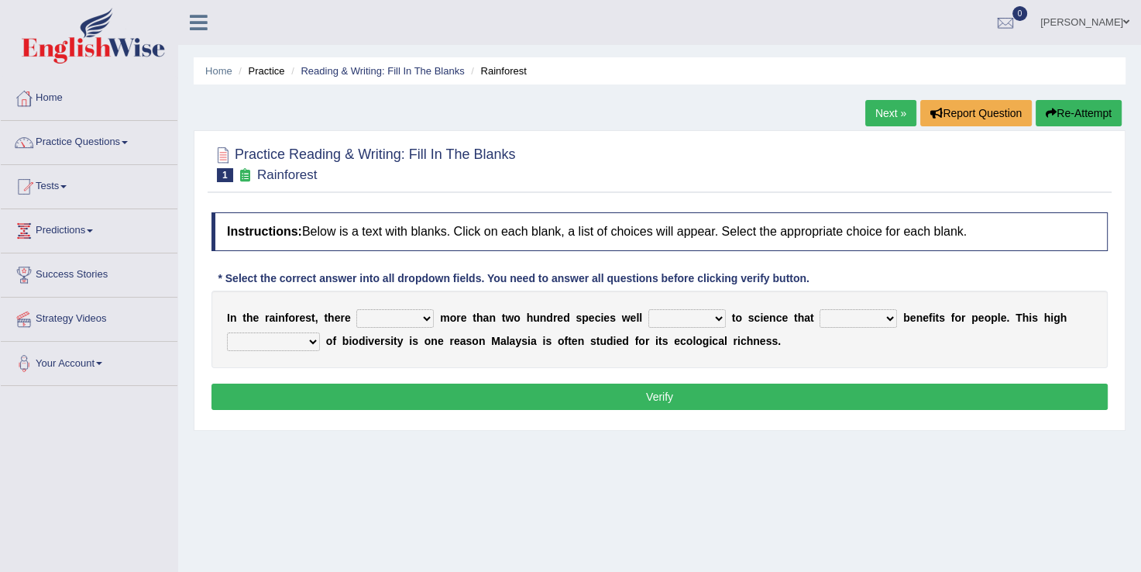
click at [420, 312] on select "have can be has is" at bounding box center [394, 318] width 77 height 19
select select "have"
click at [356, 309] on select "have can be has is" at bounding box center [394, 318] width 77 height 19
click at [697, 318] on select "knowing known knew know" at bounding box center [687, 318] width 77 height 19
select select "known"
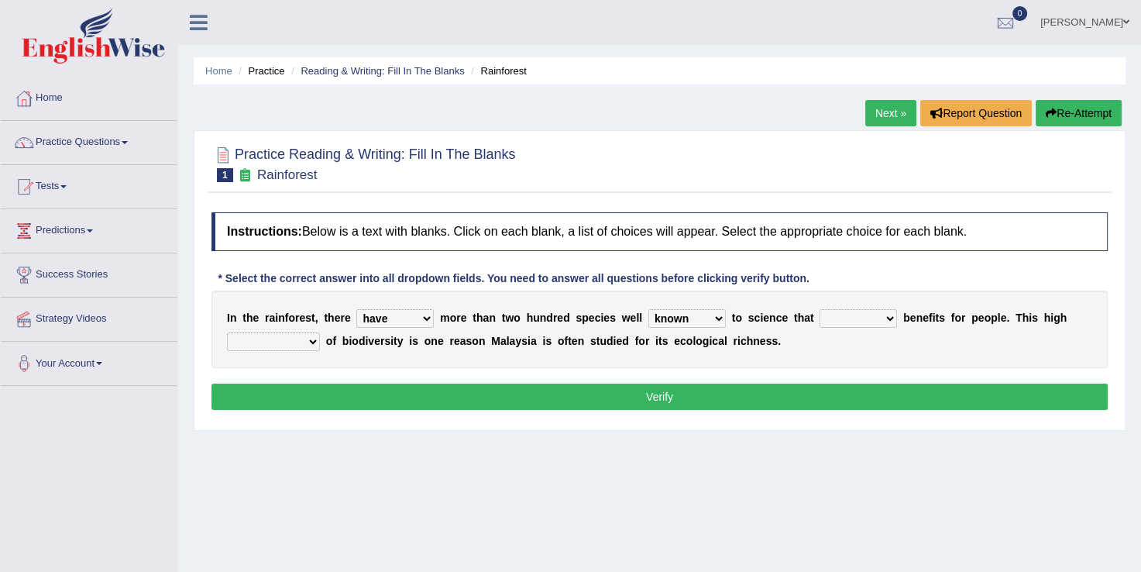
click at [649, 309] on select "knowing known knew know" at bounding box center [687, 318] width 77 height 19
click at [862, 317] on select "contain contained containing contains" at bounding box center [858, 318] width 77 height 19
select select "containing"
click at [820, 309] on select "contain contained containing contains" at bounding box center [858, 318] width 77 height 19
click at [308, 339] on select "condensation conjunction continuity complexity" at bounding box center [273, 341] width 93 height 19
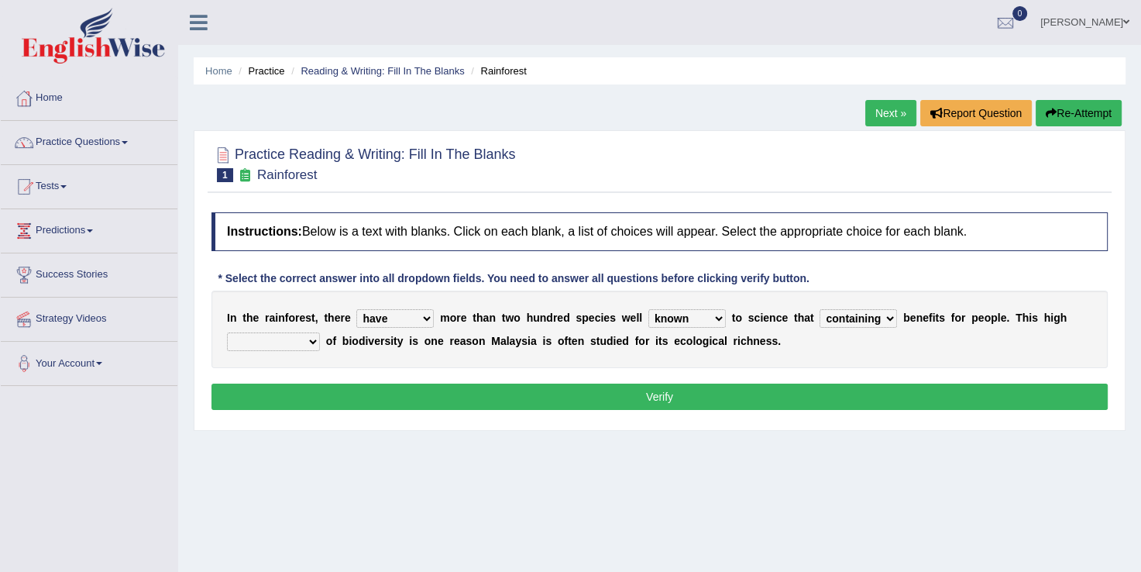
select select "continuity"
click at [227, 332] on select "condensation conjunction continuity complexity" at bounding box center [273, 341] width 93 height 19
click at [626, 395] on button "Verify" at bounding box center [660, 397] width 897 height 26
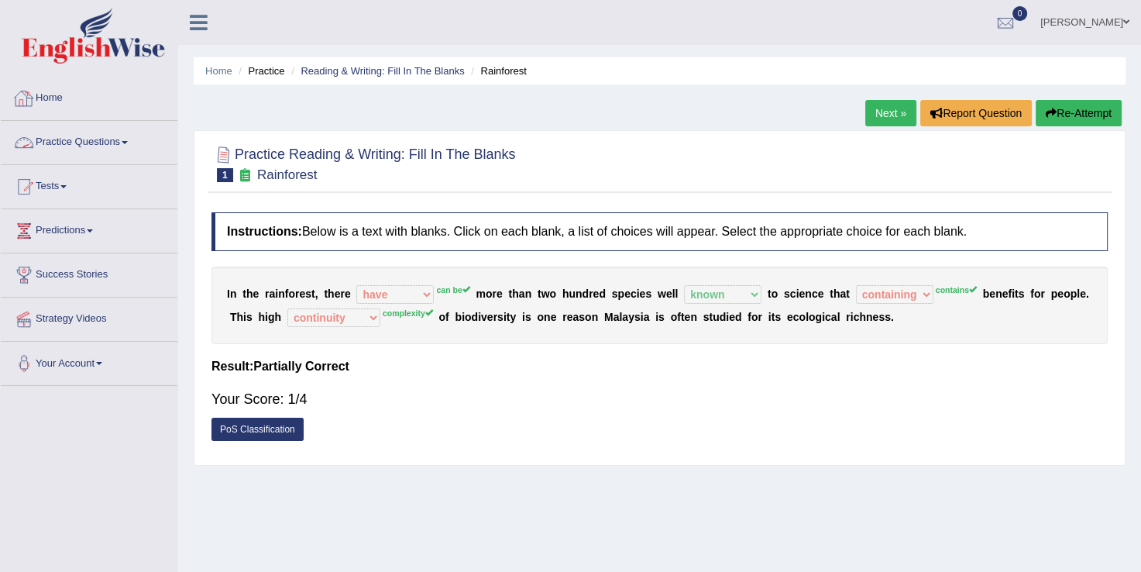
drag, startPoint x: 241, startPoint y: 178, endPoint x: 143, endPoint y: 63, distance: 151.2
click at [143, 63] on div "Toggle navigation Home Practice Questions Speaking Practice Read Aloud Repeat S…" at bounding box center [570, 403] width 1141 height 806
